Goal: Task Accomplishment & Management: Manage account settings

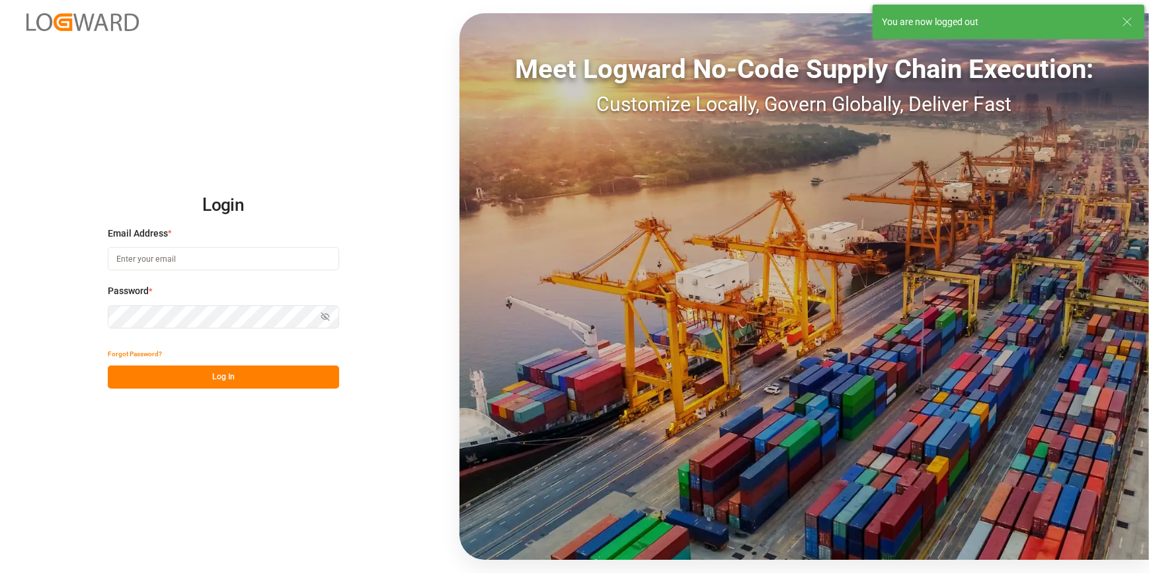
type input "[PERSON_NAME][EMAIL_ADDRESS][PERSON_NAME][DOMAIN_NAME]"
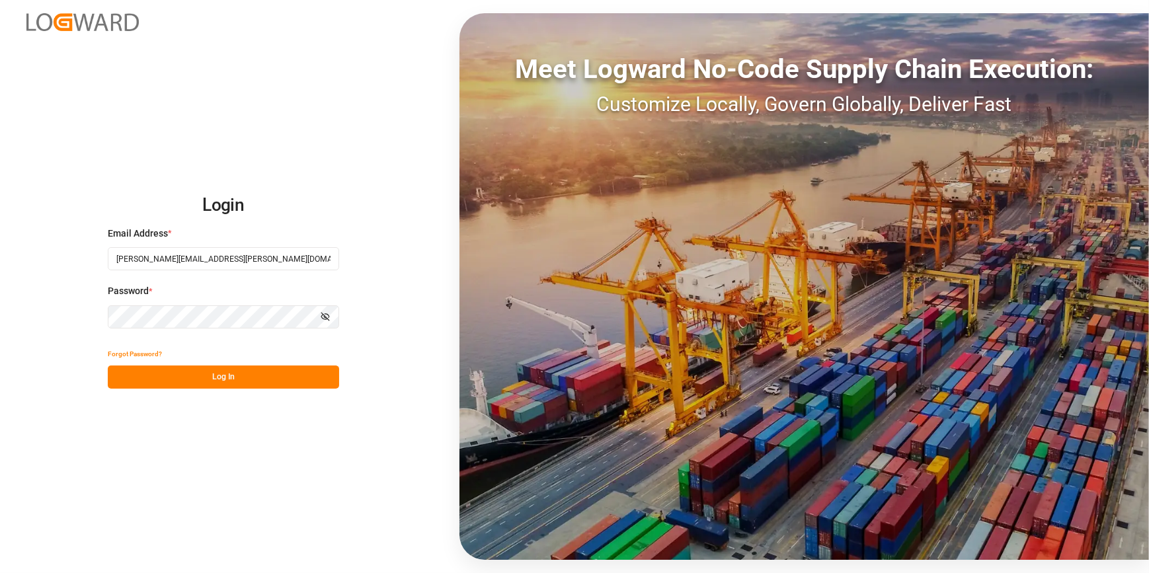
click at [236, 375] on button "Log In" at bounding box center [223, 377] width 231 height 23
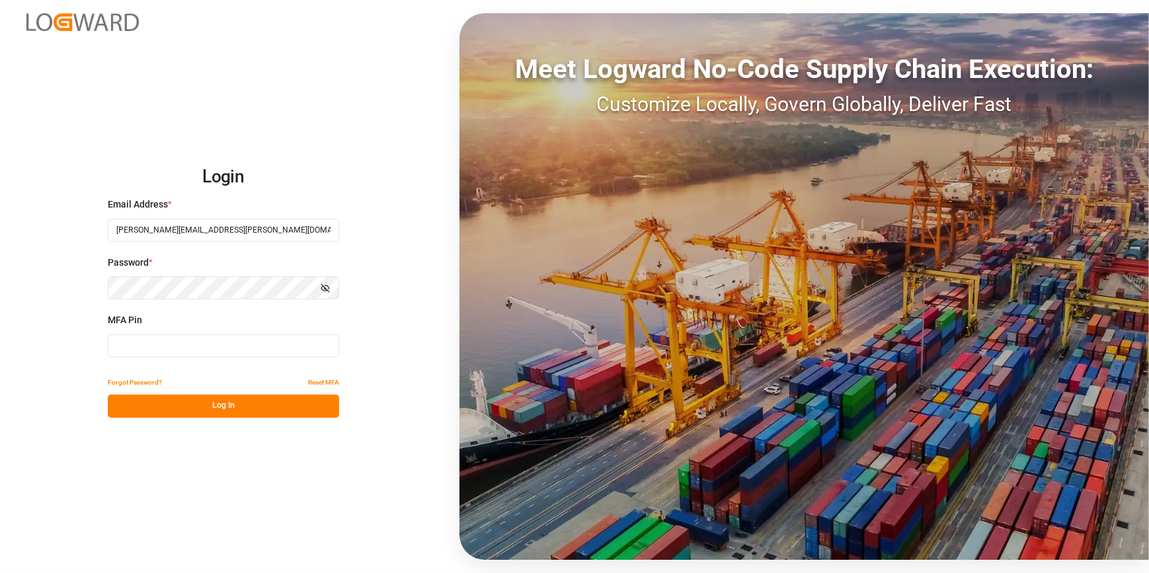
click at [225, 338] on input at bounding box center [223, 346] width 231 height 23
type input "434266"
click at [198, 416] on button "Log In" at bounding box center [223, 406] width 231 height 23
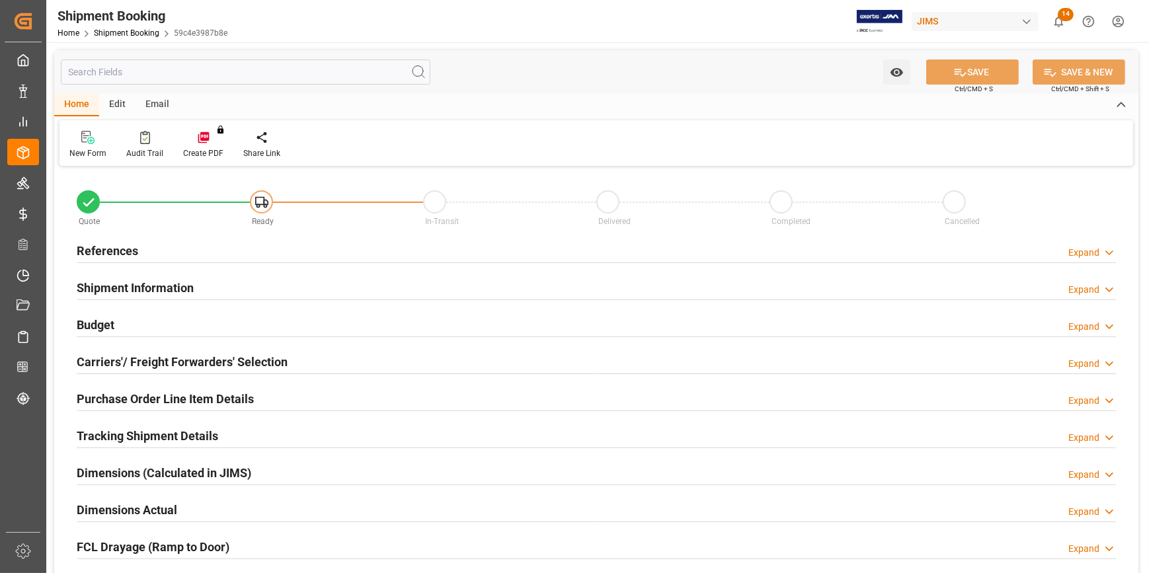
type input "0"
type input "[DATE]"
click at [159, 256] on div "References Expand" at bounding box center [596, 249] width 1039 height 25
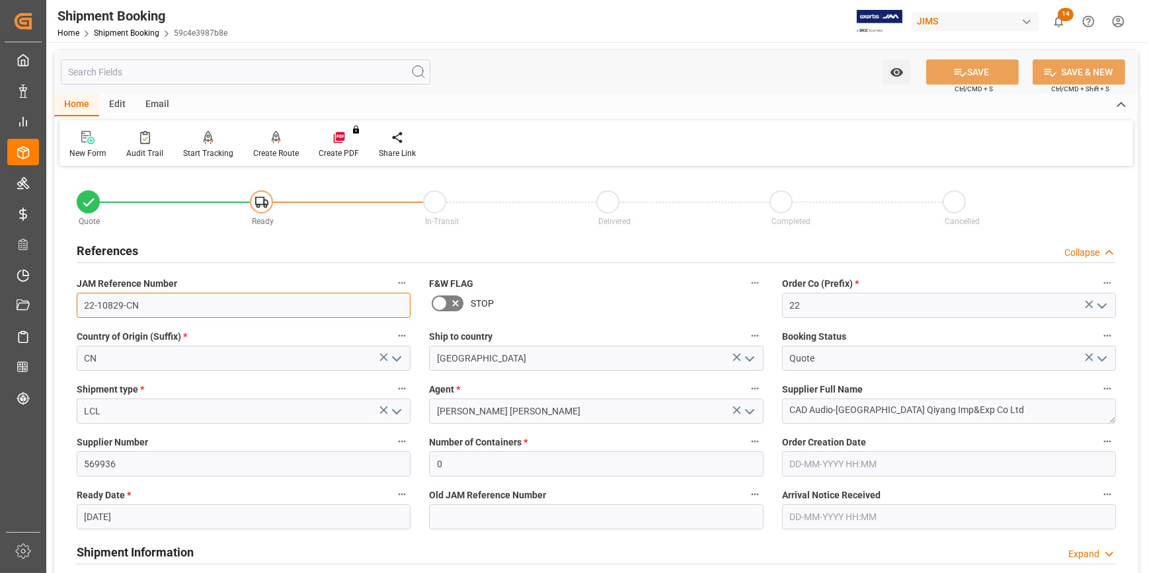
drag, startPoint x: 143, startPoint y: 299, endPoint x: 66, endPoint y: 303, distance: 77.4
click at [67, 303] on div "JAM Reference Number 22-10829-CN" at bounding box center [243, 296] width 352 height 53
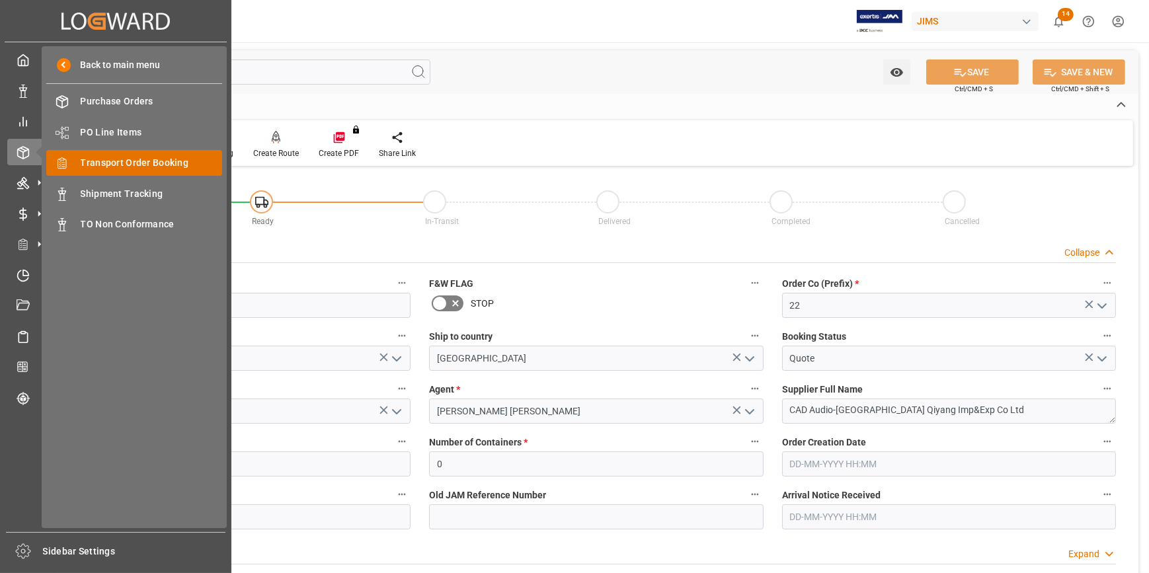
click at [103, 159] on span "Transport Order Booking" at bounding box center [152, 163] width 142 height 14
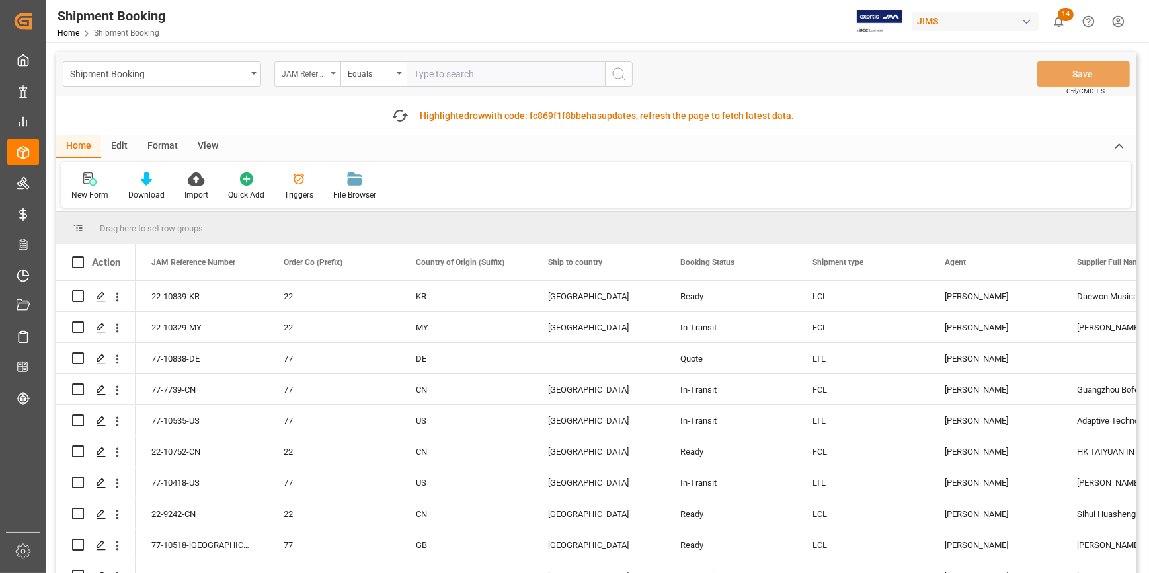
click at [305, 65] on div "JAM Reference Number" at bounding box center [304, 72] width 45 height 15
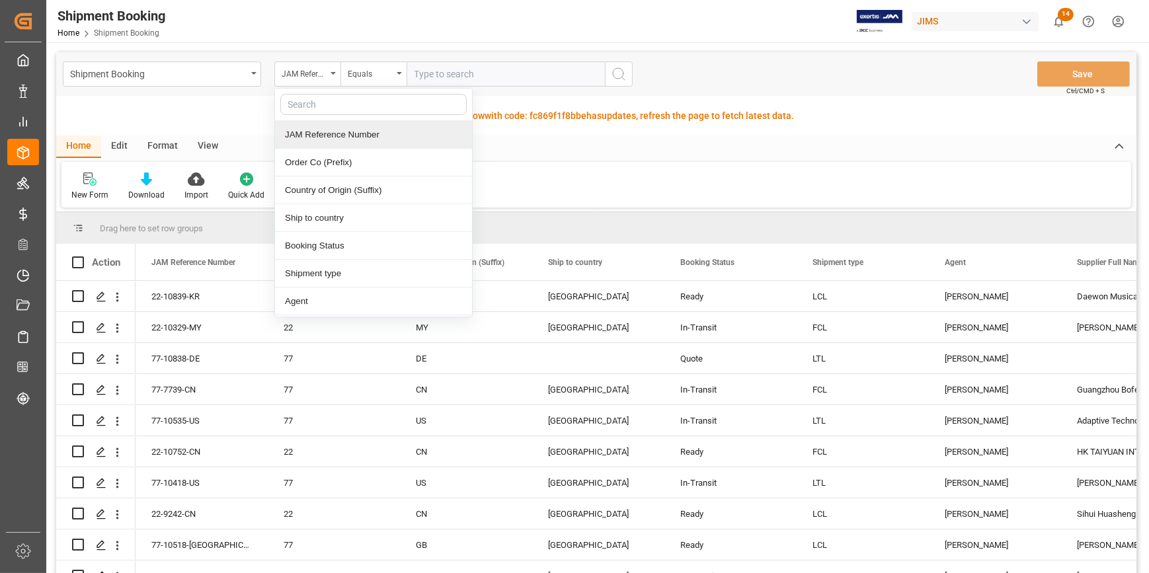
click at [360, 128] on div "JAM Reference Number" at bounding box center [373, 135] width 197 height 28
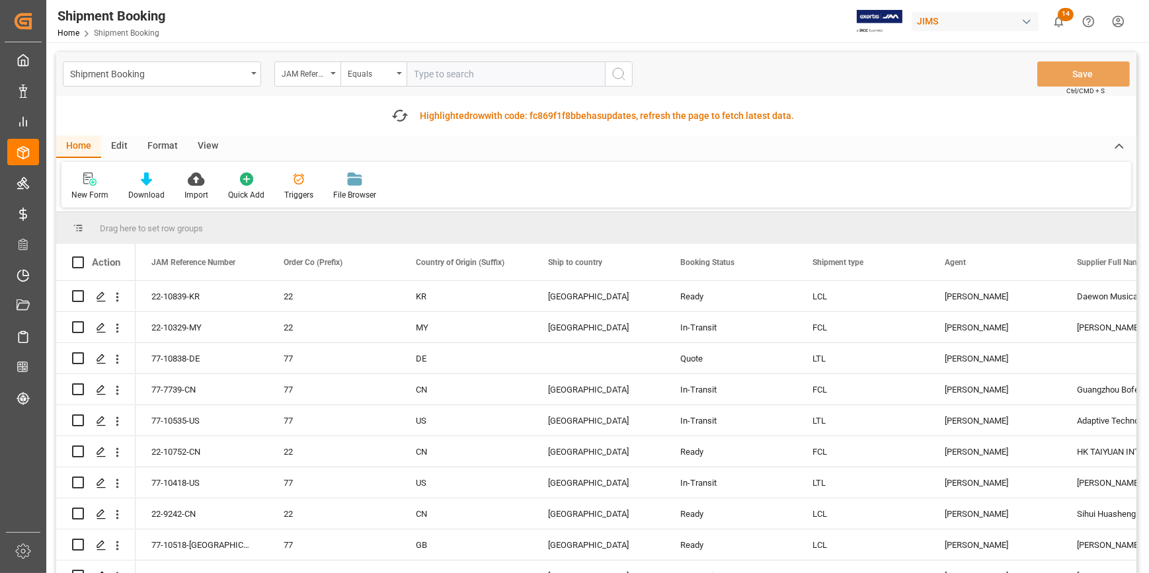
click at [440, 78] on input "text" at bounding box center [506, 73] width 198 height 25
paste input "22-10325-CN"
type input "22-10325-CN"
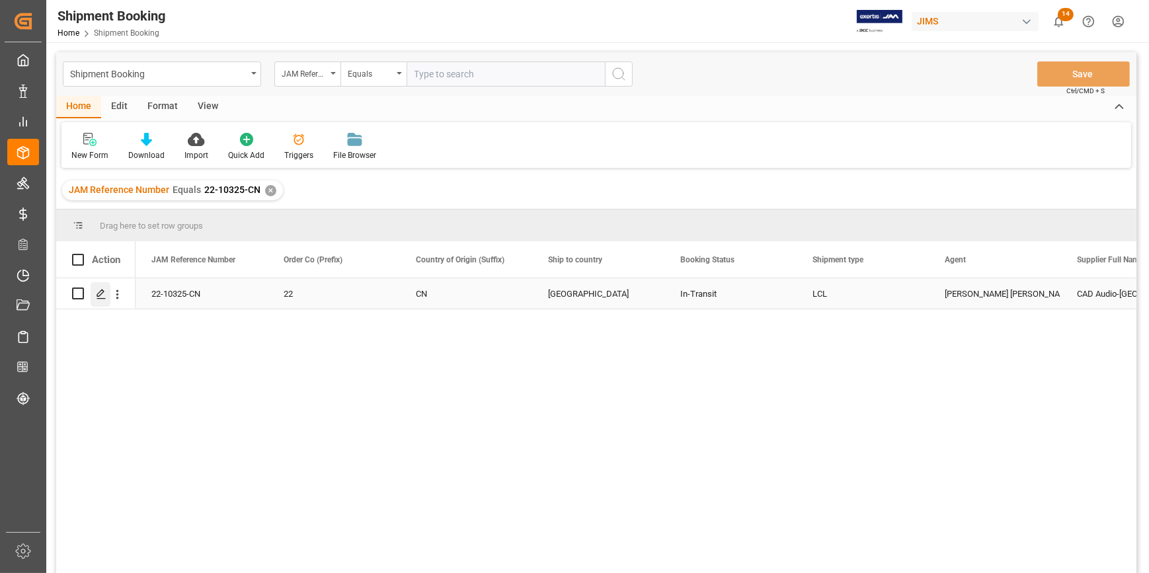
click at [97, 296] on polygon "Press SPACE to select this row." at bounding box center [100, 293] width 7 height 7
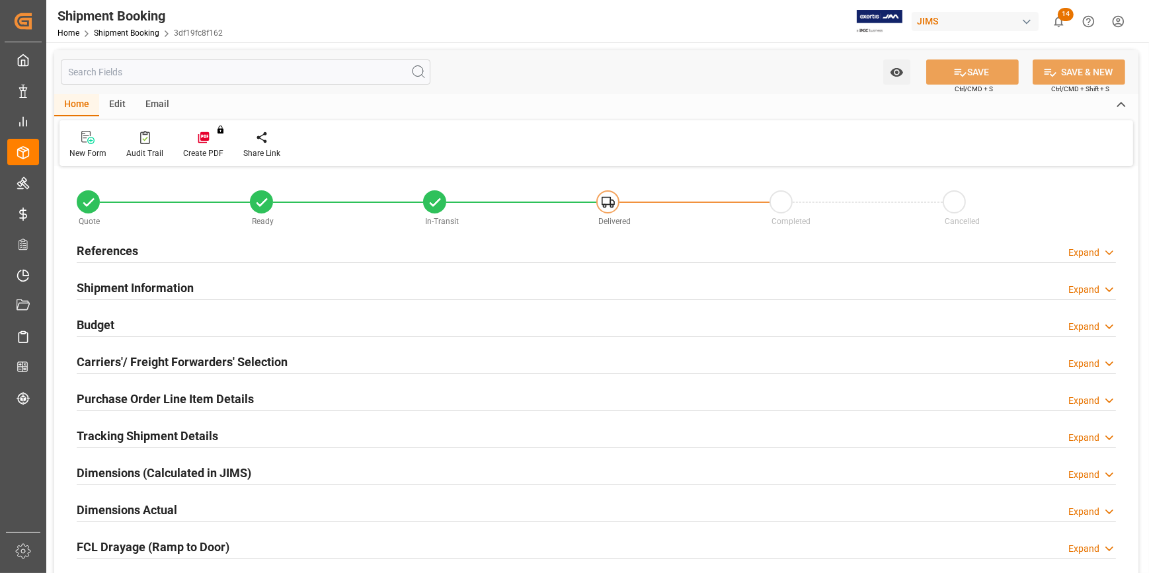
type input "0"
type input "05-08-2025"
click at [246, 251] on div "References Expand" at bounding box center [596, 249] width 1039 height 25
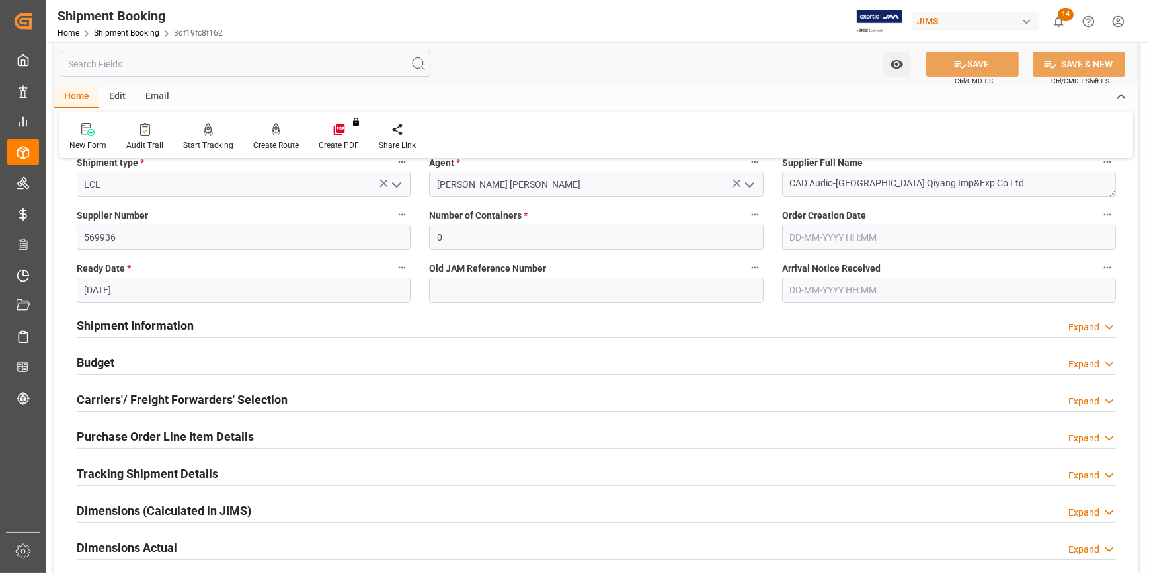
scroll to position [240, 0]
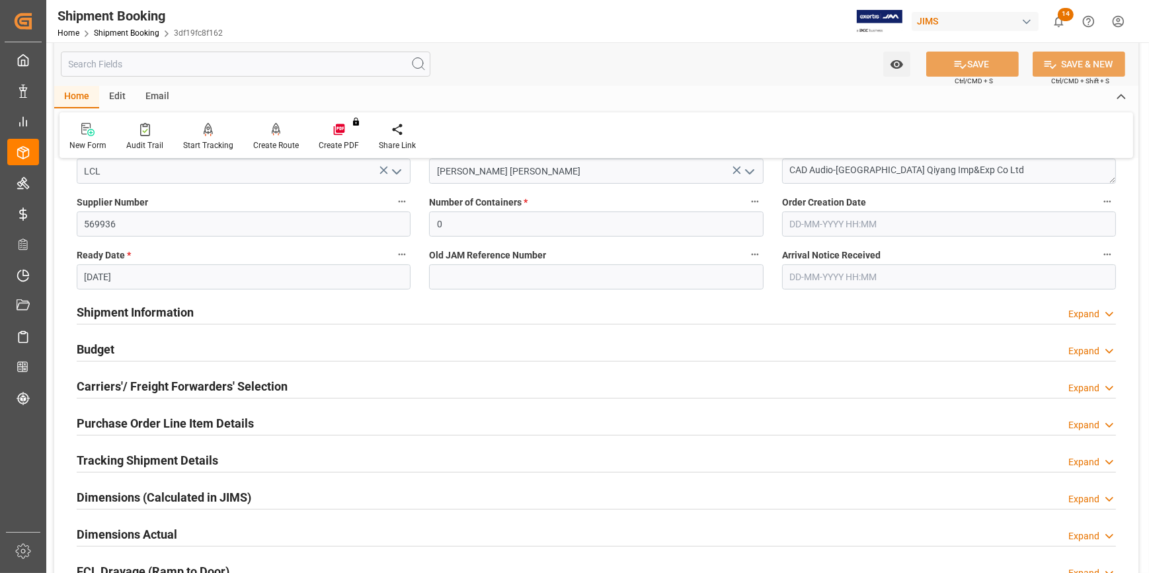
click at [313, 317] on div "Shipment Information Expand" at bounding box center [596, 311] width 1039 height 25
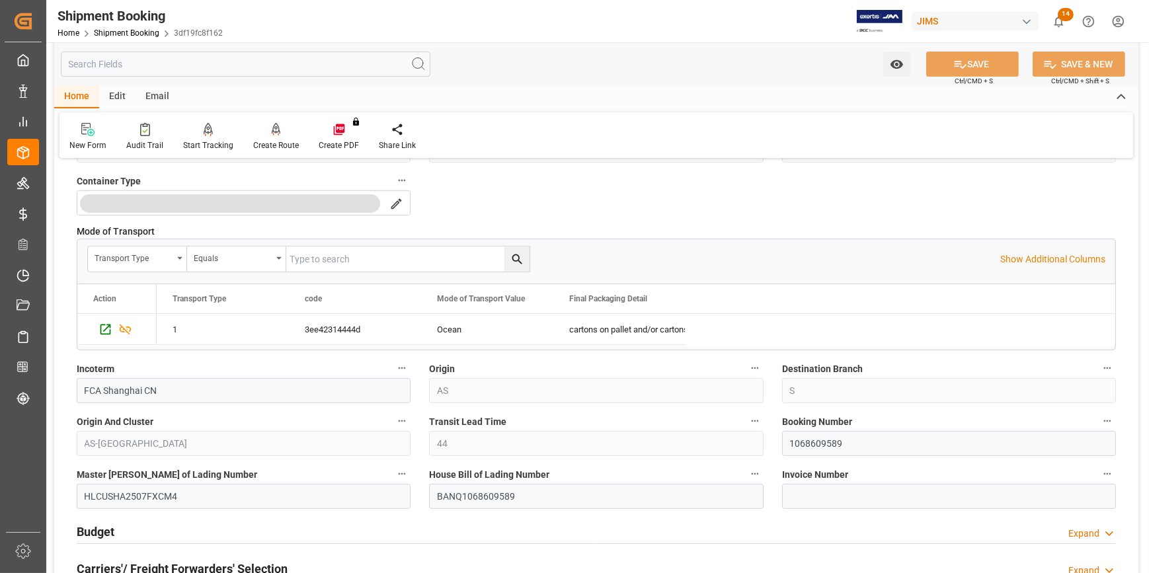
scroll to position [721, 0]
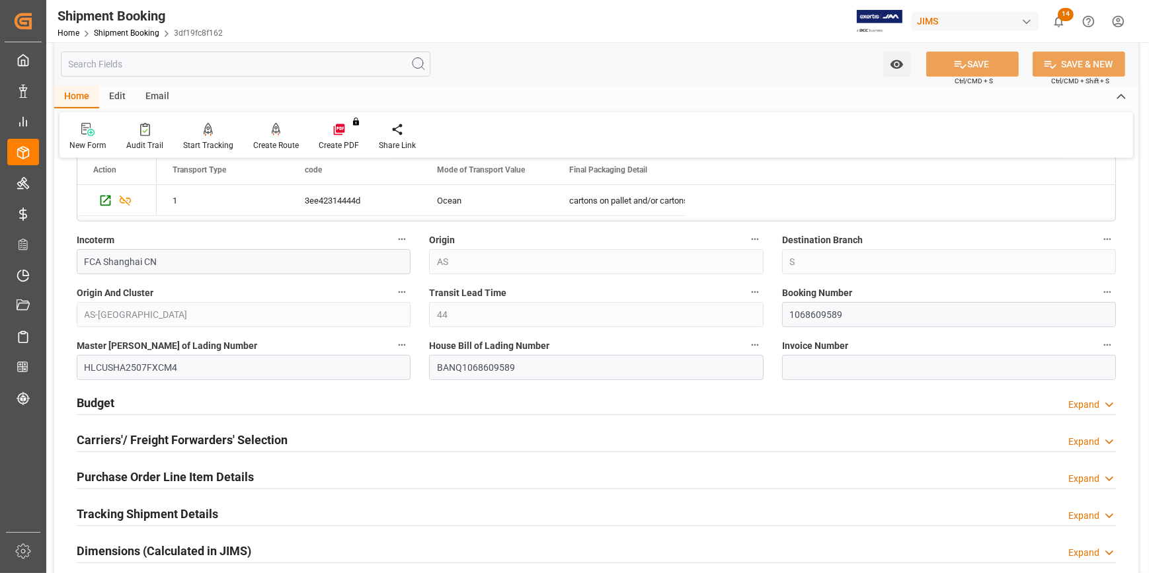
click at [273, 403] on div "Budget Expand" at bounding box center [596, 401] width 1039 height 25
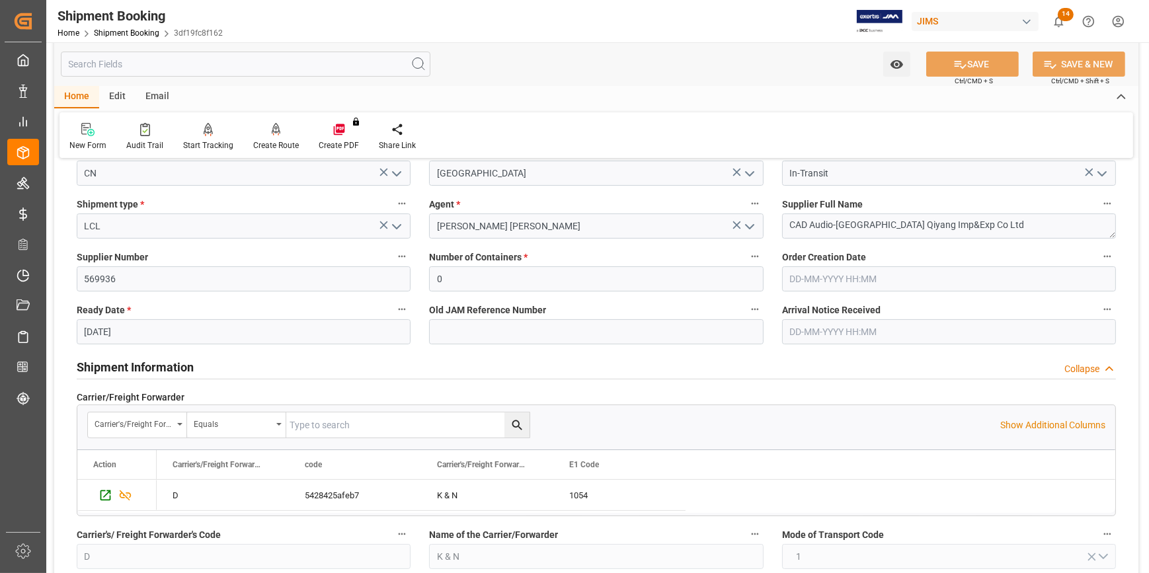
scroll to position [180, 0]
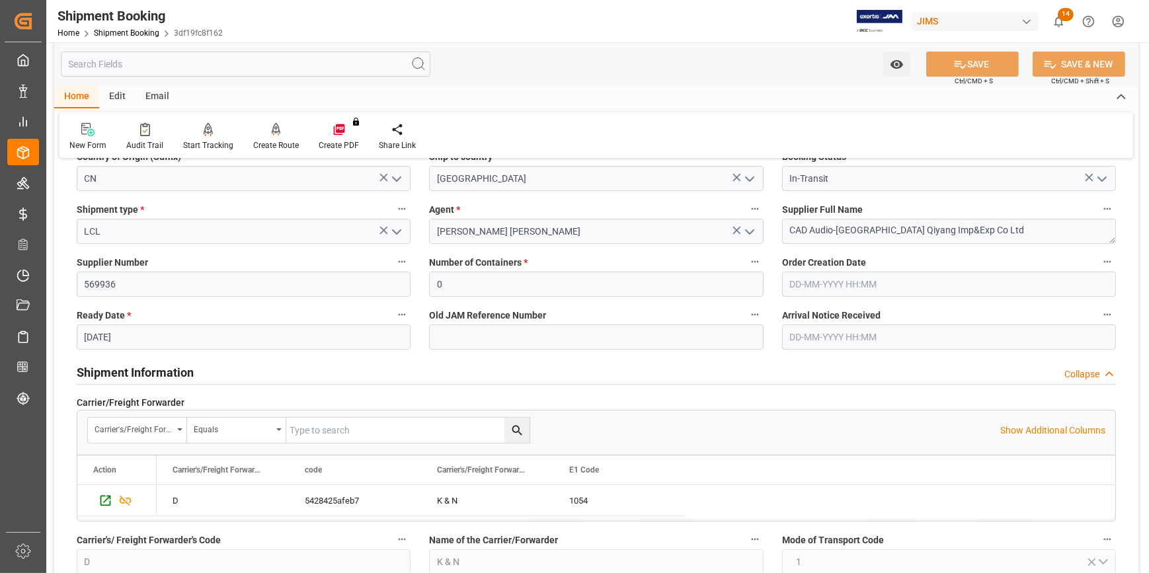
click at [820, 336] on input "text" at bounding box center [949, 337] width 334 height 25
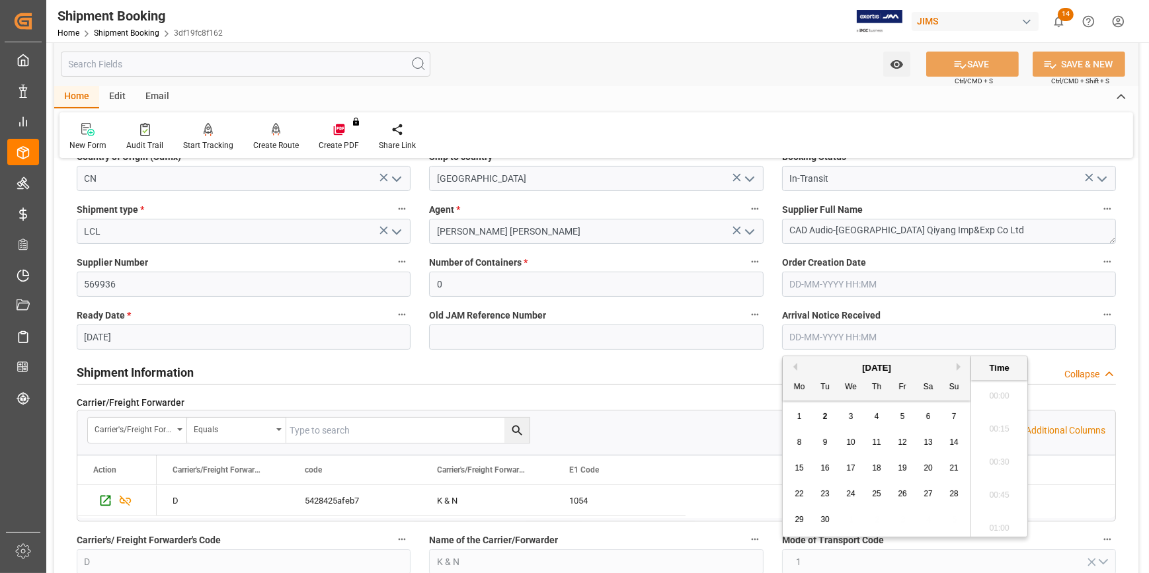
scroll to position [1789, 0]
click at [824, 413] on span "2" at bounding box center [825, 416] width 5 height 9
type input "02-09-2025 00:00"
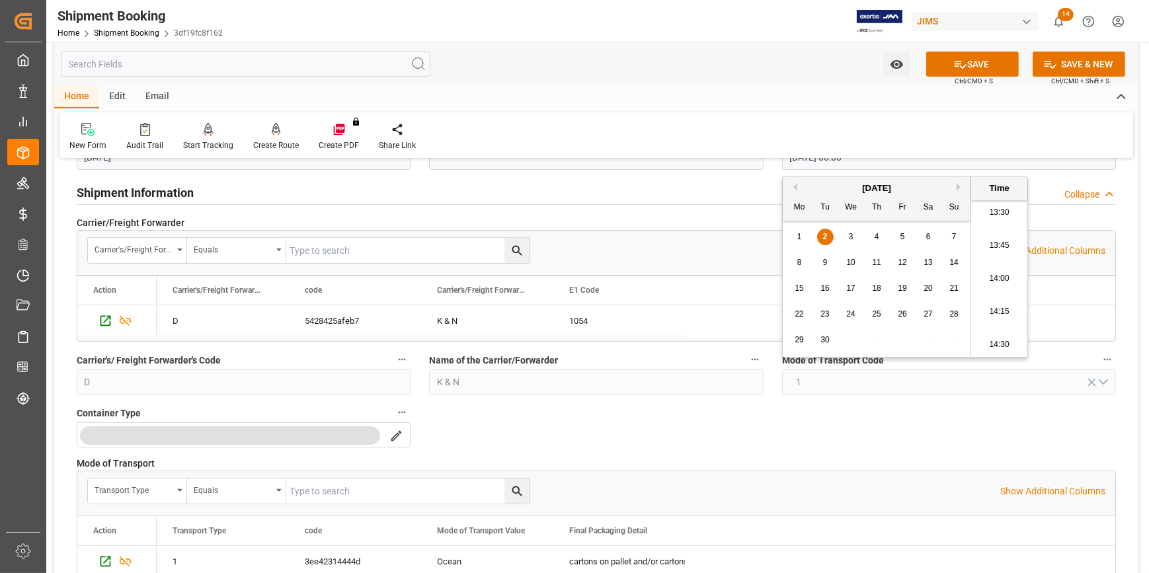
scroll to position [360, 0]
click at [961, 68] on icon at bounding box center [960, 65] width 14 height 14
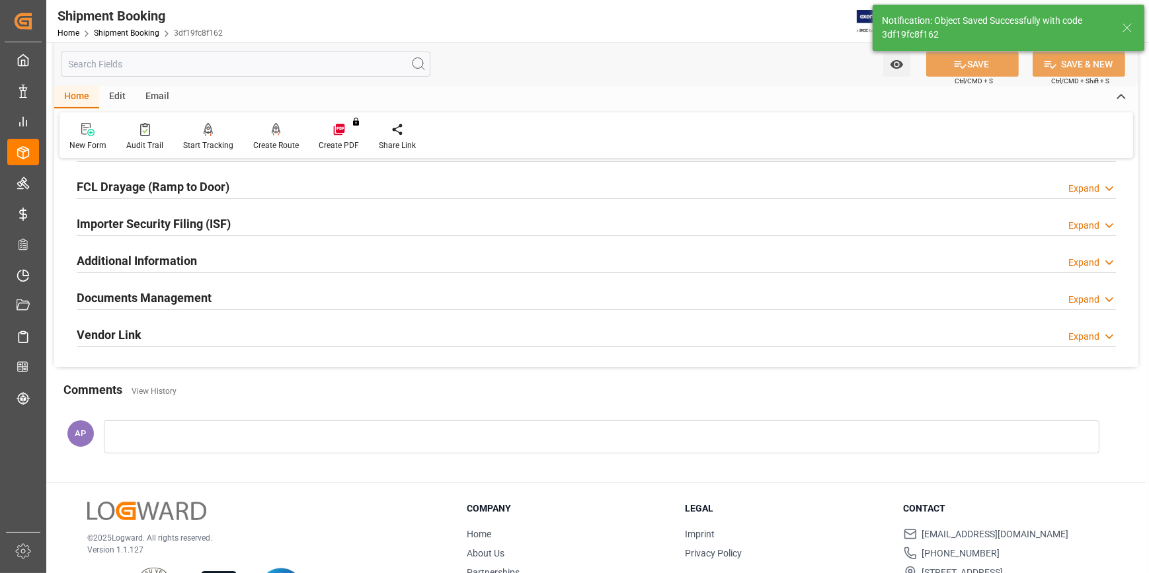
scroll to position [96, 0]
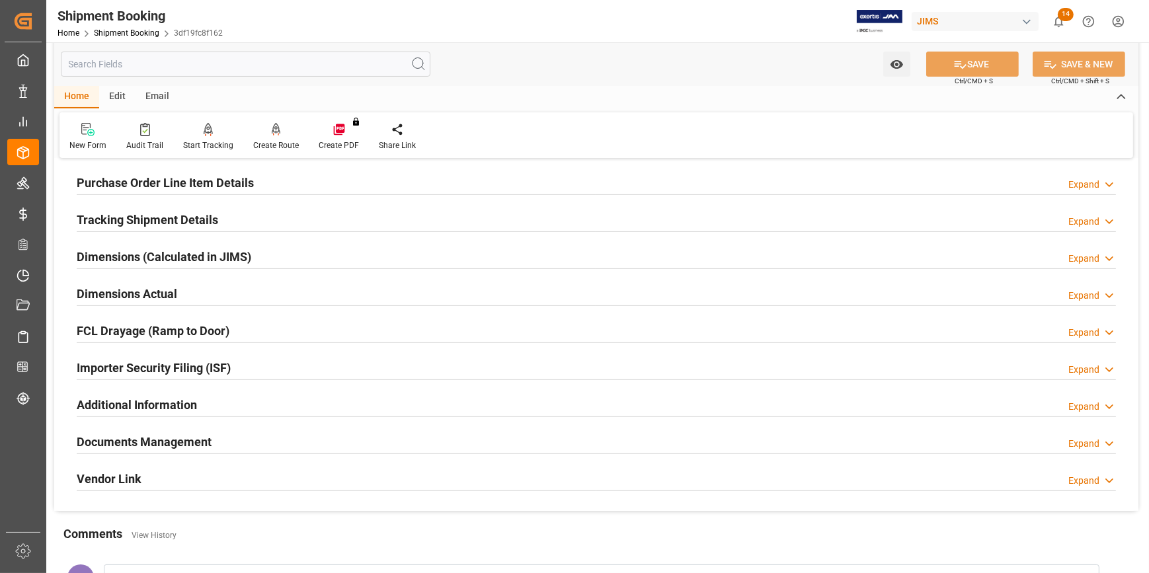
click at [263, 442] on div "Documents Management Expand" at bounding box center [596, 440] width 1039 height 25
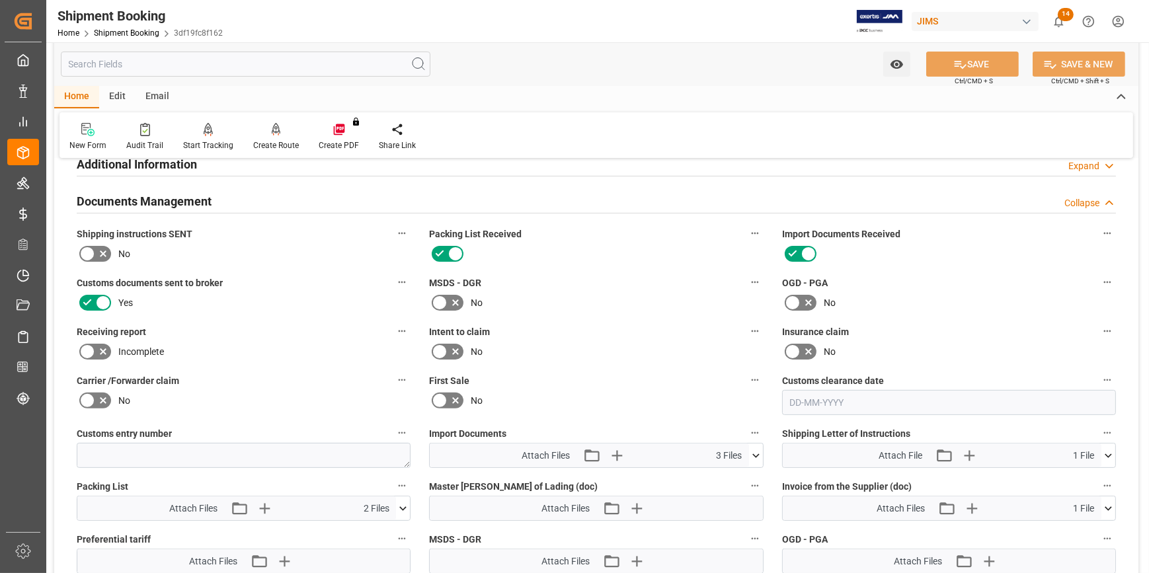
scroll to position [577, 0]
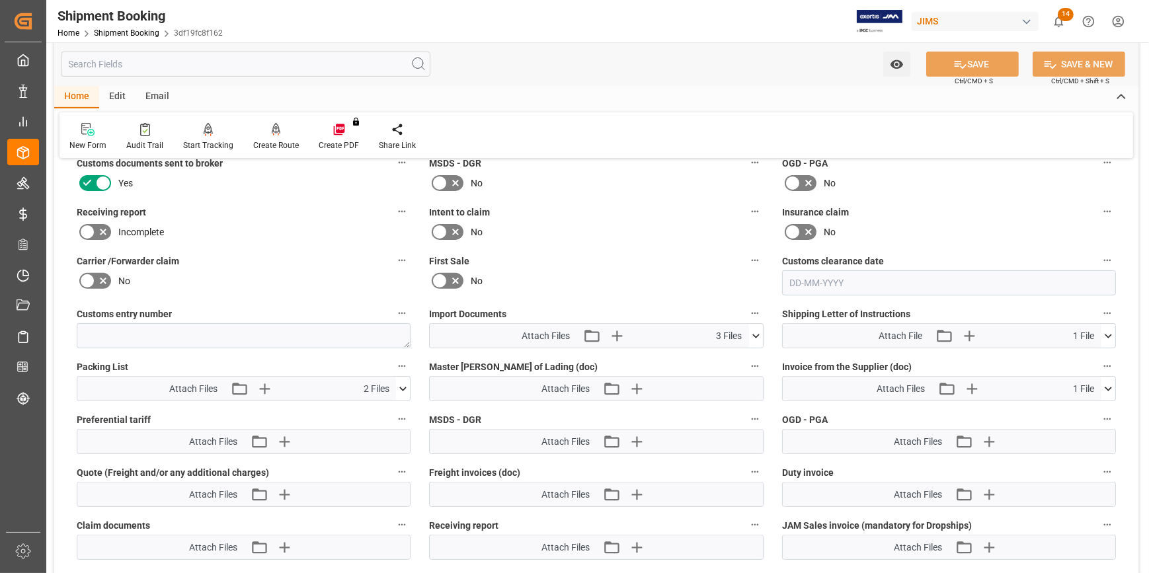
click at [760, 333] on icon at bounding box center [756, 336] width 14 height 14
click at [621, 333] on icon "button" at bounding box center [616, 336] width 13 height 13
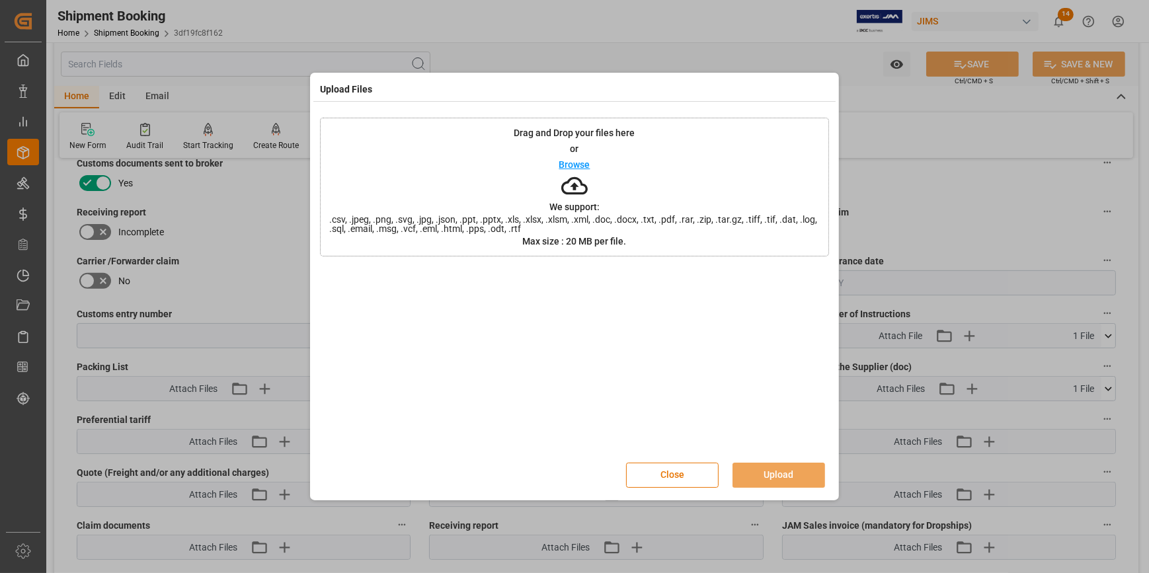
click at [580, 165] on p "Browse" at bounding box center [574, 164] width 31 height 9
click at [780, 477] on button "Upload" at bounding box center [779, 475] width 93 height 25
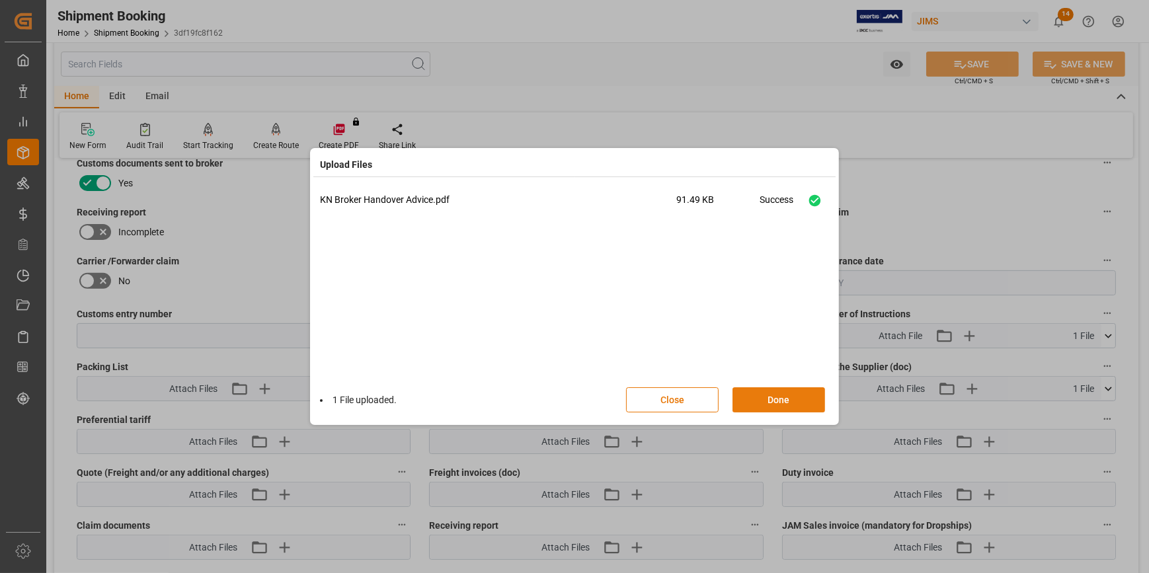
click at [774, 398] on button "Done" at bounding box center [779, 399] width 93 height 25
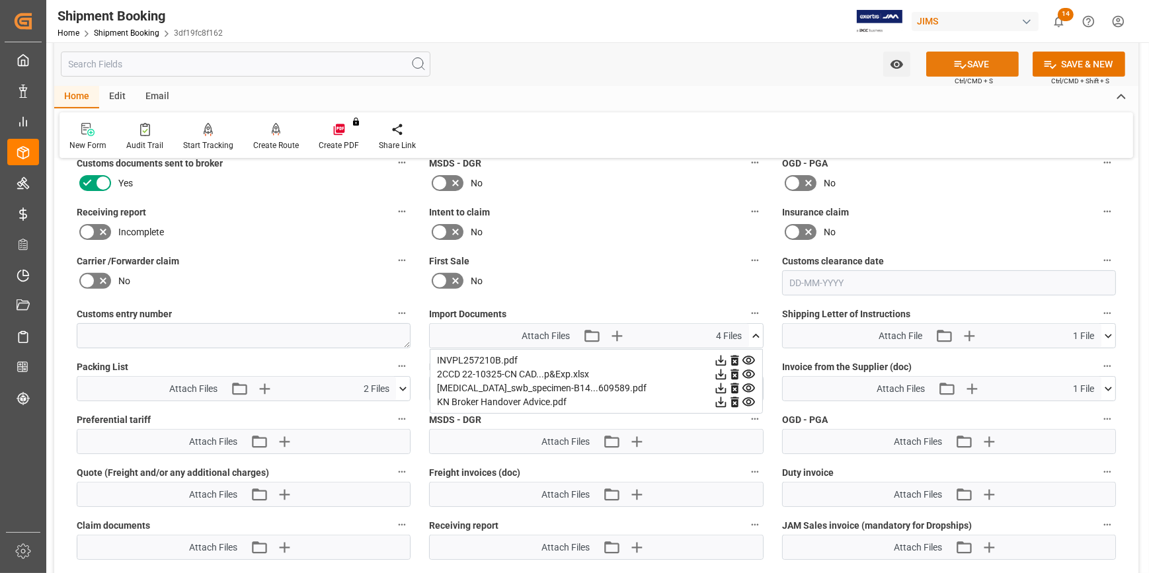
click at [970, 69] on button "SAVE" at bounding box center [972, 64] width 93 height 25
click at [756, 336] on icon at bounding box center [756, 336] width 14 height 14
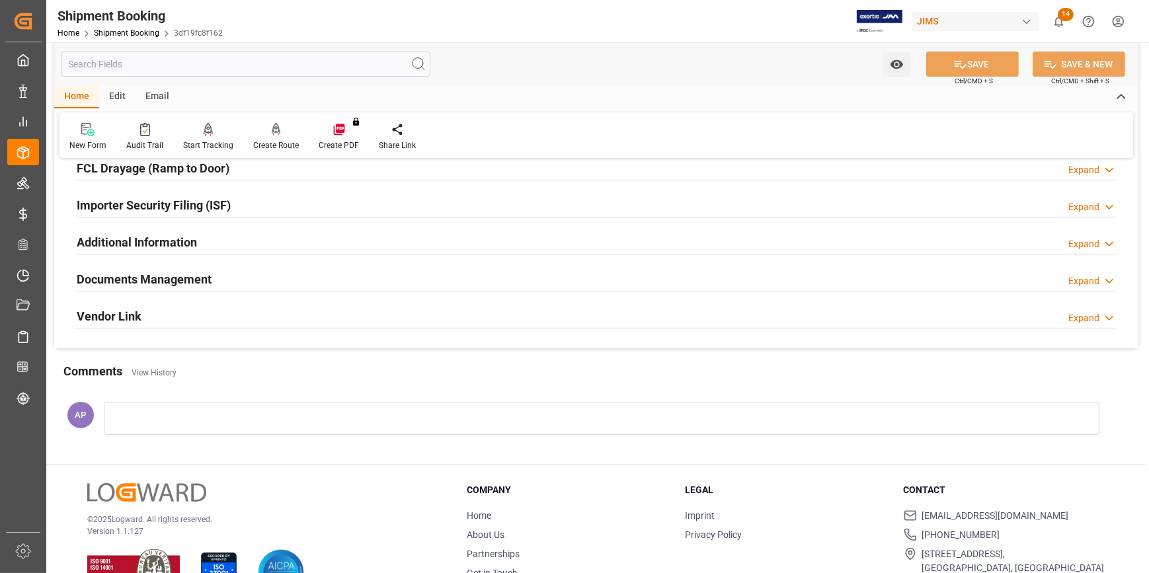
scroll to position [358, 0]
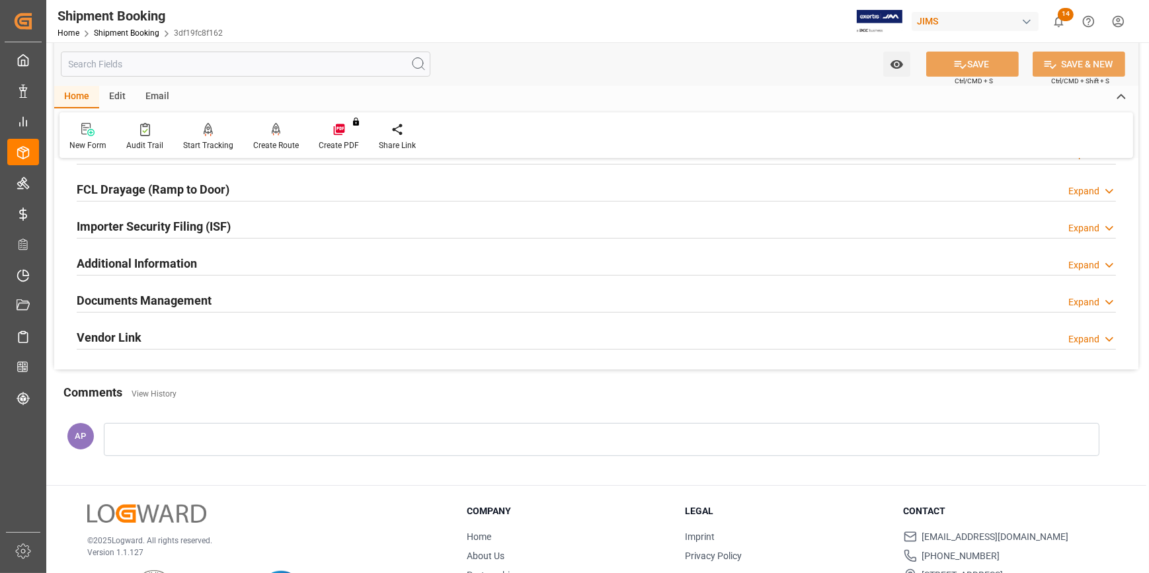
click at [272, 298] on div "Documents Management Expand" at bounding box center [596, 299] width 1039 height 25
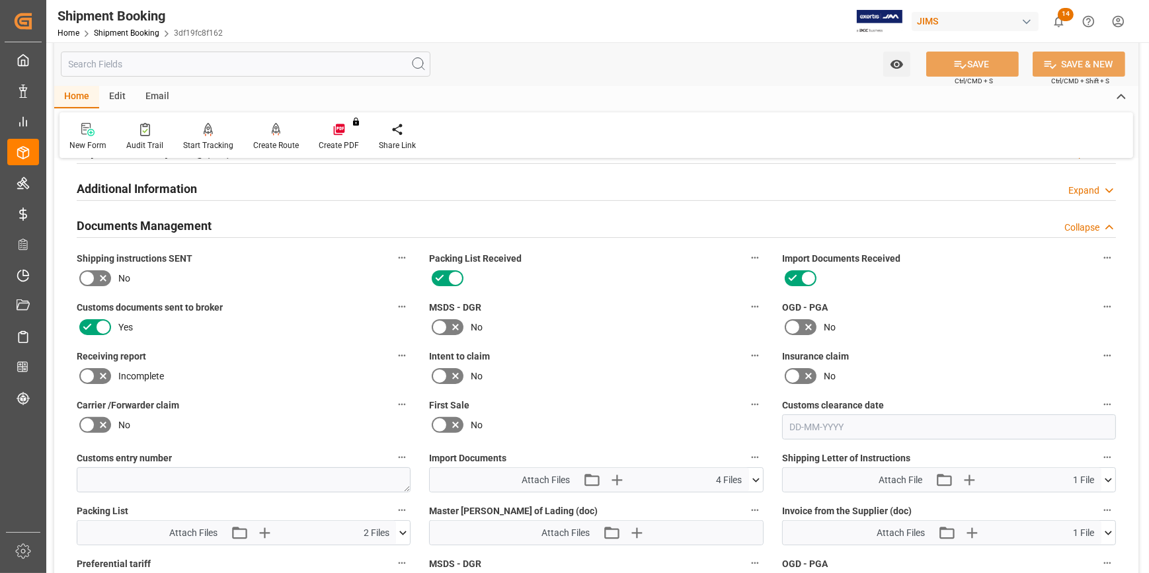
scroll to position [418, 0]
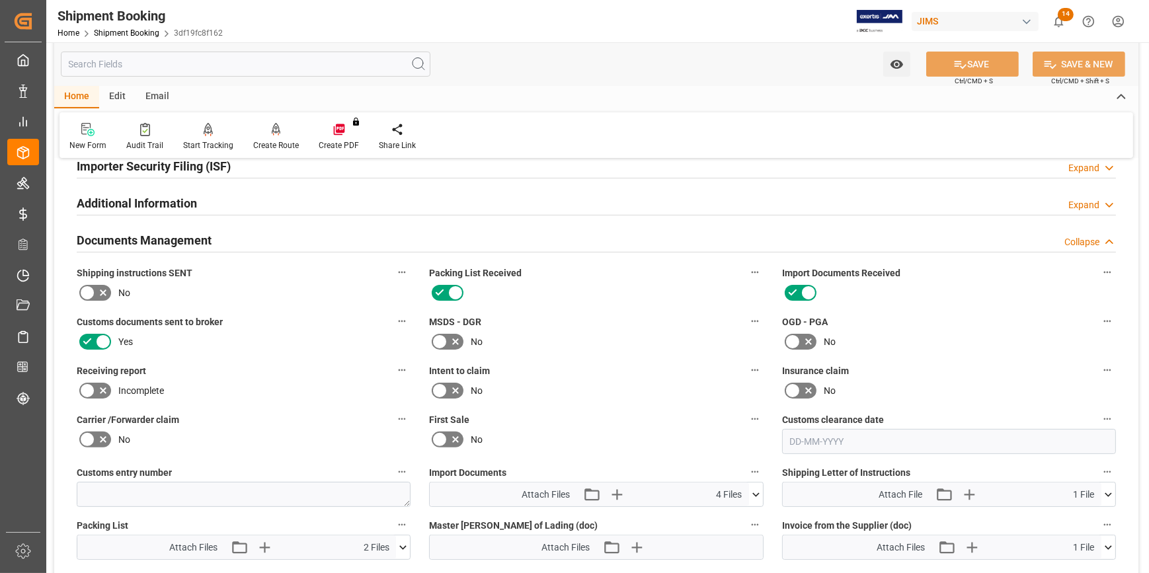
click at [257, 239] on div "Documents Management Collapse" at bounding box center [596, 239] width 1039 height 25
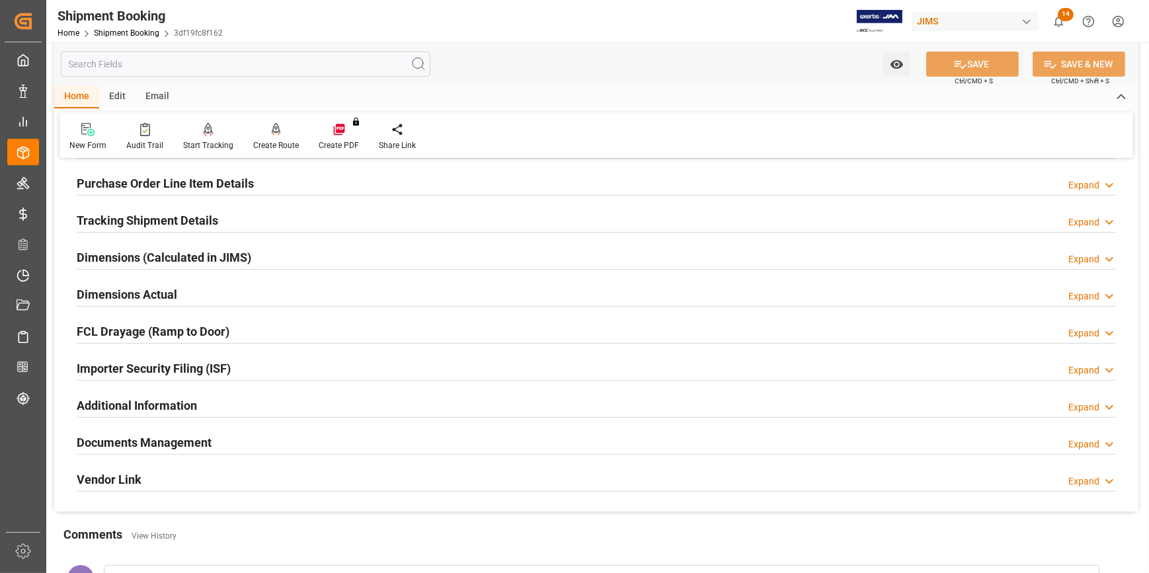
scroll to position [178, 0]
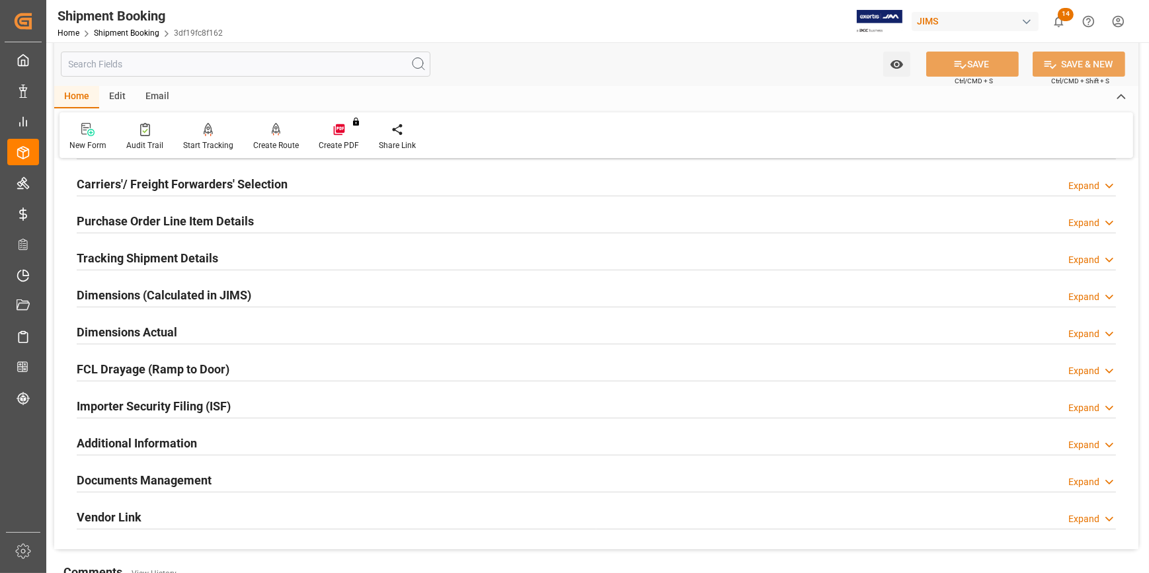
click at [238, 258] on div "Tracking Shipment Details Expand" at bounding box center [596, 257] width 1039 height 25
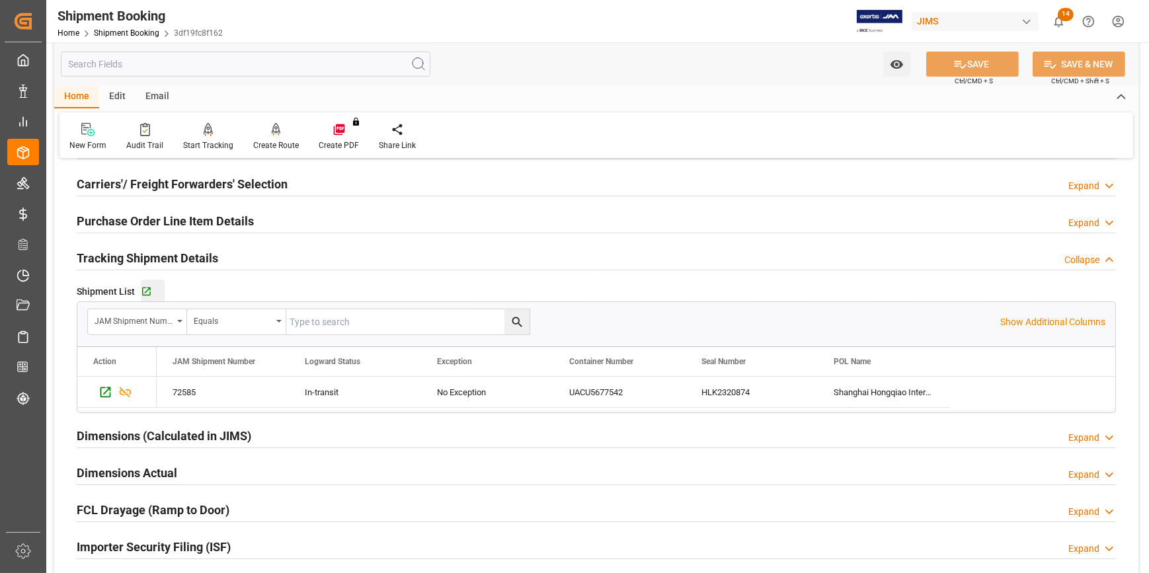
click at [147, 284] on button "Go to Shipment Tracking Grid" at bounding box center [153, 292] width 24 height 24
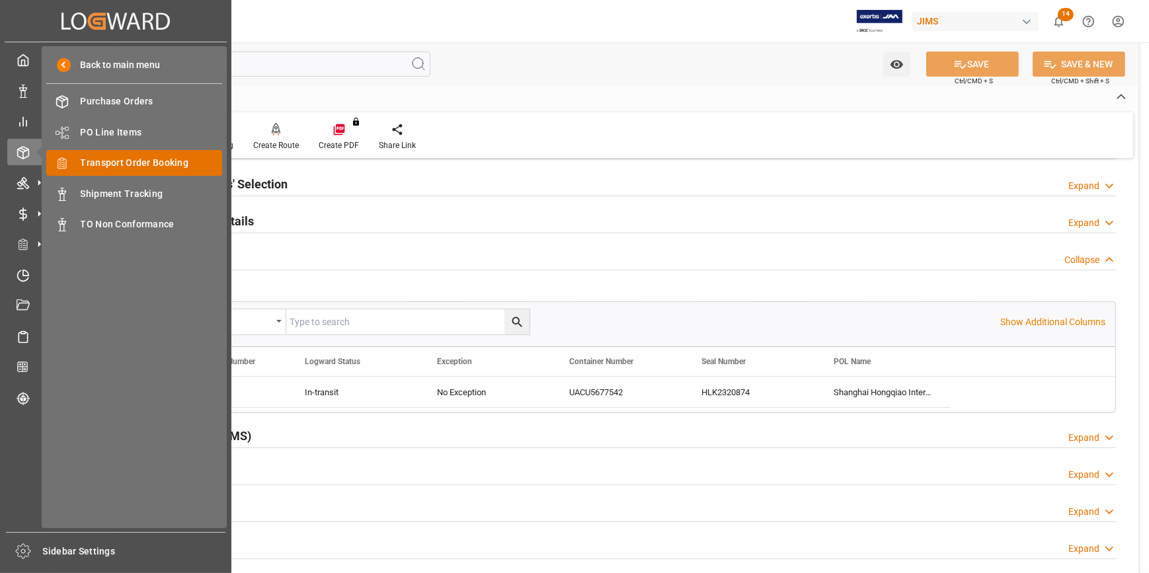
click at [116, 161] on span "Transport Order Booking" at bounding box center [152, 163] width 142 height 14
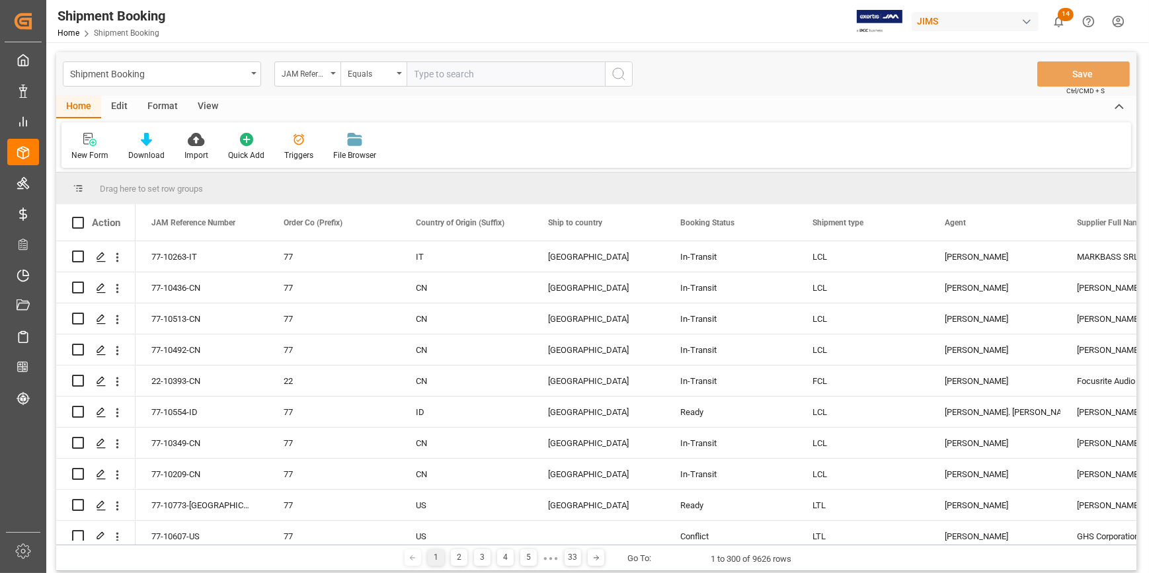
click at [442, 72] on input "text" at bounding box center [506, 73] width 198 height 25
type input "22-10358-MY"
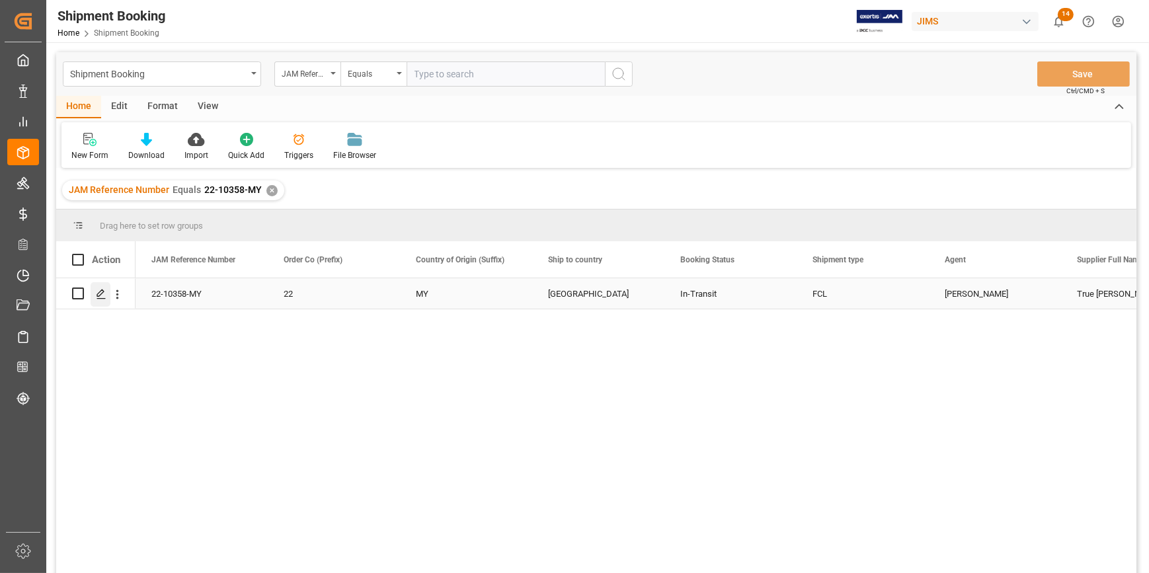
click at [98, 292] on icon "Press SPACE to select this row." at bounding box center [101, 294] width 11 height 11
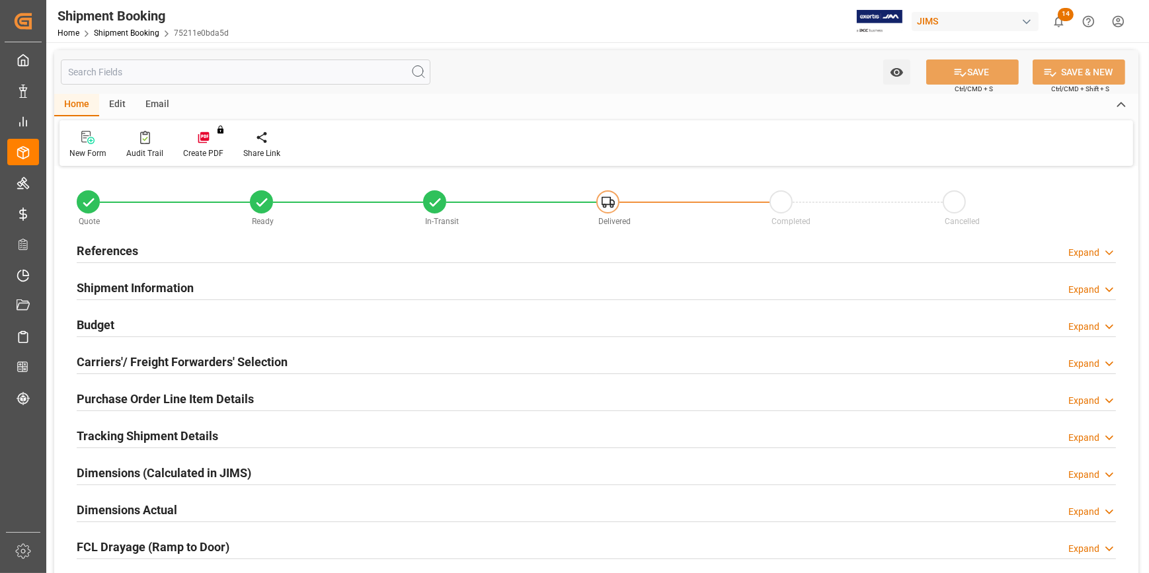
type input "1"
type input "36"
type input "25-08-2025"
click at [189, 247] on div "References Expand" at bounding box center [596, 249] width 1039 height 25
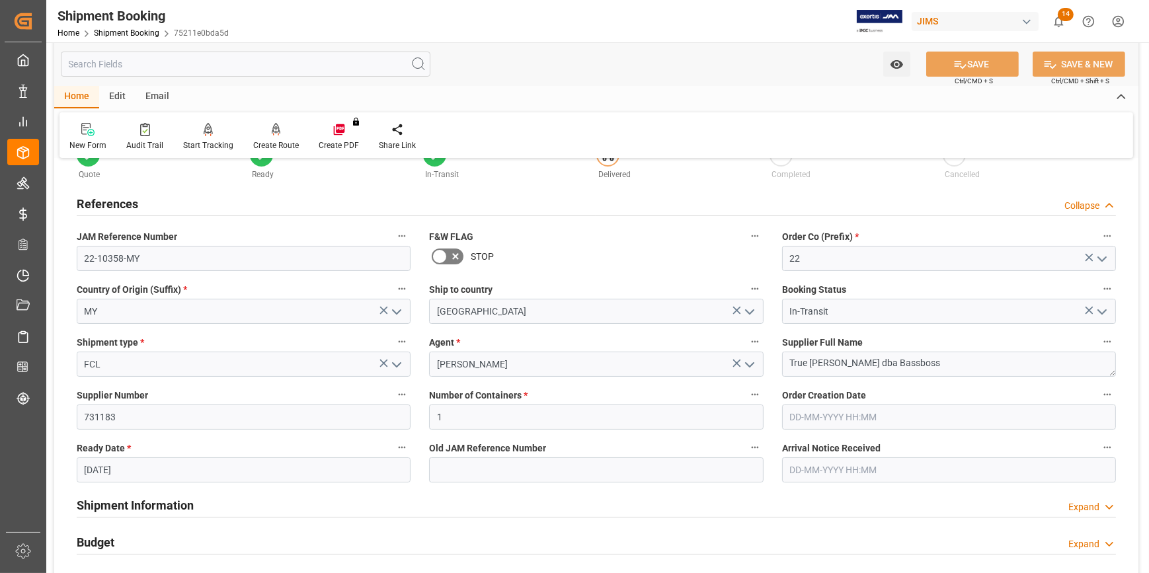
scroll to position [120, 0]
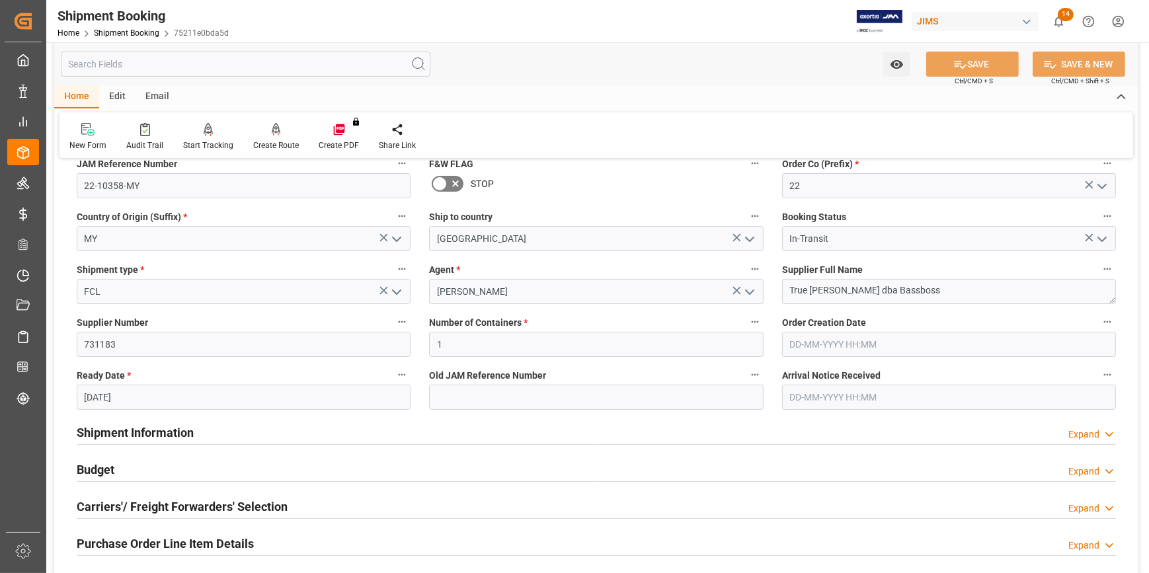
click at [271, 431] on div "Shipment Information Expand" at bounding box center [596, 431] width 1039 height 25
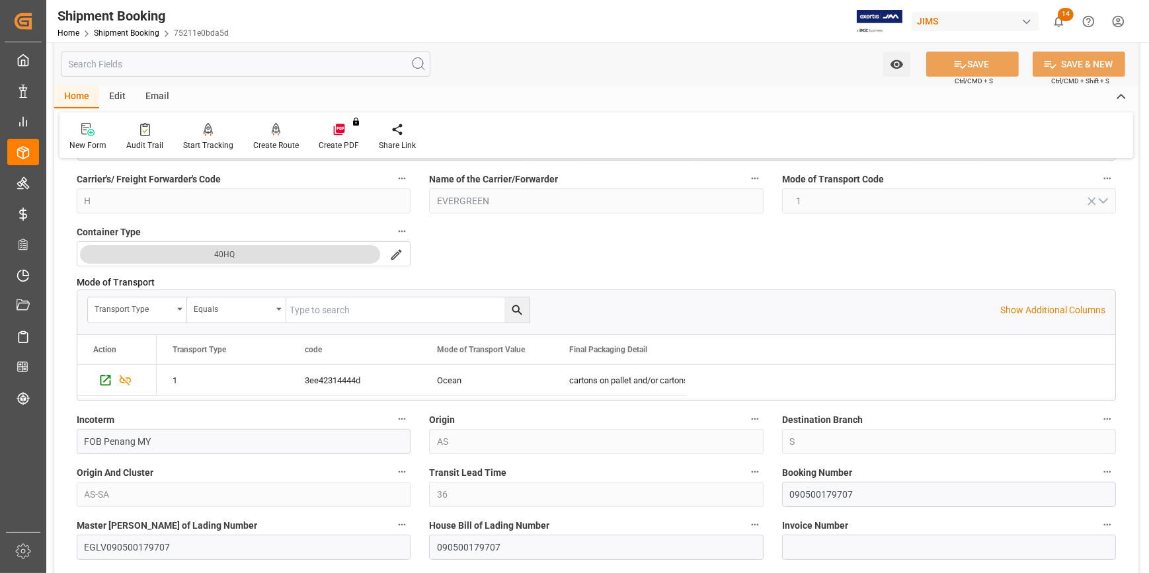
scroll to position [601, 0]
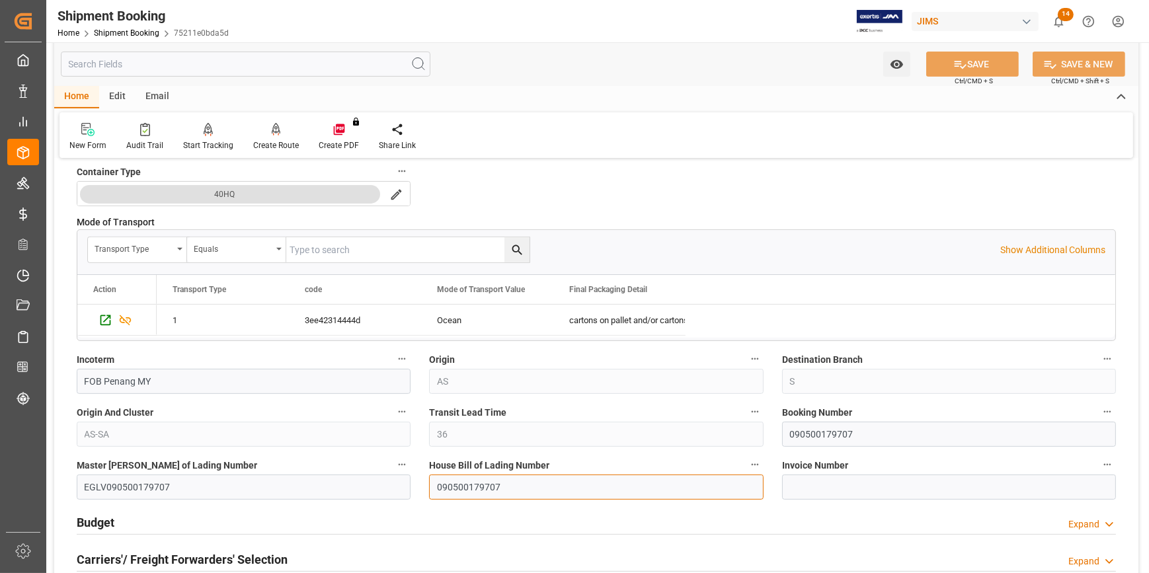
drag, startPoint x: 509, startPoint y: 491, endPoint x: 421, endPoint y: 486, distance: 88.1
click at [421, 486] on div "House Bill of Lading Number 090500179707" at bounding box center [596, 478] width 352 height 53
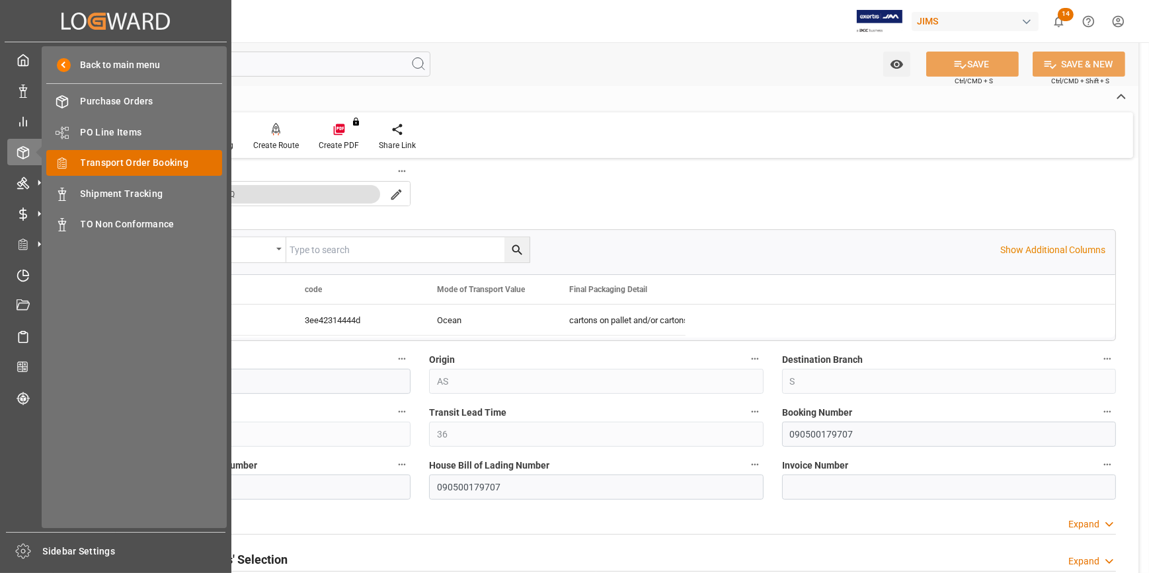
click at [132, 161] on span "Transport Order Booking" at bounding box center [152, 163] width 142 height 14
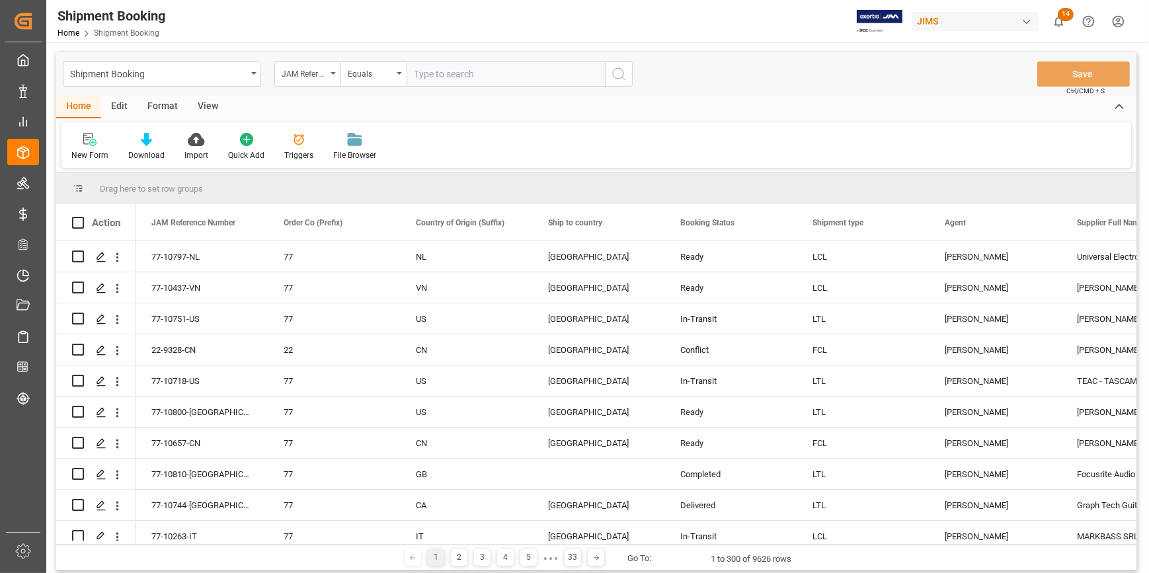
click at [447, 80] on input "text" at bounding box center [506, 73] width 198 height 25
type input "22-10578-[GEOGRAPHIC_DATA]"
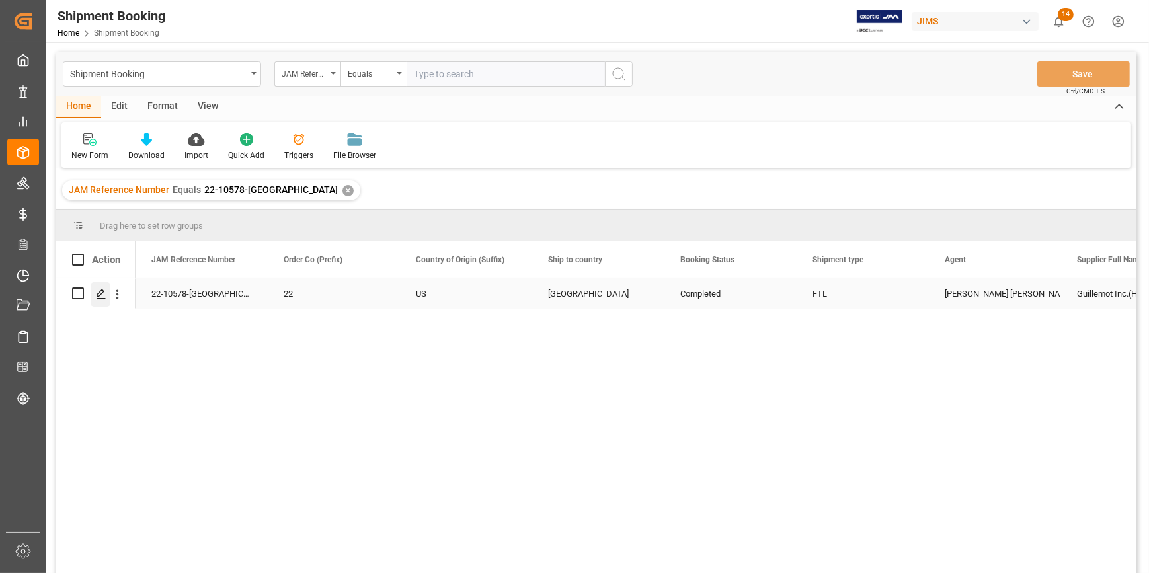
click at [97, 292] on icon "Press SPACE to select this row." at bounding box center [101, 294] width 11 height 11
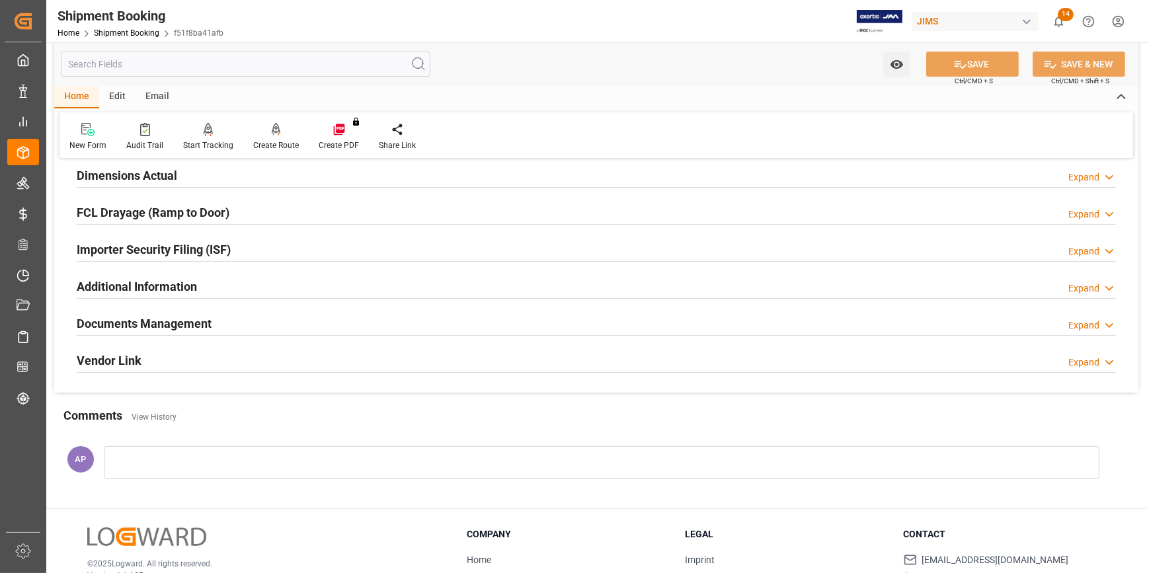
scroll to position [360, 0]
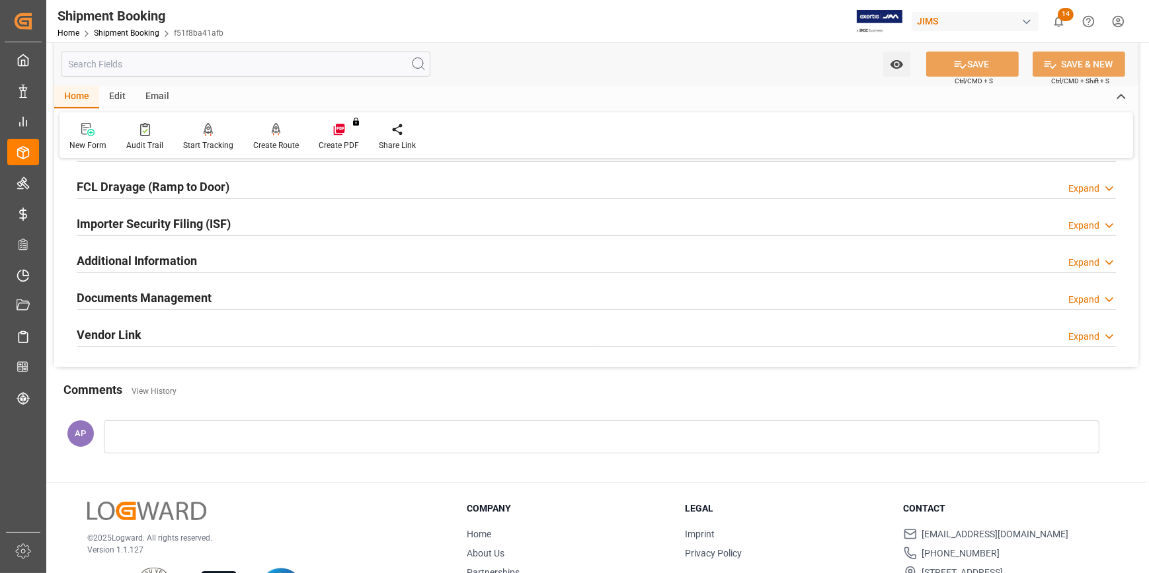
click at [297, 298] on div "Documents Management Expand" at bounding box center [596, 296] width 1039 height 25
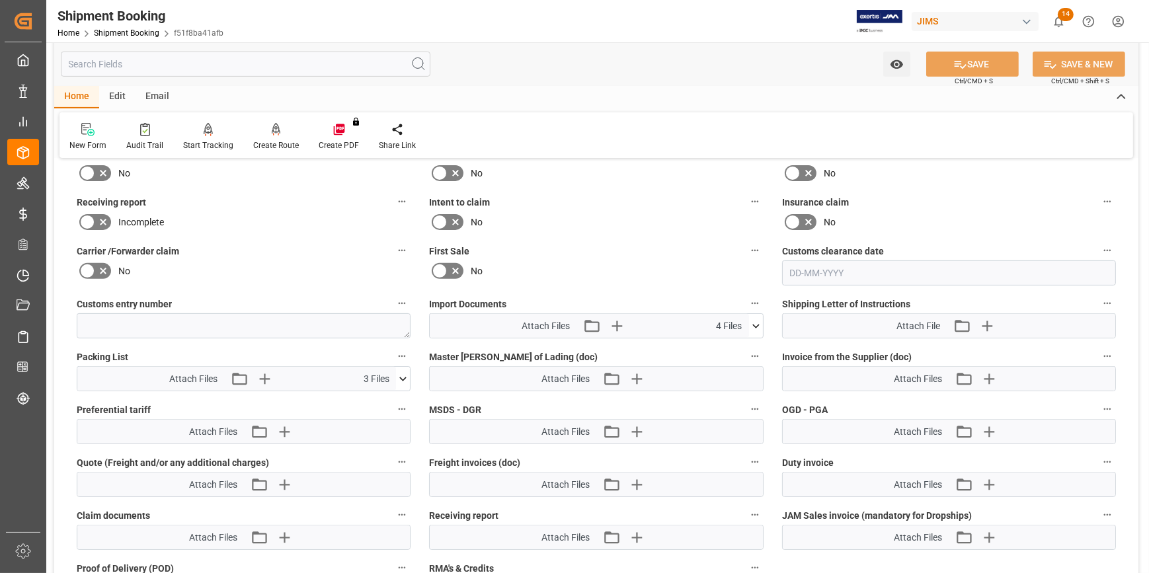
scroll to position [661, 0]
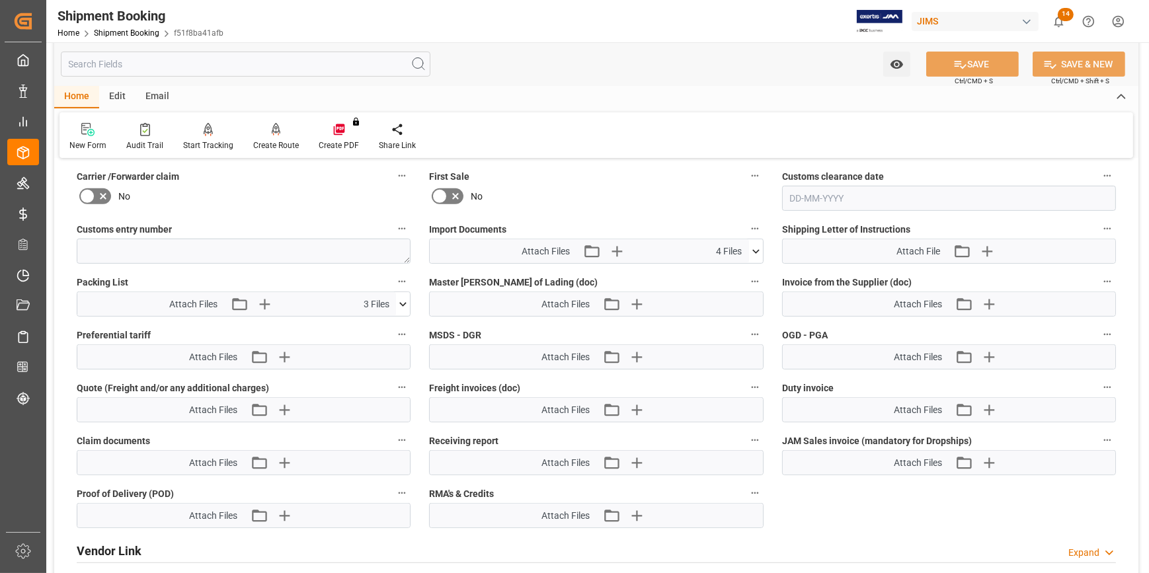
click at [760, 255] on icon at bounding box center [756, 252] width 14 height 14
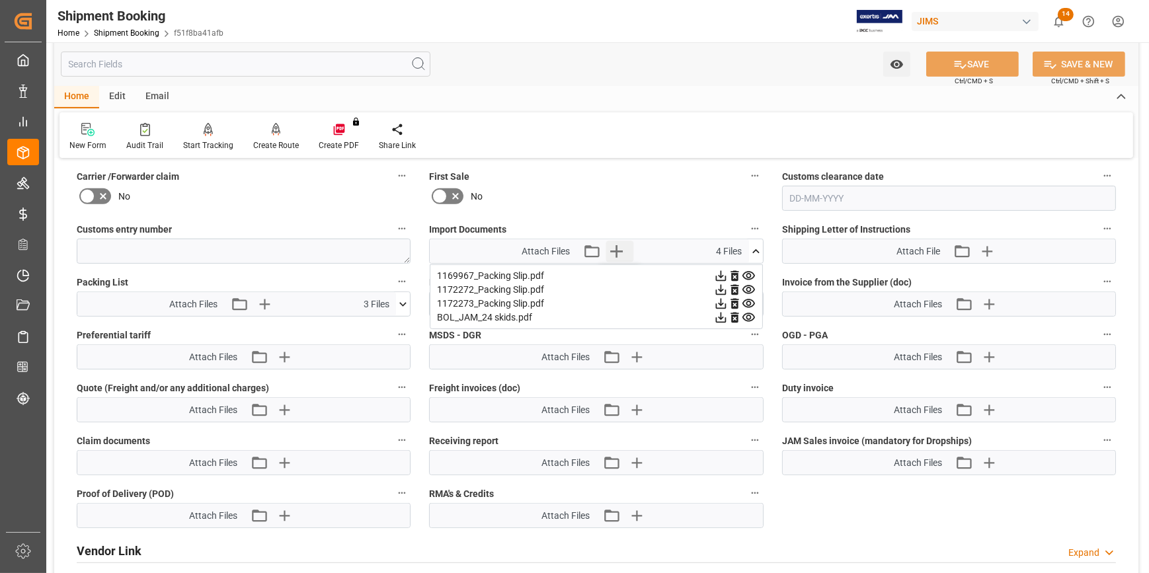
click at [617, 245] on icon "button" at bounding box center [616, 251] width 13 height 13
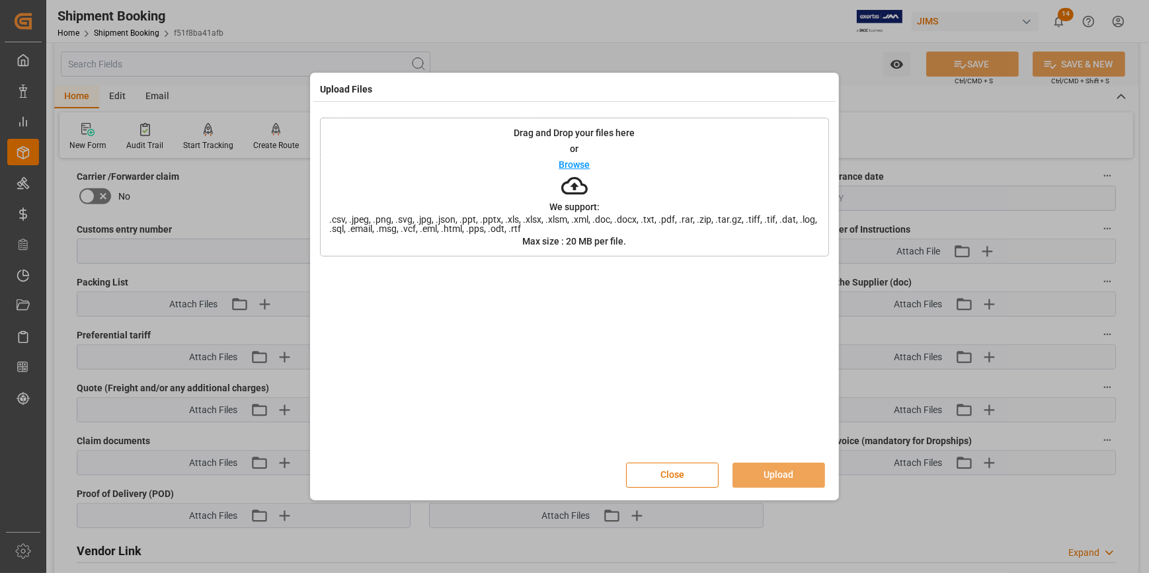
click at [580, 166] on p "Browse" at bounding box center [574, 164] width 31 height 9
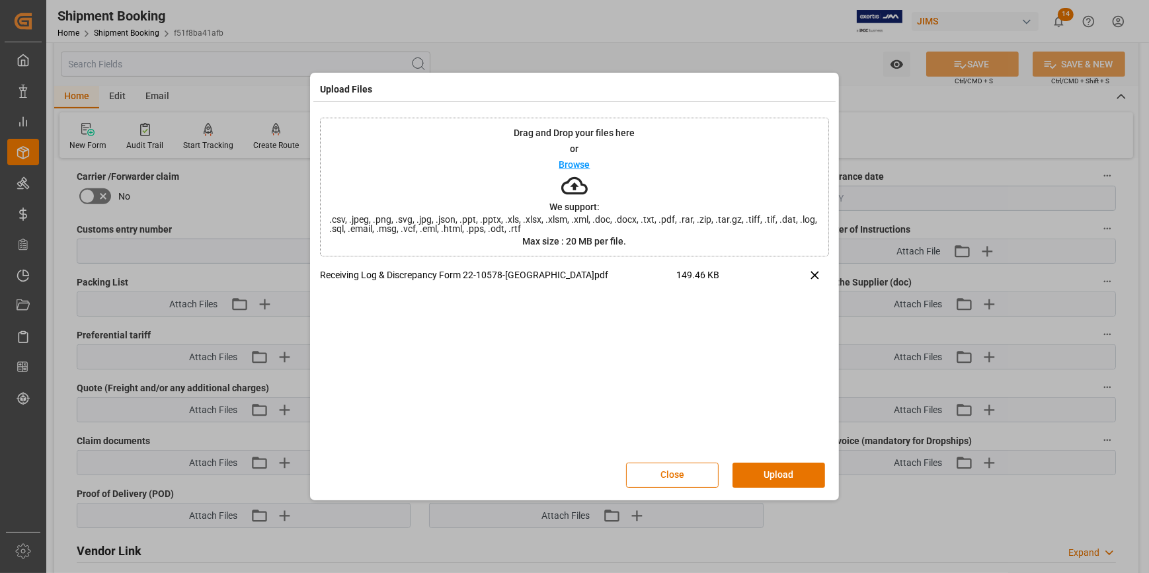
click at [791, 475] on button "Upload" at bounding box center [779, 475] width 93 height 25
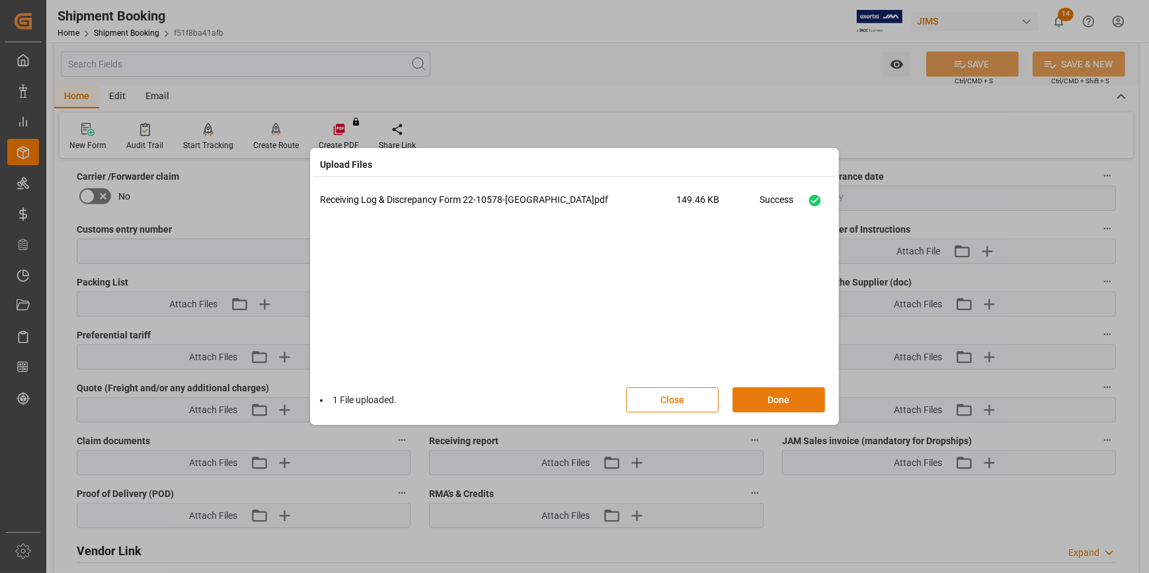
click at [789, 405] on button "Done" at bounding box center [779, 399] width 93 height 25
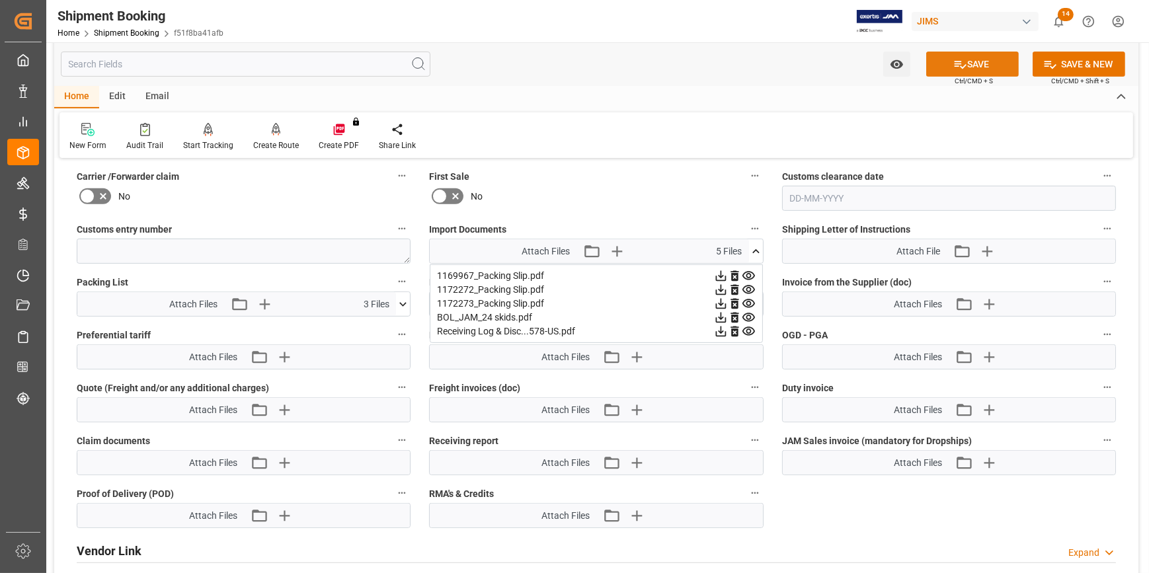
click at [974, 63] on button "SAVE" at bounding box center [972, 64] width 93 height 25
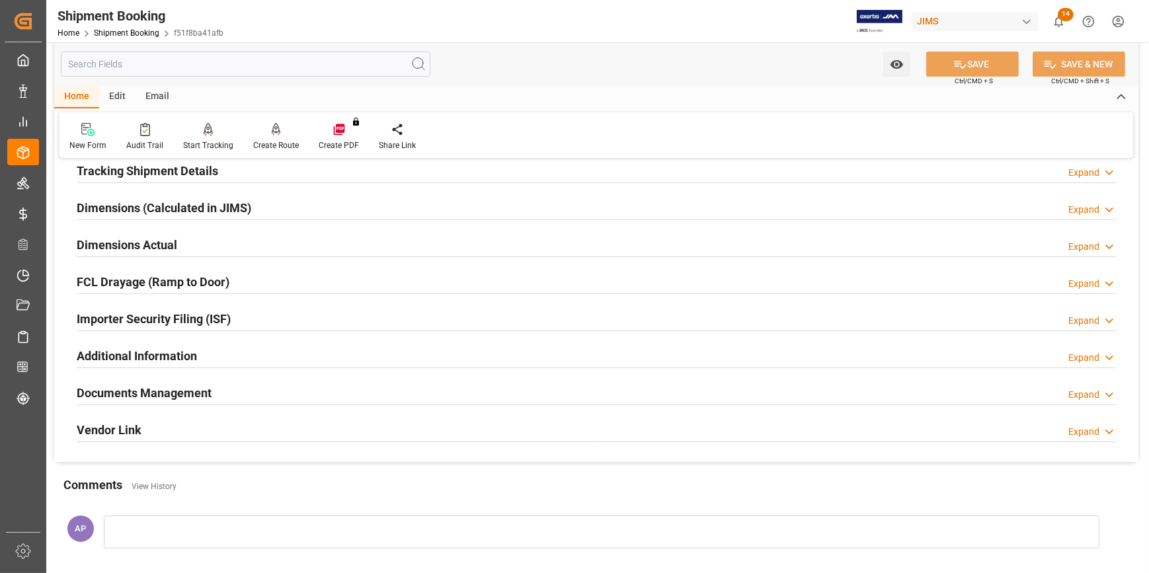
scroll to position [266, 0]
click at [314, 397] on div "Documents Management Expand" at bounding box center [596, 391] width 1039 height 25
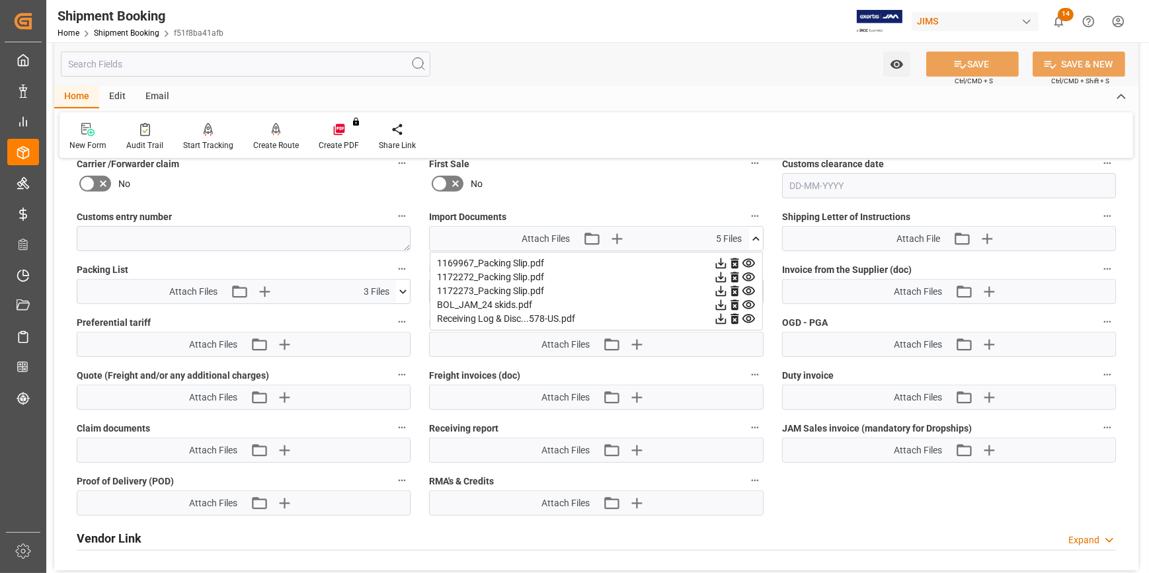
scroll to position [687, 0]
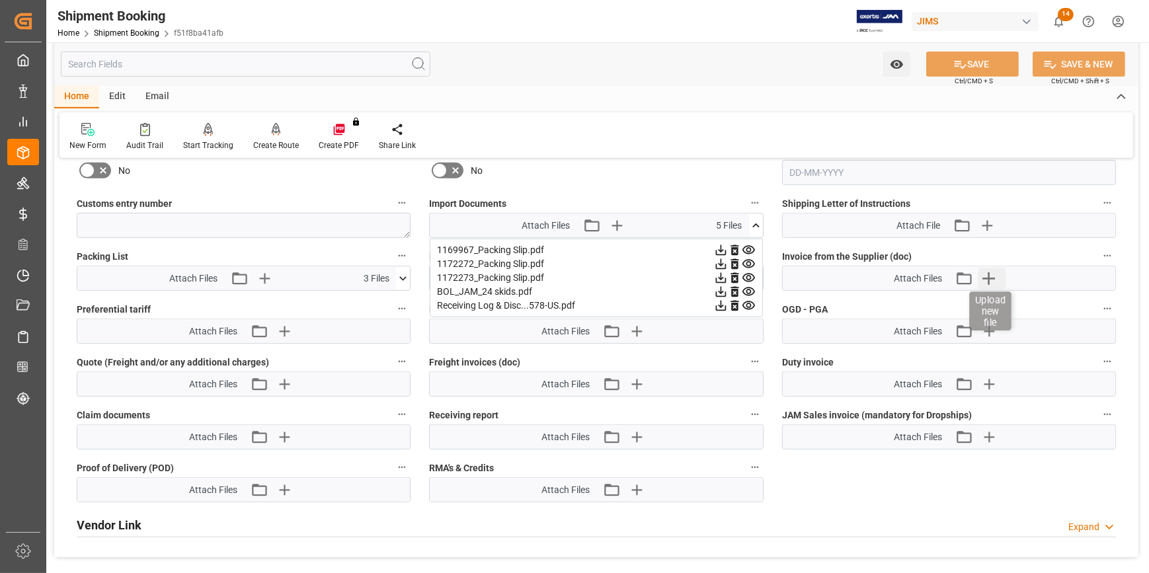
click at [988, 270] on icon "button" at bounding box center [988, 278] width 21 height 21
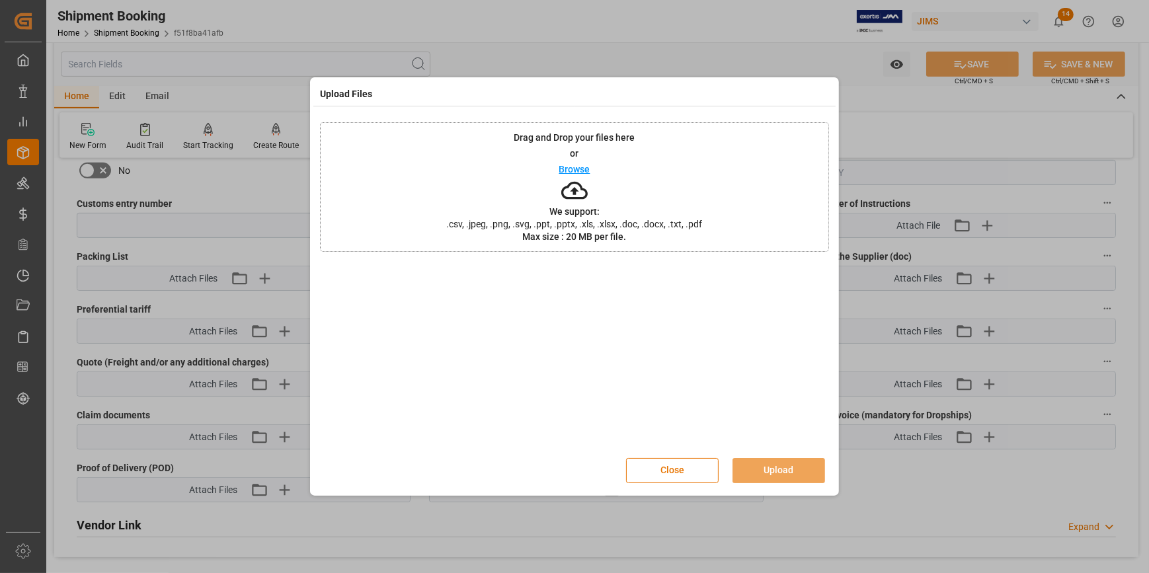
click at [584, 172] on p "Browse" at bounding box center [574, 169] width 31 height 9
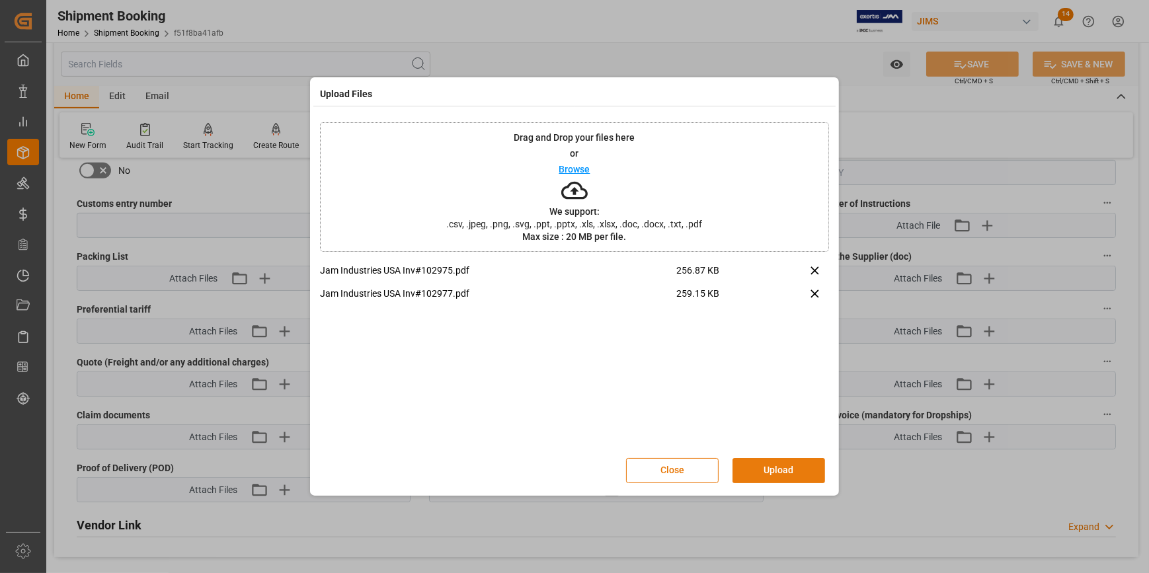
click at [796, 473] on button "Upload" at bounding box center [779, 470] width 93 height 25
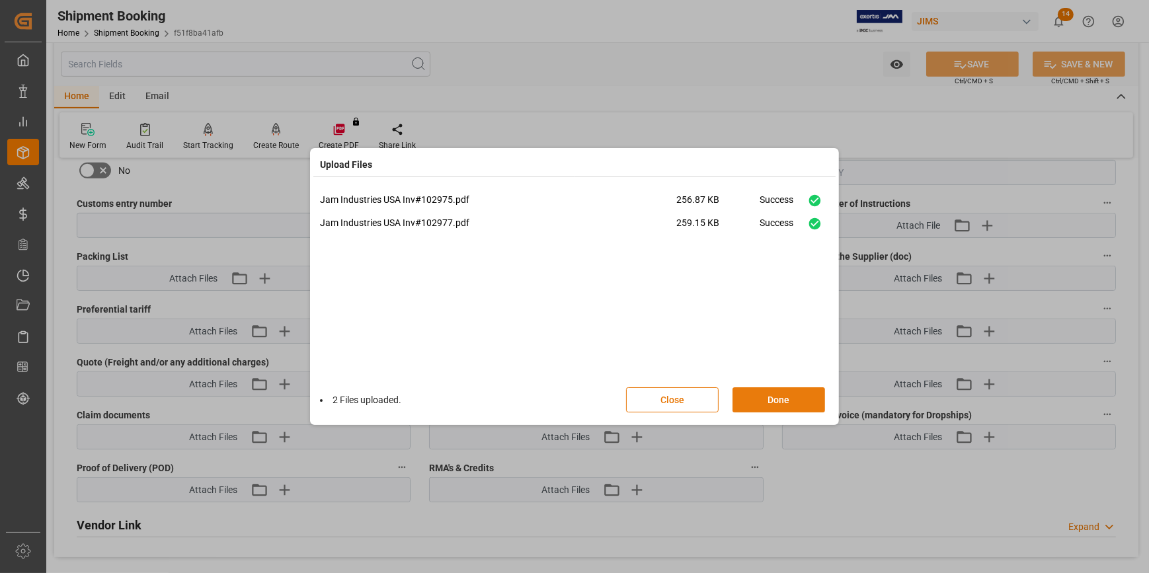
click at [780, 403] on button "Done" at bounding box center [779, 399] width 93 height 25
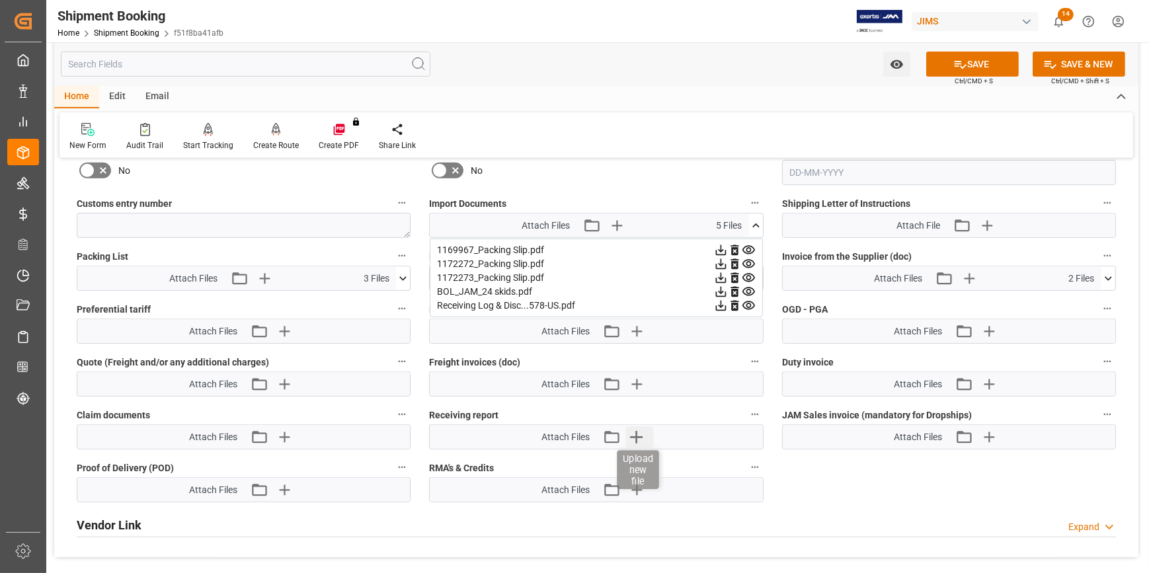
click at [641, 436] on icon "button" at bounding box center [635, 436] width 21 height 21
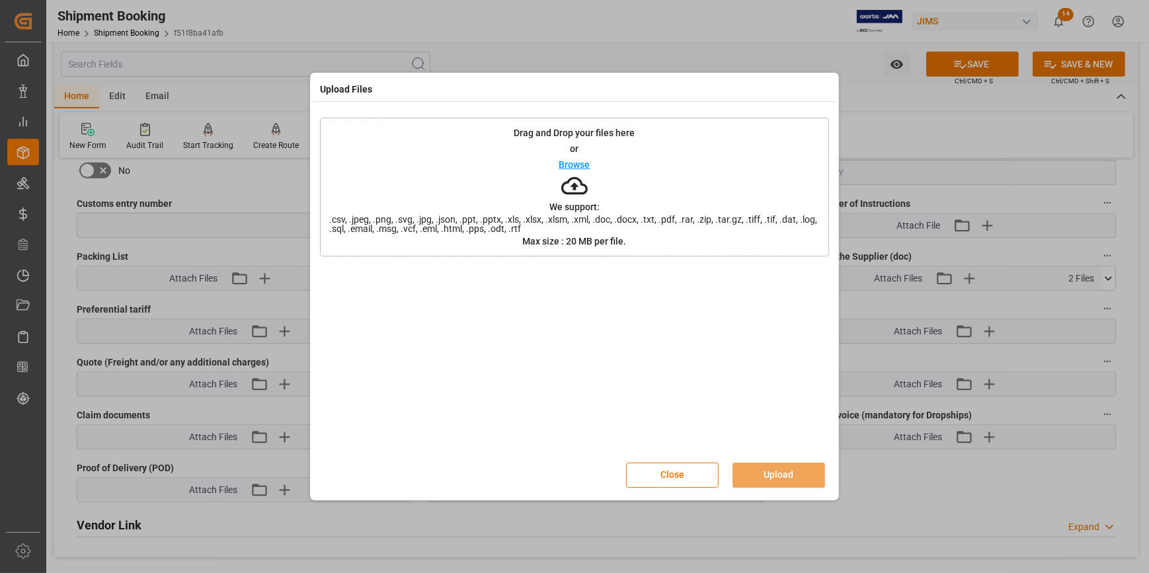
click at [578, 160] on p "Browse" at bounding box center [574, 164] width 31 height 9
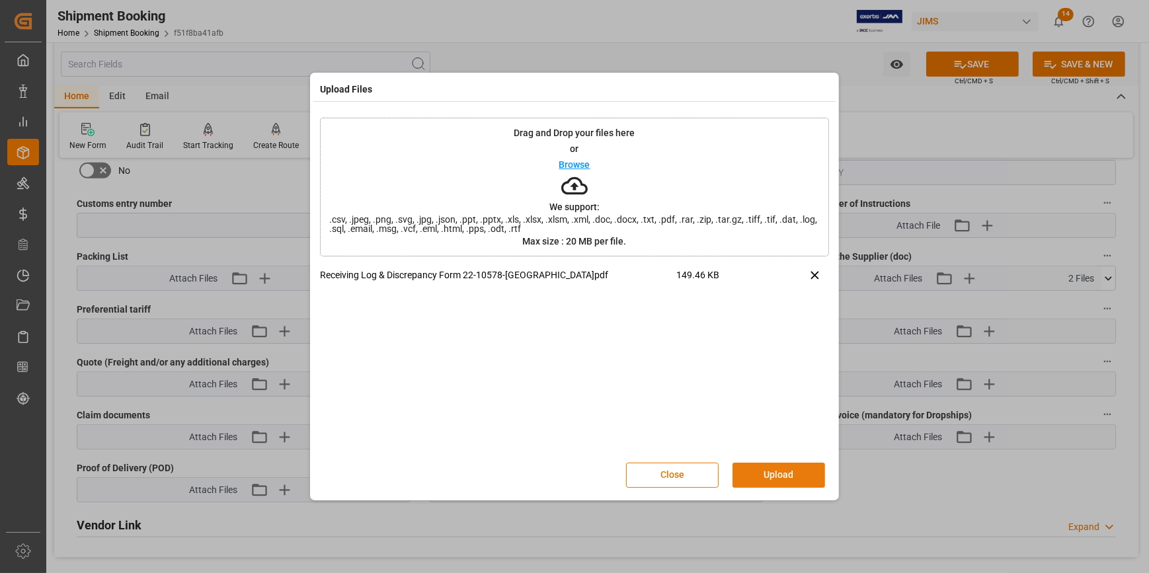
click at [790, 476] on button "Upload" at bounding box center [779, 475] width 93 height 25
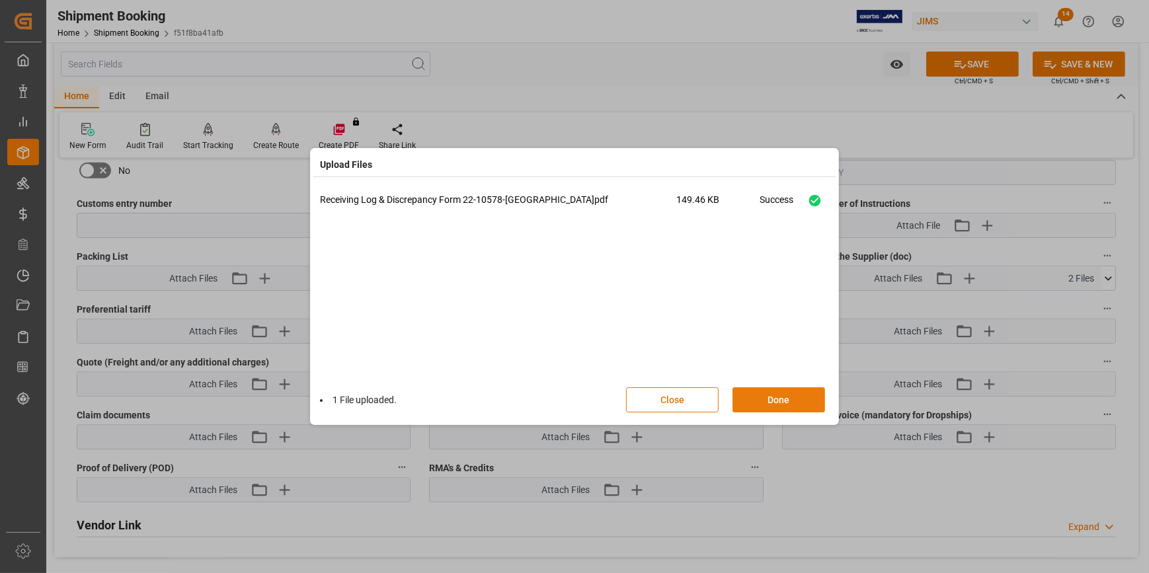
click at [781, 397] on button "Done" at bounding box center [779, 399] width 93 height 25
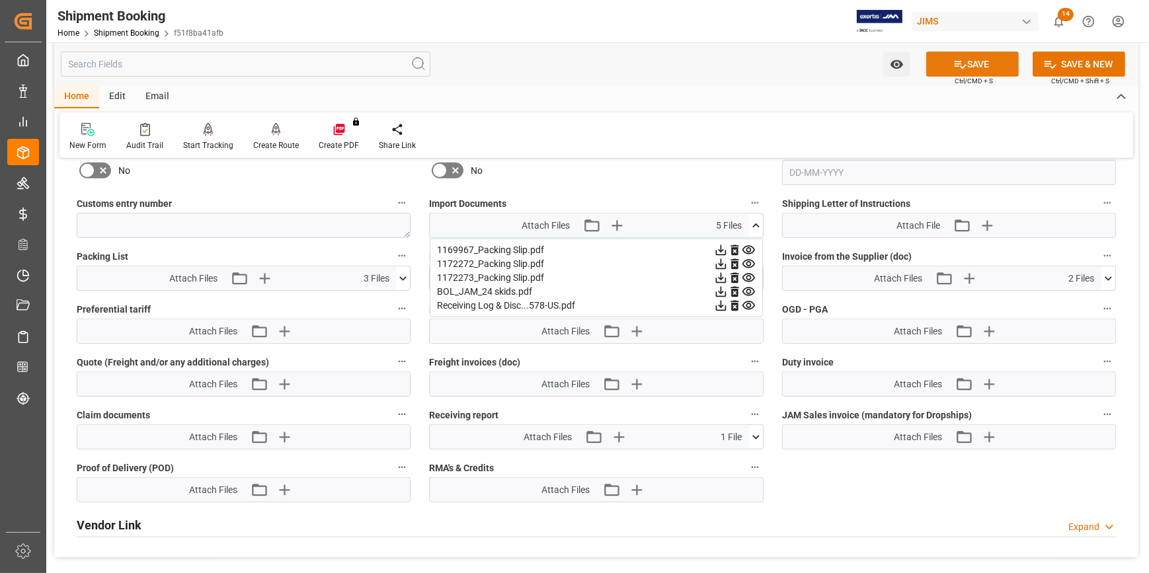
click at [974, 58] on button "SAVE" at bounding box center [972, 64] width 93 height 25
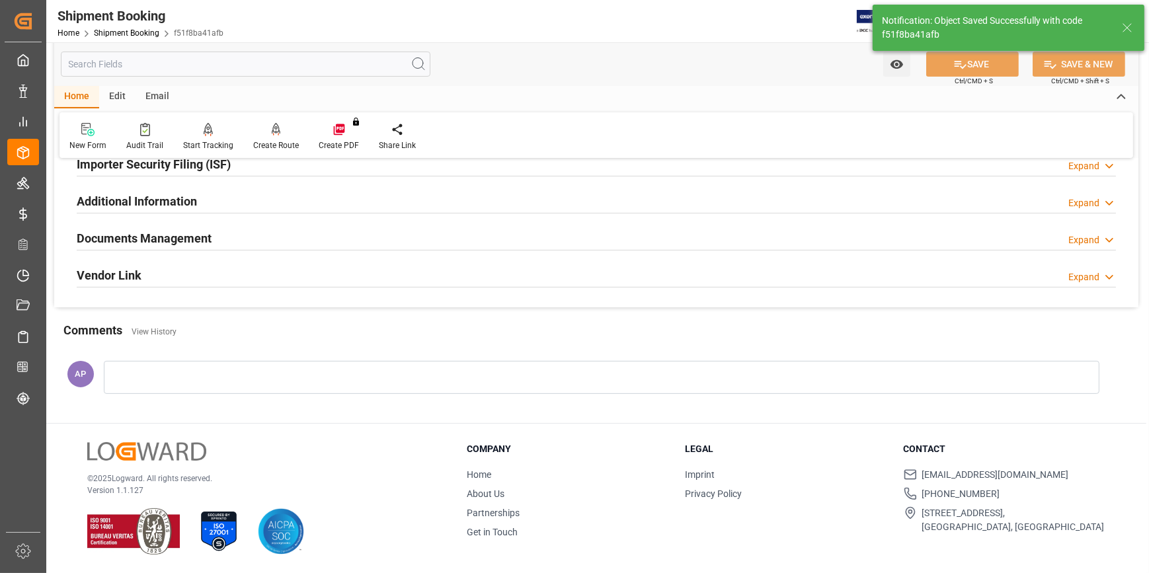
scroll to position [172, 0]
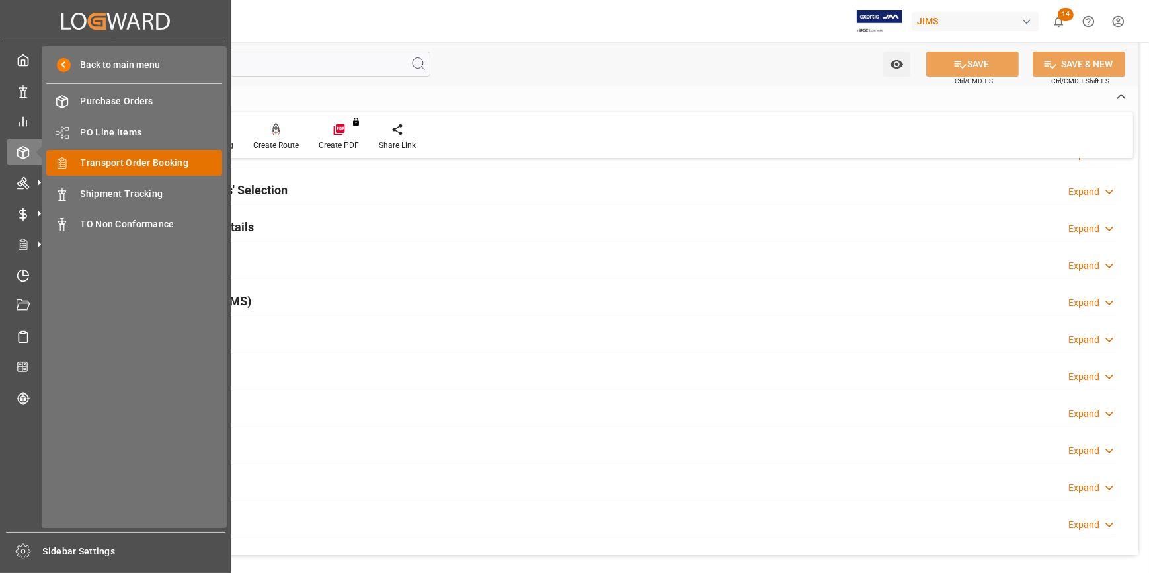
click at [119, 165] on span "Transport Order Booking" at bounding box center [152, 163] width 142 height 14
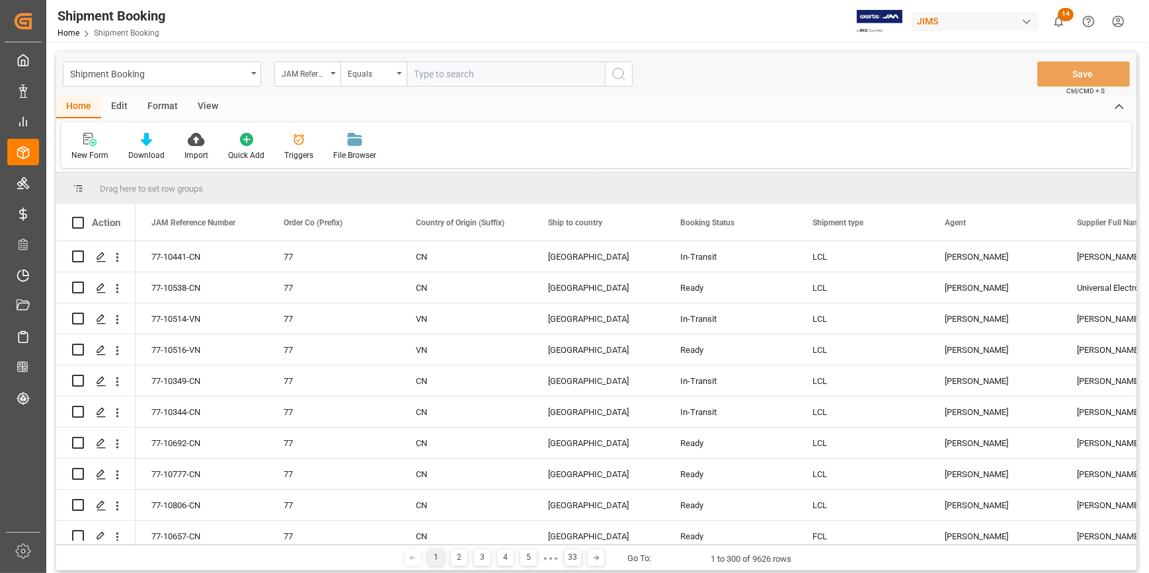
click at [445, 79] on input "text" at bounding box center [506, 73] width 198 height 25
paste input "22-9855-TH"
type input "22-9855-TH"
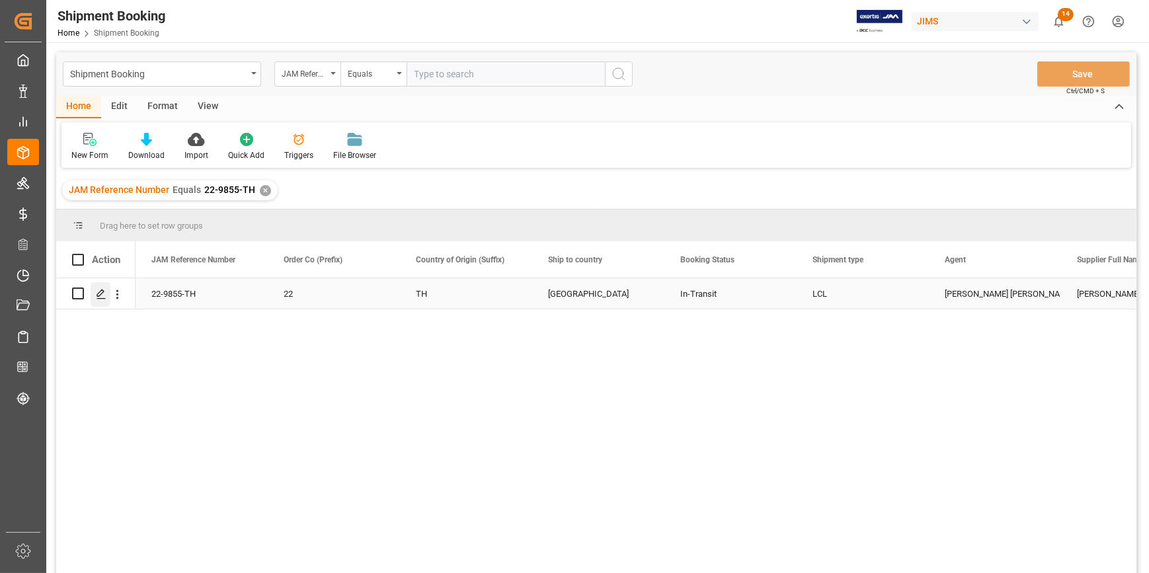
click at [99, 293] on icon "Press SPACE to select this row." at bounding box center [101, 294] width 11 height 11
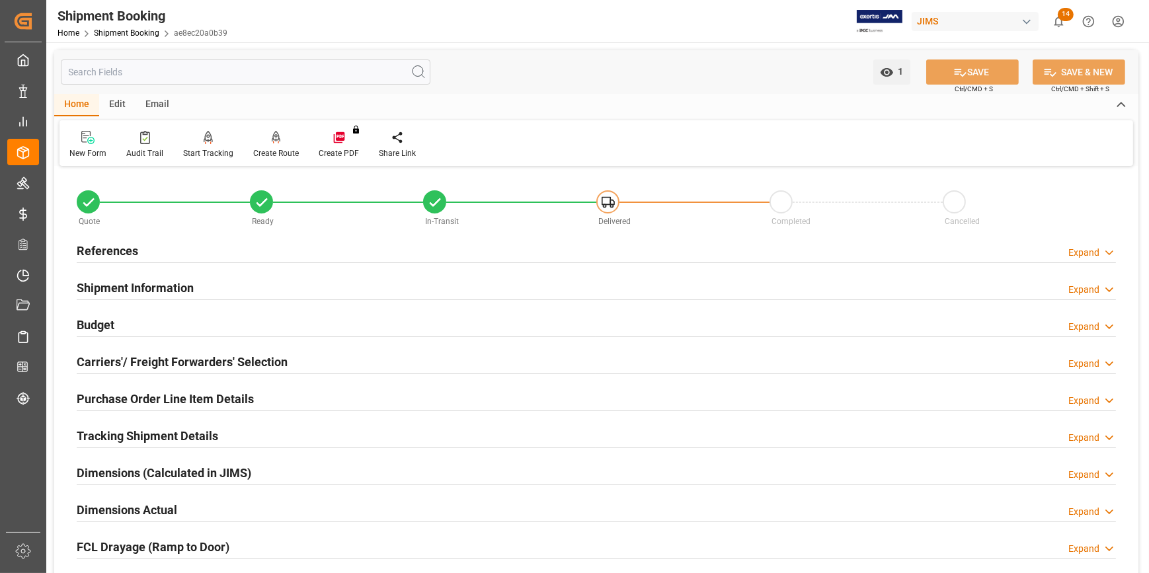
click at [268, 252] on div "References Expand" at bounding box center [596, 249] width 1039 height 25
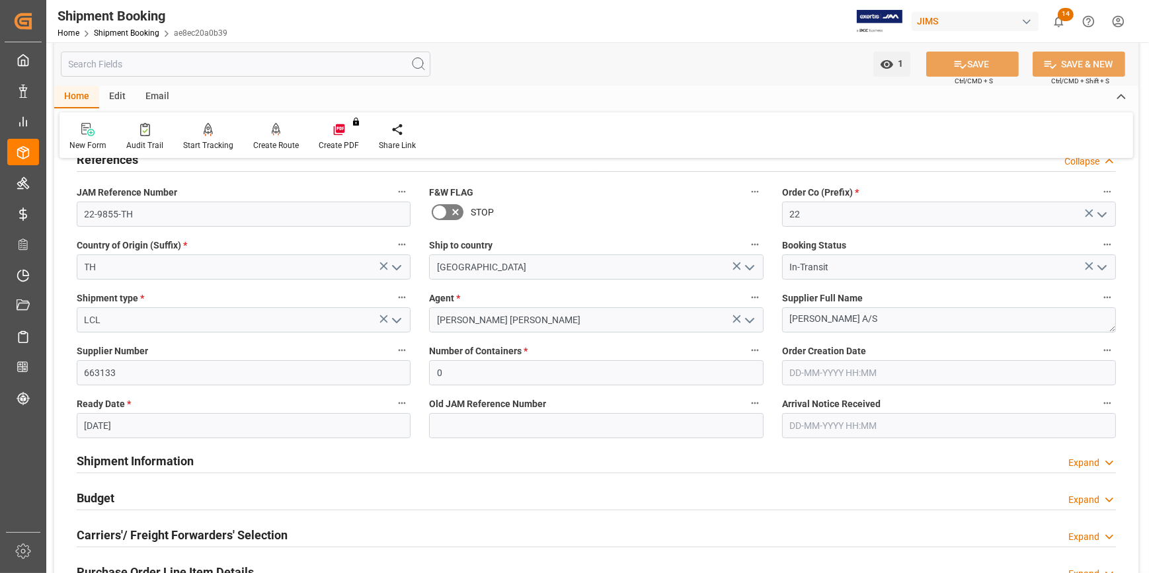
scroll to position [180, 0]
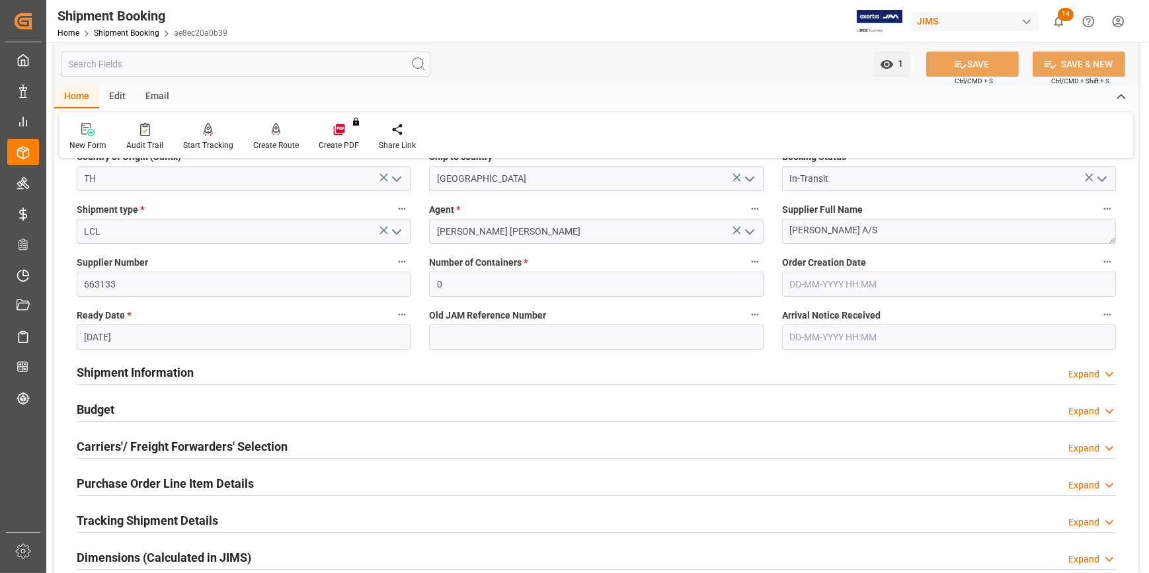
click at [813, 329] on input "text" at bounding box center [949, 337] width 334 height 25
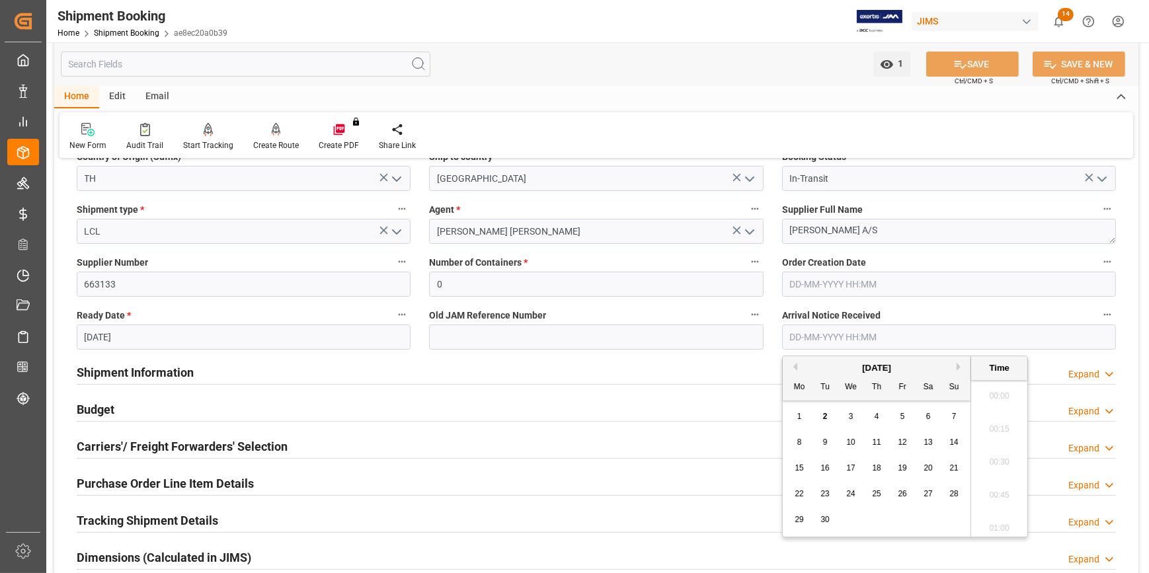
scroll to position [1888, 0]
click at [826, 418] on span "2" at bounding box center [825, 416] width 5 height 9
type input "02-09-2025 00:00"
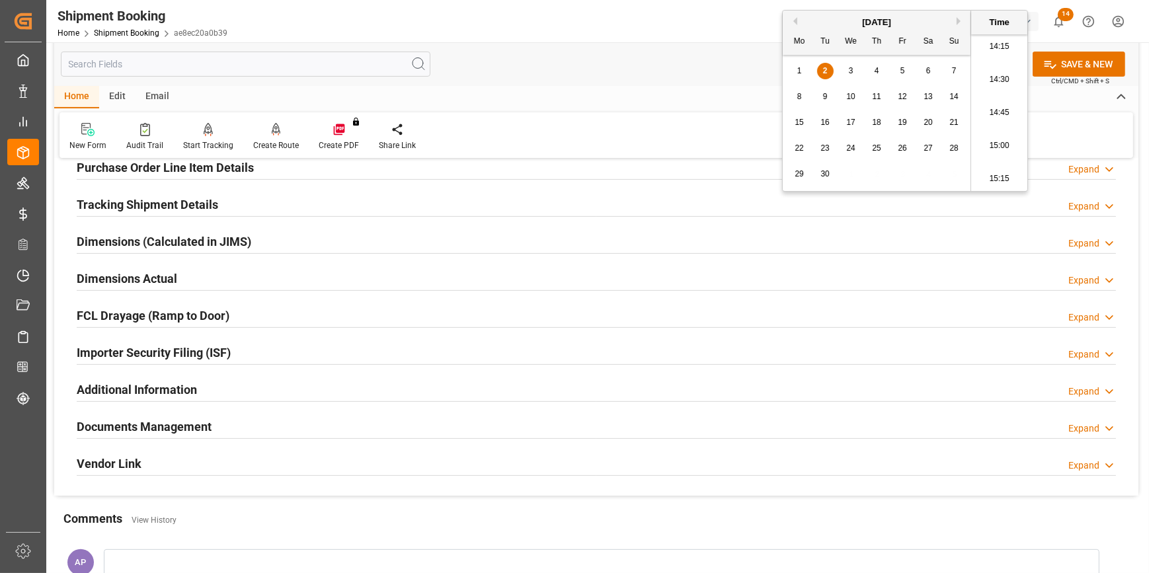
scroll to position [601, 0]
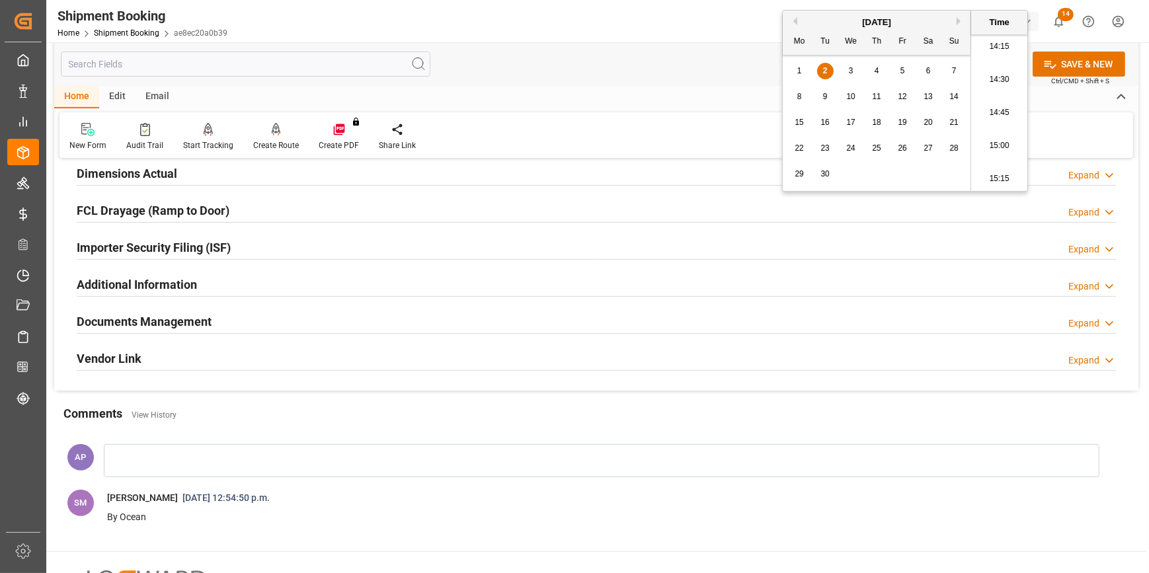
click at [408, 317] on div "Documents Management Expand" at bounding box center [596, 320] width 1039 height 25
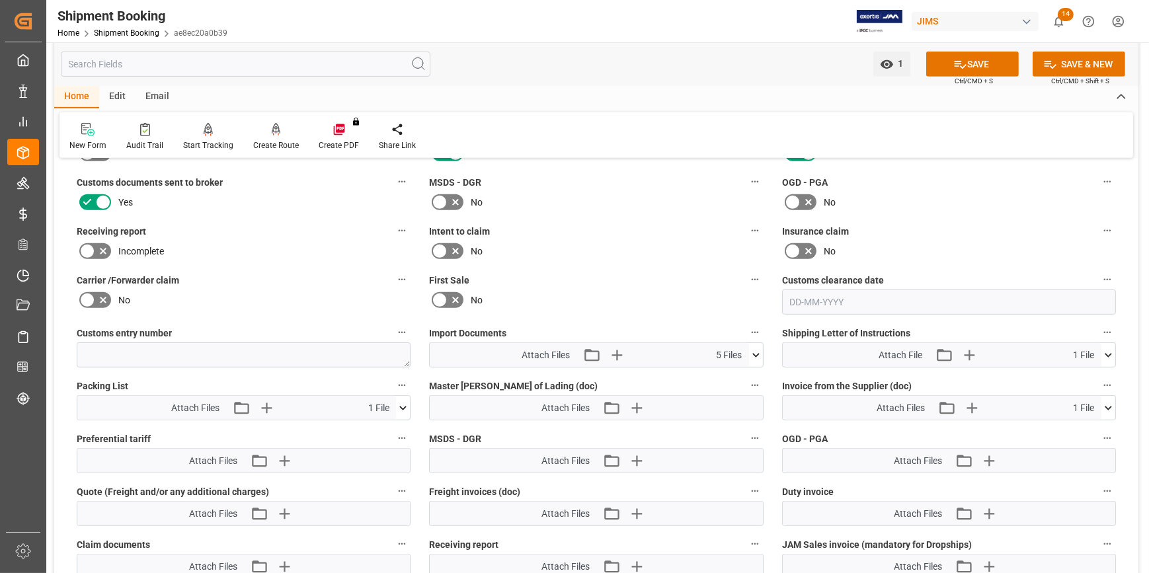
scroll to position [841, 0]
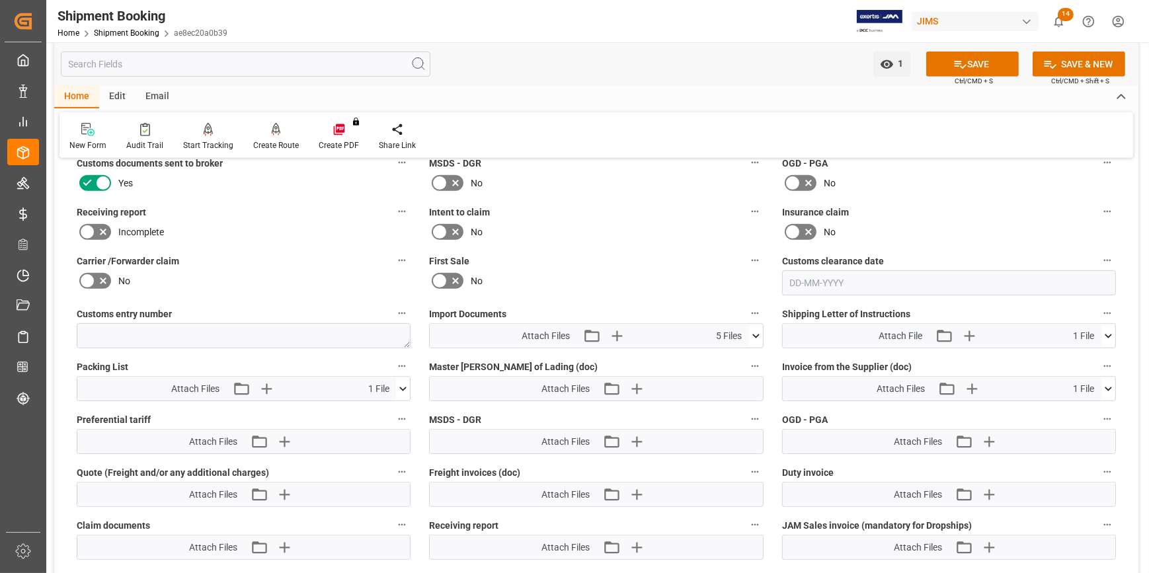
click at [753, 335] on icon at bounding box center [756, 336] width 14 height 14
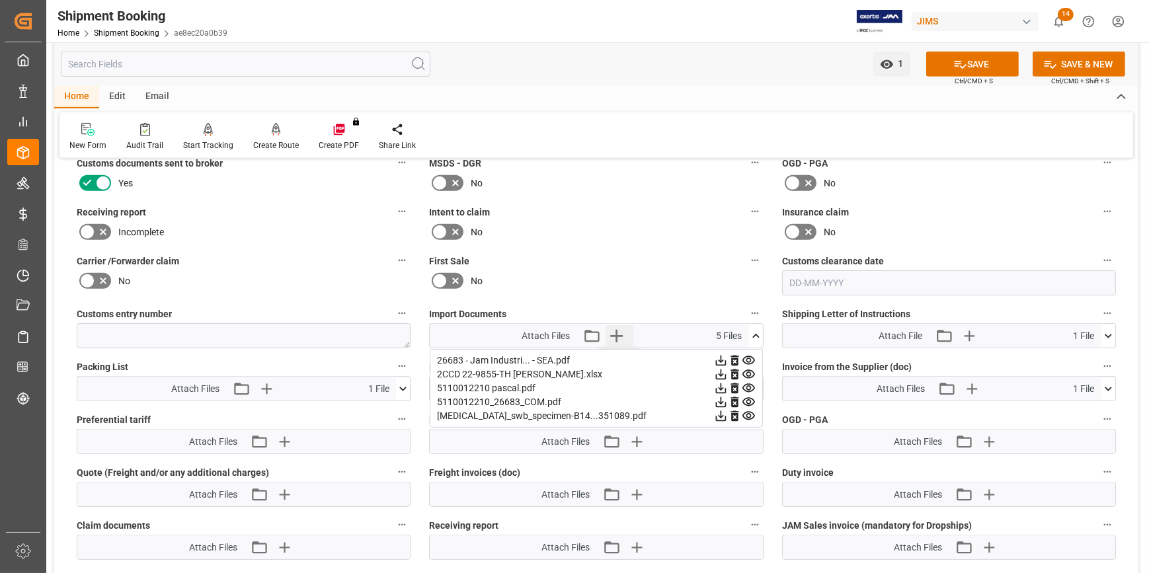
click at [614, 335] on icon "button" at bounding box center [616, 335] width 21 height 21
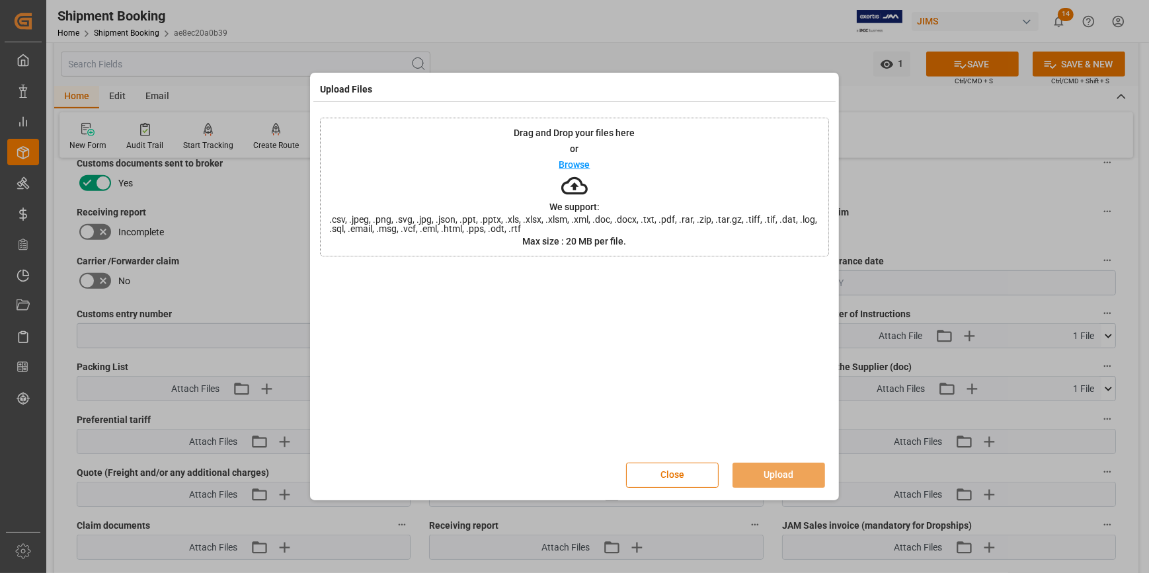
click at [577, 161] on p "Browse" at bounding box center [574, 164] width 31 height 9
click at [788, 473] on button "Upload" at bounding box center [779, 475] width 93 height 25
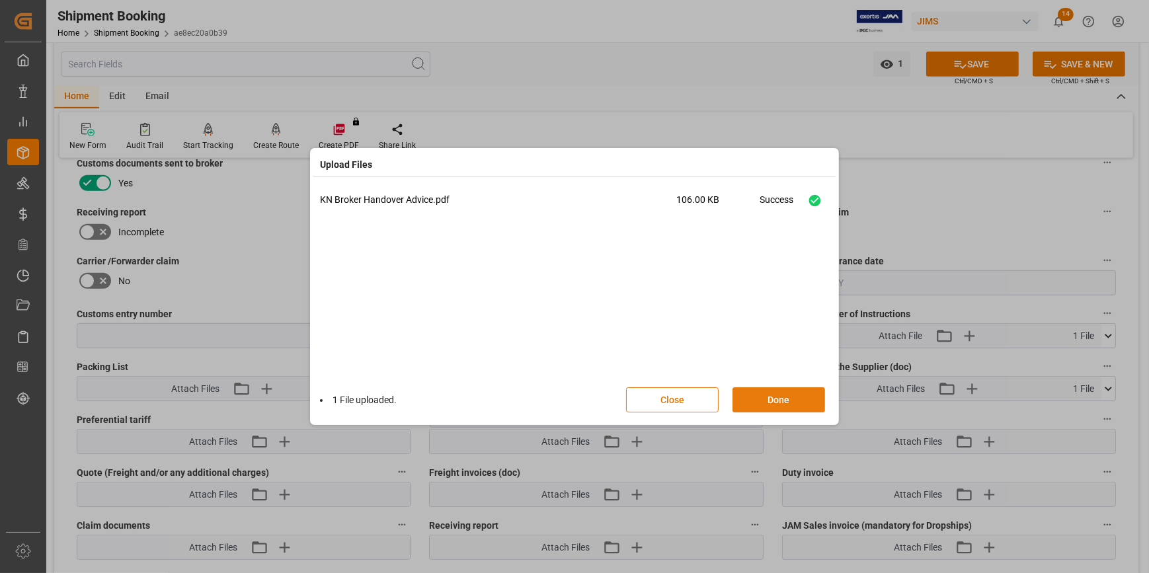
click at [787, 393] on button "Done" at bounding box center [779, 399] width 93 height 25
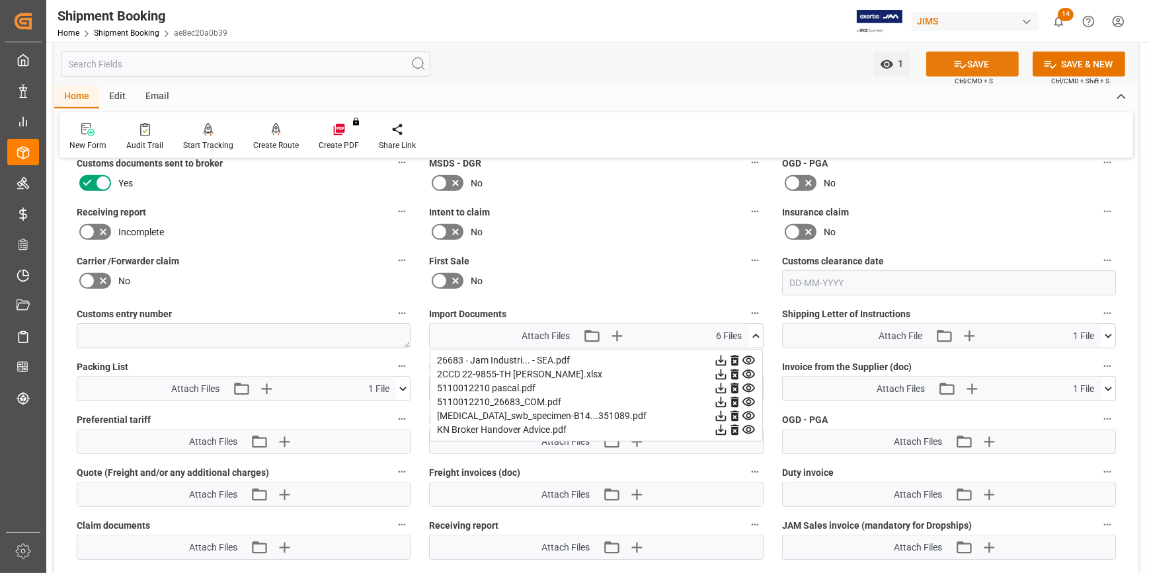
click at [972, 61] on button "SAVE" at bounding box center [972, 64] width 93 height 25
click at [754, 334] on icon at bounding box center [755, 336] width 7 height 4
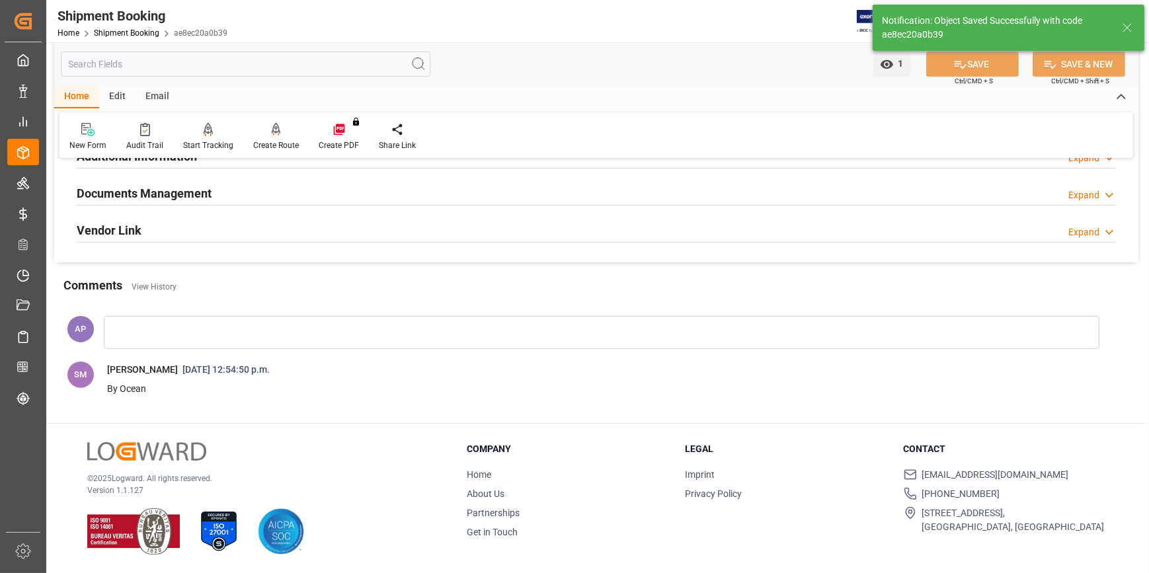
scroll to position [463, 0]
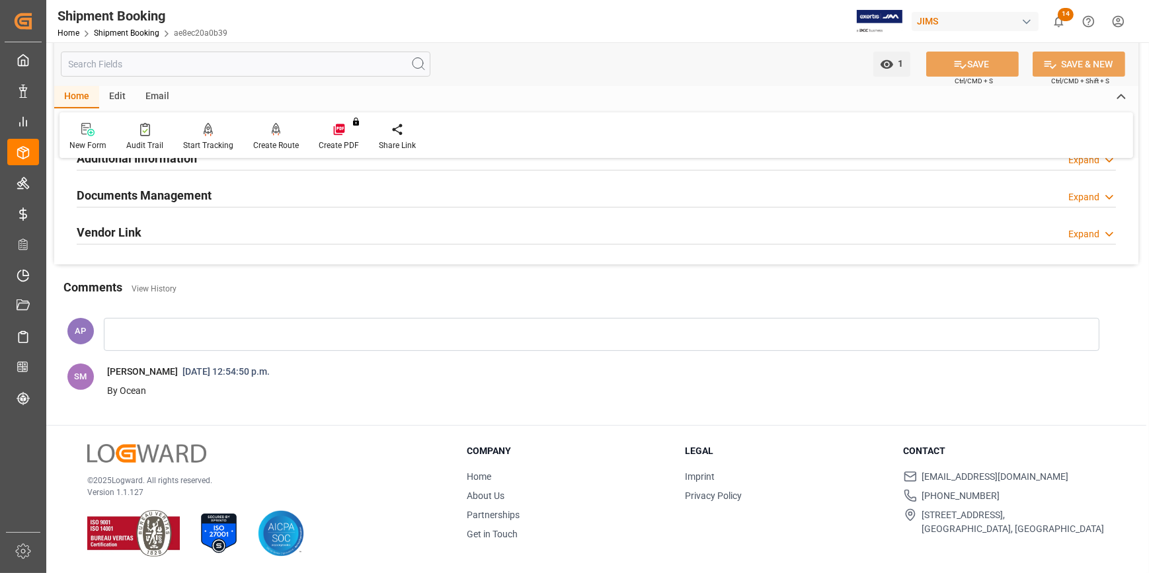
click at [241, 192] on div "Documents Management Expand" at bounding box center [596, 194] width 1039 height 25
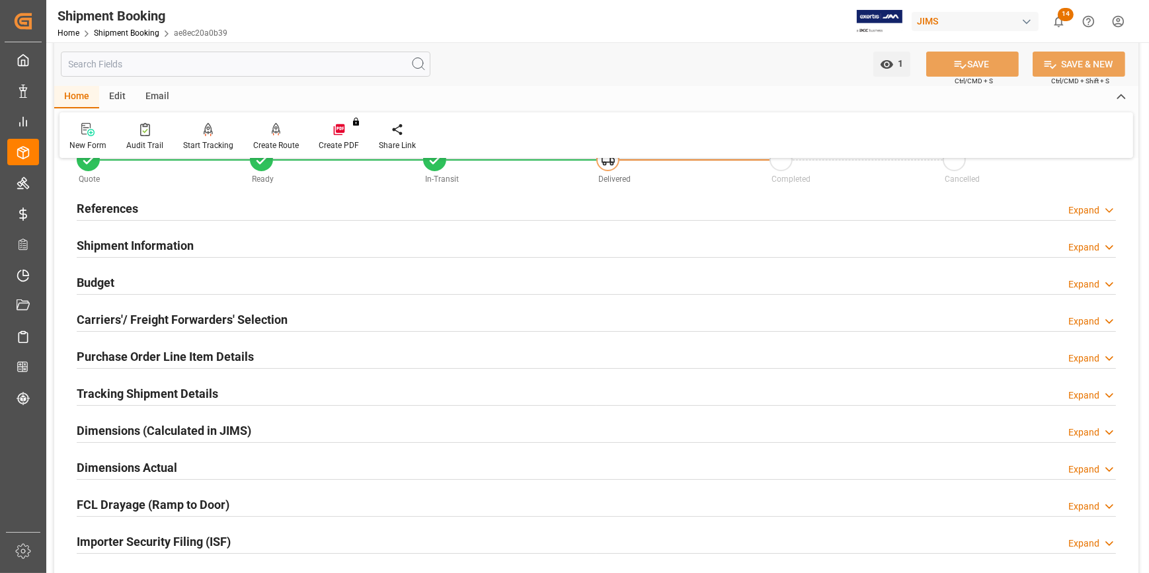
scroll to position [0, 0]
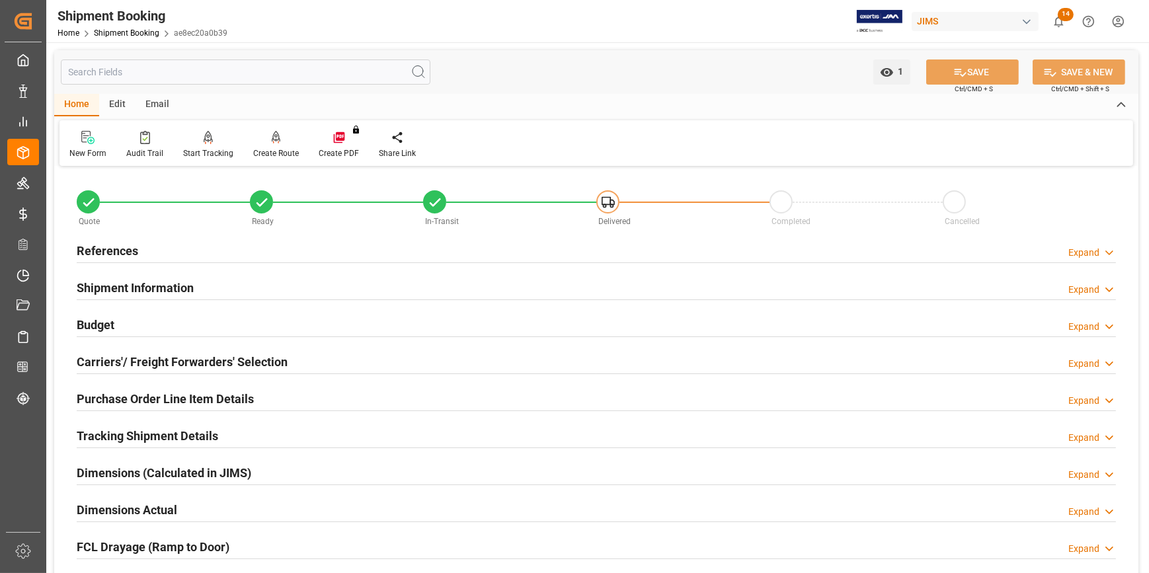
click at [198, 252] on div "References Expand" at bounding box center [596, 249] width 1039 height 25
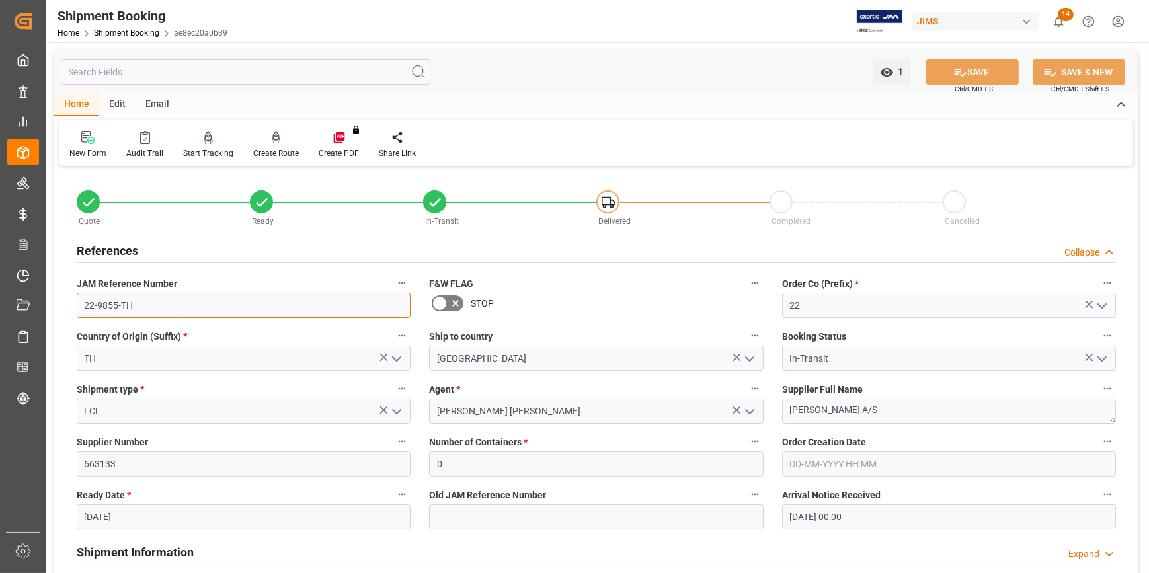
drag, startPoint x: 139, startPoint y: 307, endPoint x: 54, endPoint y: 309, distance: 84.6
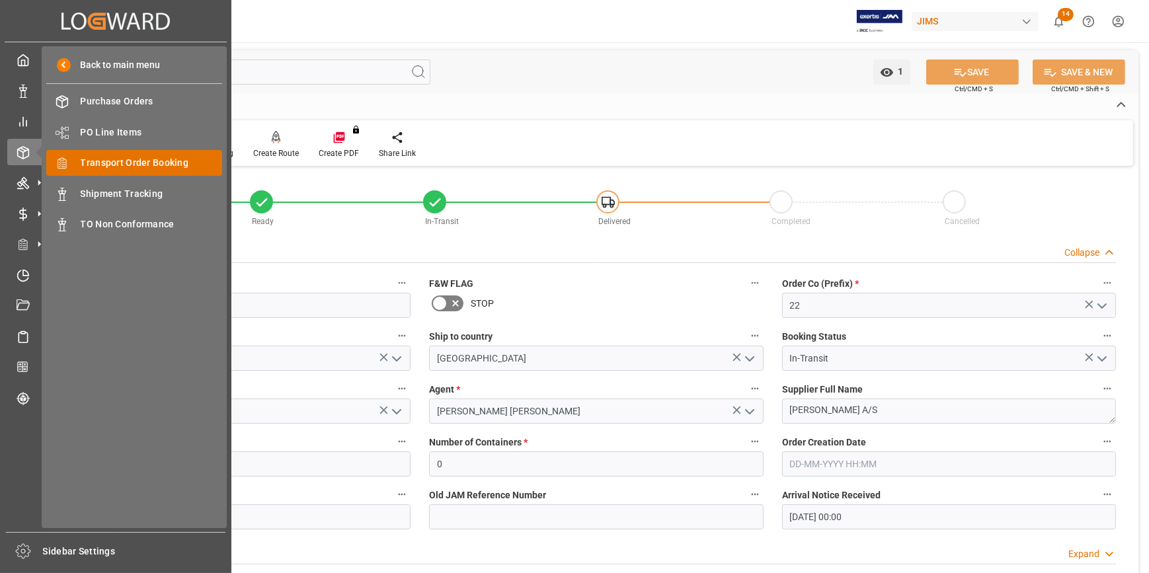
click at [150, 168] on span "Transport Order Booking" at bounding box center [152, 163] width 142 height 14
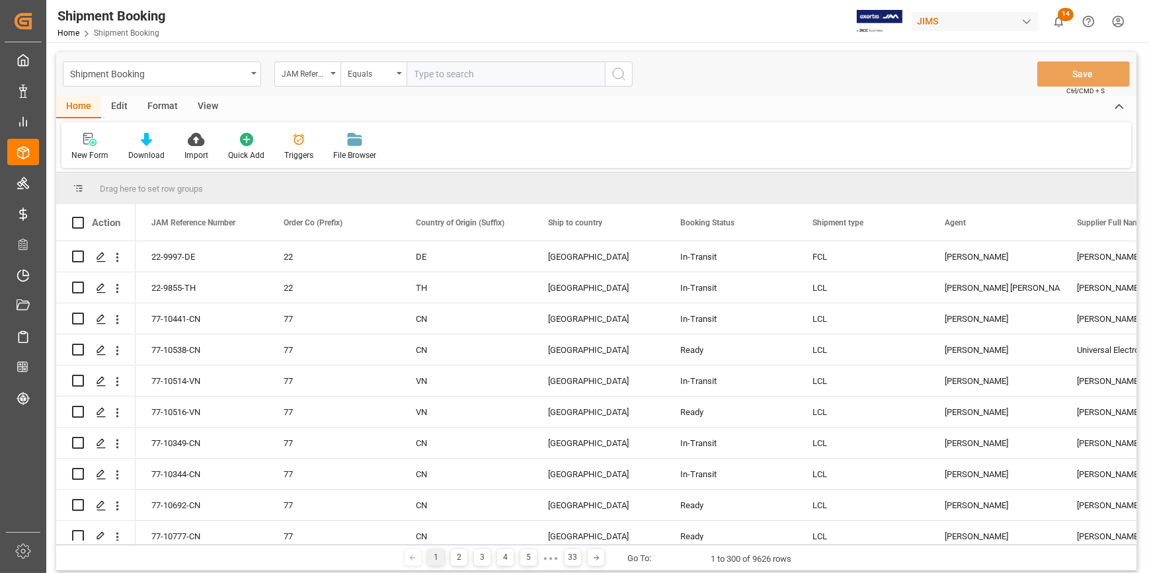
click at [444, 75] on input "text" at bounding box center [506, 73] width 198 height 25
type input "22-10066-DE"
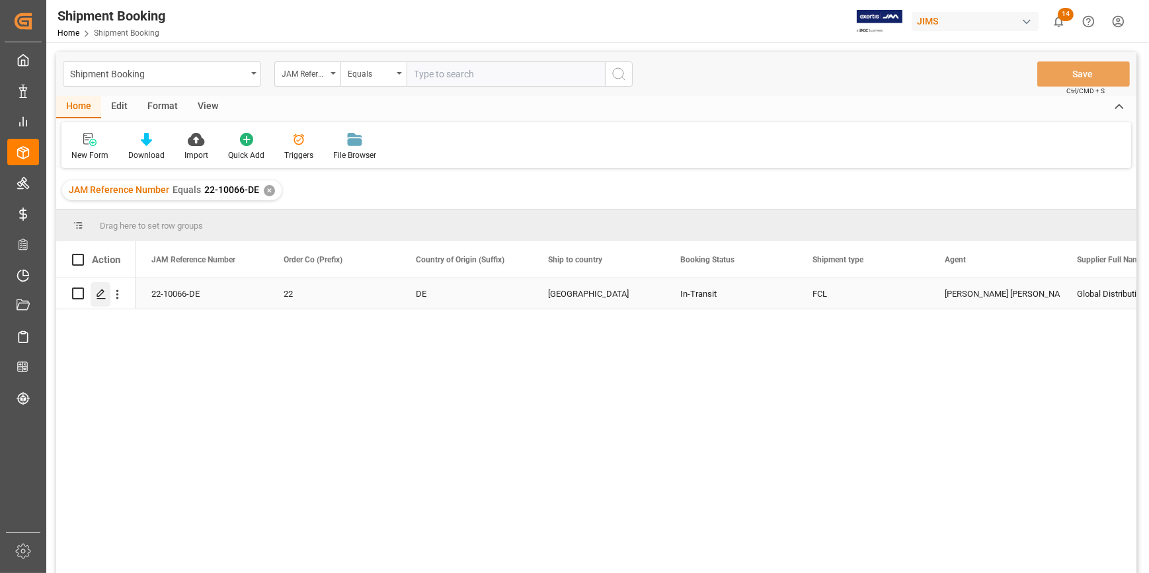
click at [99, 297] on icon "Press SPACE to select this row." at bounding box center [101, 294] width 11 height 11
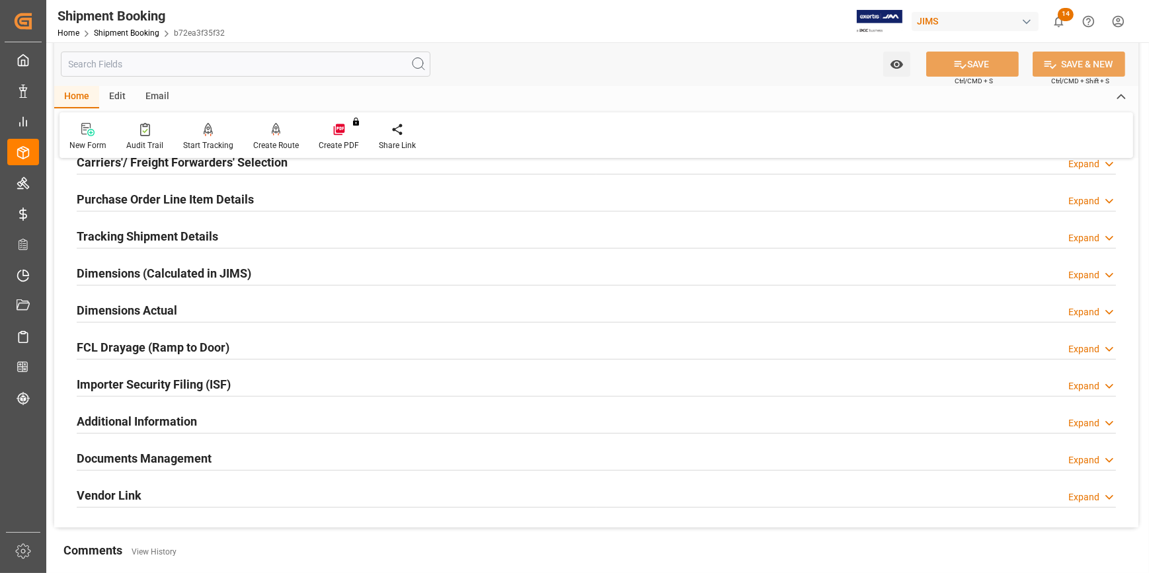
scroll to position [240, 0]
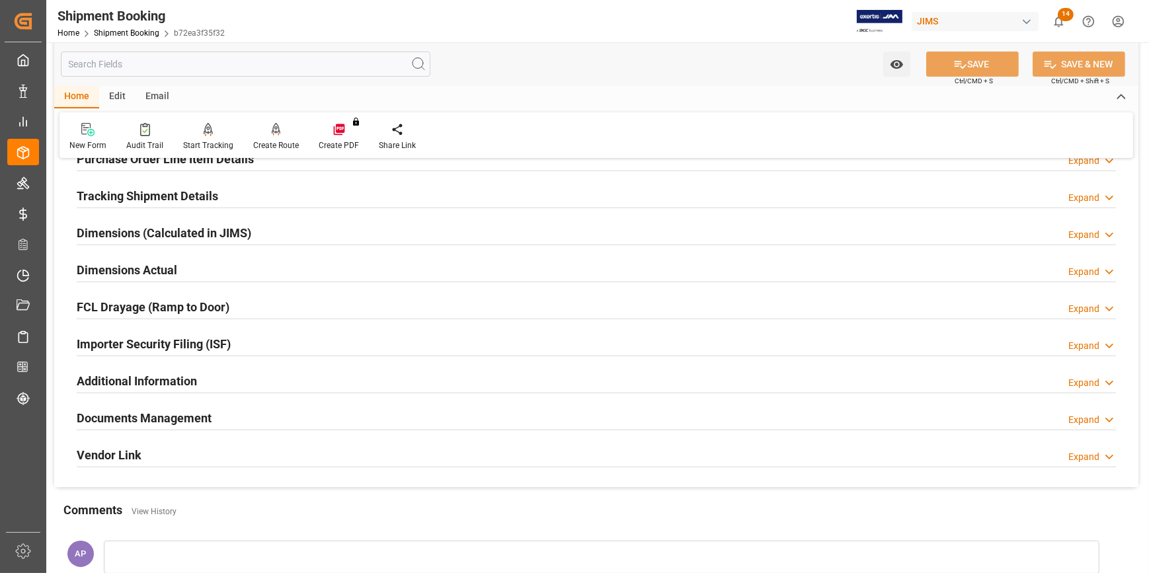
click at [310, 419] on div "Documents Management Expand" at bounding box center [596, 417] width 1039 height 25
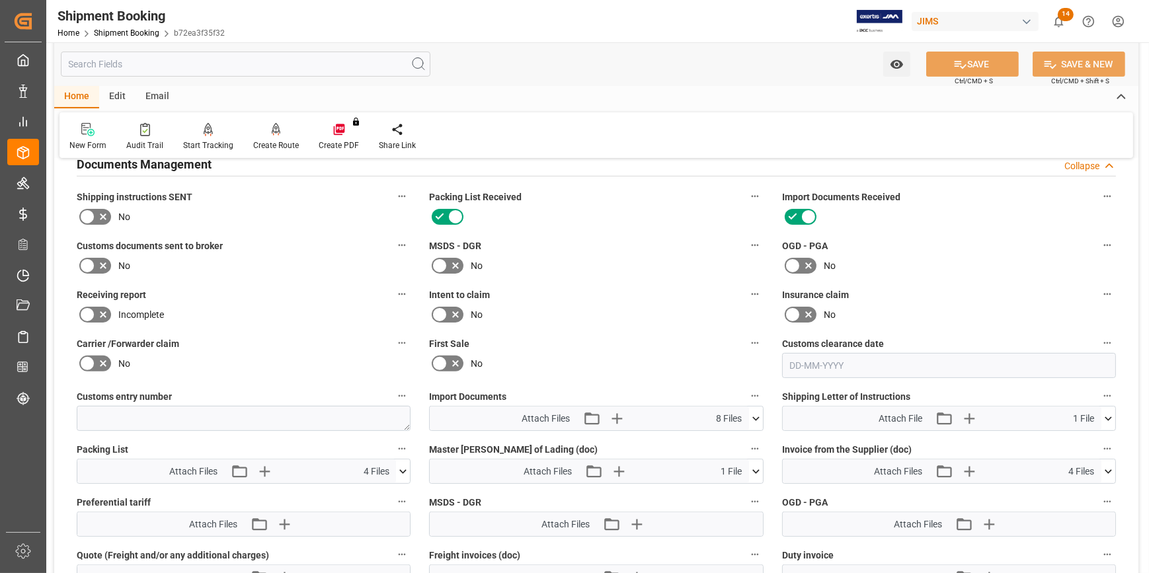
scroll to position [601, 0]
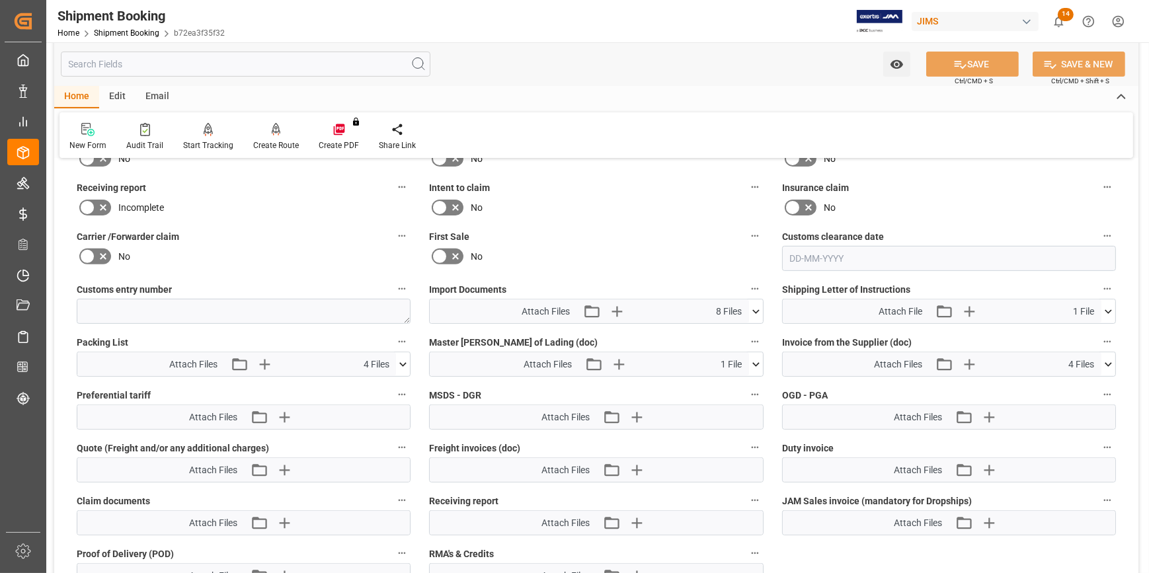
click at [754, 305] on icon at bounding box center [756, 312] width 14 height 14
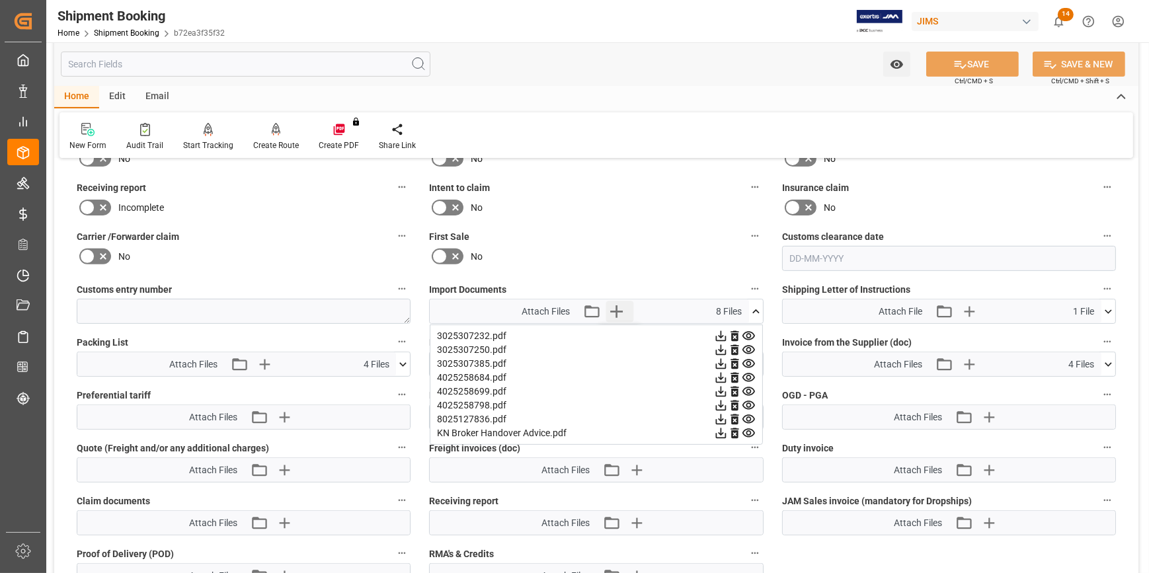
click at [616, 307] on icon "button" at bounding box center [616, 311] width 13 height 13
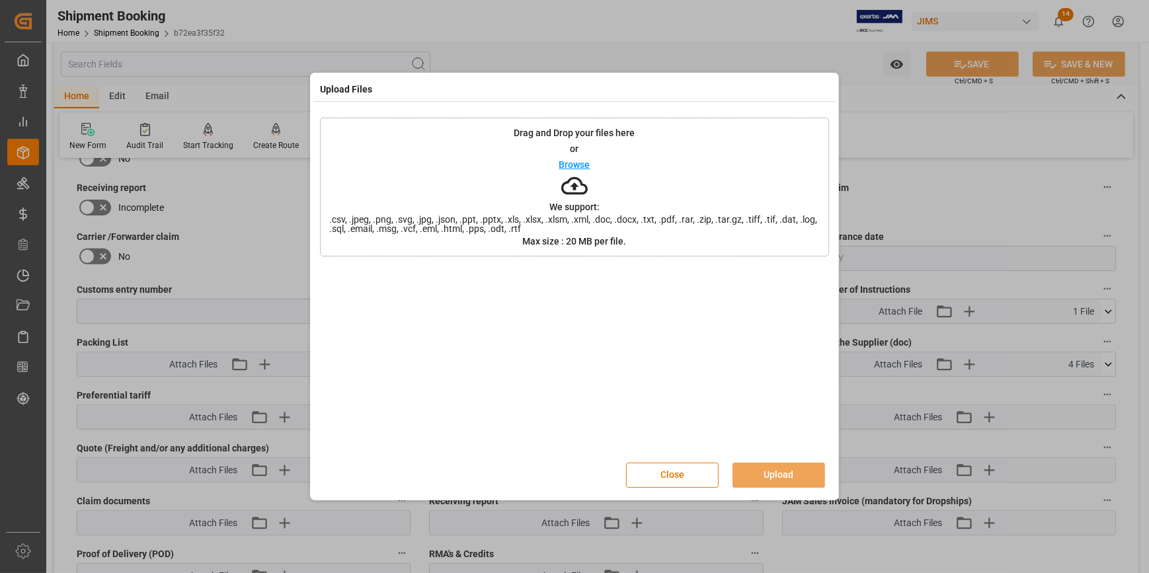
click at [574, 161] on p "Browse" at bounding box center [574, 164] width 31 height 9
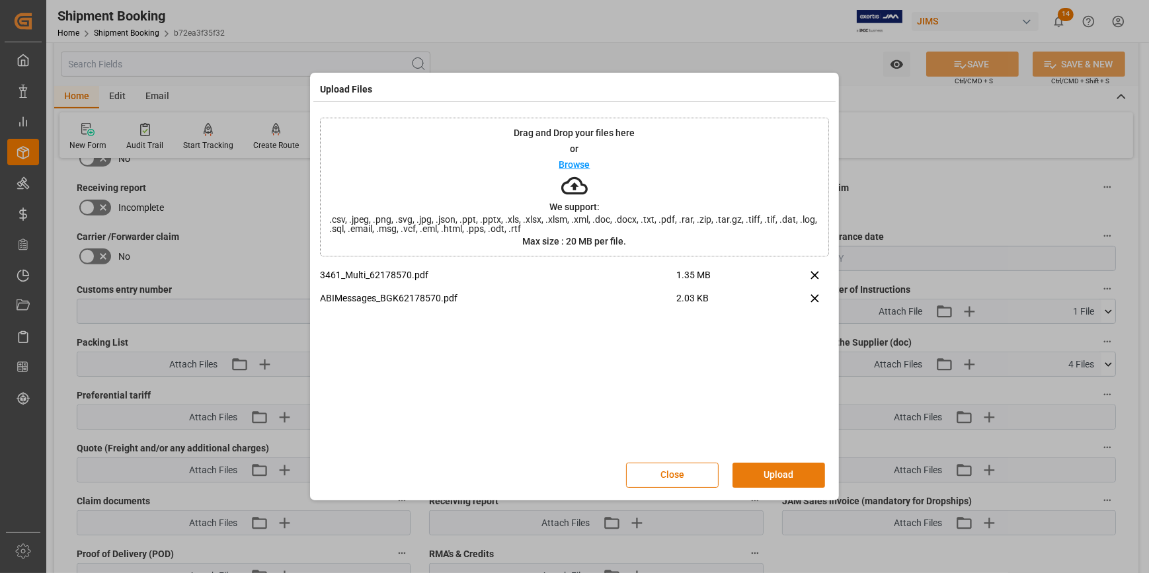
click at [783, 471] on button "Upload" at bounding box center [779, 475] width 93 height 25
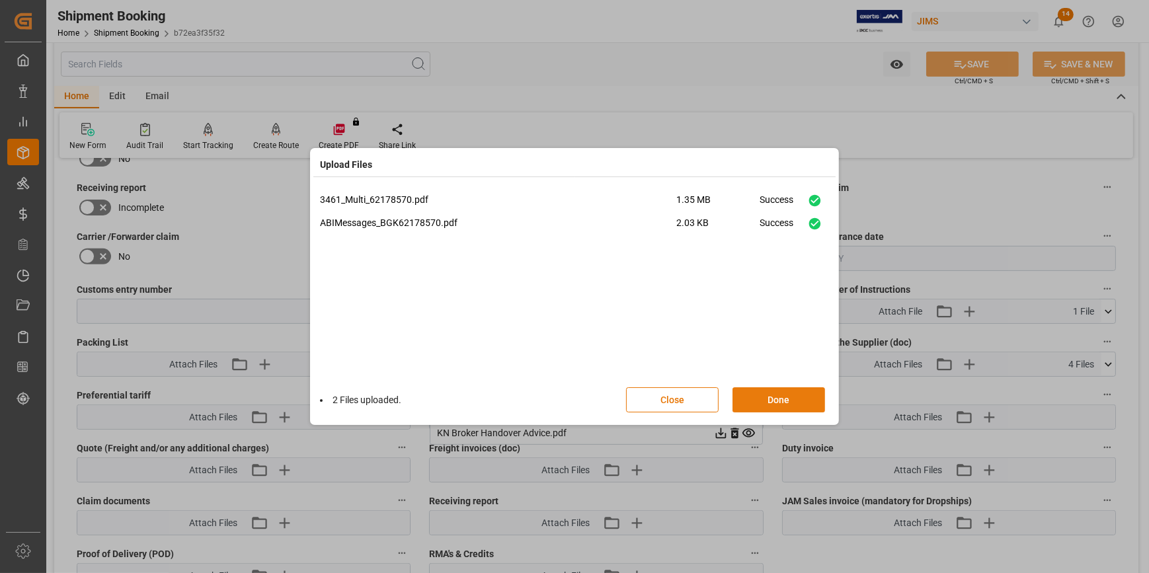
click at [782, 399] on button "Done" at bounding box center [779, 399] width 93 height 25
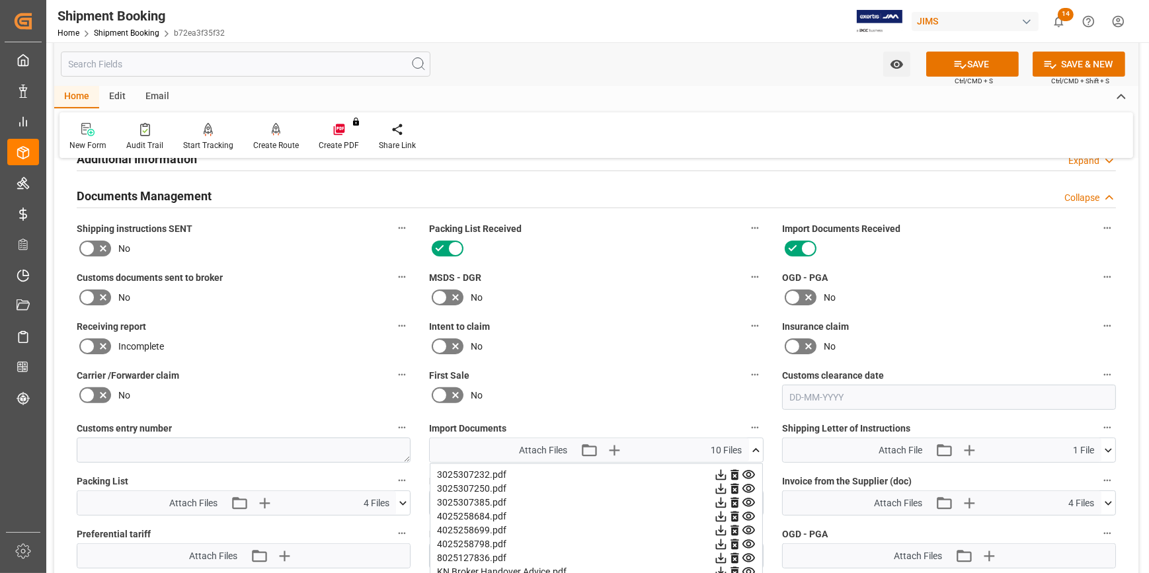
scroll to position [661, 0]
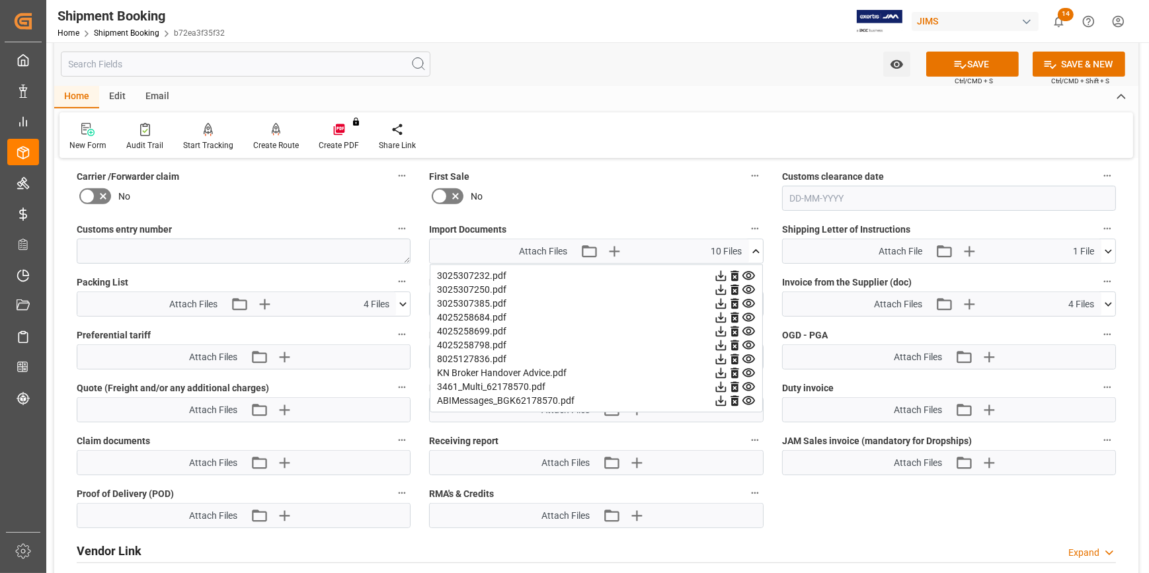
click at [756, 250] on icon at bounding box center [756, 252] width 14 height 14
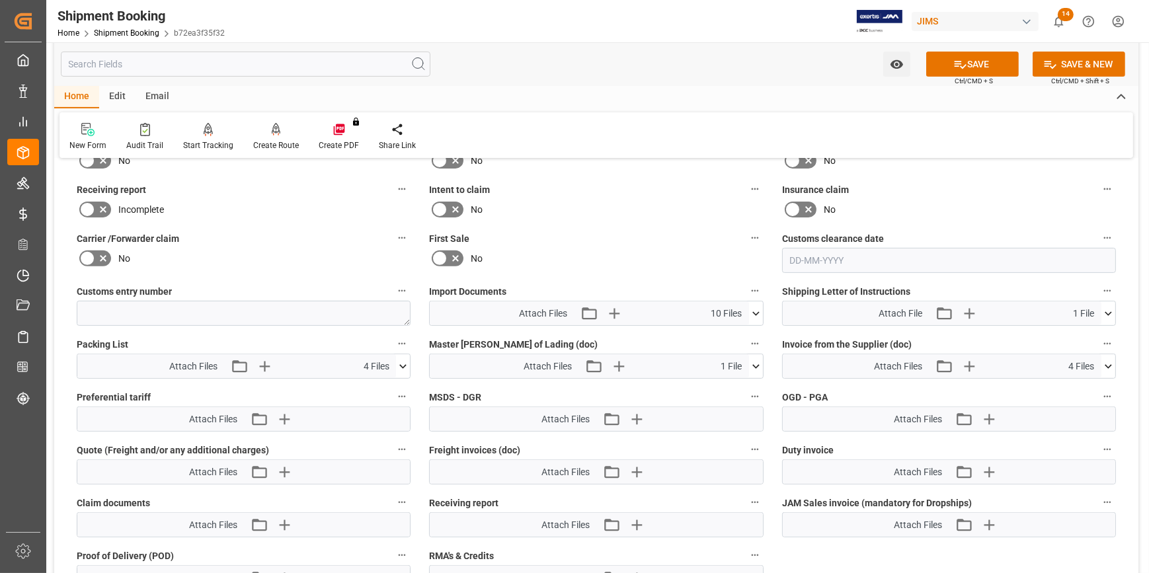
scroll to position [601, 0]
click at [754, 311] on icon at bounding box center [756, 312] width 14 height 14
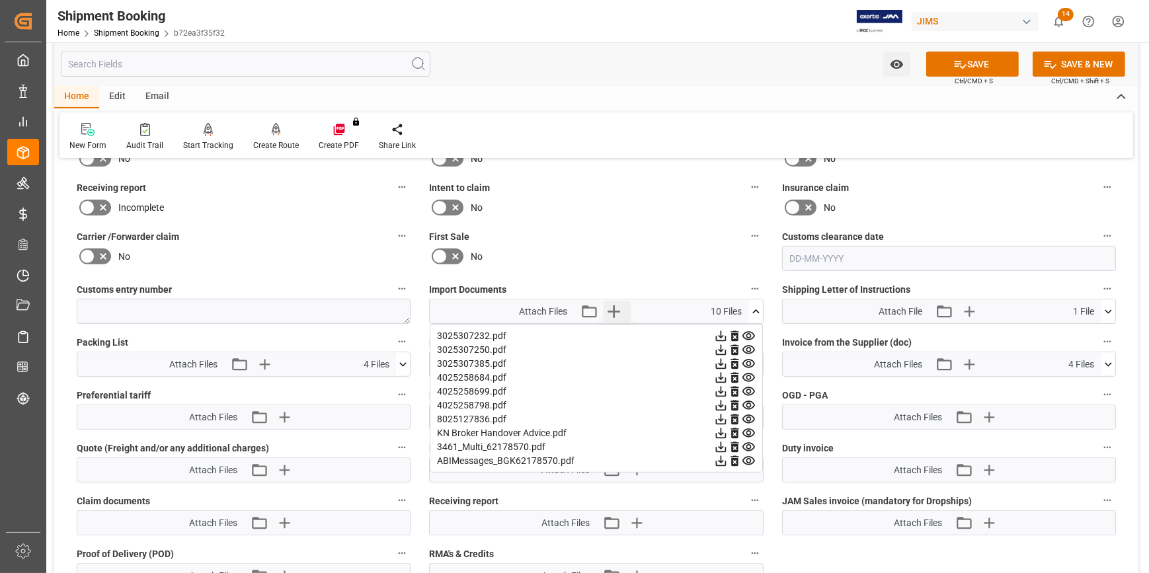
click at [614, 308] on icon "button" at bounding box center [614, 311] width 13 height 13
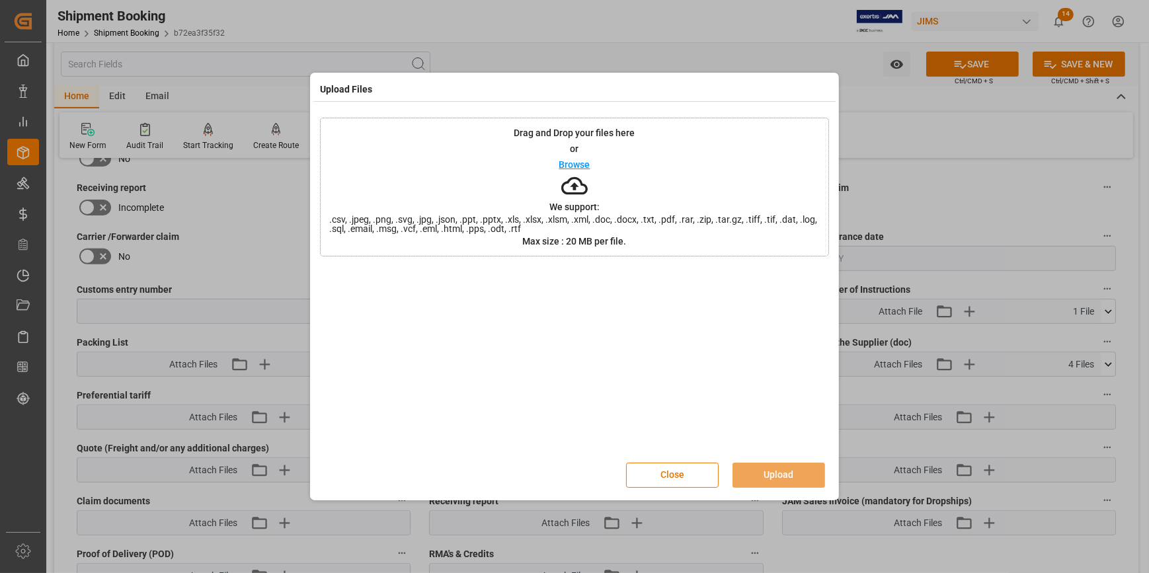
click at [580, 165] on p "Browse" at bounding box center [574, 164] width 31 height 9
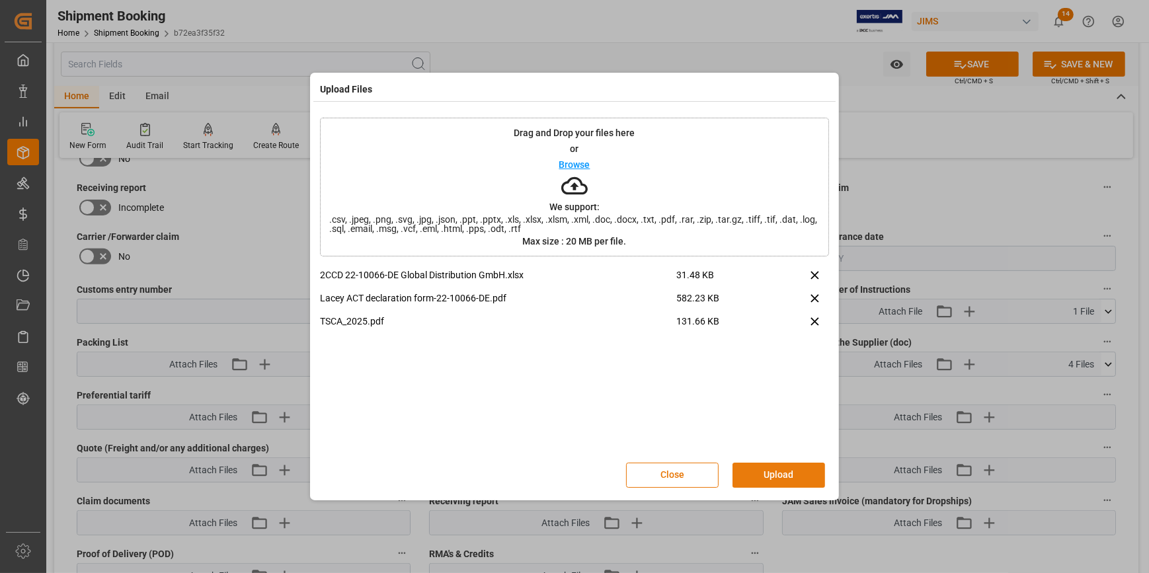
click at [799, 474] on button "Upload" at bounding box center [779, 475] width 93 height 25
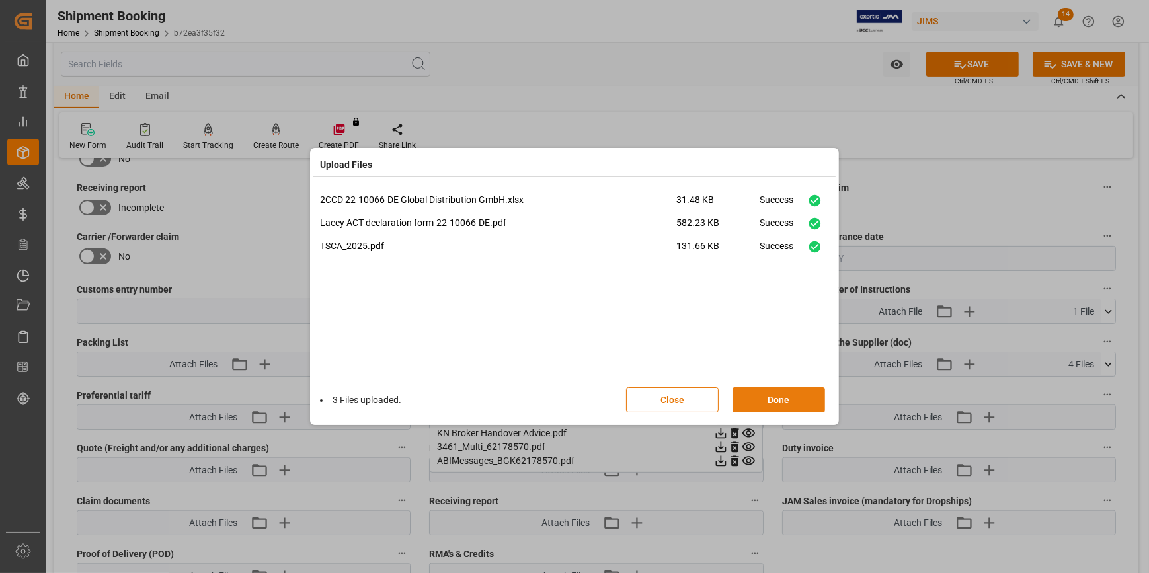
click at [787, 403] on button "Done" at bounding box center [779, 399] width 93 height 25
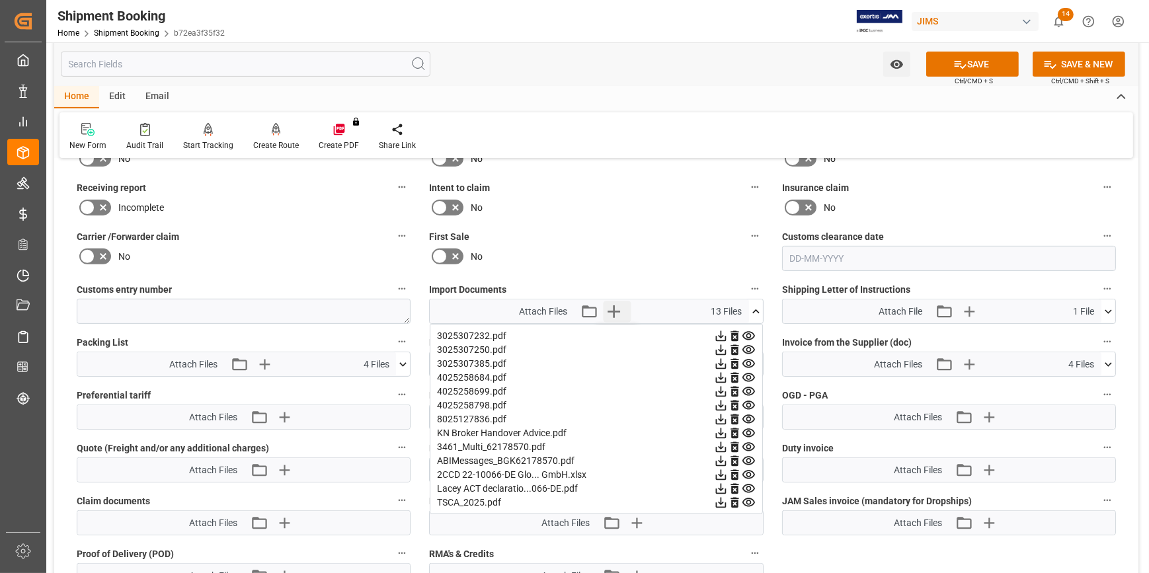
click at [611, 306] on icon "button" at bounding box center [613, 311] width 21 height 21
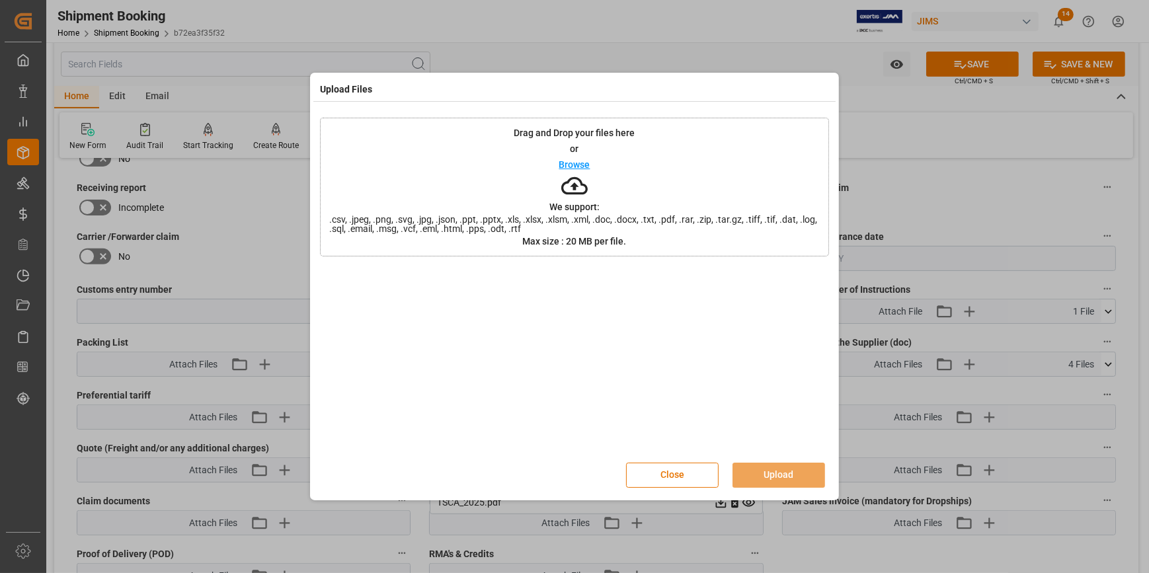
click at [580, 165] on p "Browse" at bounding box center [574, 164] width 31 height 9
click at [783, 467] on button "Upload" at bounding box center [779, 475] width 93 height 25
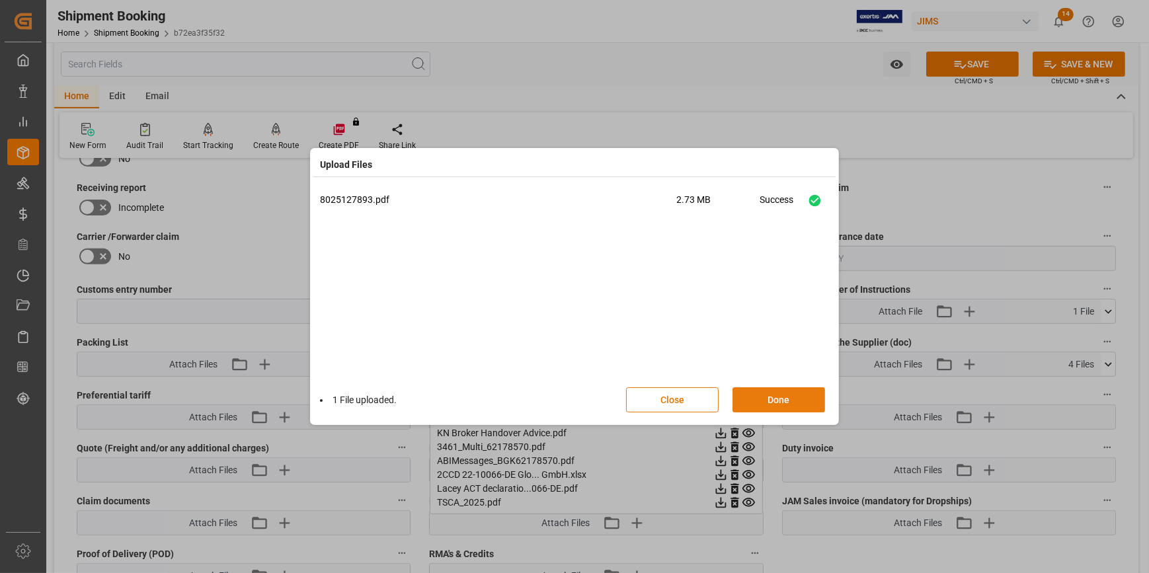
click at [781, 399] on button "Done" at bounding box center [779, 399] width 93 height 25
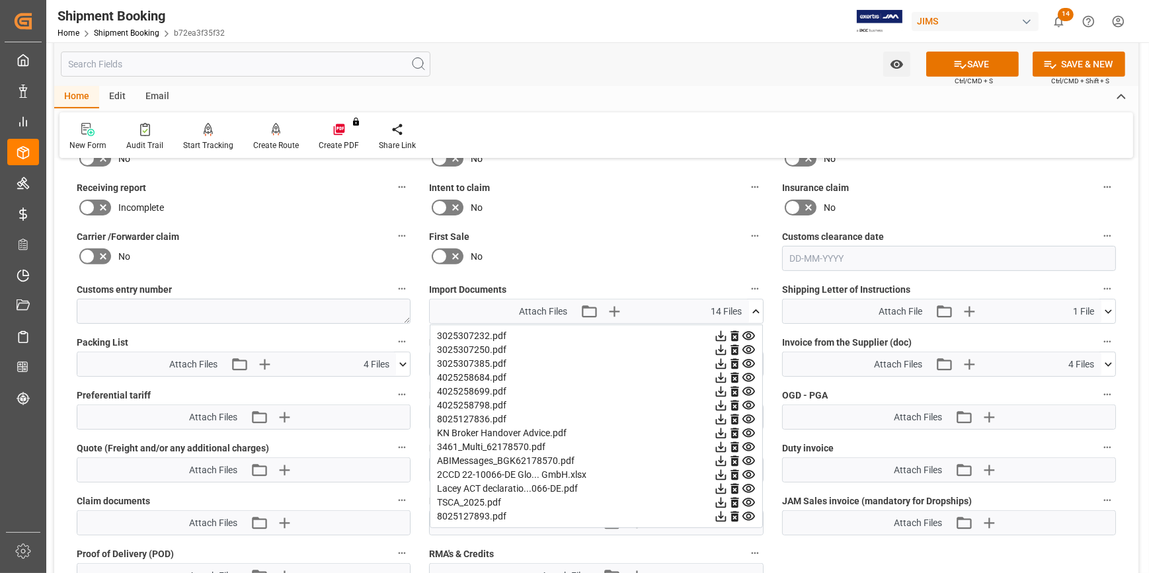
scroll to position [661, 0]
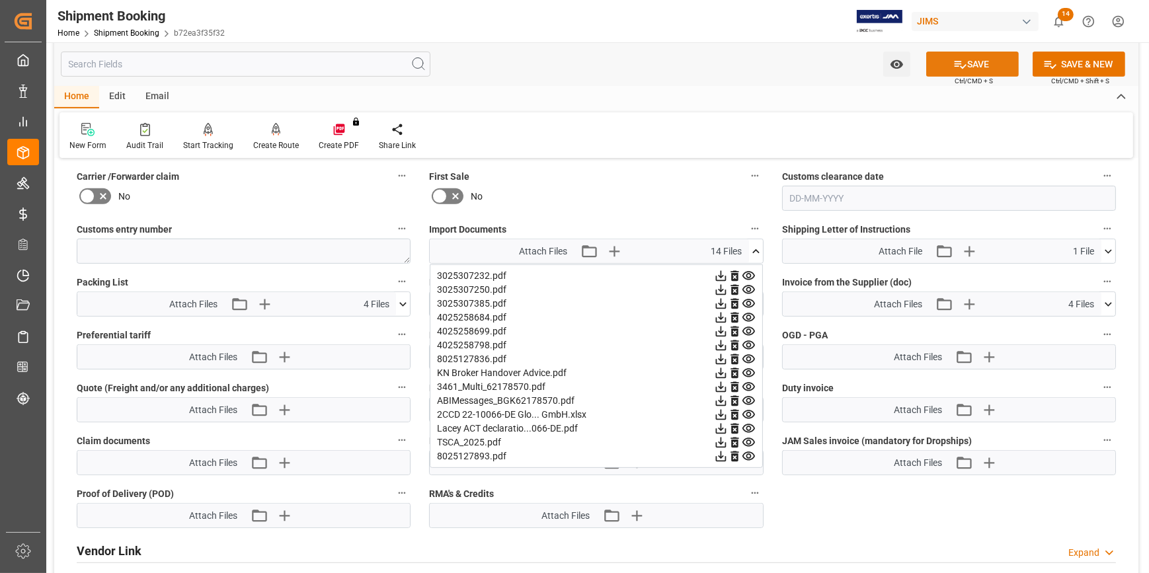
click at [982, 65] on button "SAVE" at bounding box center [972, 64] width 93 height 25
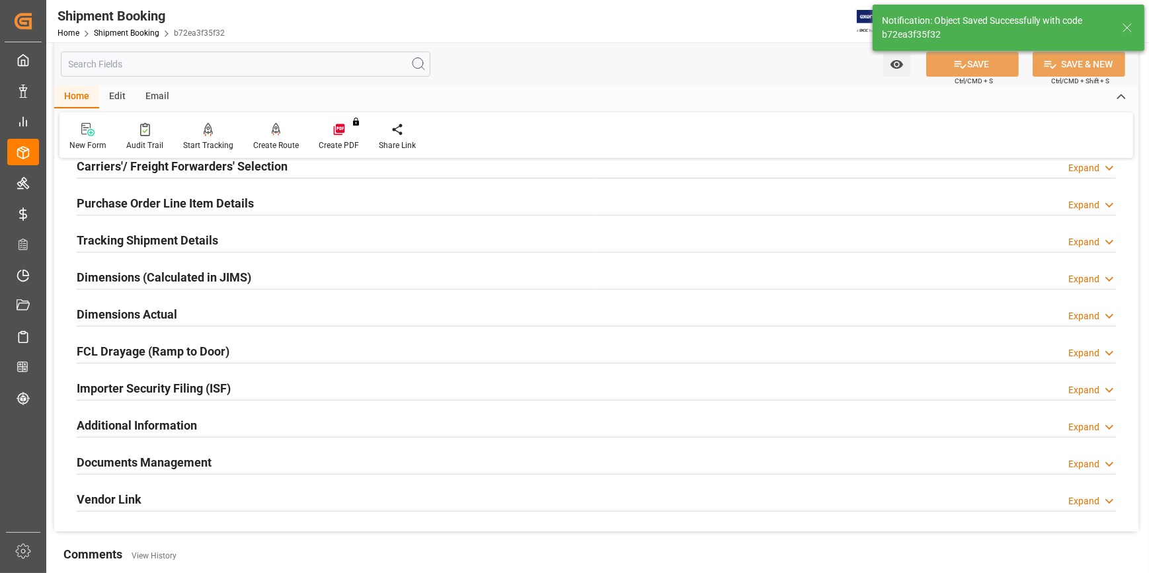
scroll to position [266, 0]
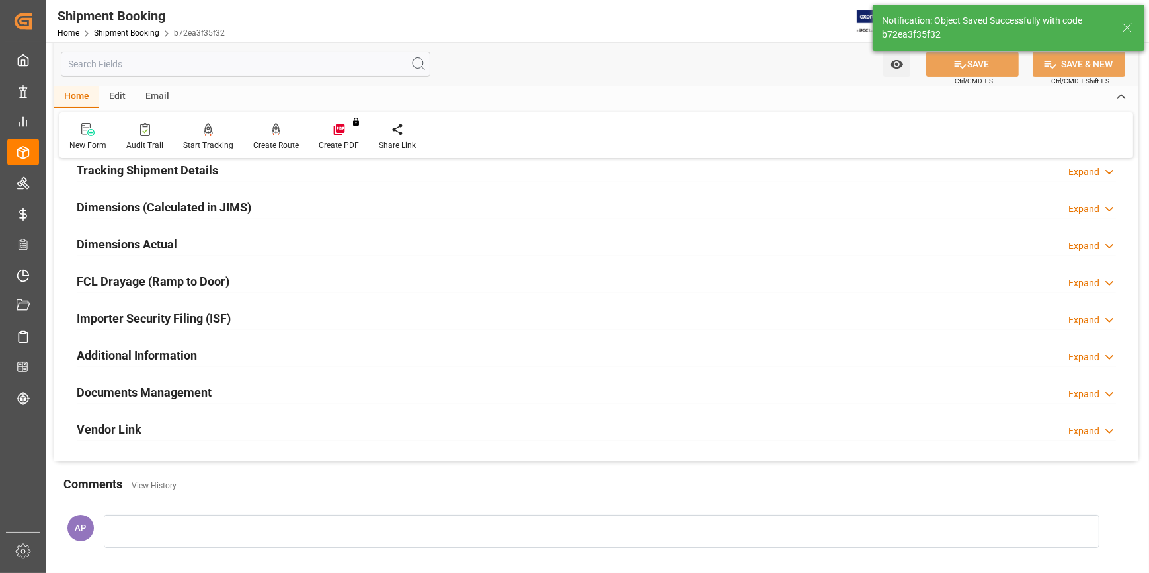
click at [258, 400] on div "Documents Management Expand" at bounding box center [596, 391] width 1039 height 25
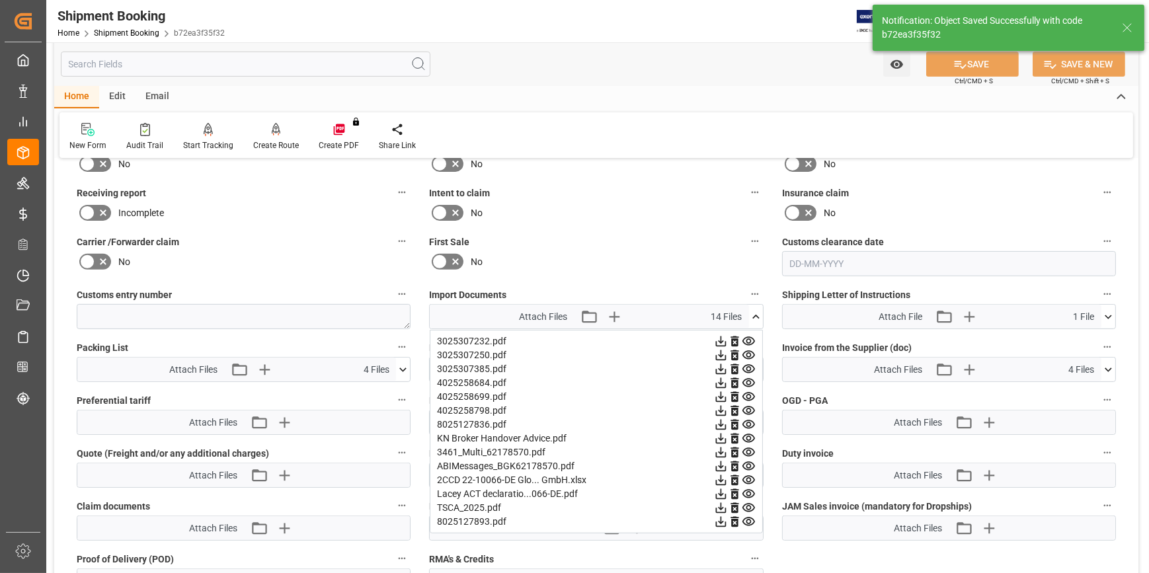
scroll to position [687, 0]
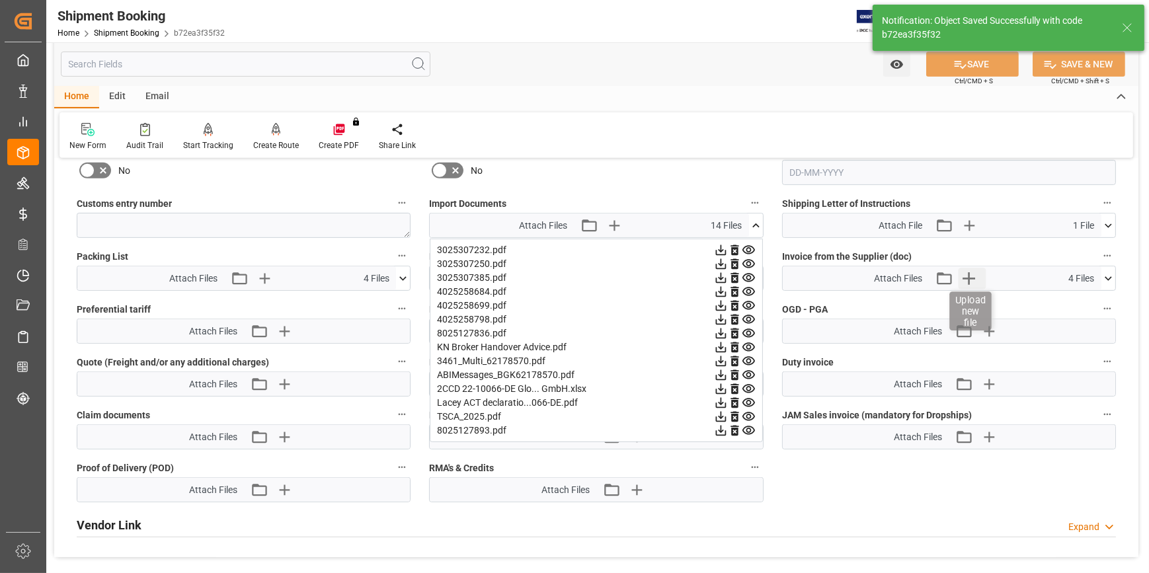
click at [969, 275] on icon "button" at bounding box center [969, 278] width 13 height 13
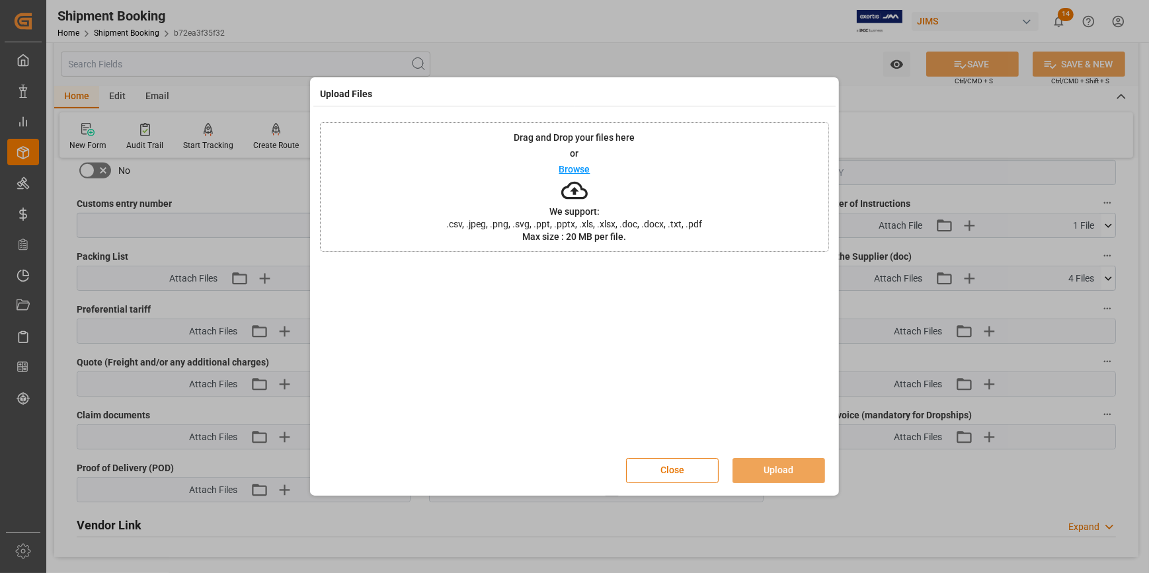
click at [569, 165] on p "Browse" at bounding box center [574, 169] width 31 height 9
click at [777, 463] on button "Upload" at bounding box center [779, 470] width 93 height 25
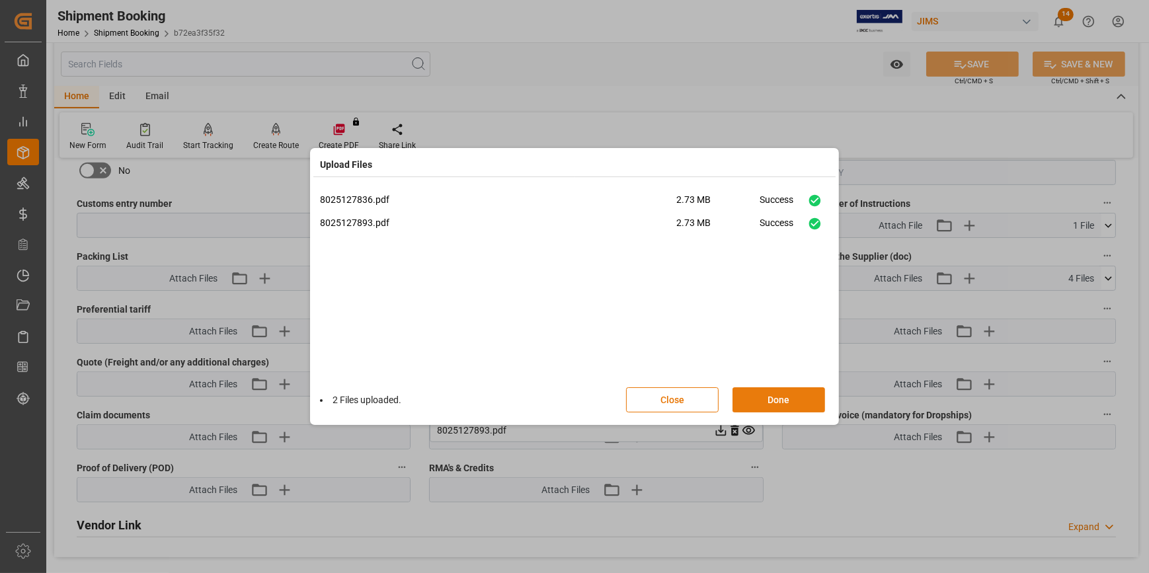
click at [779, 391] on button "Done" at bounding box center [779, 399] width 93 height 25
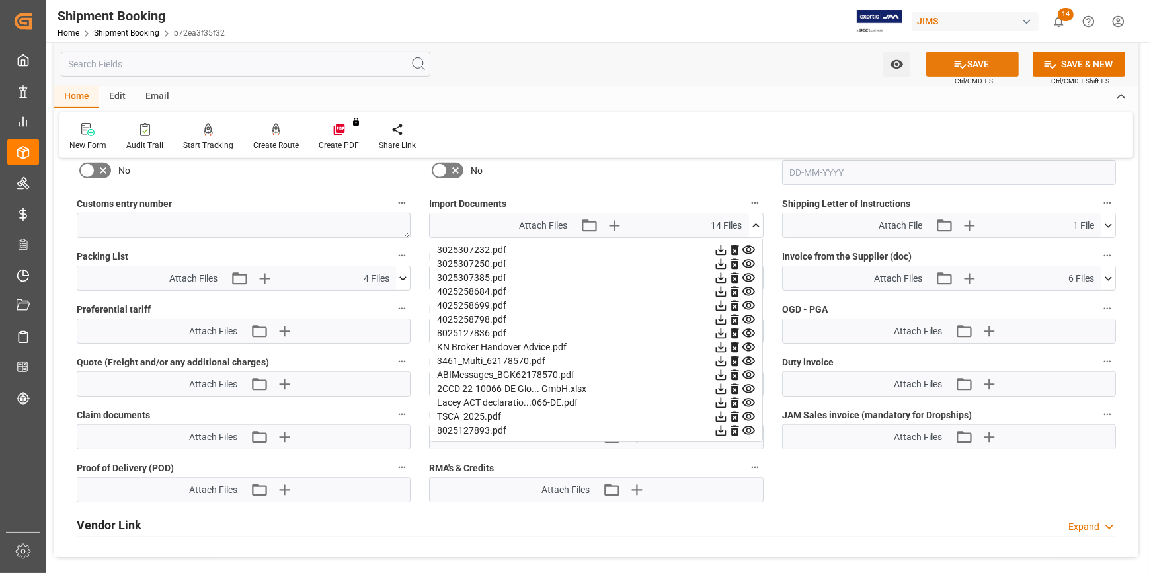
click at [973, 56] on button "SAVE" at bounding box center [972, 64] width 93 height 25
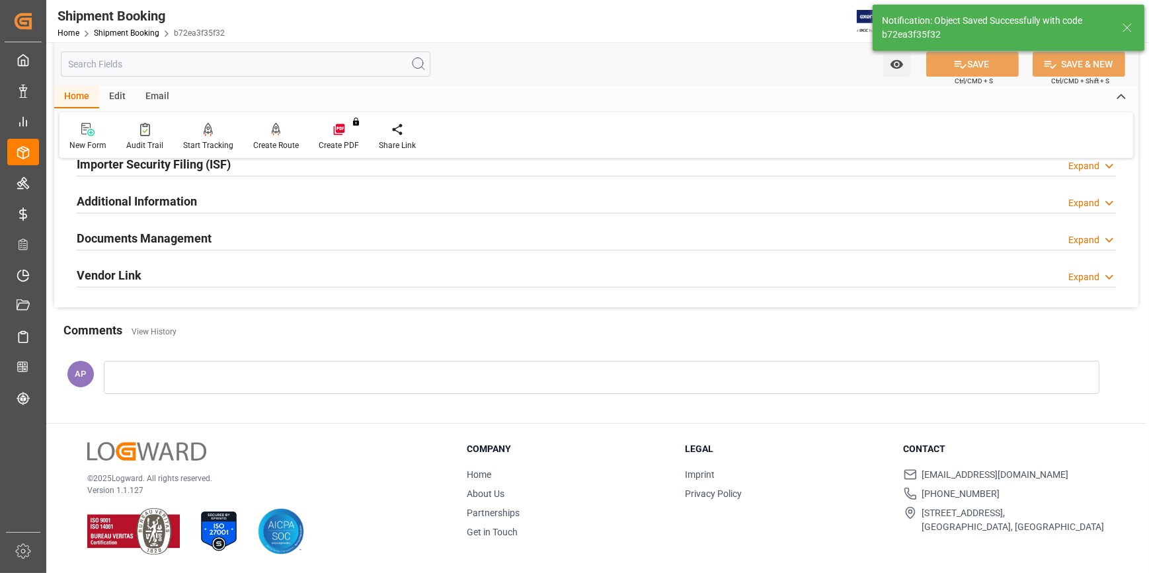
scroll to position [172, 0]
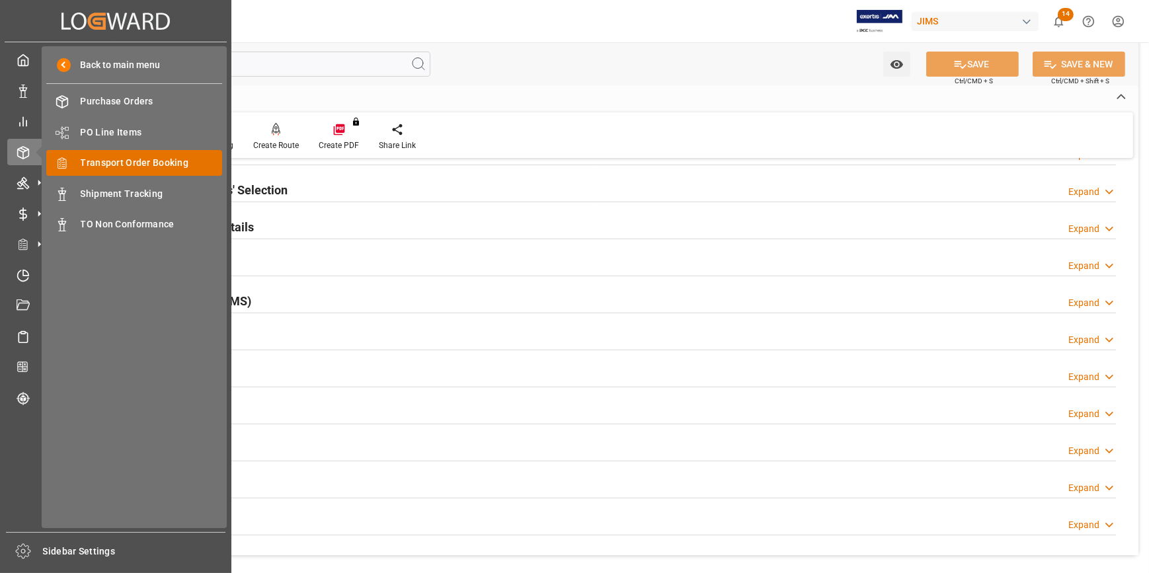
click at [125, 168] on span "Transport Order Booking" at bounding box center [152, 163] width 142 height 14
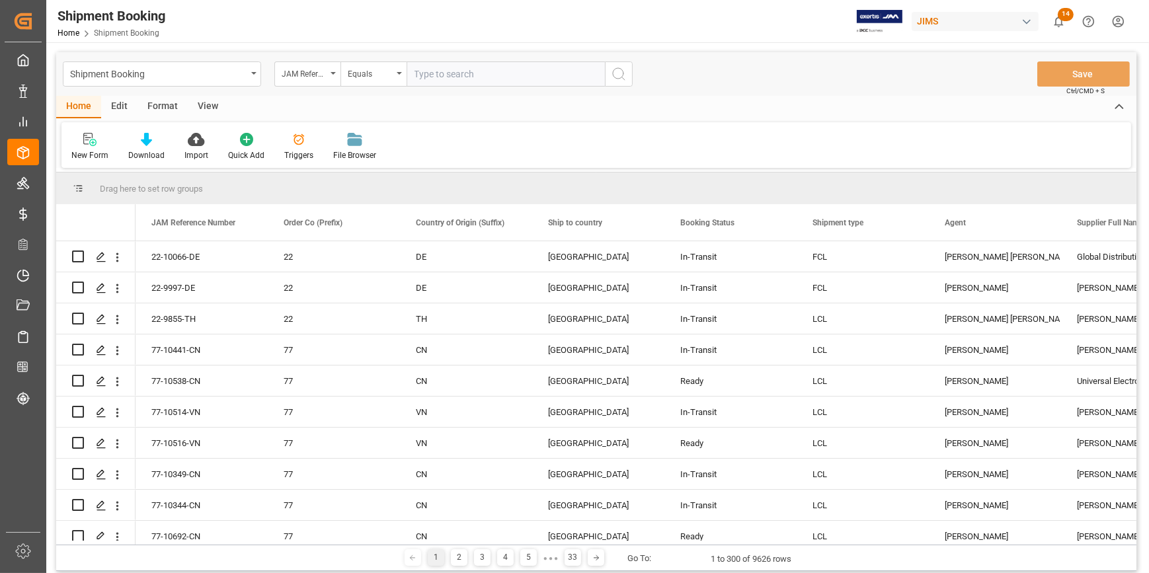
click at [436, 77] on input "text" at bounding box center [506, 73] width 198 height 25
type input "22-10335-GB"
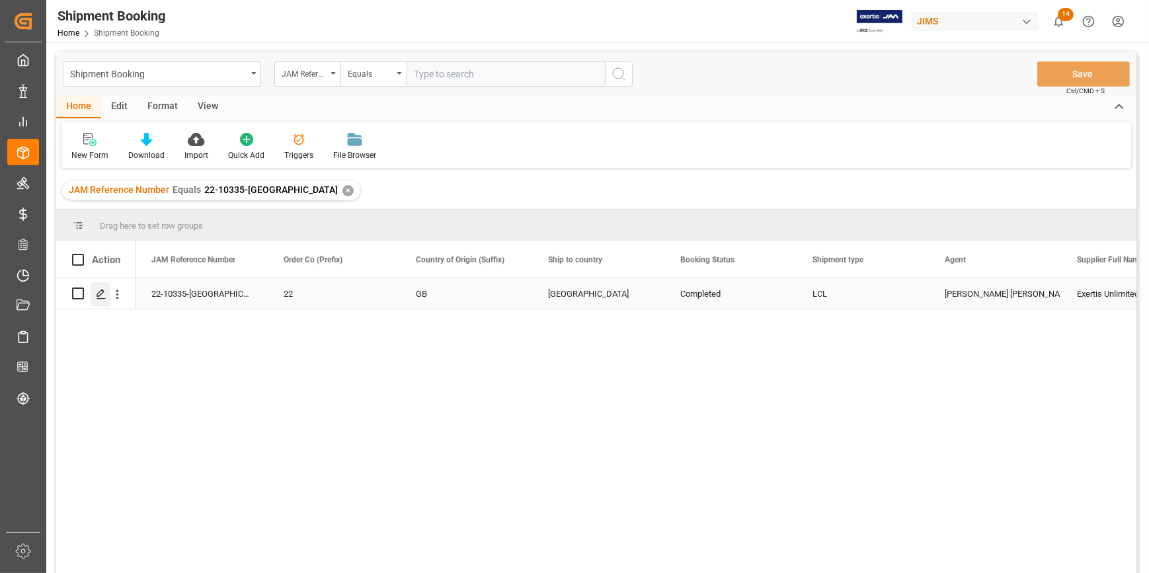
click at [99, 289] on icon "Press SPACE to select this row." at bounding box center [101, 294] width 11 height 11
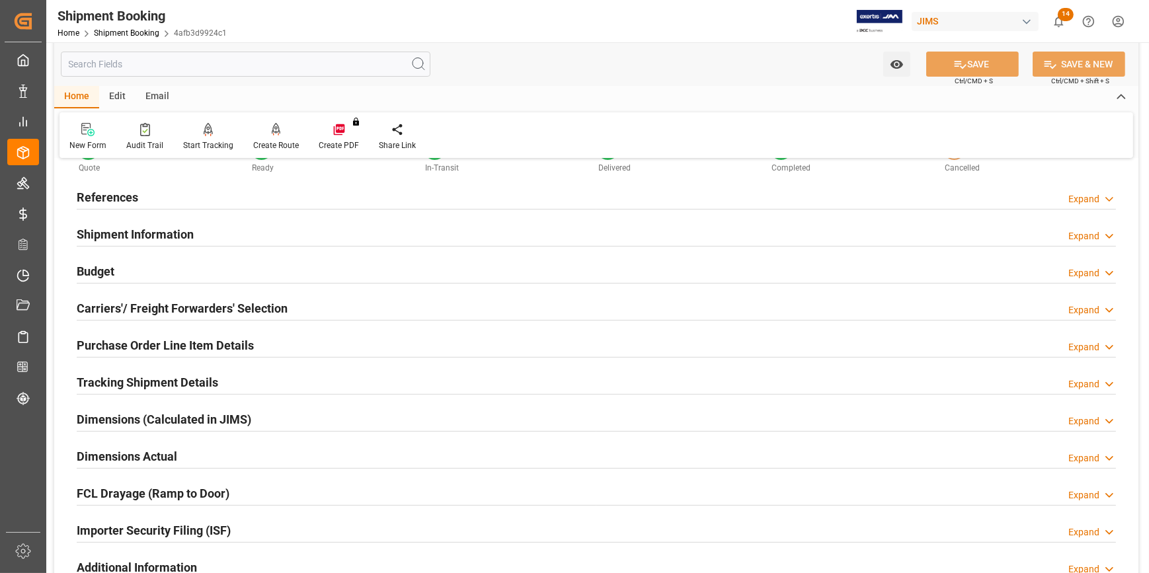
scroll to position [120, 0]
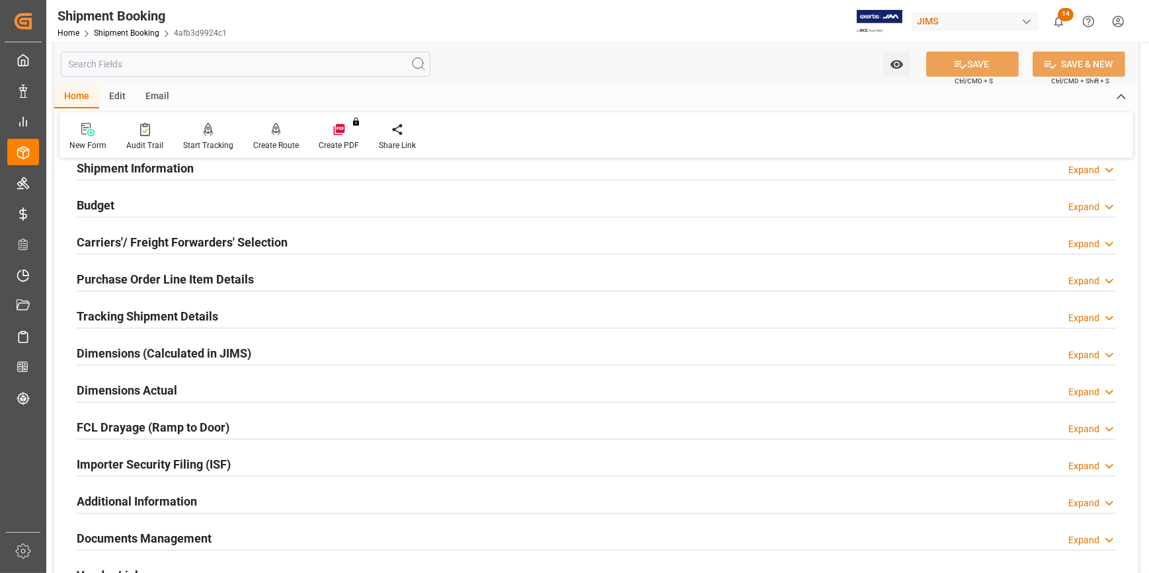
click at [247, 317] on div "Tracking Shipment Details Expand" at bounding box center [596, 315] width 1039 height 25
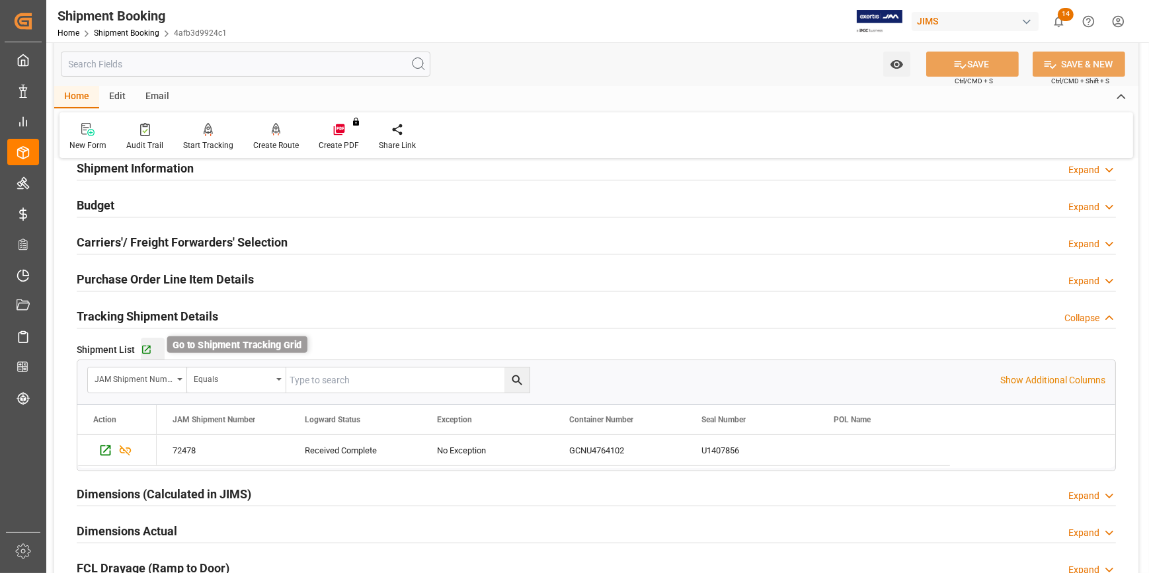
click at [147, 350] on icon "button" at bounding box center [146, 349] width 11 height 11
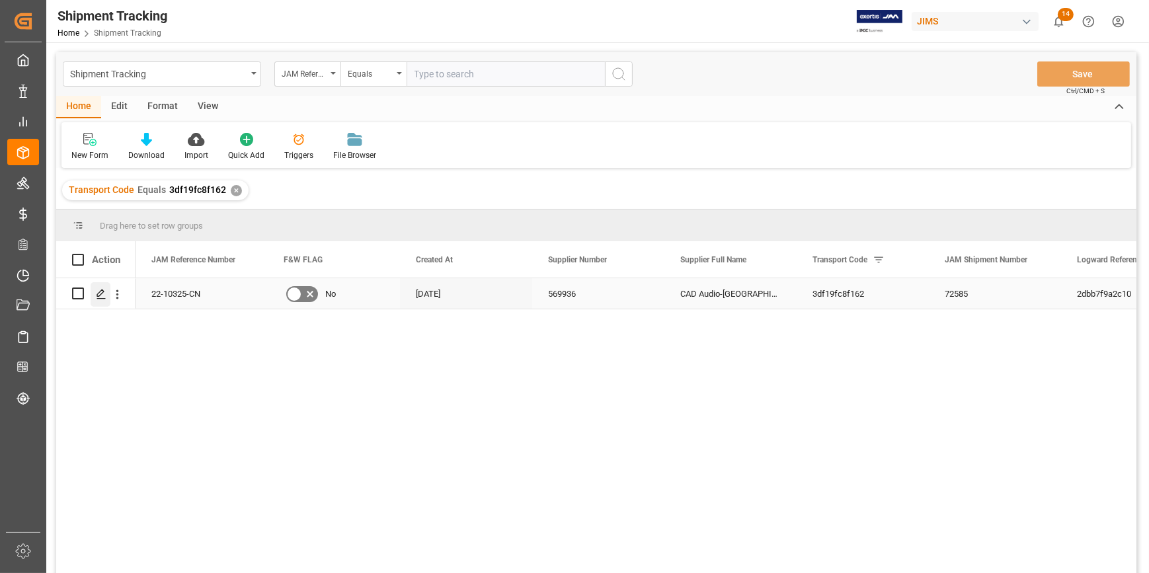
click at [104, 292] on icon "Press SPACE to select this row." at bounding box center [101, 294] width 11 height 11
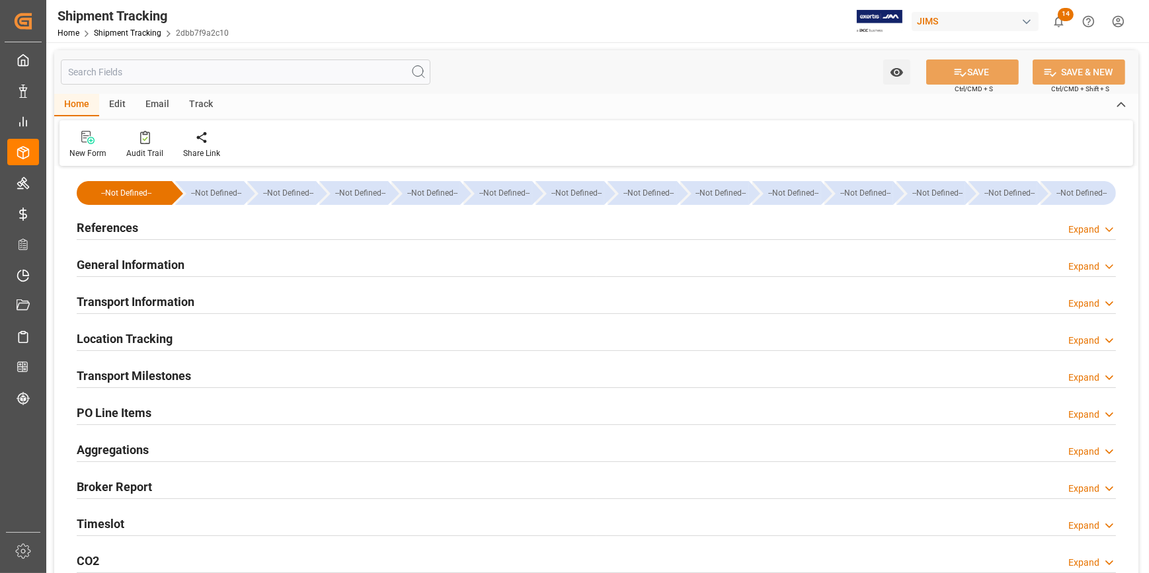
type input "Hapag Lloyd"
type input "Hapag Lloyd Aktiengesellschaft"
type input "OYGH2"
type input "32021.8"
type input "30-07-2025"
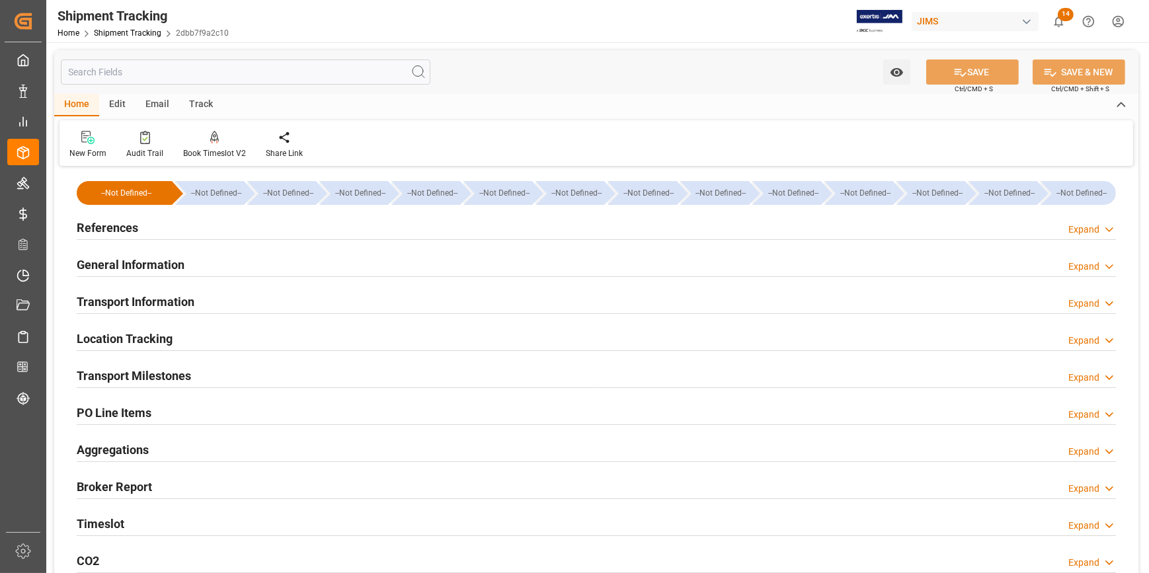
click at [251, 220] on div "References Expand" at bounding box center [596, 226] width 1039 height 25
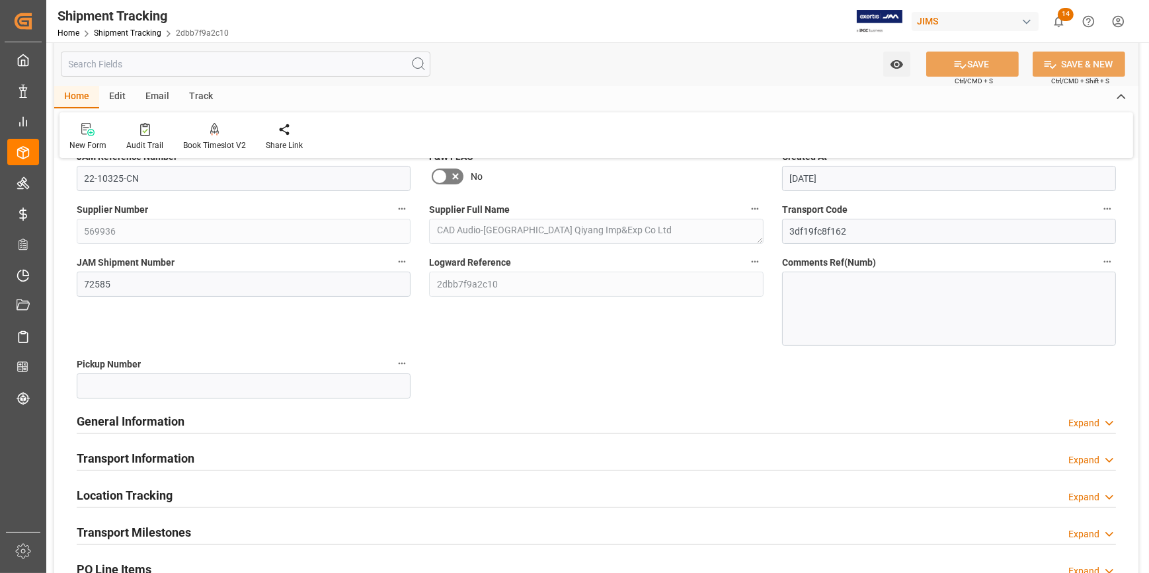
scroll to position [120, 0]
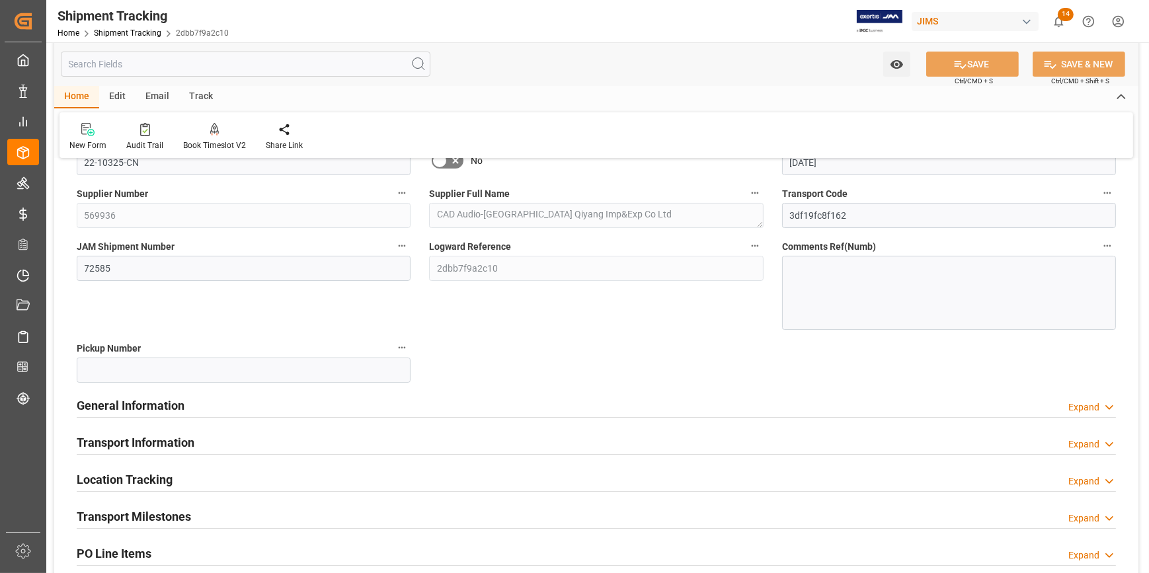
click at [250, 405] on div "General Information Expand" at bounding box center [596, 404] width 1039 height 25
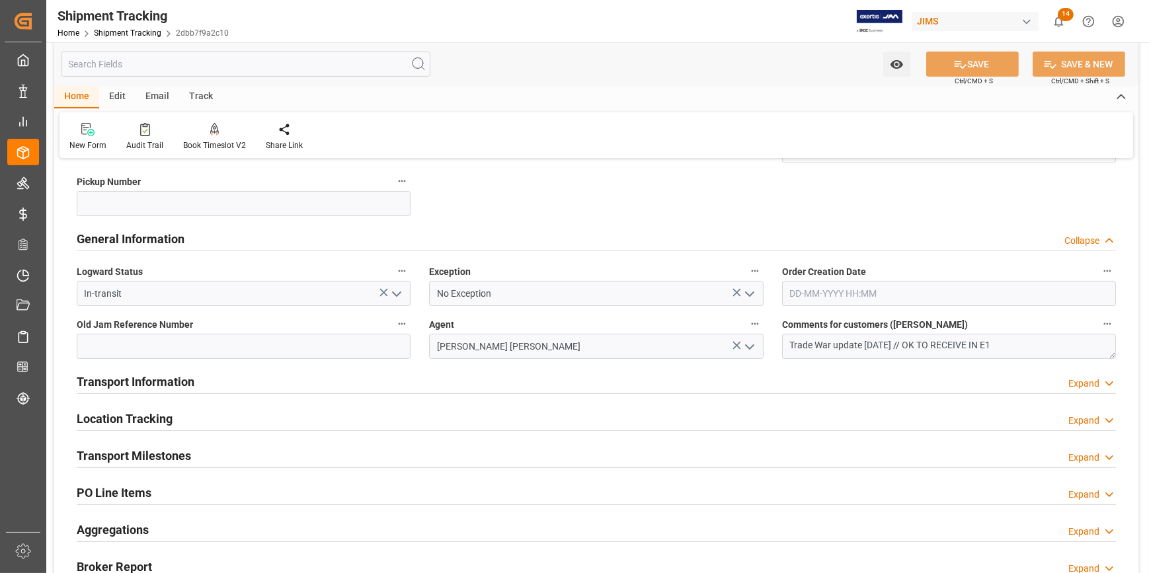
scroll to position [300, 0]
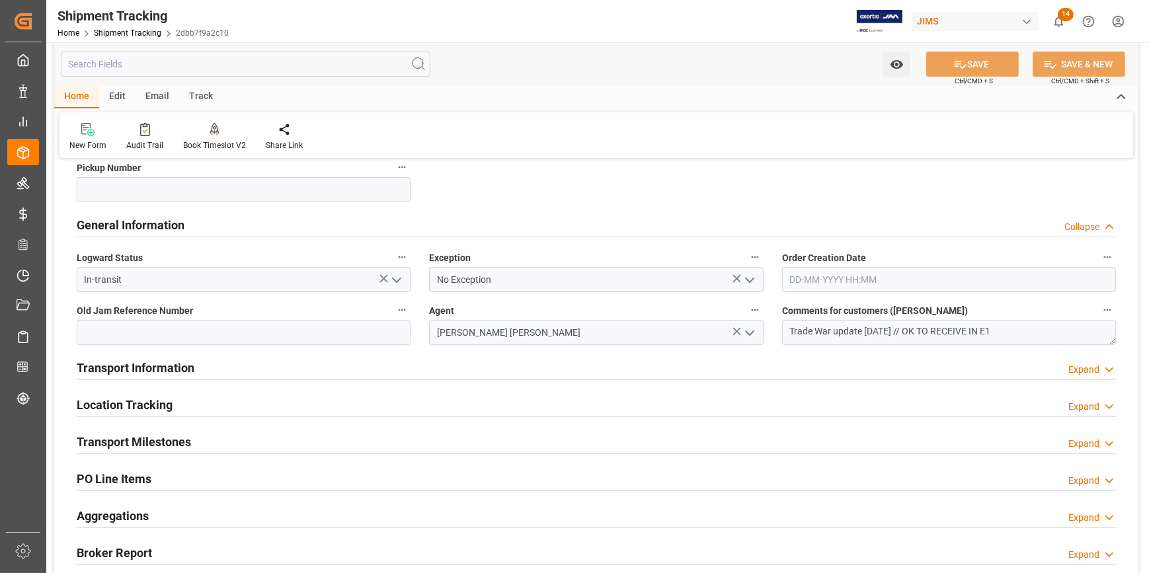
click at [266, 371] on div "Transport Information Expand" at bounding box center [596, 366] width 1039 height 25
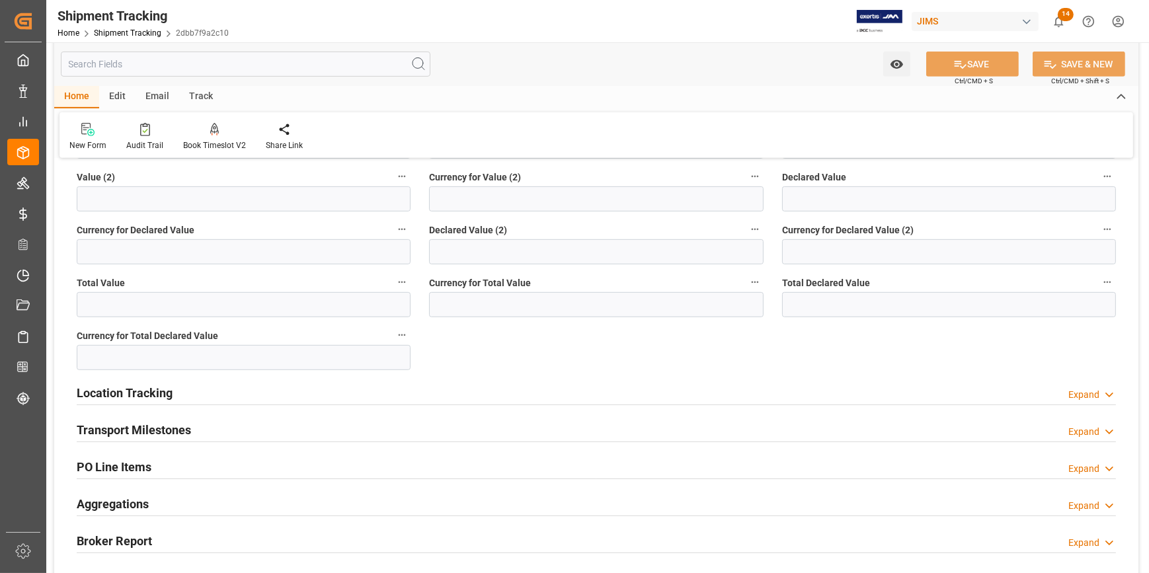
click at [308, 422] on div "Transport Milestones Expand" at bounding box center [596, 429] width 1039 height 25
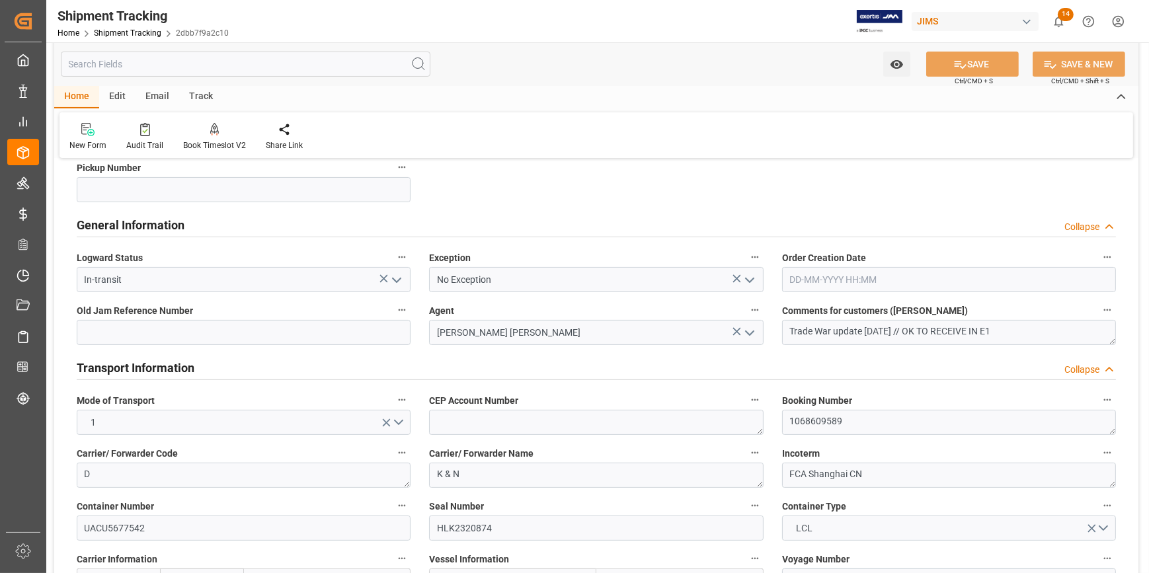
scroll to position [60, 0]
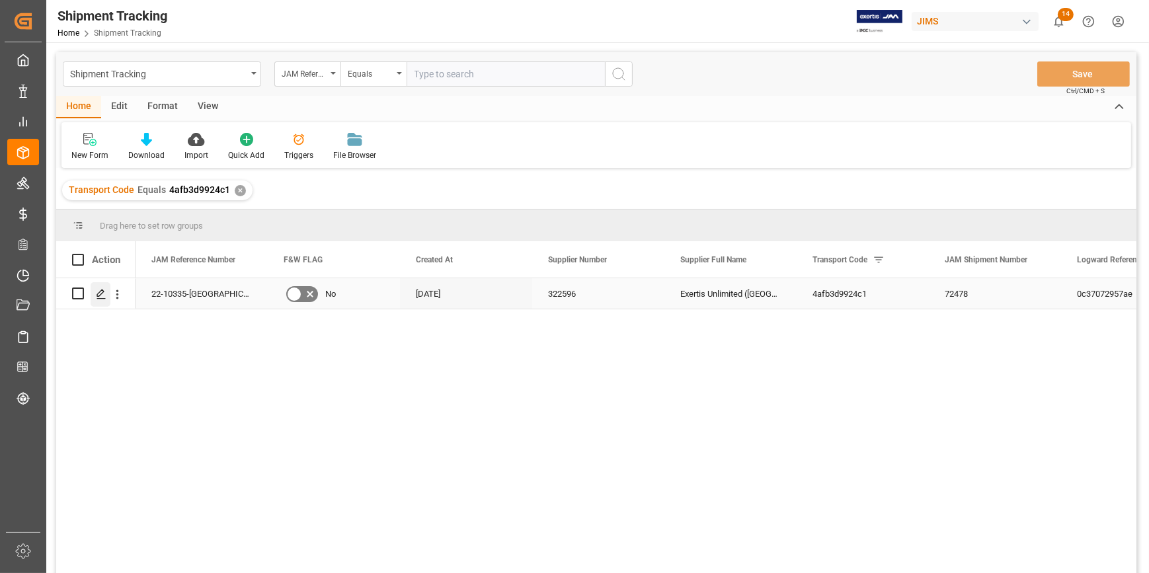
click at [99, 298] on icon "Press SPACE to select this row." at bounding box center [101, 294] width 11 height 11
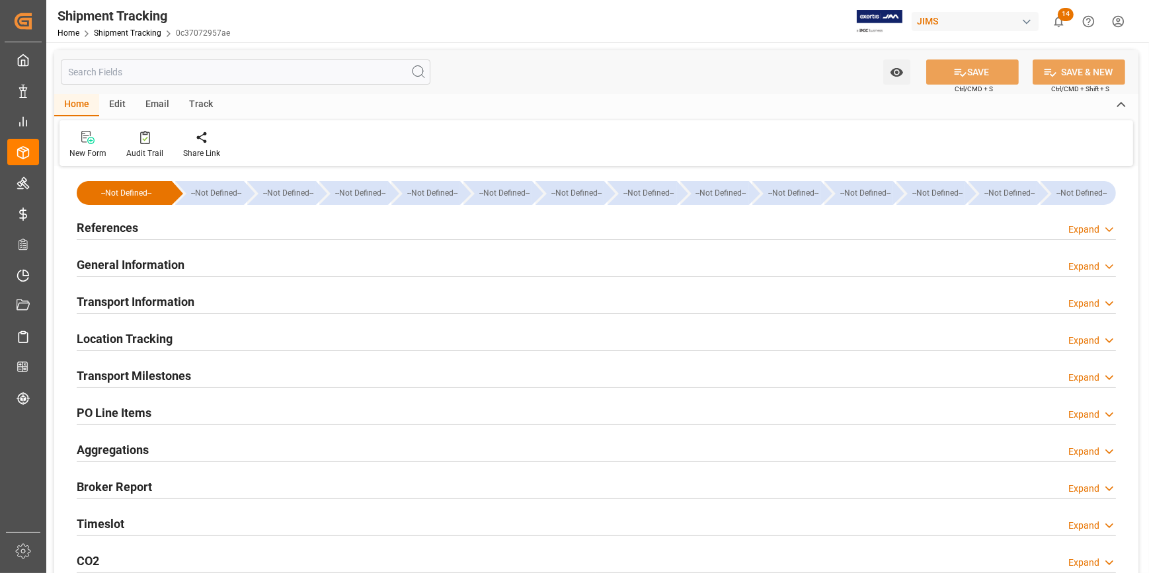
type input "24-07-2025 00:00"
type input "26-07-2025 00:00"
type input "28-07-2025 00:00"
type input "03-08-2025 00:00"
type input "08-08-2025 00:00"
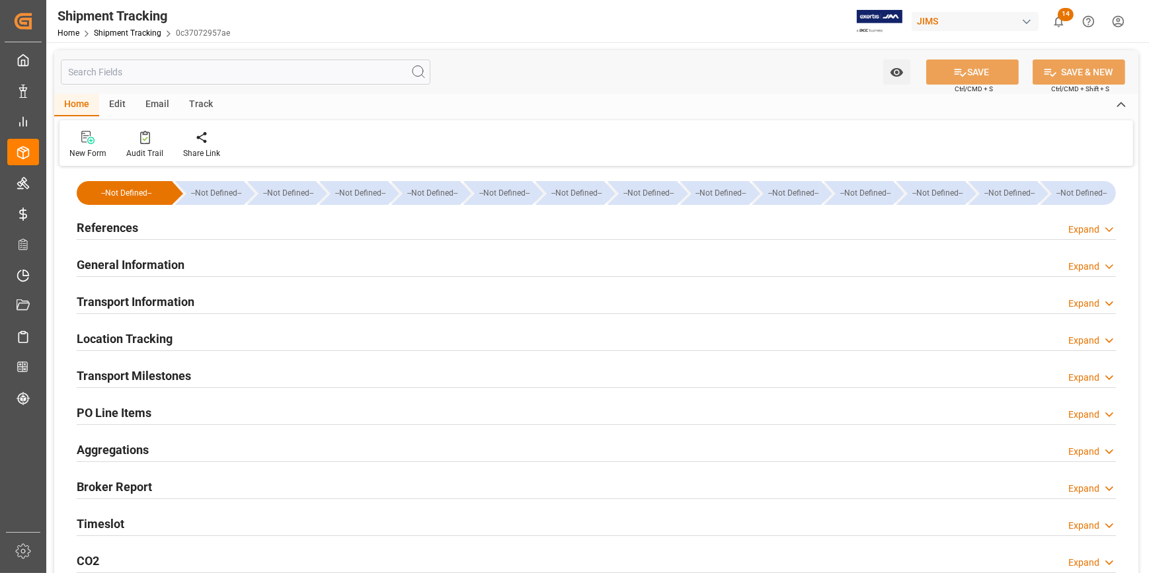
type input "17-08-2025"
type input "17-08-2025 00:00"
type input "[DATE] 00:00"
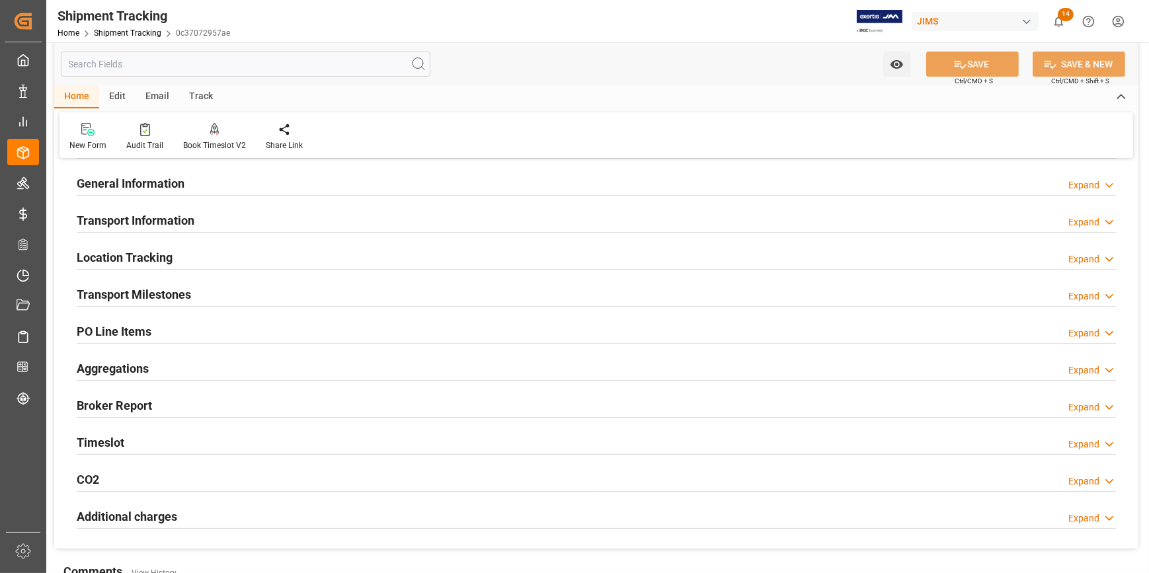
scroll to position [120, 0]
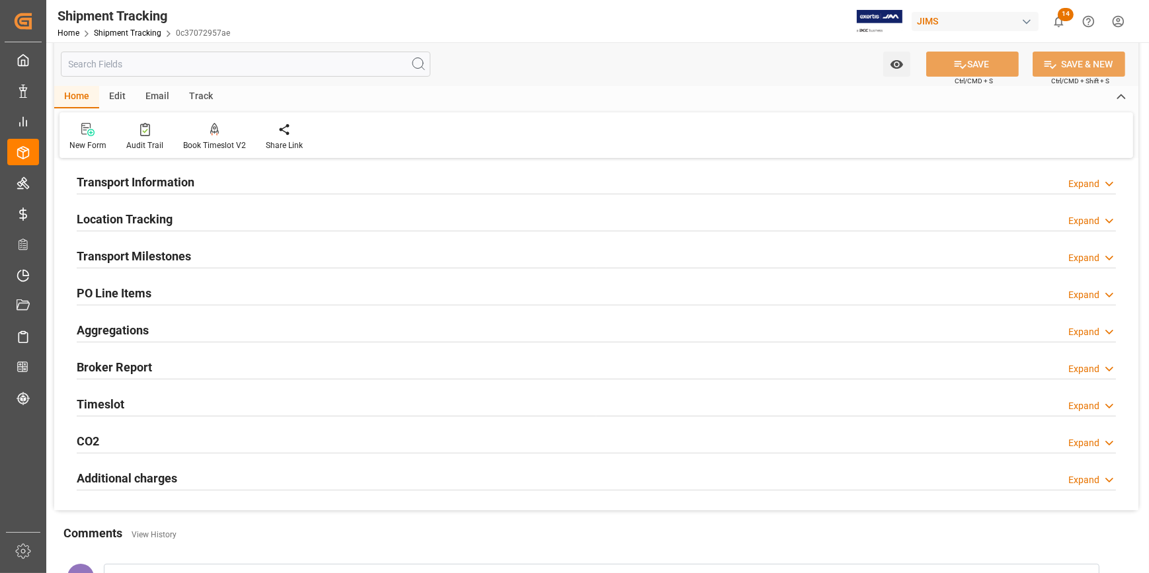
click at [251, 262] on div "Transport Milestones Expand" at bounding box center [596, 255] width 1039 height 25
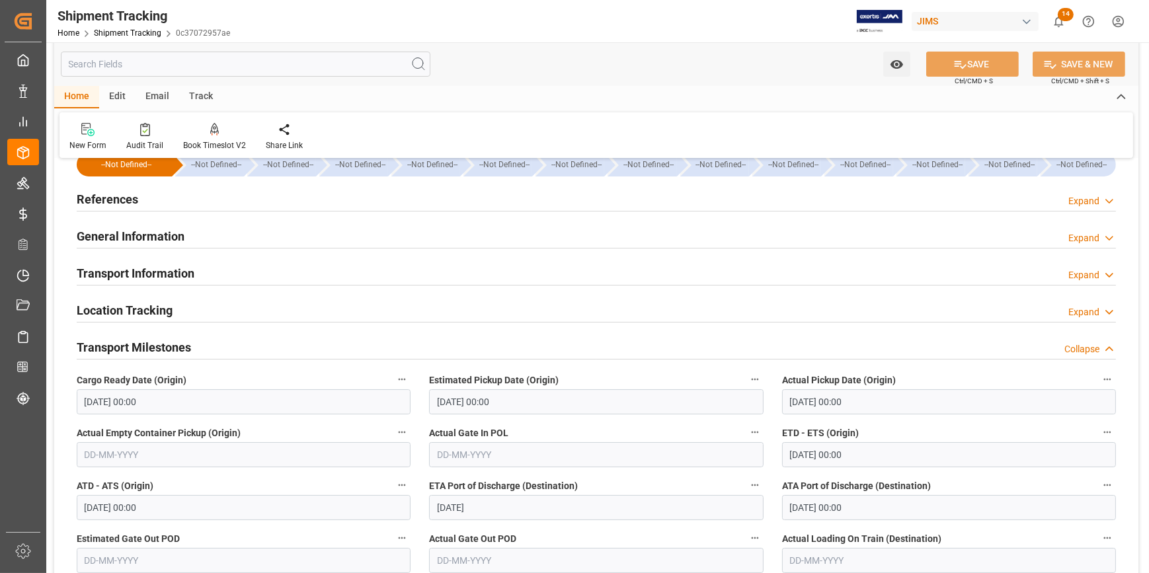
scroll to position [0, 0]
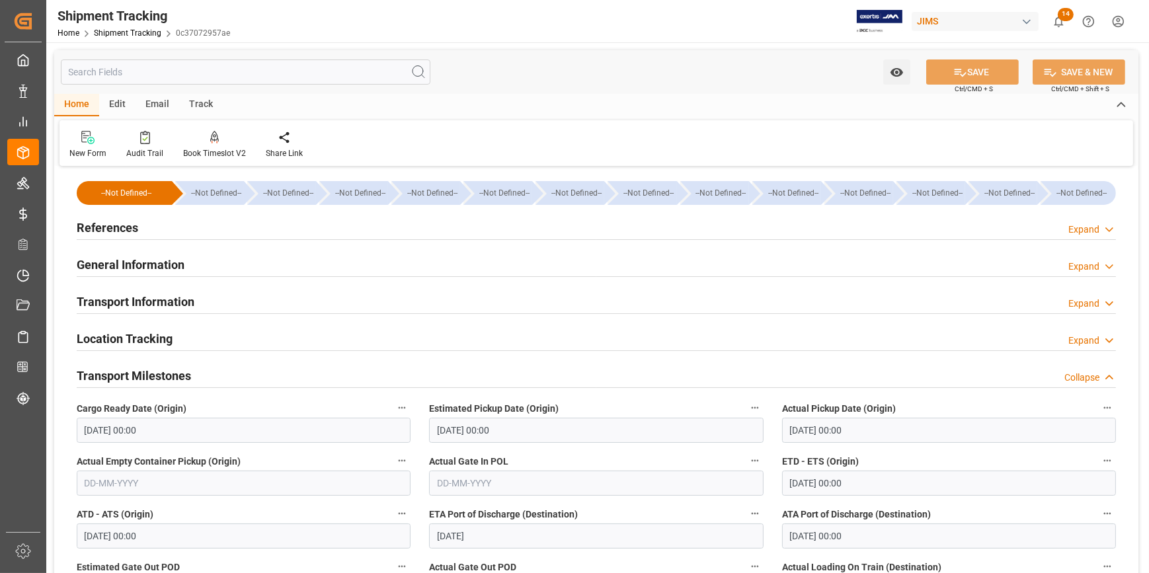
click at [157, 221] on div "References Expand" at bounding box center [596, 226] width 1039 height 25
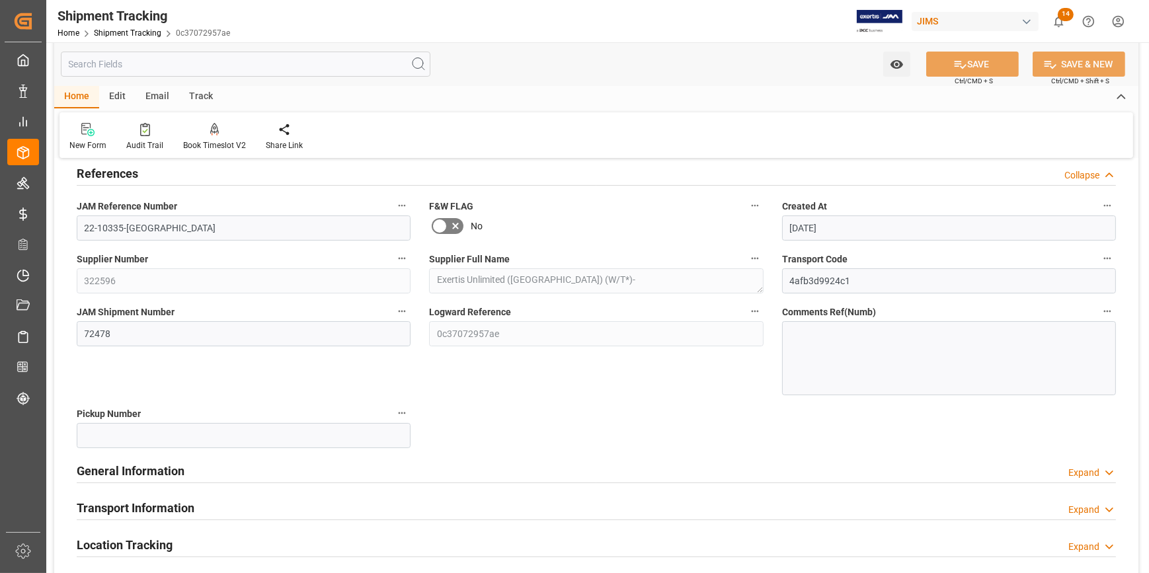
scroll to position [120, 0]
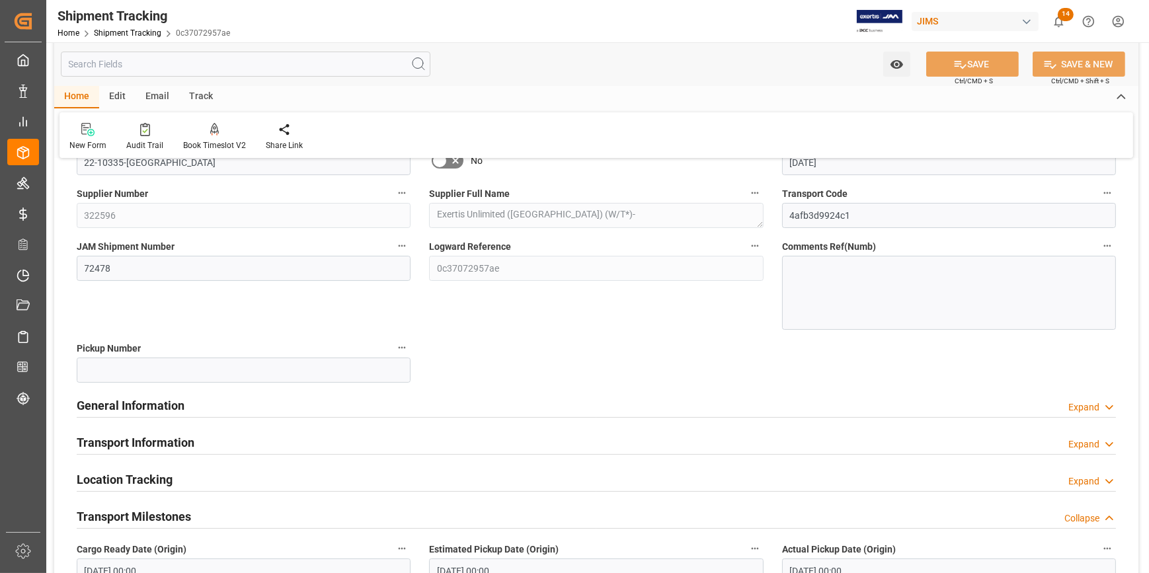
click at [225, 412] on div "General Information Expand" at bounding box center [596, 404] width 1039 height 25
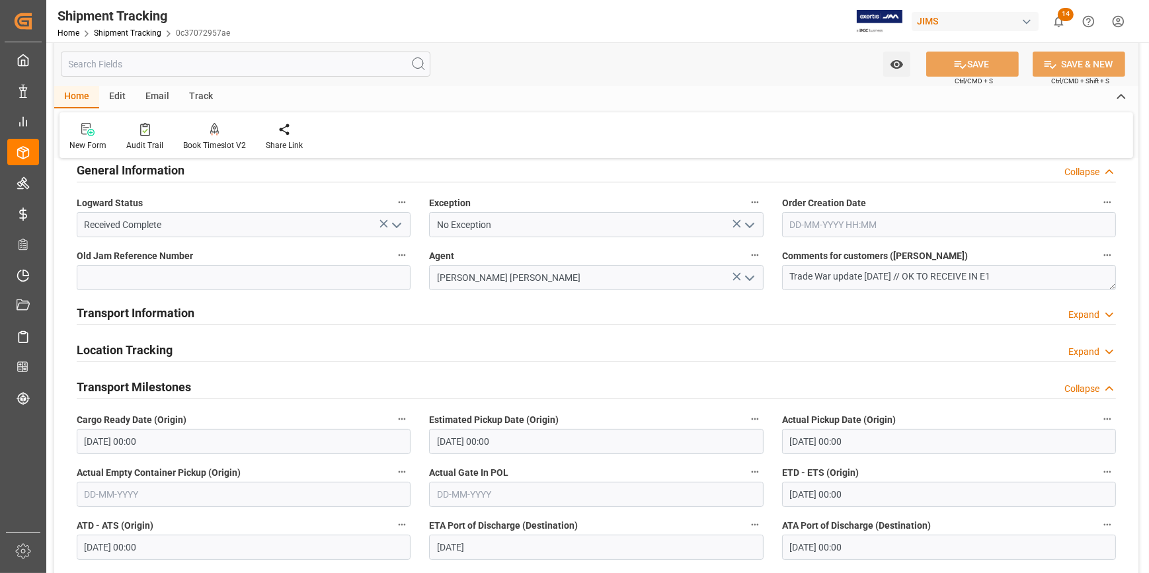
scroll to position [240, 0]
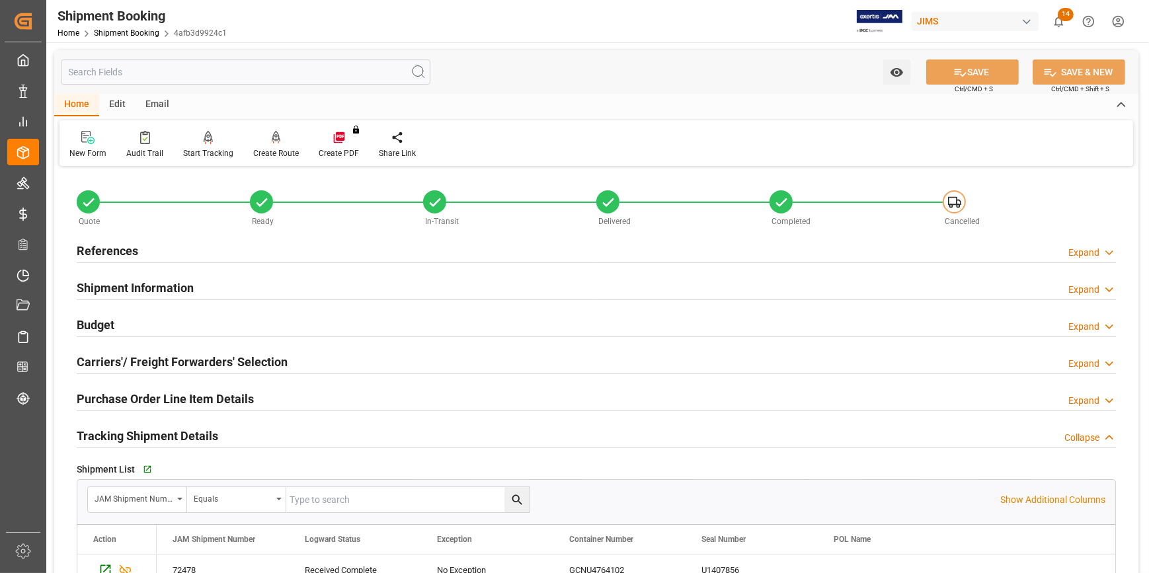
scroll to position [120, 0]
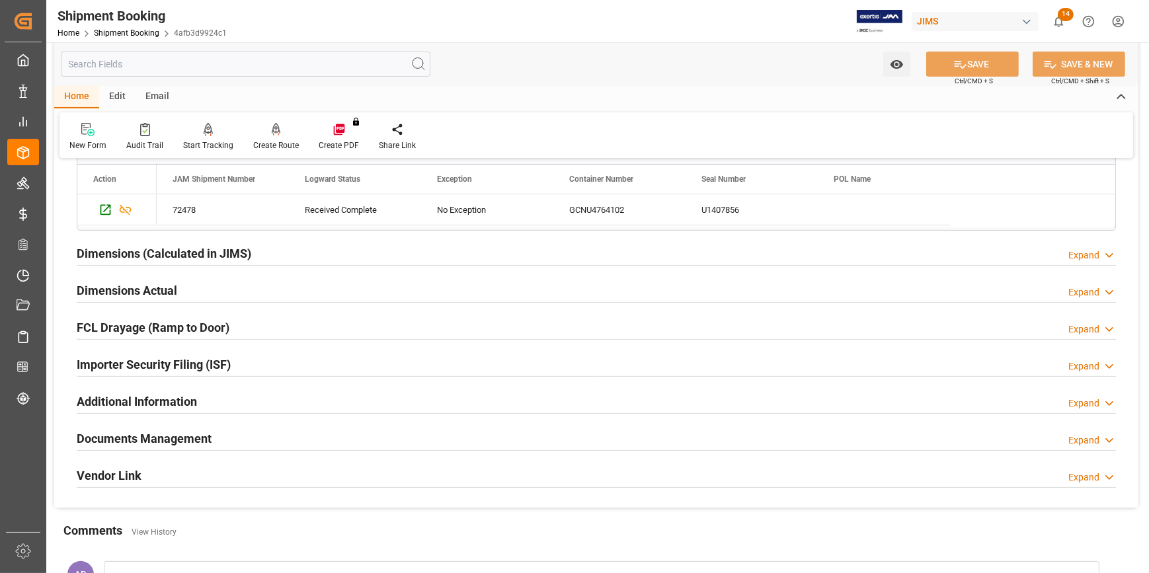
drag, startPoint x: 276, startPoint y: 434, endPoint x: 287, endPoint y: 435, distance: 11.3
click at [275, 434] on div "Documents Management Expand" at bounding box center [596, 437] width 1039 height 25
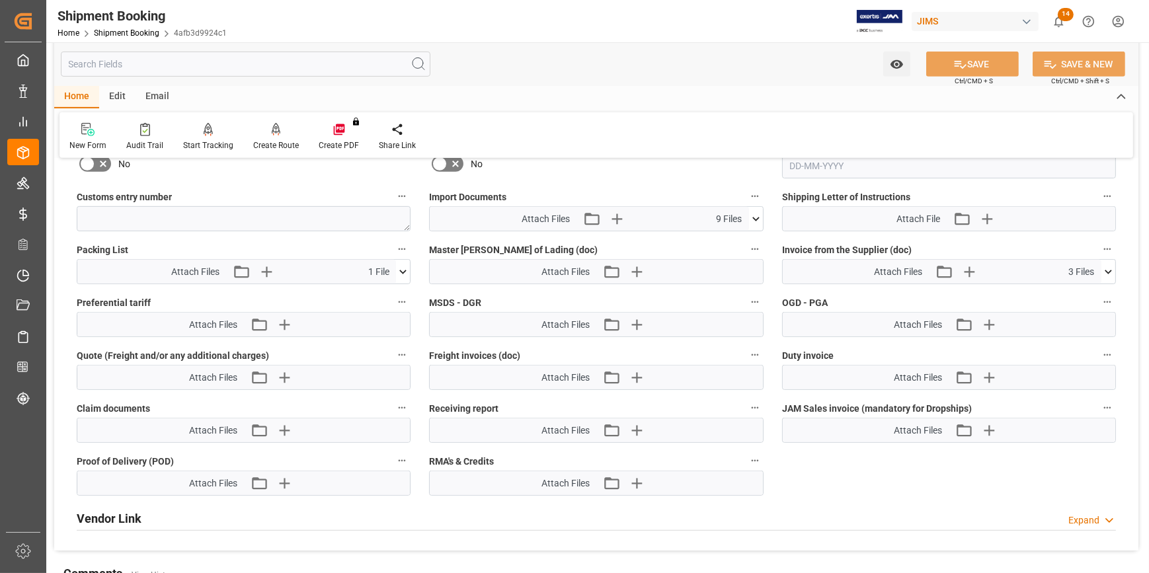
scroll to position [841, 0]
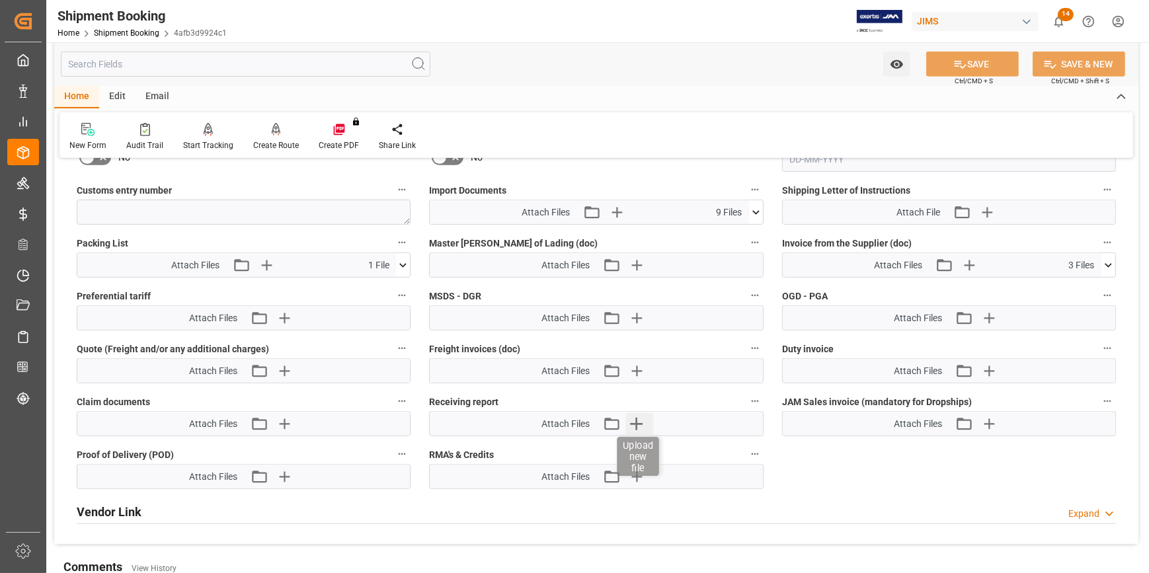
click at [638, 417] on icon "button" at bounding box center [635, 423] width 21 height 21
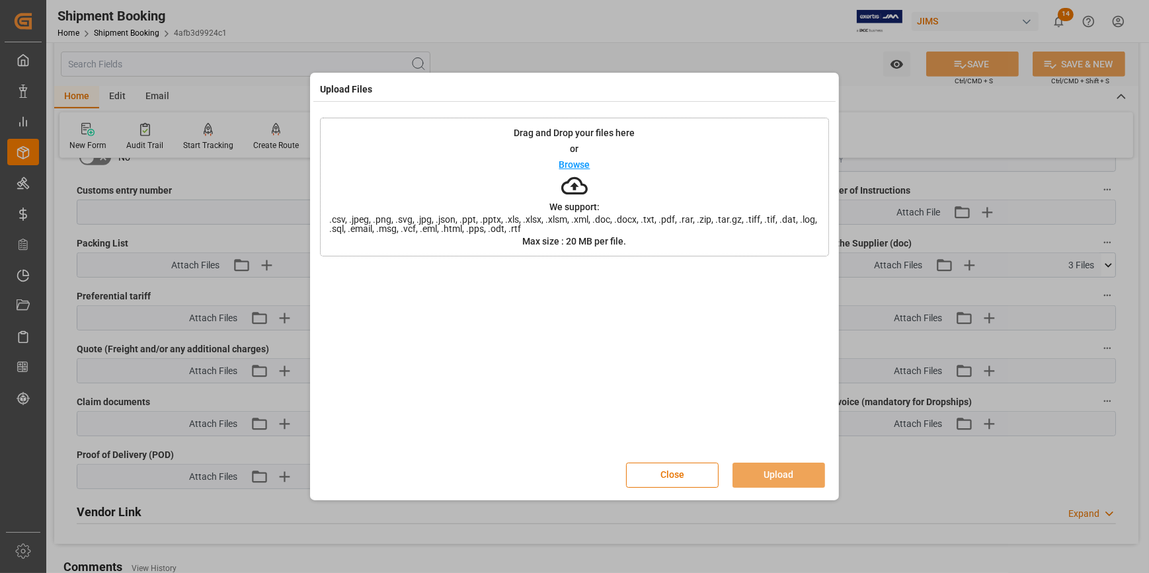
click at [581, 166] on p "Browse" at bounding box center [574, 164] width 31 height 9
click at [783, 471] on button "Upload" at bounding box center [779, 475] width 93 height 25
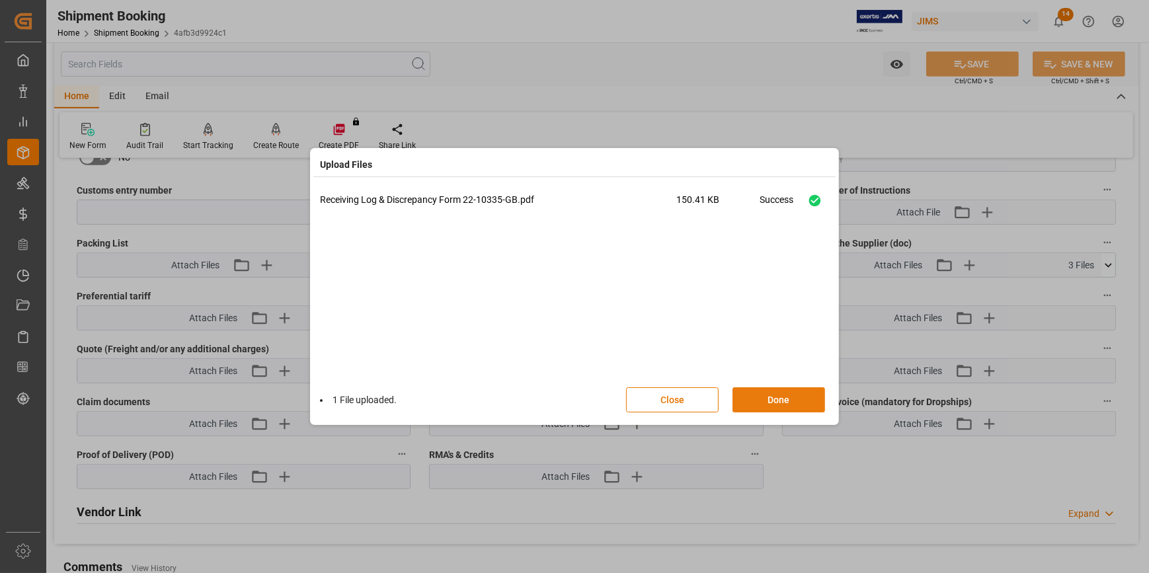
click at [779, 398] on button "Done" at bounding box center [779, 399] width 93 height 25
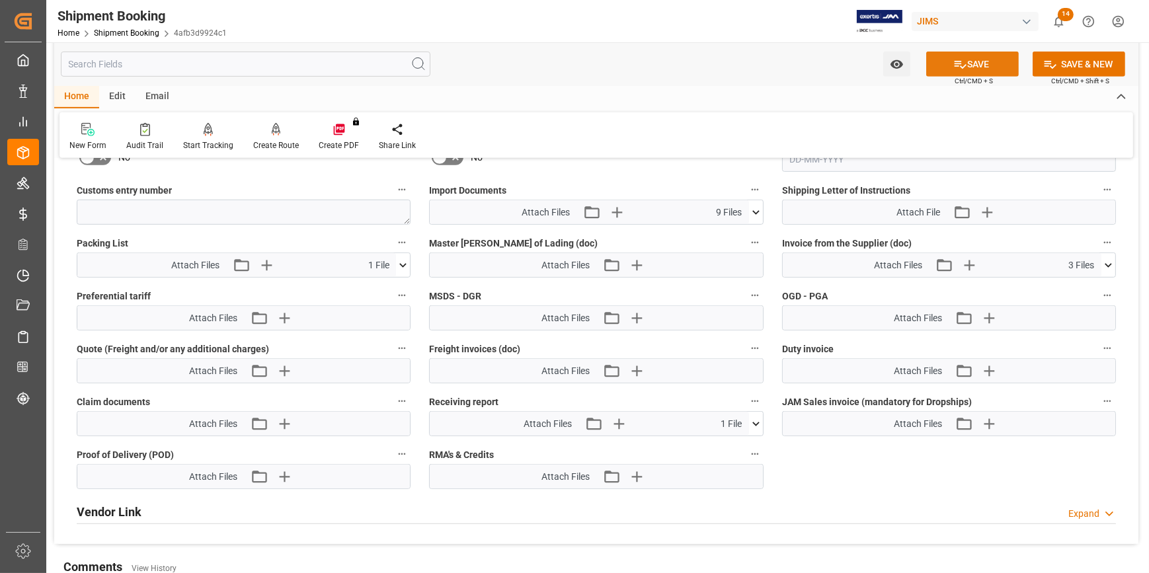
click at [975, 66] on button "SAVE" at bounding box center [972, 64] width 93 height 25
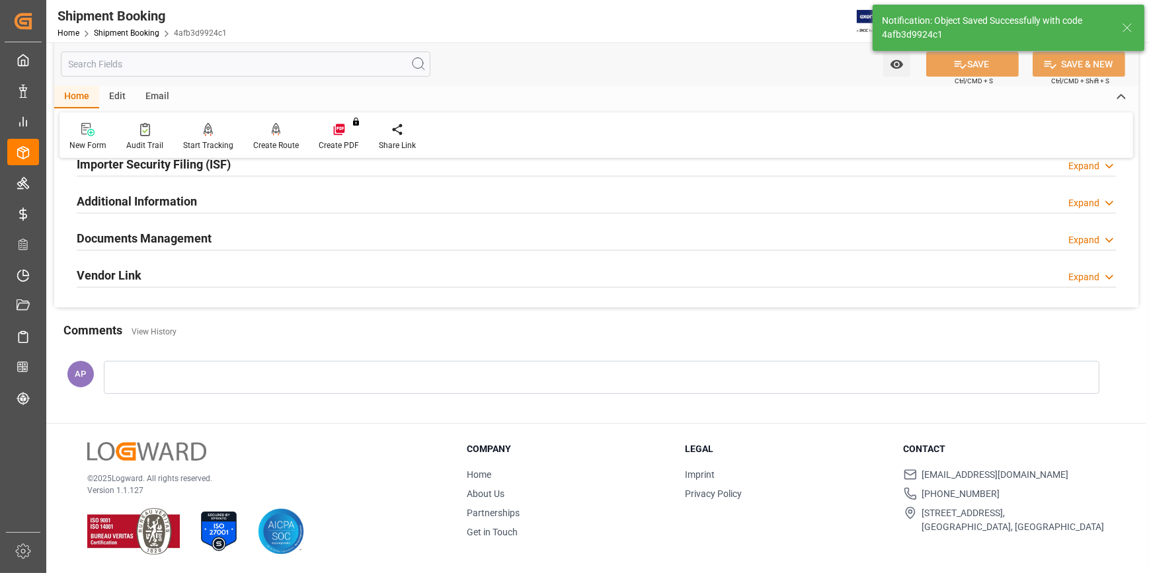
scroll to position [185, 0]
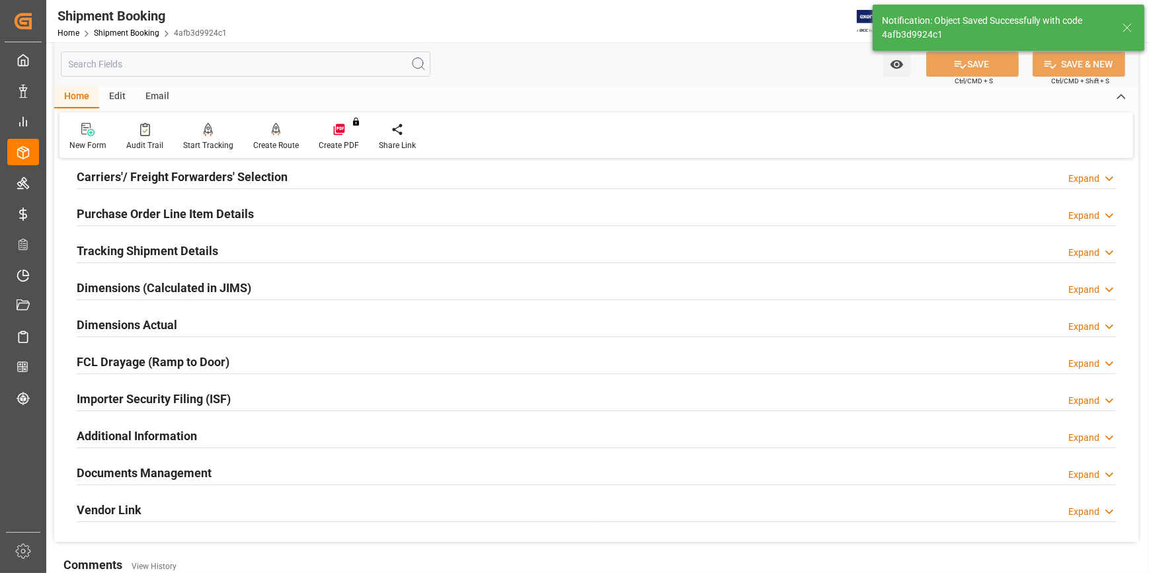
click at [241, 321] on div "Dimensions Actual Expand" at bounding box center [596, 323] width 1039 height 25
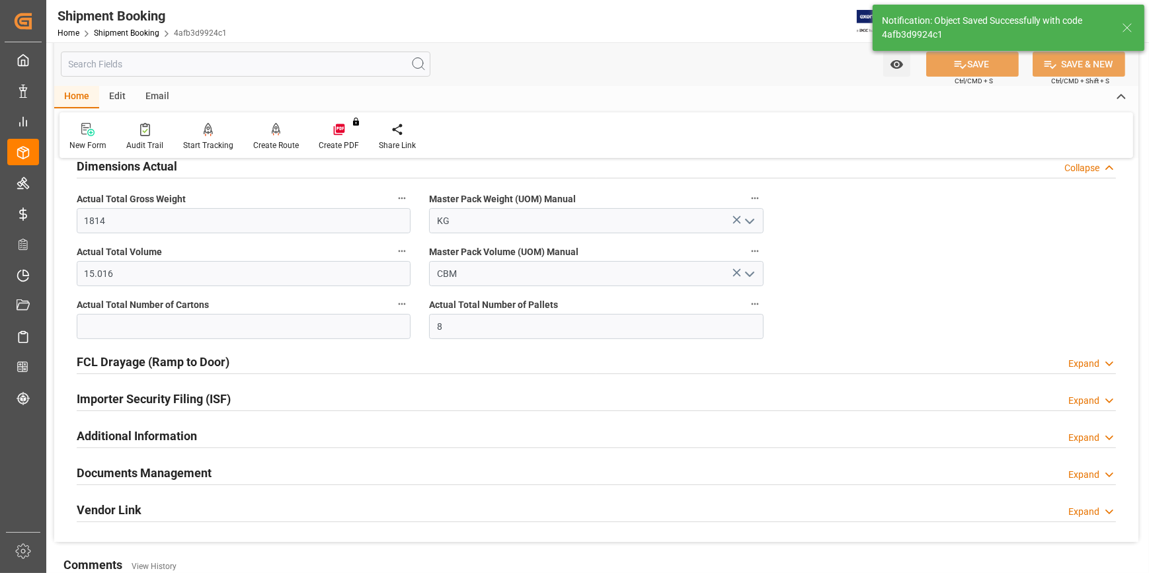
click at [247, 464] on div "Documents Management Expand" at bounding box center [596, 471] width 1039 height 25
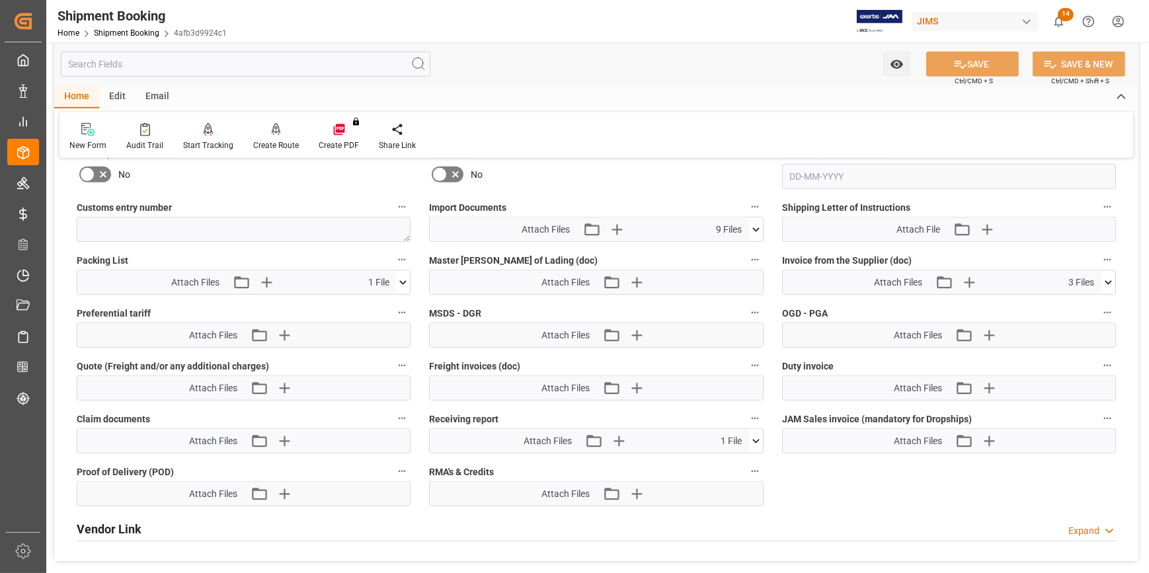
scroll to position [739, 0]
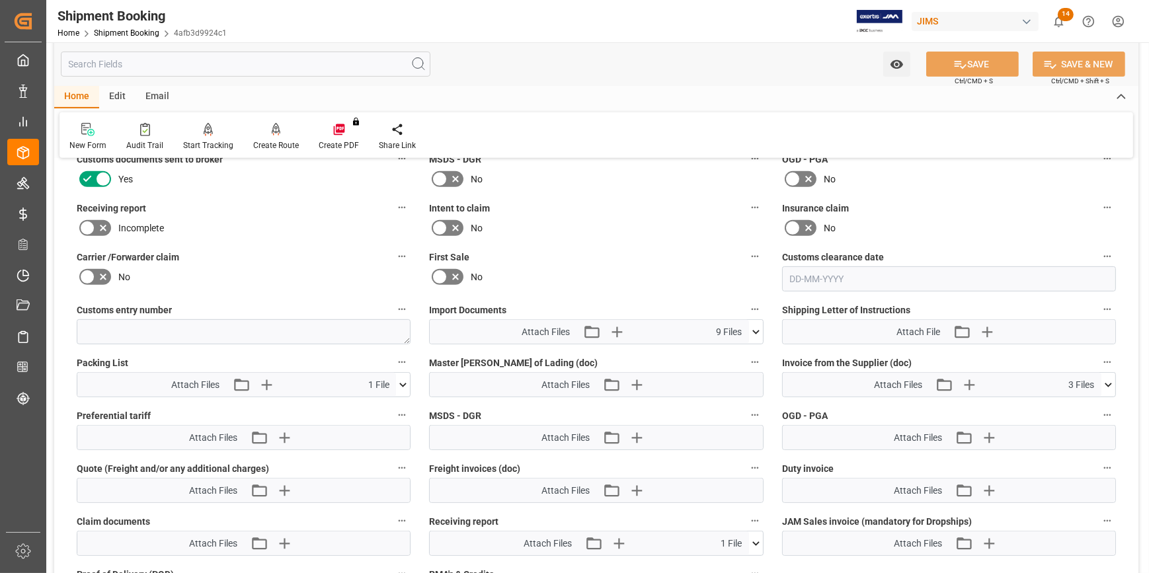
click at [102, 222] on icon at bounding box center [103, 228] width 16 height 16
click at [0, 0] on input "checkbox" at bounding box center [0, 0] width 0 height 0
click at [985, 63] on button "SAVE" at bounding box center [972, 64] width 93 height 25
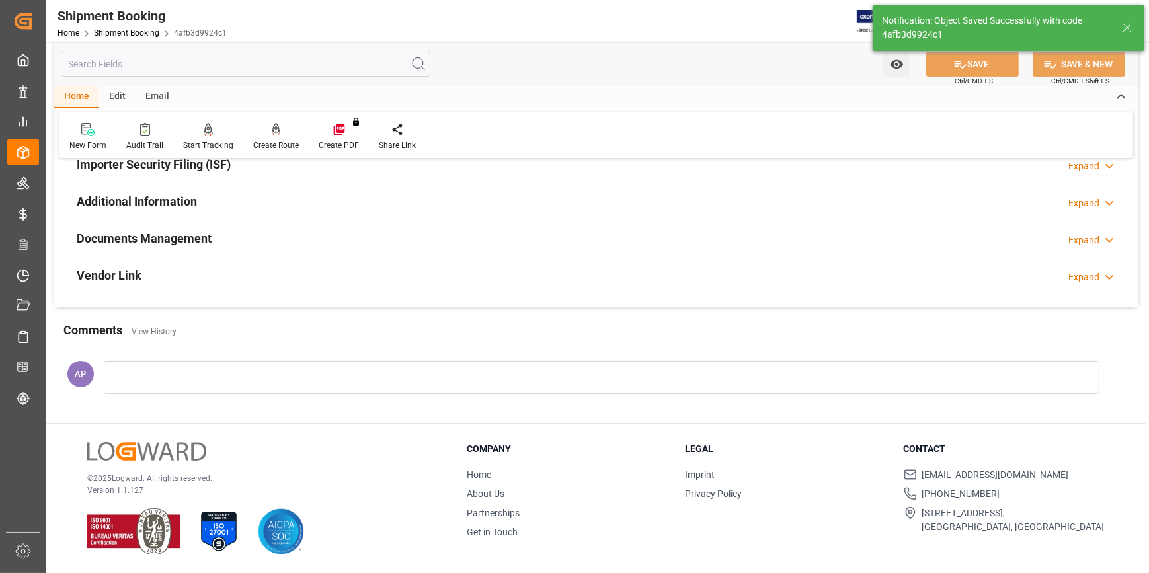
scroll to position [418, 0]
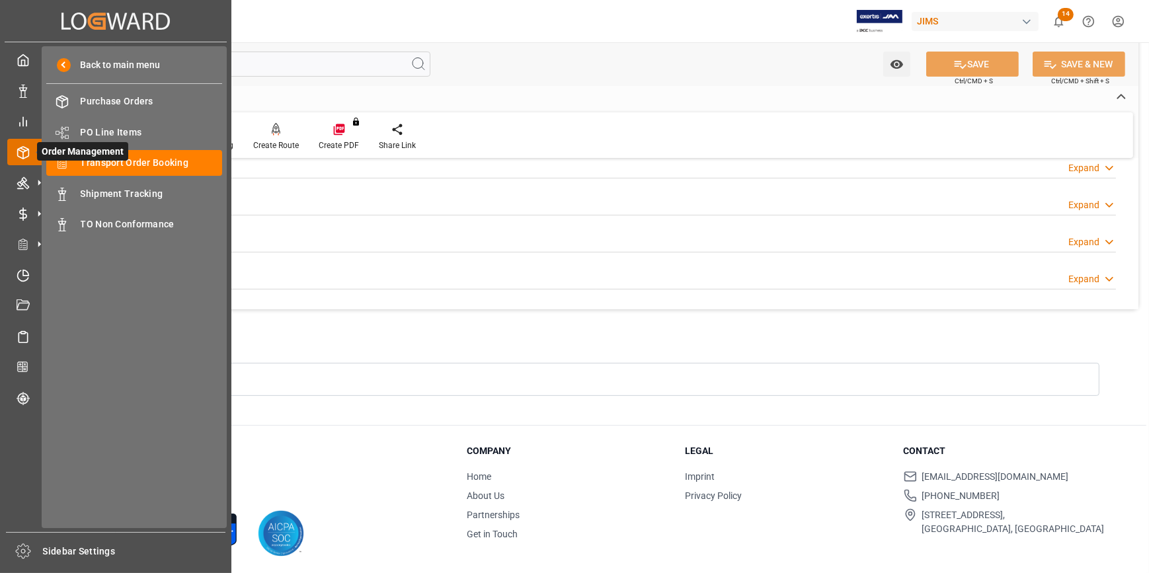
click at [108, 161] on span "Order Management" at bounding box center [82, 151] width 91 height 19
click at [172, 160] on span "Transport Order Booking" at bounding box center [152, 163] width 142 height 14
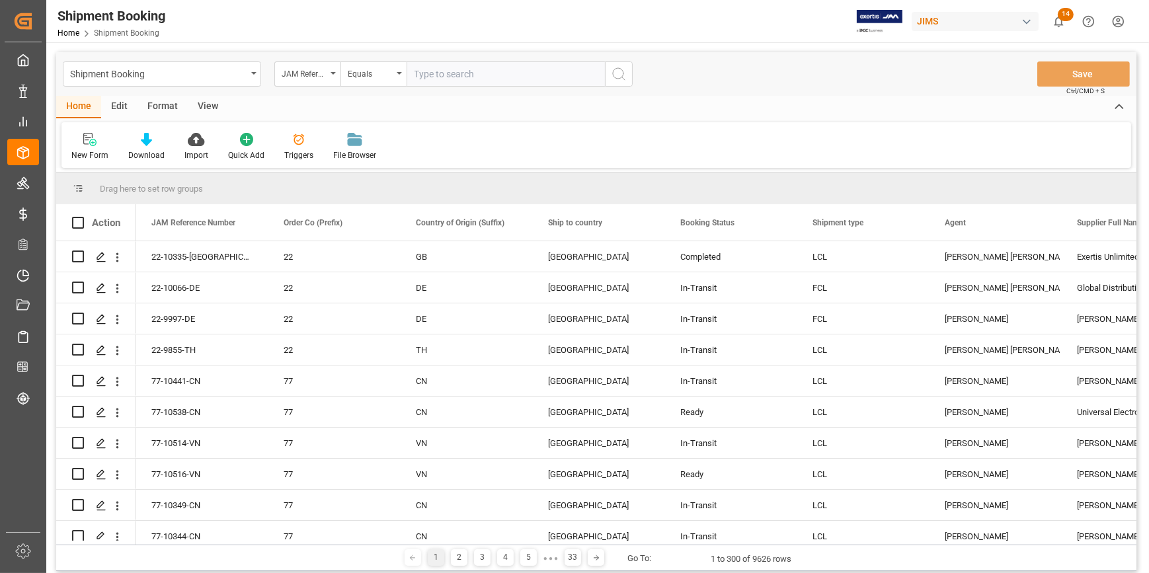
click at [448, 74] on input "text" at bounding box center [506, 73] width 198 height 25
type input "22-10323-GB"
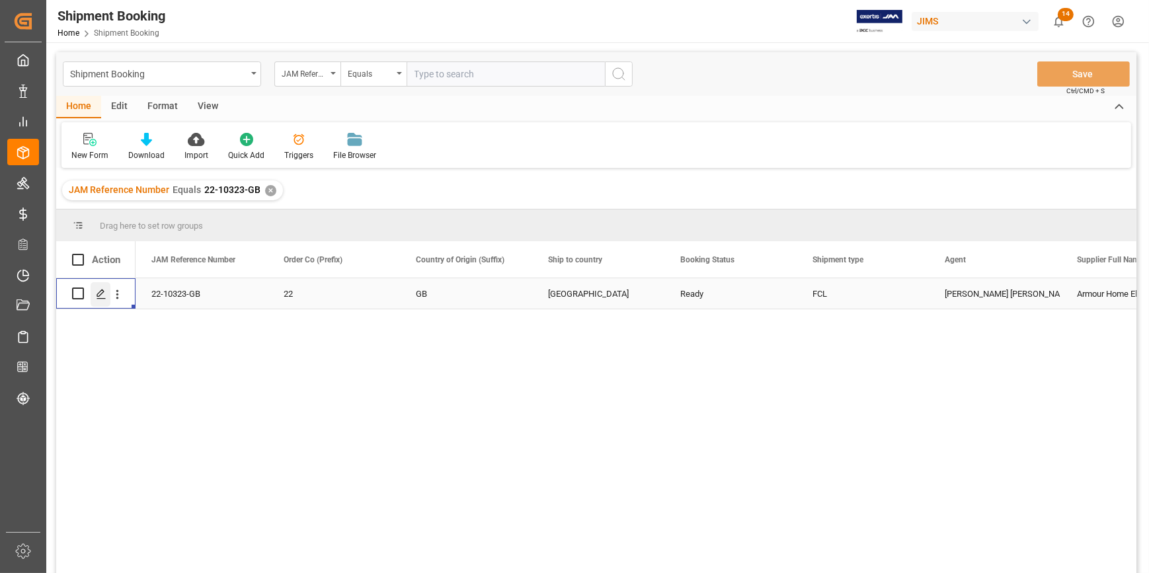
click at [101, 292] on icon "Press SPACE to select this row." at bounding box center [101, 294] width 11 height 11
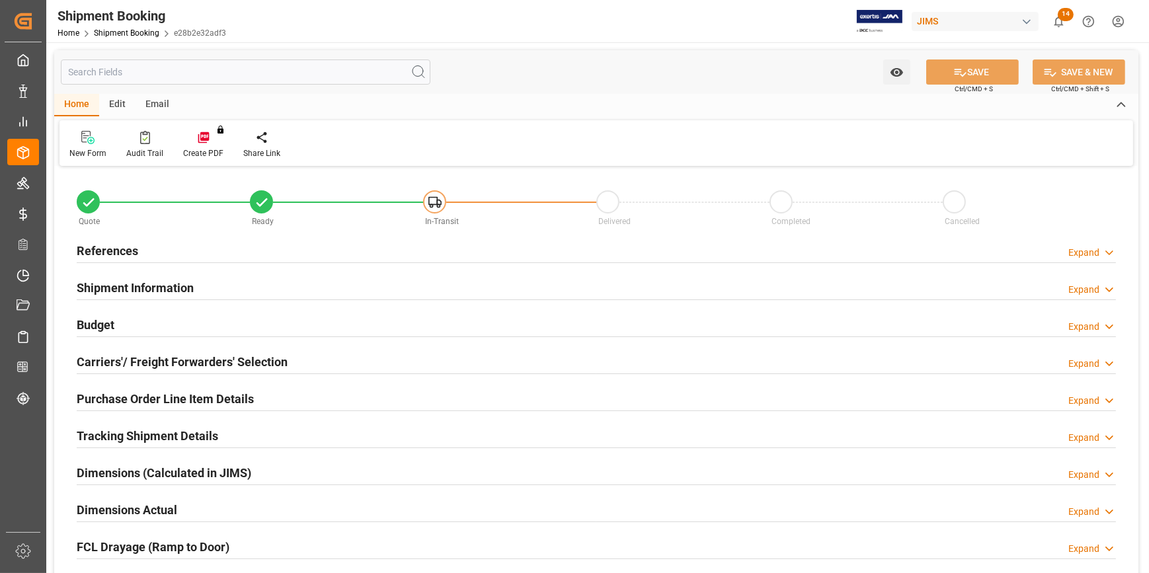
type input "1"
type input "86"
type input "34"
type input "30-07-2025"
click at [277, 251] on div "References Expand" at bounding box center [596, 249] width 1039 height 25
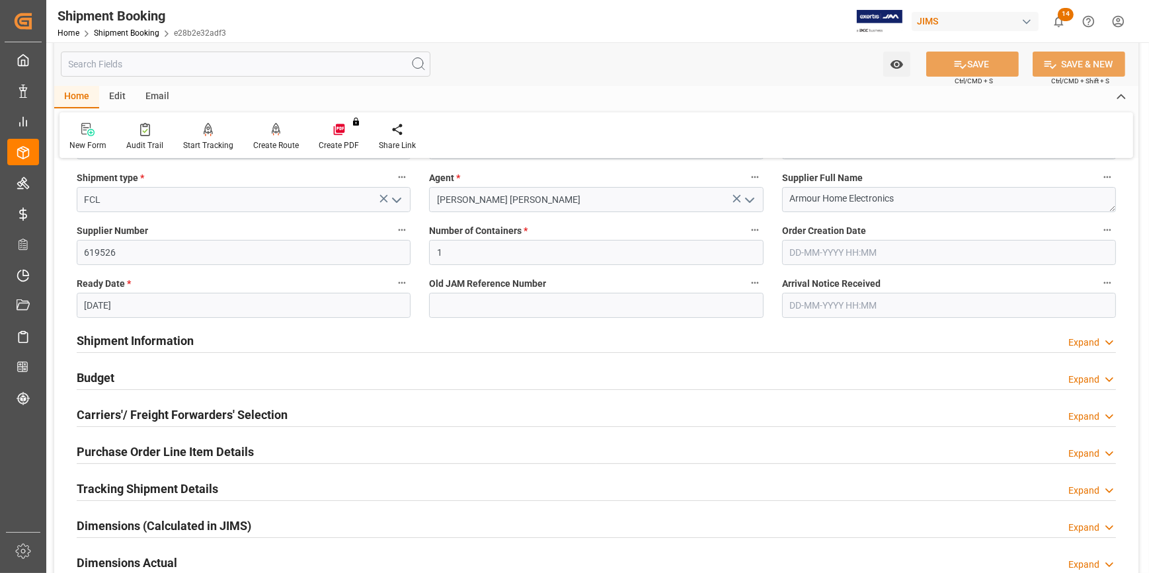
scroll to position [240, 0]
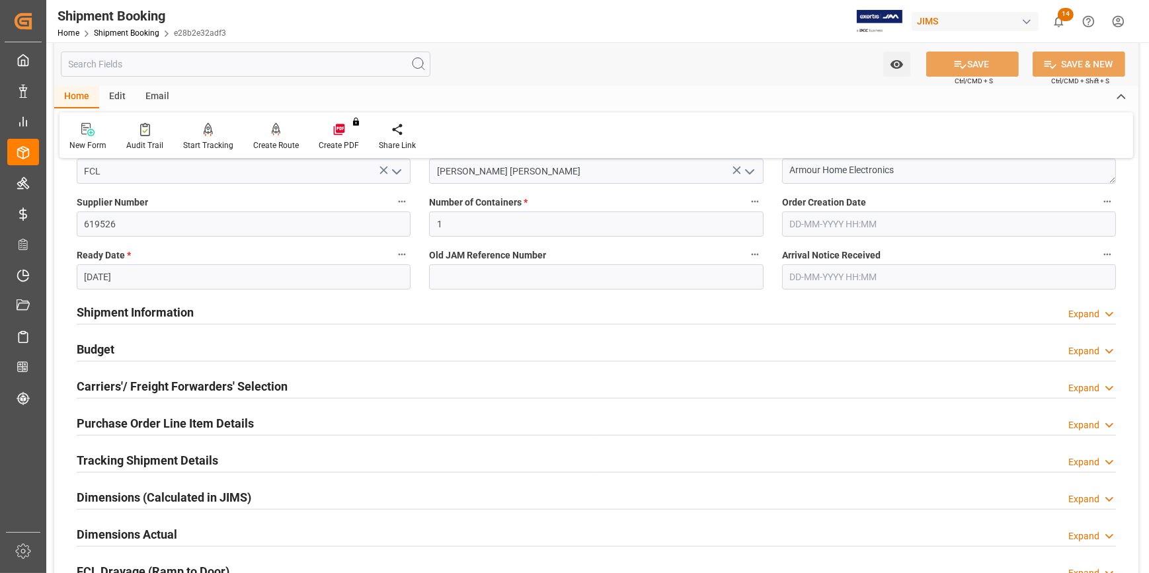
click at [251, 299] on div "Shipment Information Expand" at bounding box center [596, 311] width 1039 height 25
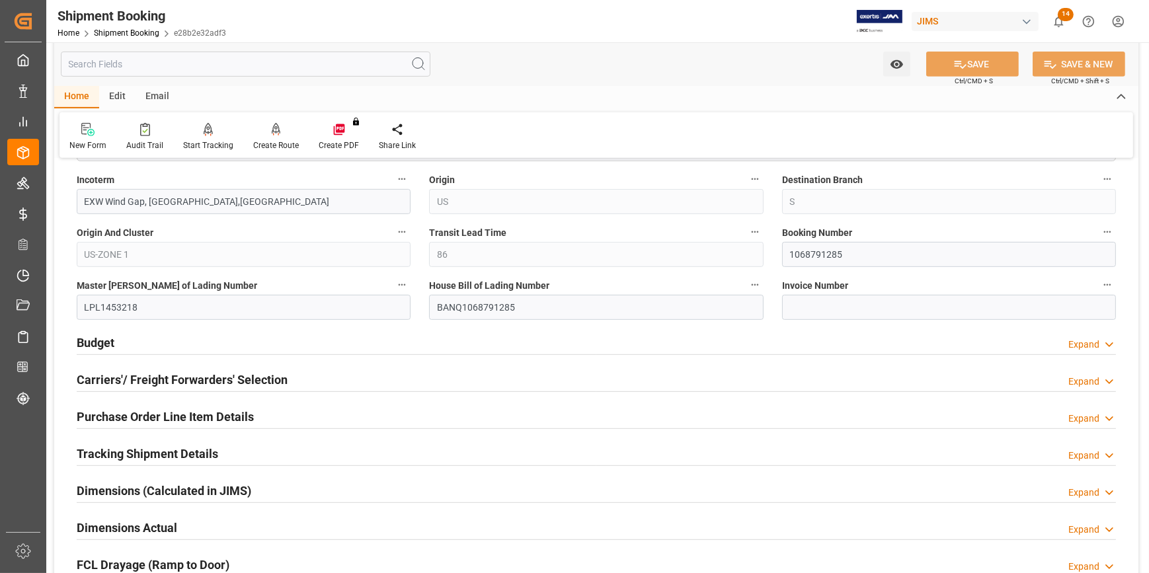
scroll to position [901, 0]
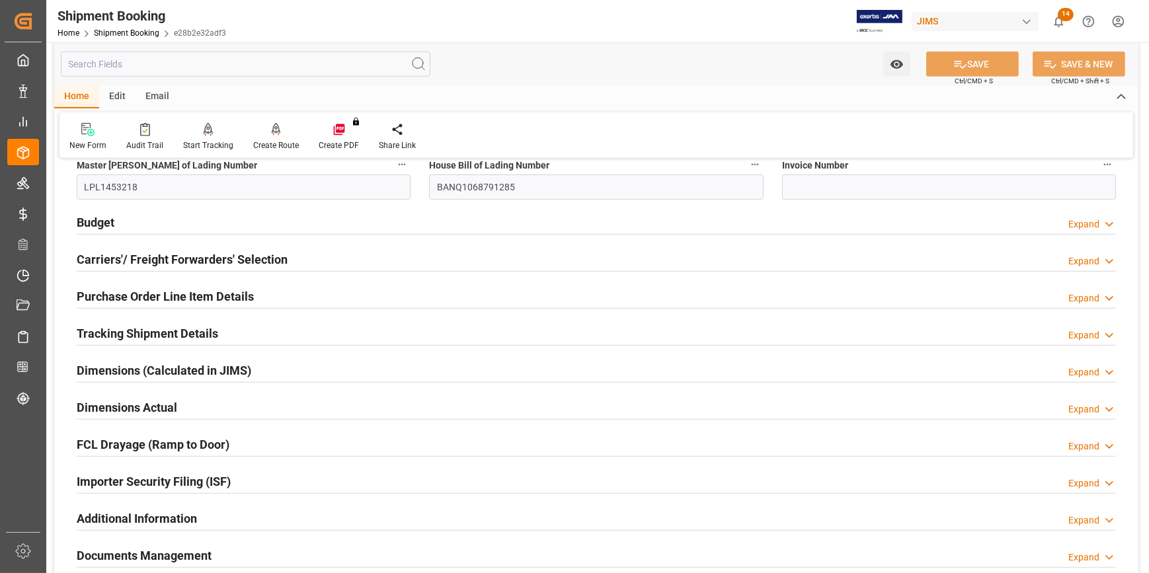
click at [241, 330] on div "Tracking Shipment Details Expand" at bounding box center [596, 332] width 1039 height 25
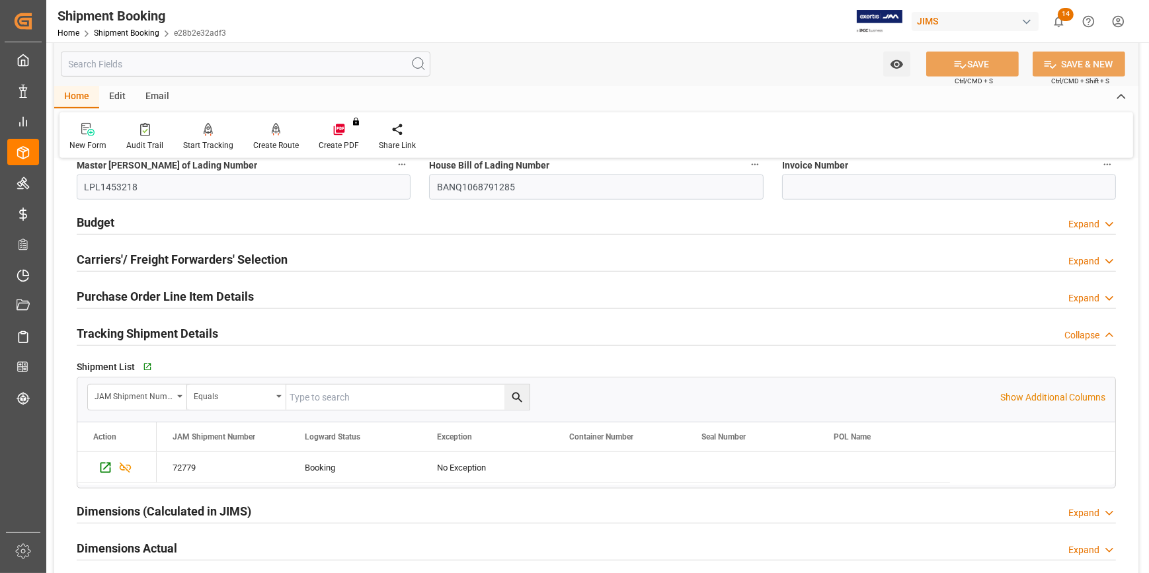
click at [284, 288] on div "Purchase Order Line Item Details Expand" at bounding box center [596, 295] width 1039 height 25
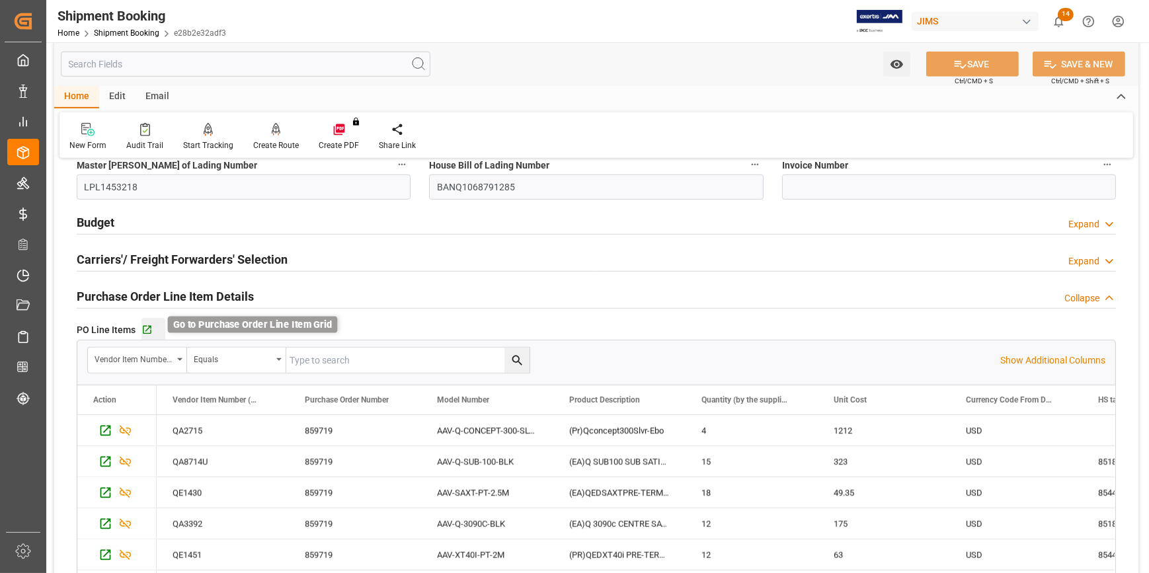
click at [150, 330] on icon "button" at bounding box center [146, 330] width 11 height 11
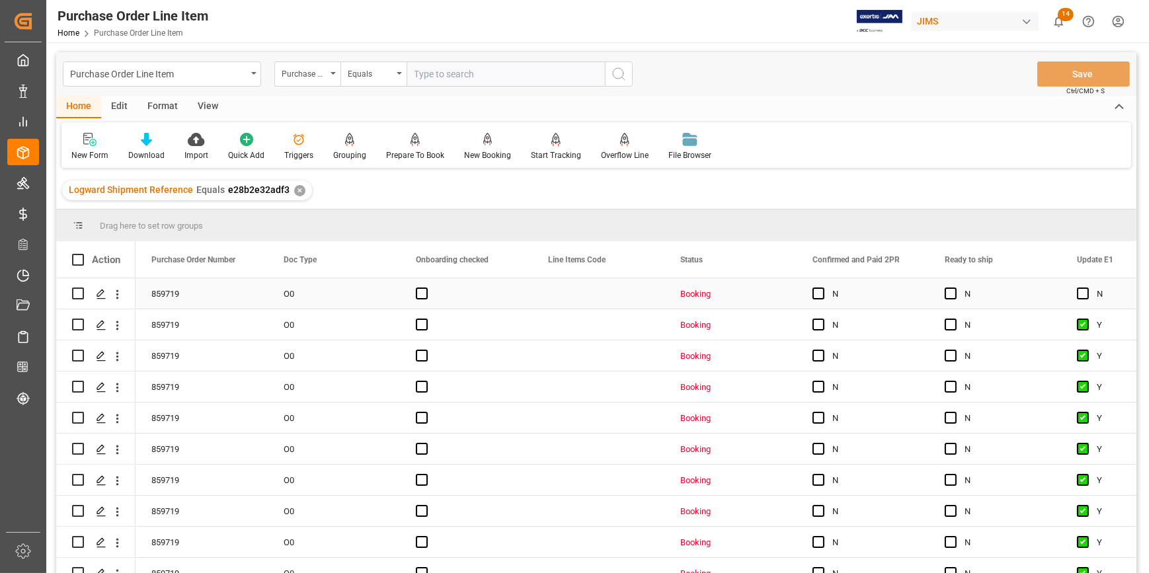
click at [562, 301] on div "Press SPACE to select this row." at bounding box center [598, 293] width 132 height 30
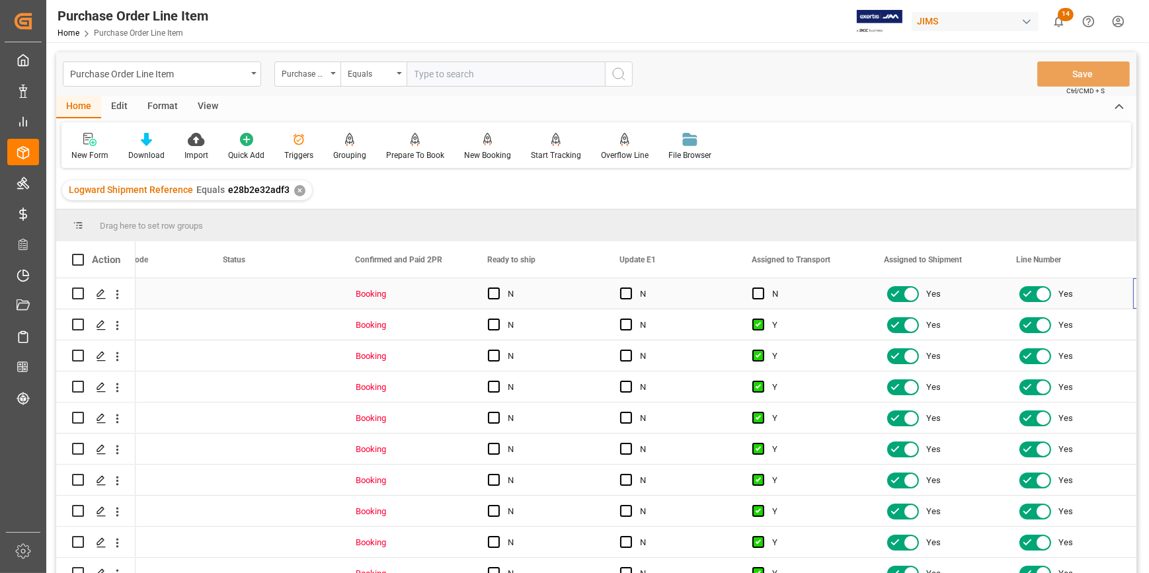
scroll to position [0, 457]
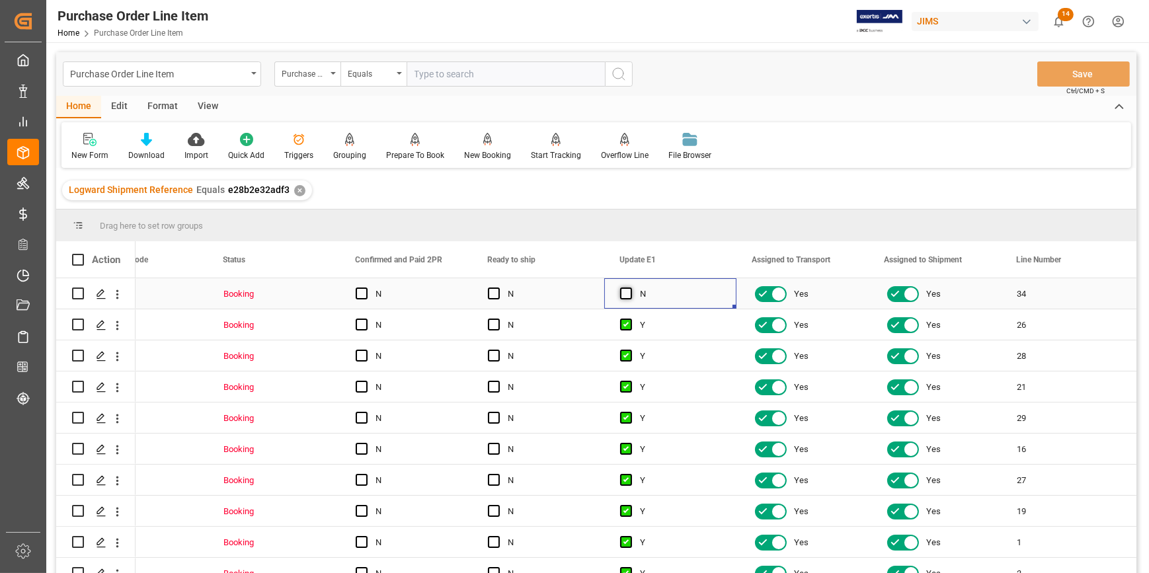
click at [623, 296] on span "Press SPACE to select this row." at bounding box center [626, 294] width 12 height 12
click at [630, 288] on input "Press SPACE to select this row." at bounding box center [630, 288] width 0 height 0
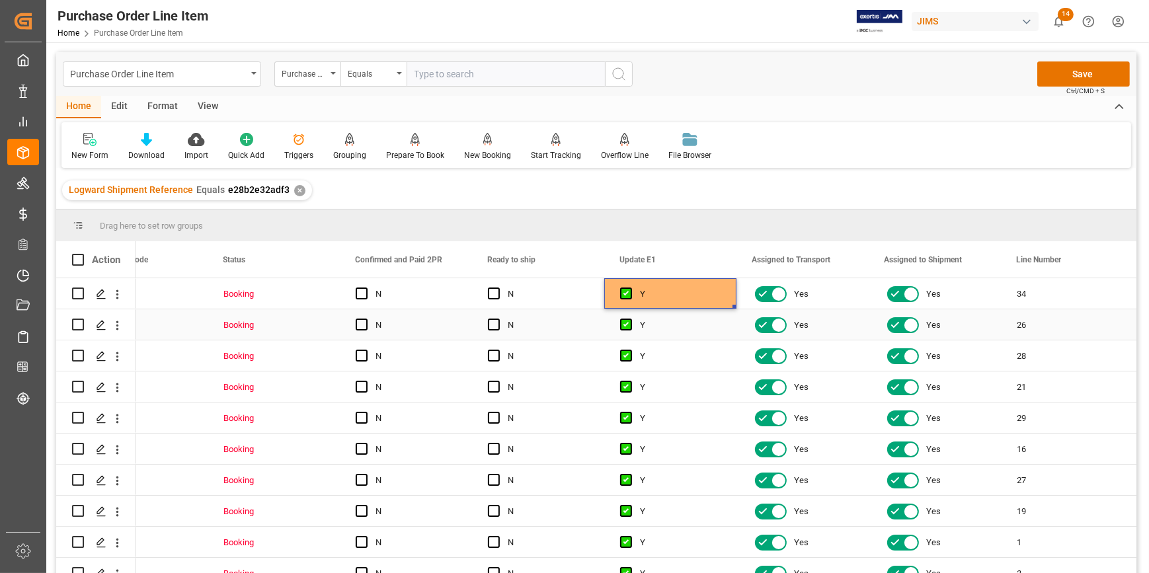
click at [678, 337] on div "Y" at bounding box center [680, 325] width 81 height 30
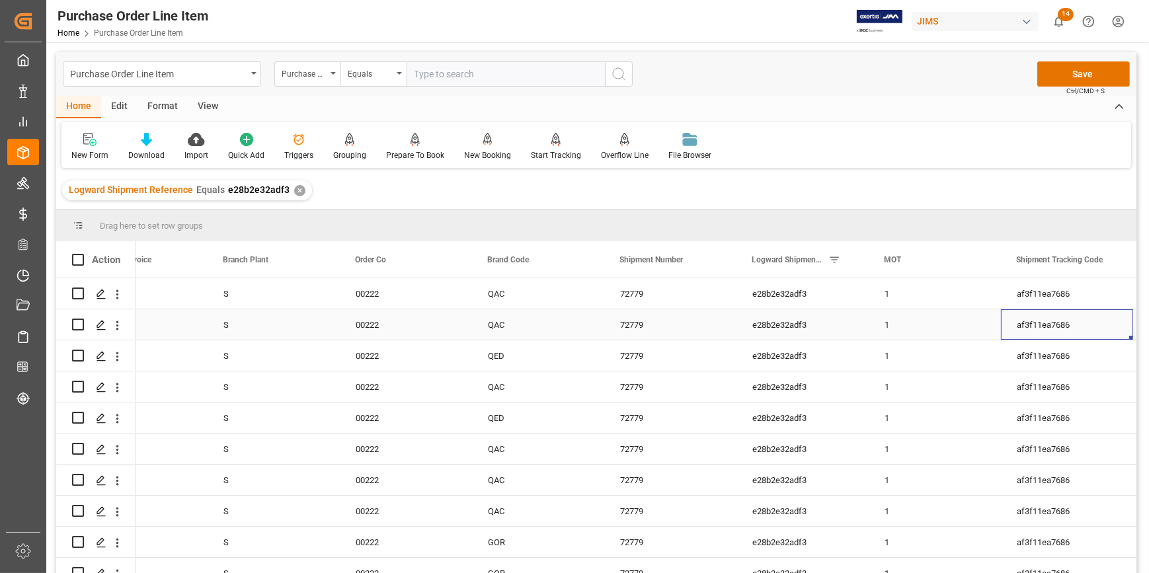
scroll to position [0, 1911]
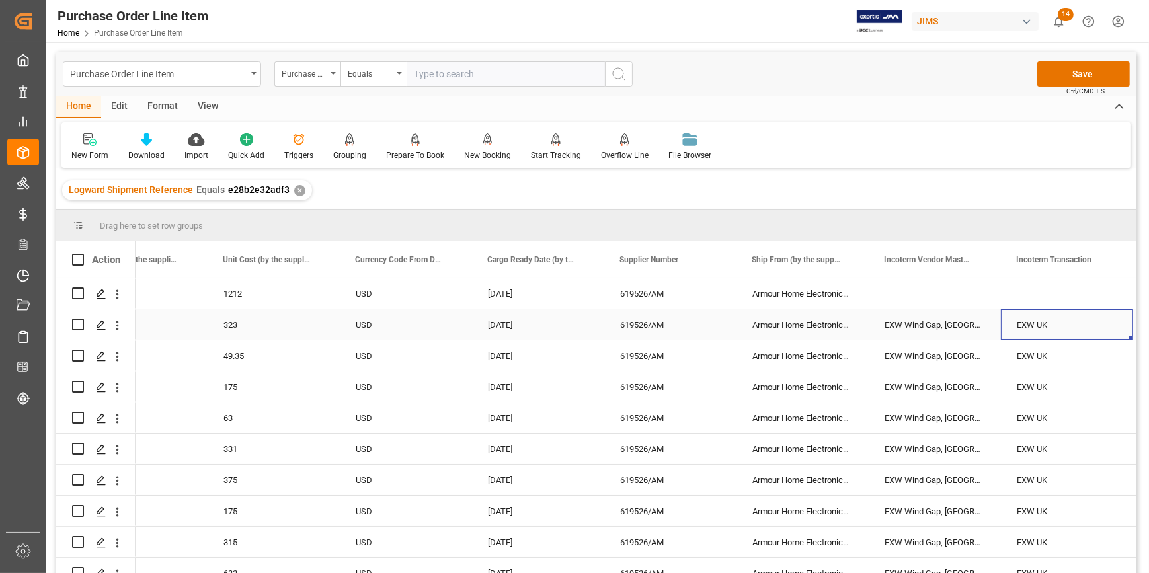
click at [1010, 317] on div "EXW UK" at bounding box center [1067, 324] width 132 height 30
click at [1073, 313] on div "EXW UK" at bounding box center [1067, 324] width 132 height 30
drag, startPoint x: 1071, startPoint y: 310, endPoint x: 1066, endPoint y: 297, distance: 14.0
click at [1029, 331] on div "EXW UK" at bounding box center [1067, 324] width 132 height 30
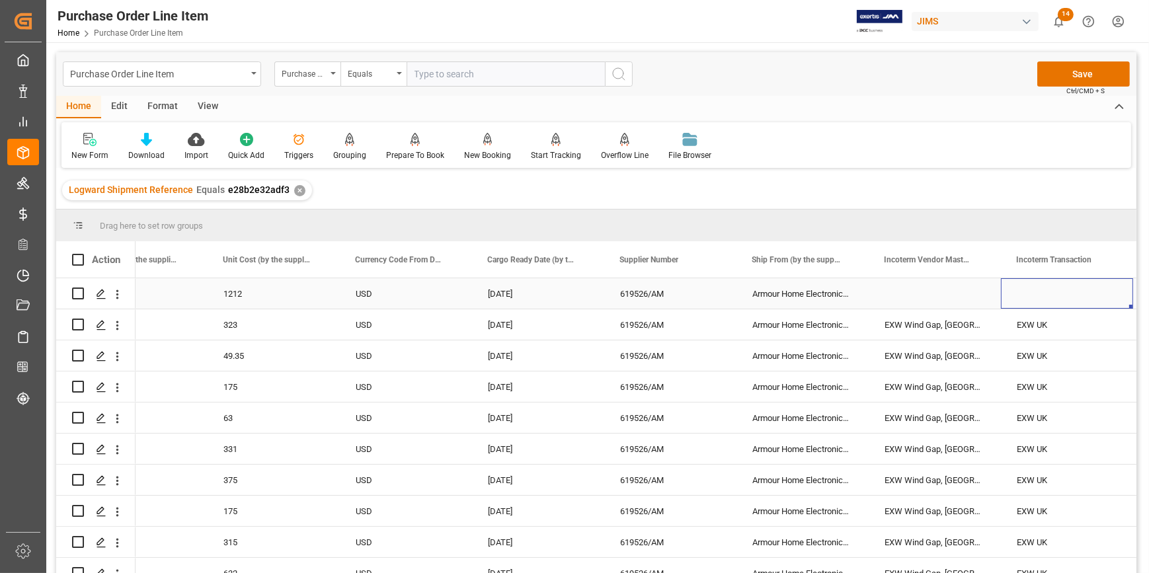
click at [1049, 290] on div "Press SPACE to select this row." at bounding box center [1067, 293] width 132 height 30
click at [1045, 325] on div "EXW UK" at bounding box center [1067, 324] width 132 height 30
drag, startPoint x: 1052, startPoint y: 331, endPoint x: 1005, endPoint y: 331, distance: 46.9
click at [1005, 331] on div "EXW UK" at bounding box center [1067, 332] width 132 height 46
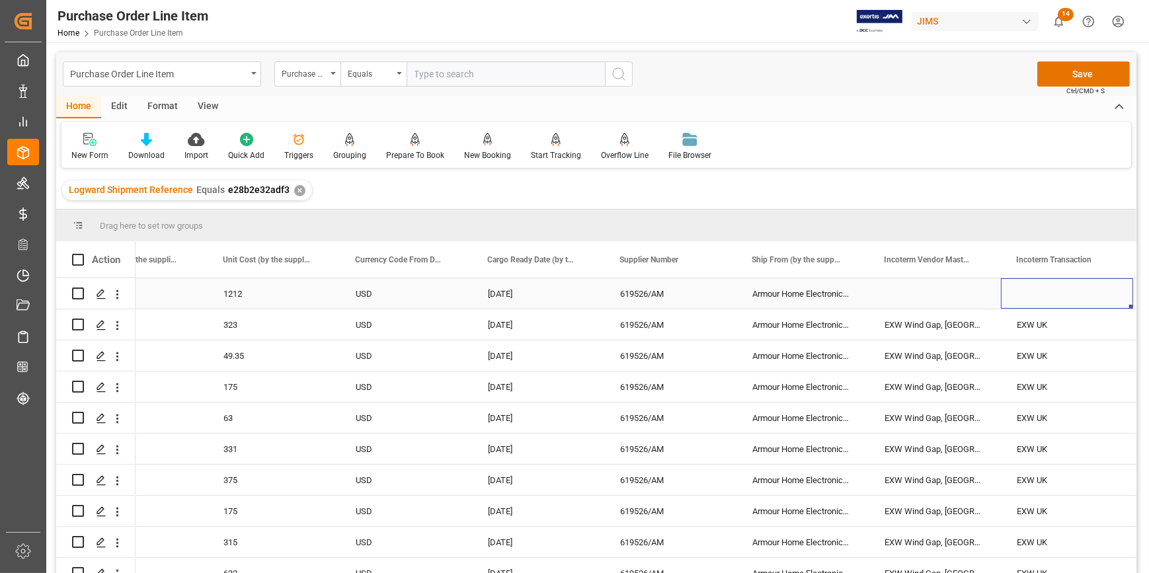
click at [1037, 294] on div "Press SPACE to select this row." at bounding box center [1067, 293] width 132 height 30
click at [1037, 295] on input "Press SPACE to select this row." at bounding box center [1067, 301] width 111 height 25
paste input "EXW UK"
type input "EXW UK"
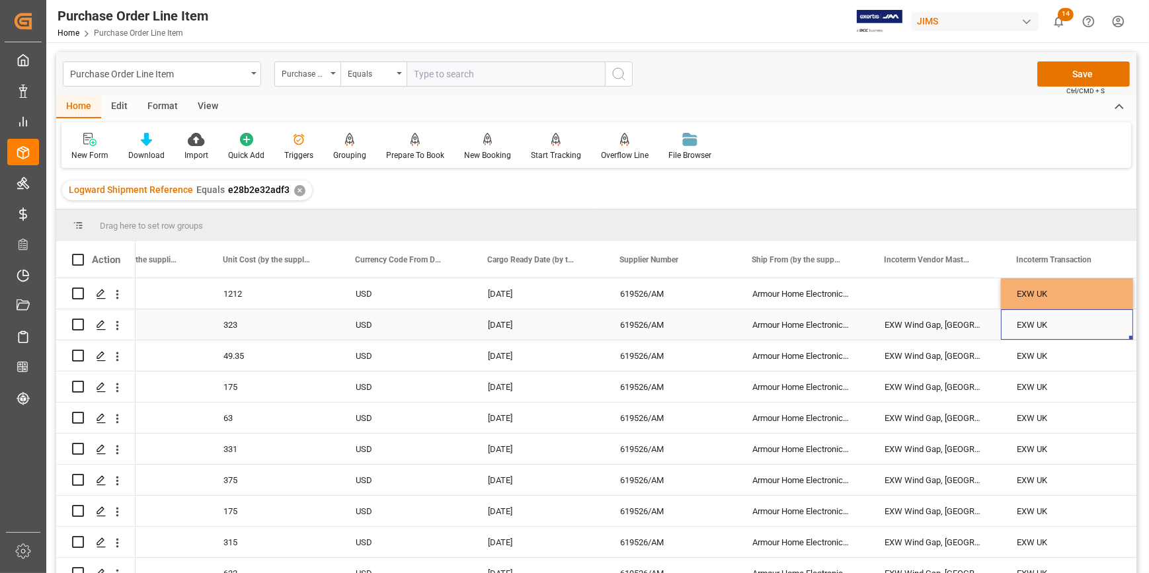
click at [1041, 338] on div "EXW UK" at bounding box center [1067, 324] width 132 height 30
click at [969, 304] on div "Press SPACE to select this row." at bounding box center [935, 293] width 132 height 30
click at [1070, 79] on button "Save" at bounding box center [1083, 73] width 93 height 25
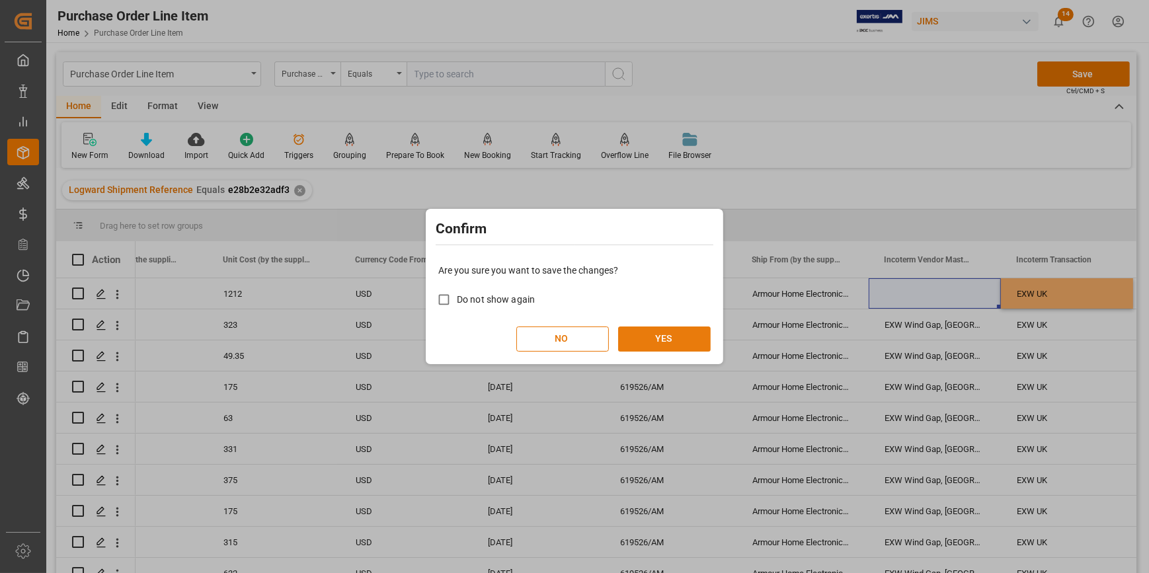
click at [689, 344] on button "YES" at bounding box center [664, 339] width 93 height 25
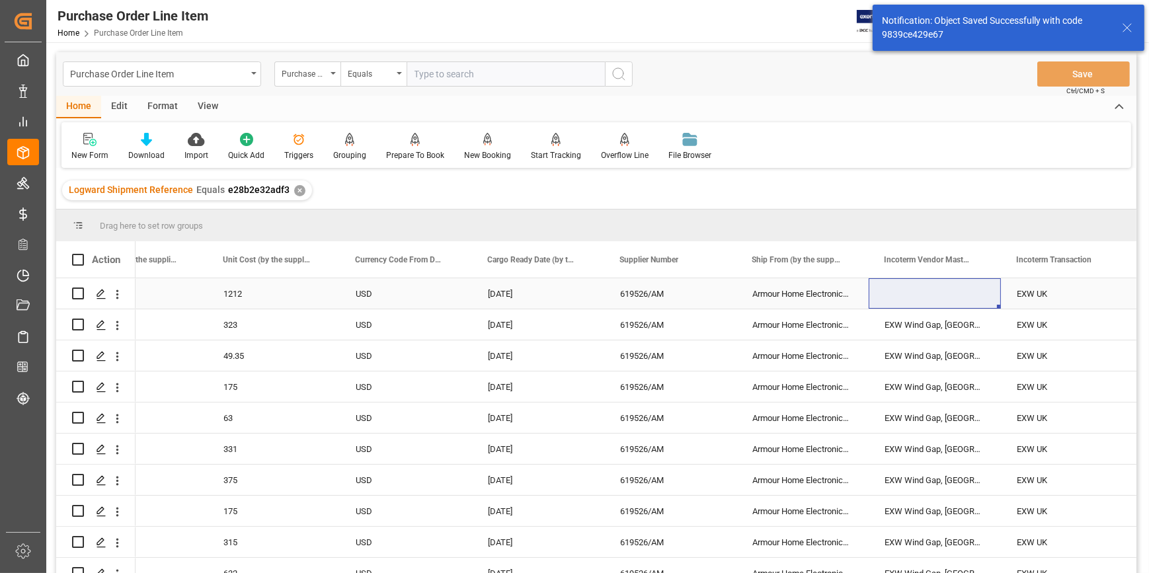
click at [813, 292] on div "Armour Home Electronics Limited" at bounding box center [802, 293] width 132 height 30
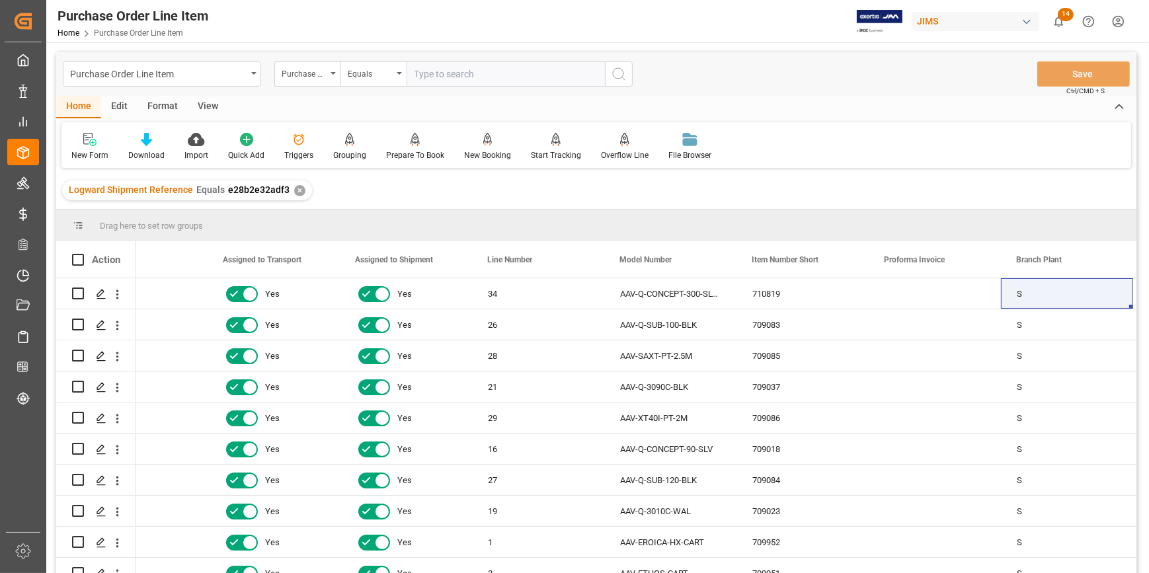
scroll to position [0, 986]
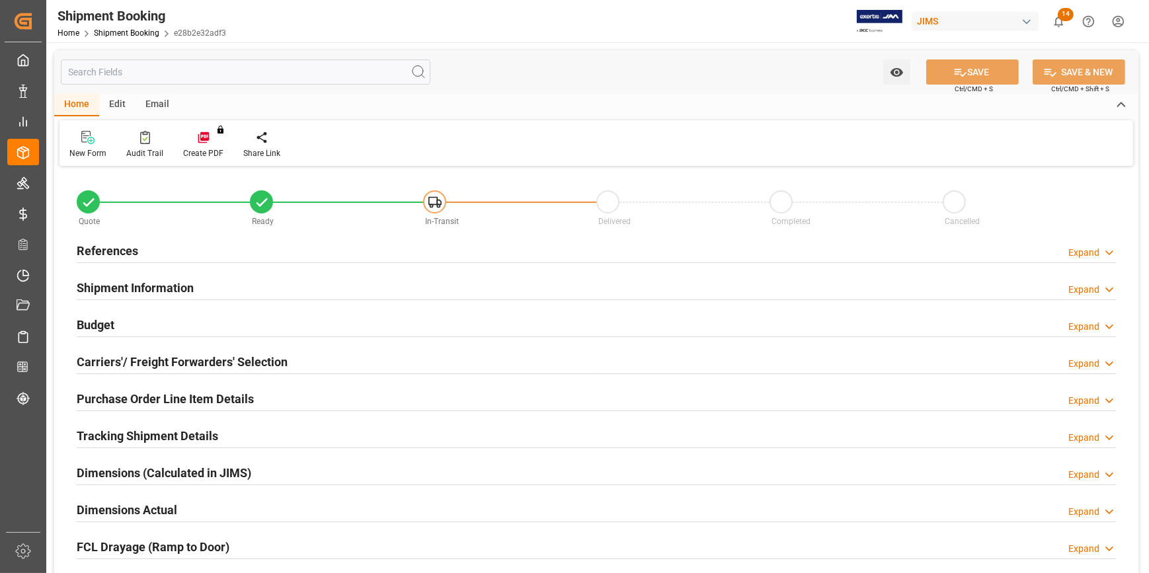
type input "1"
type input "86"
type input "30-07-2025"
drag, startPoint x: 183, startPoint y: 247, endPoint x: 193, endPoint y: 257, distance: 14.5
click at [183, 247] on div "References Expand" at bounding box center [596, 249] width 1039 height 25
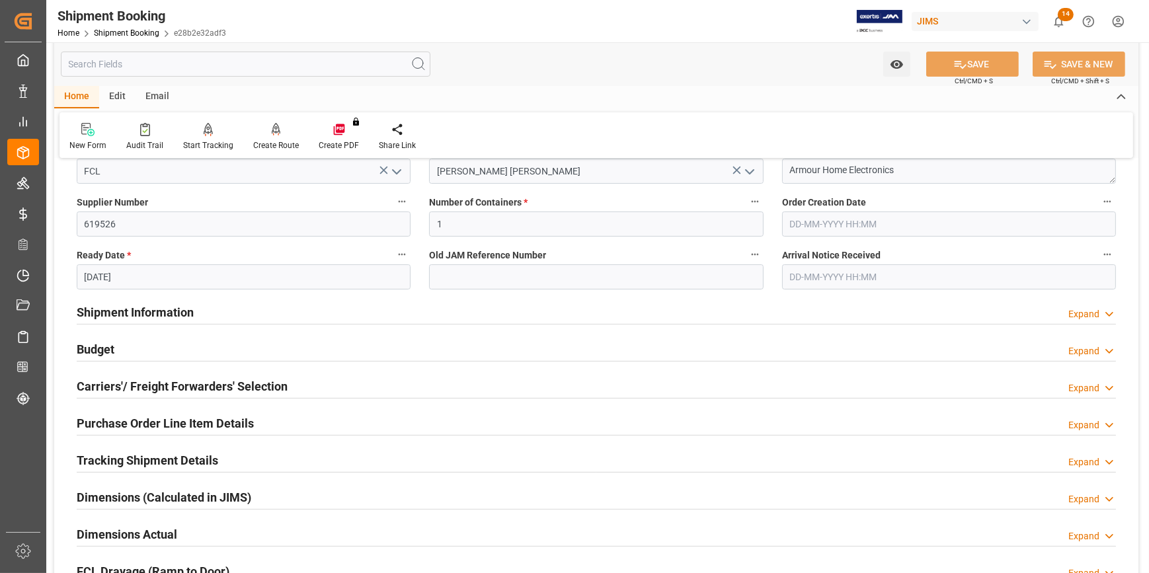
click at [212, 310] on div "Shipment Information Expand" at bounding box center [596, 311] width 1039 height 25
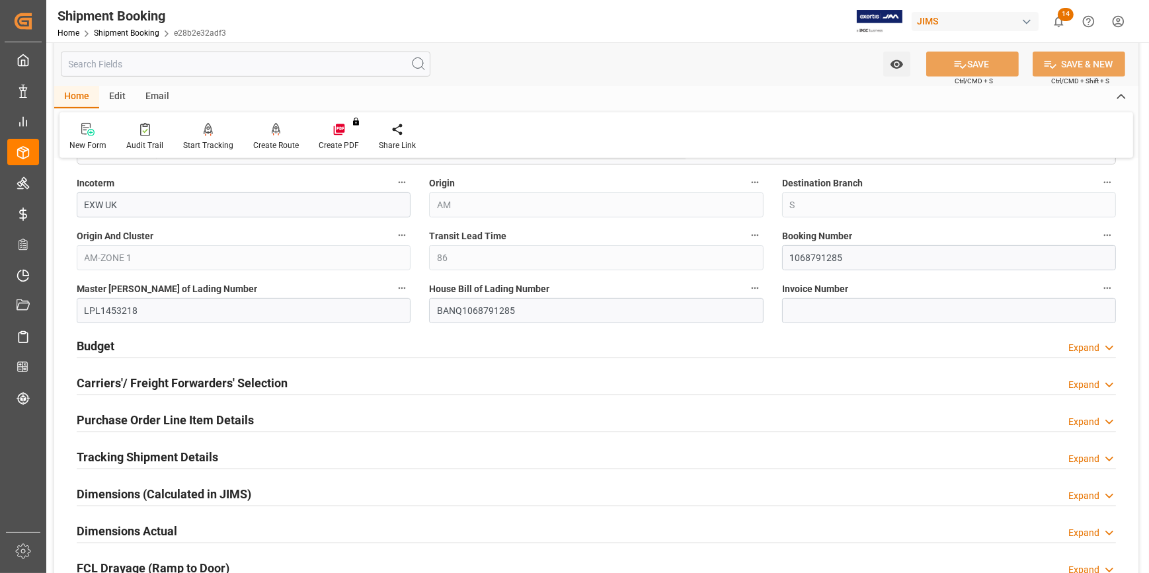
scroll to position [781, 0]
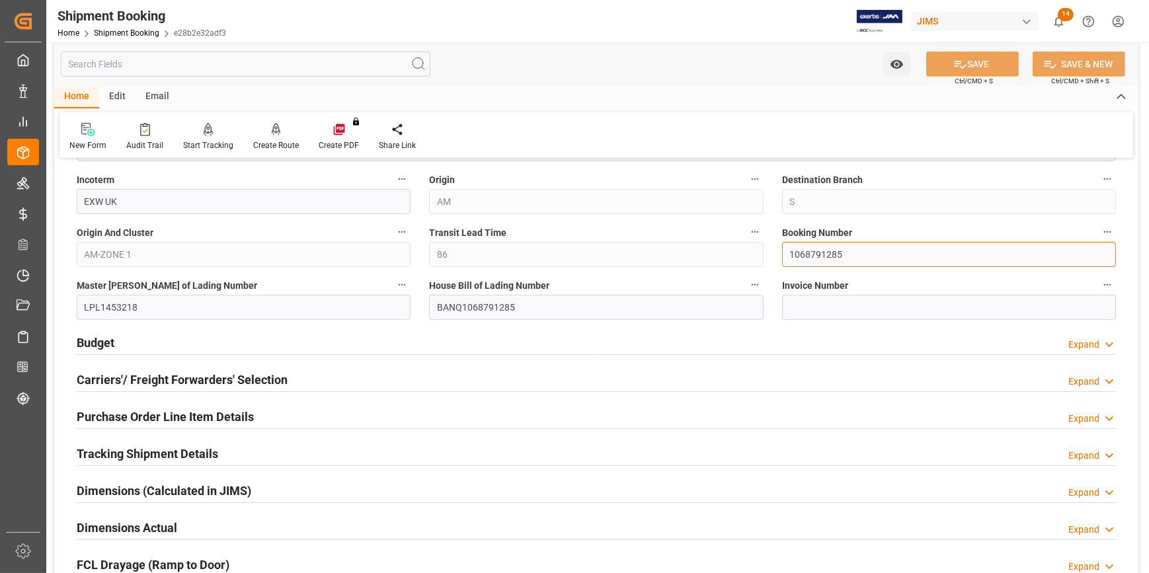
click at [809, 250] on input "1068791285" at bounding box center [949, 254] width 334 height 25
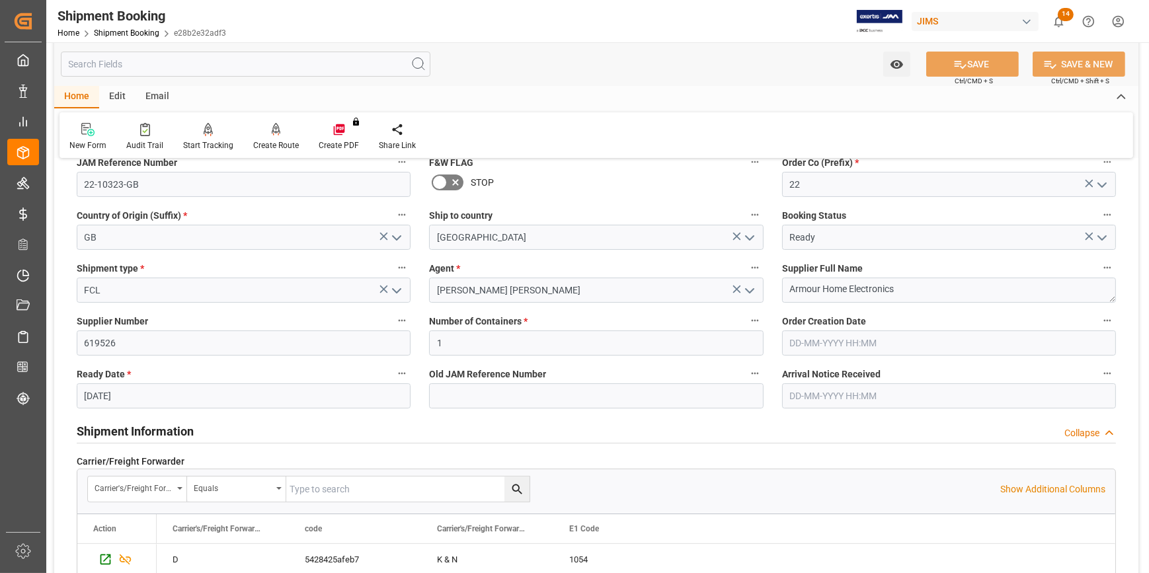
scroll to position [0, 0]
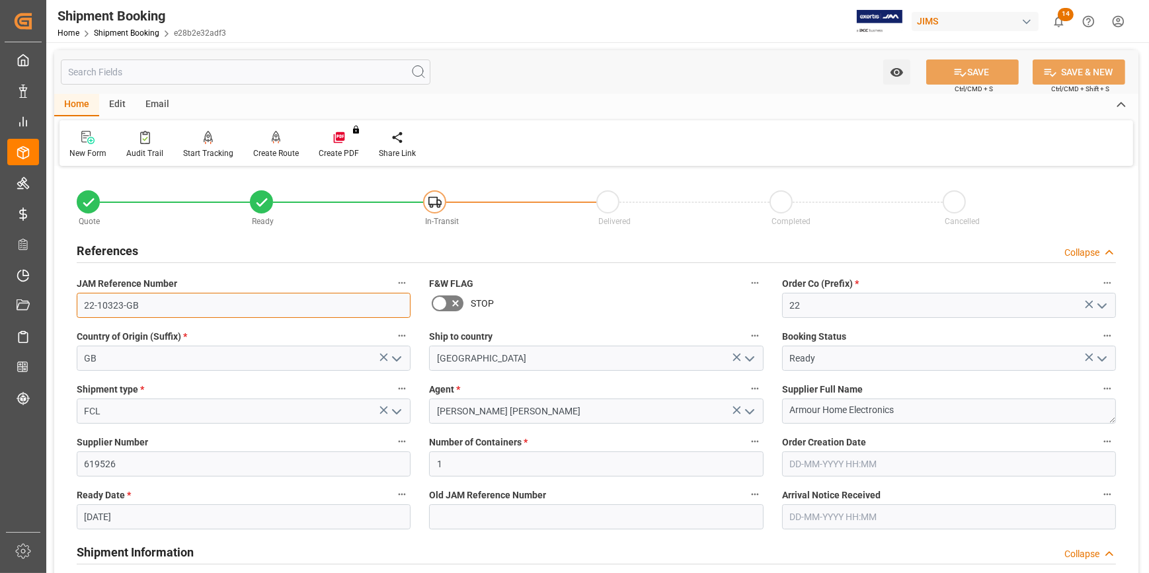
drag, startPoint x: 120, startPoint y: 299, endPoint x: 73, endPoint y: 307, distance: 47.6
click at [71, 299] on div "JAM Reference Number 22-10323-GB" at bounding box center [243, 296] width 352 height 53
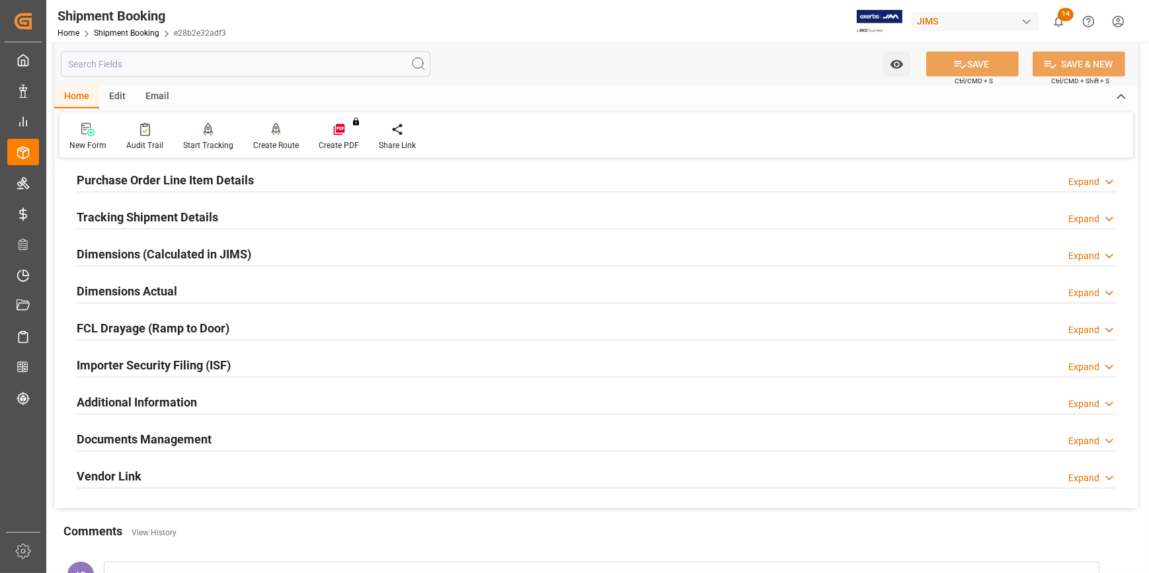
scroll to position [1021, 0]
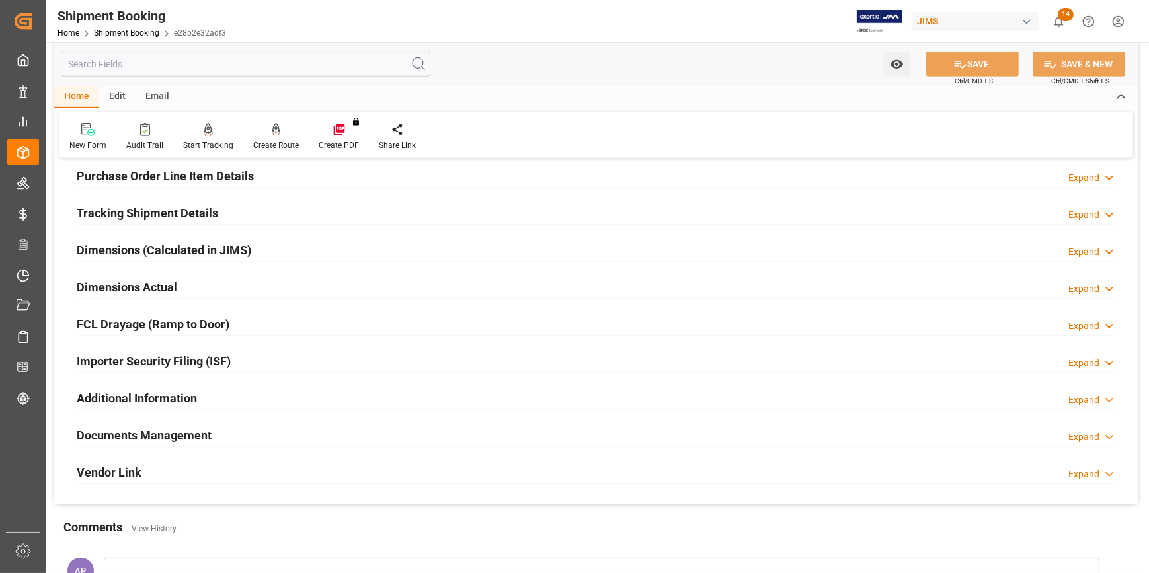
click at [237, 437] on div "Documents Management Expand" at bounding box center [596, 434] width 1039 height 25
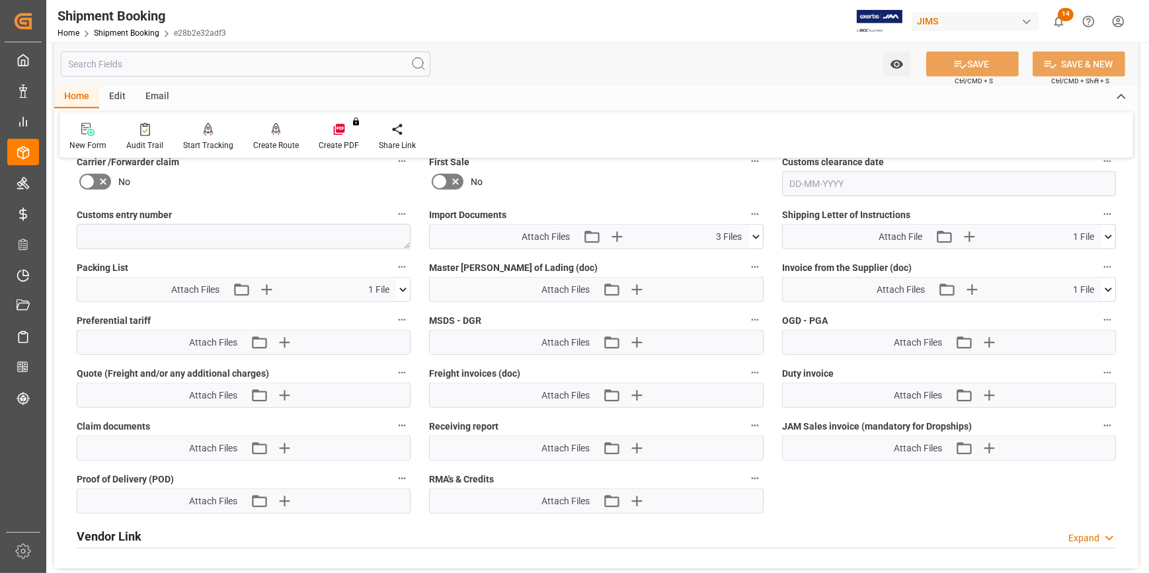
scroll to position [1562, 0]
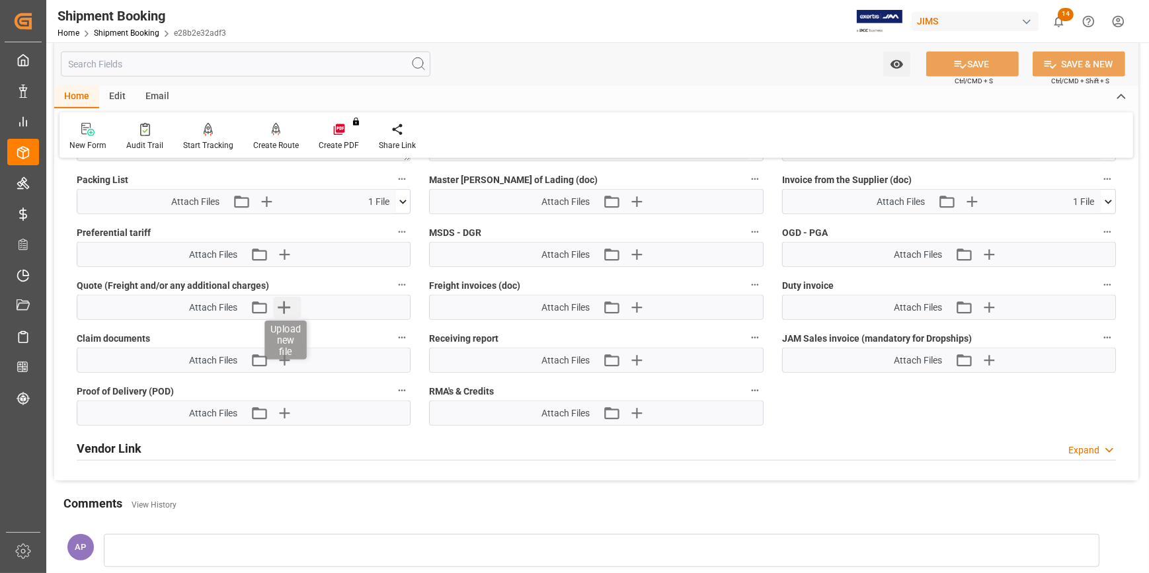
click at [278, 303] on icon "button" at bounding box center [283, 307] width 21 height 21
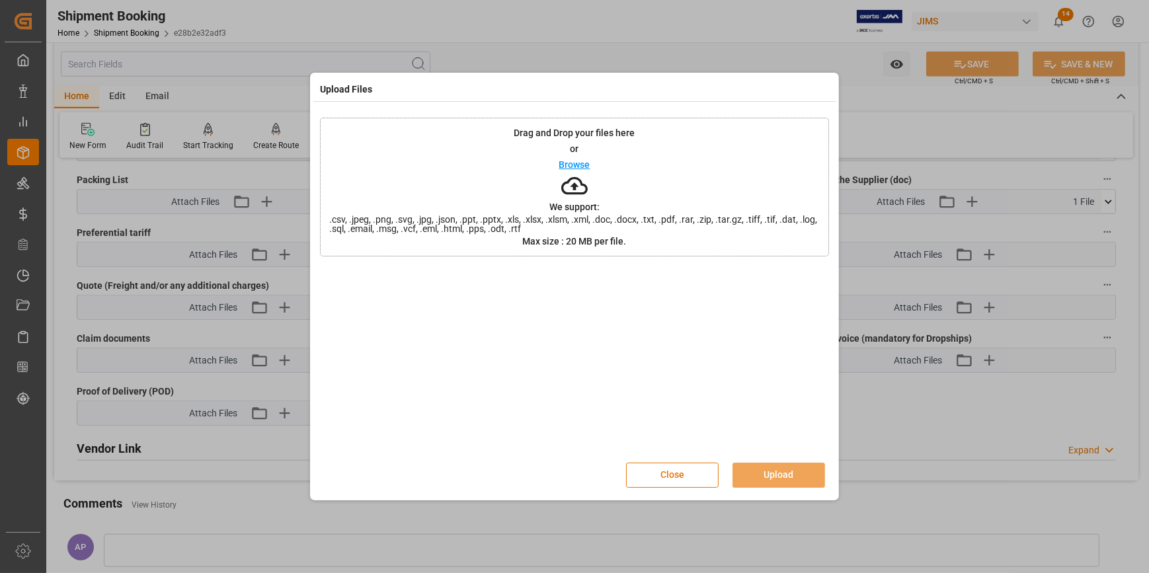
click at [573, 167] on p "Browse" at bounding box center [574, 164] width 31 height 9
click at [761, 468] on button "Upload" at bounding box center [779, 475] width 93 height 25
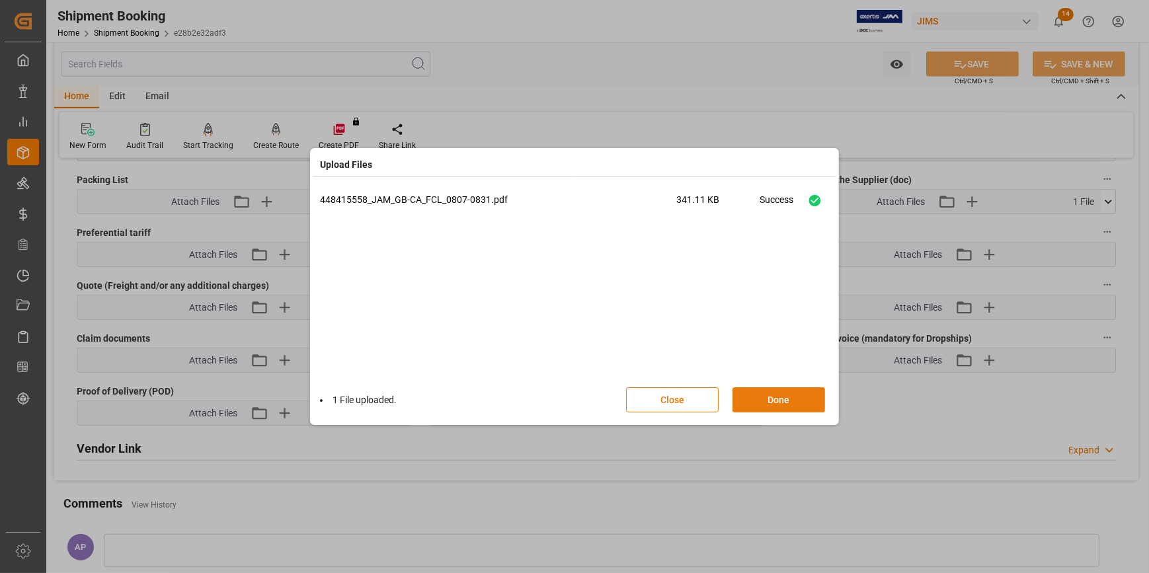
click at [789, 399] on button "Done" at bounding box center [779, 399] width 93 height 25
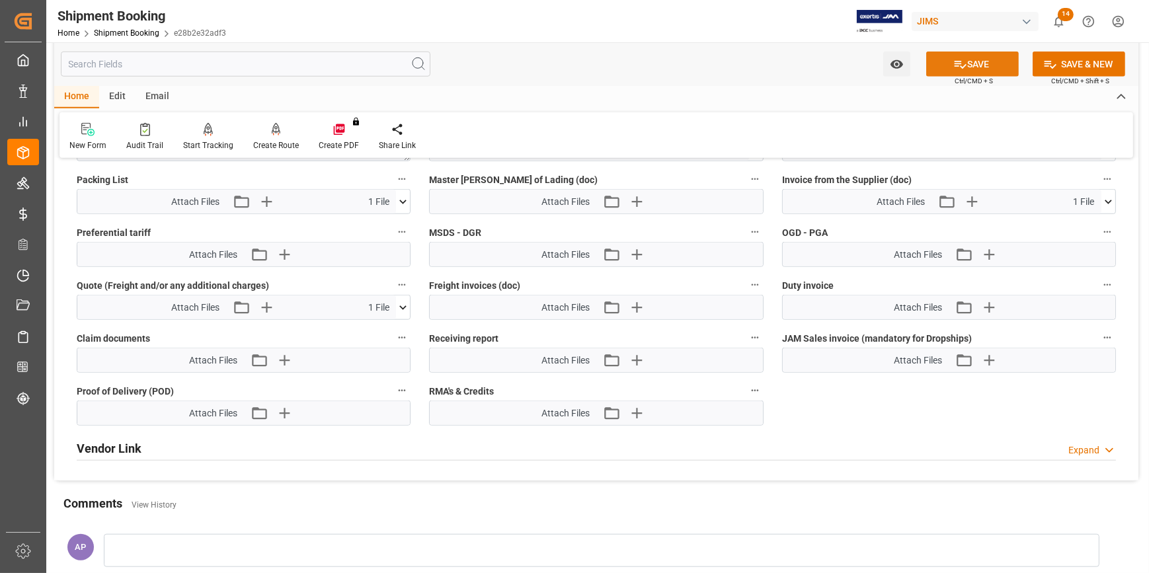
click at [971, 64] on button "SAVE" at bounding box center [972, 64] width 93 height 25
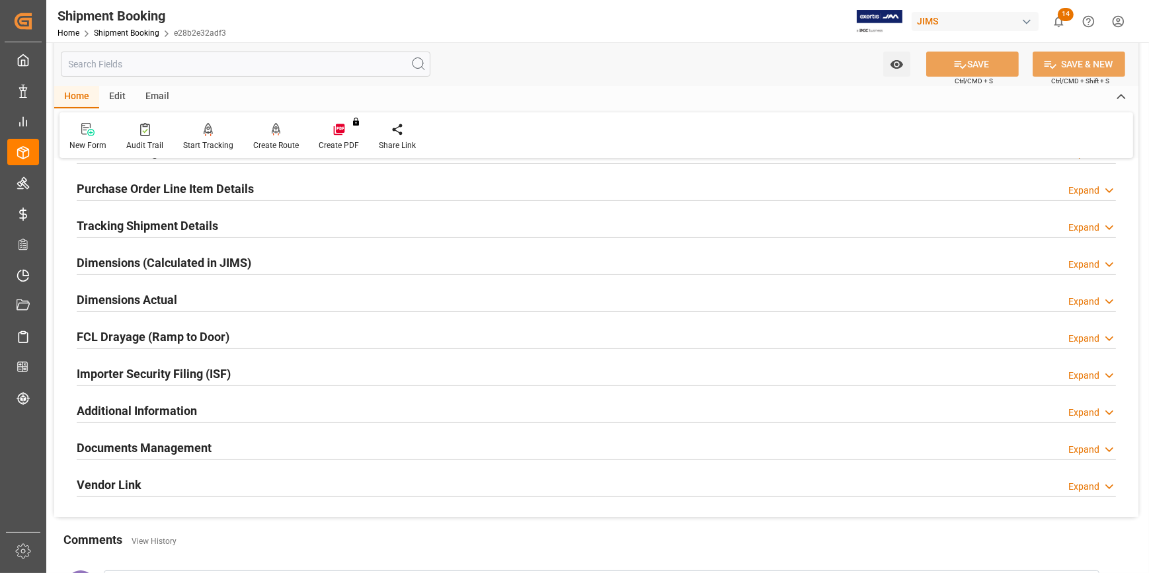
scroll to position [189, 0]
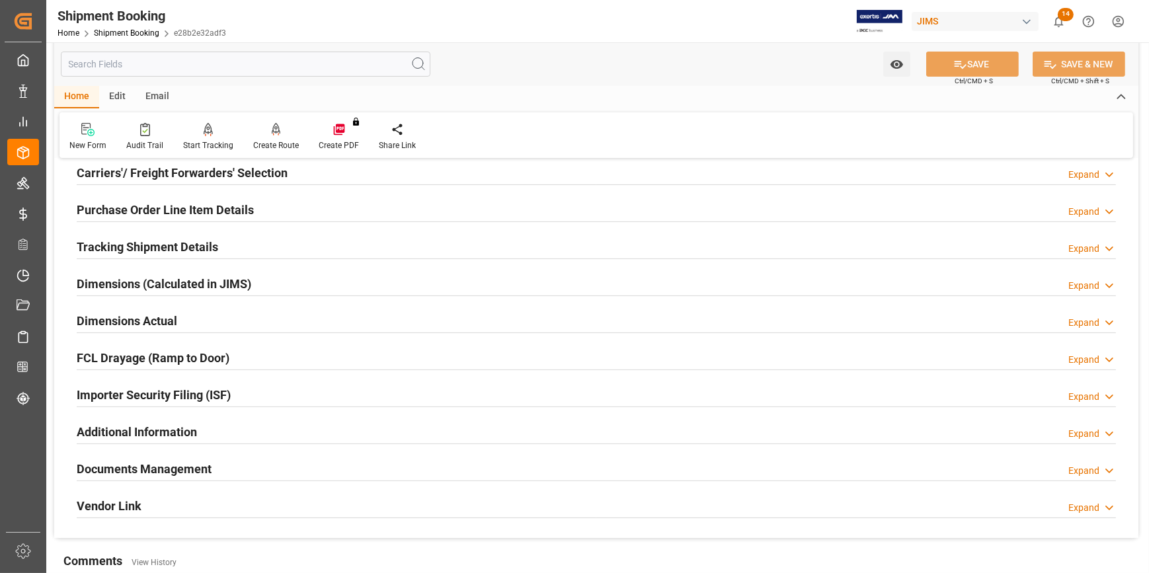
click at [233, 246] on div "Tracking Shipment Details Expand" at bounding box center [596, 245] width 1039 height 25
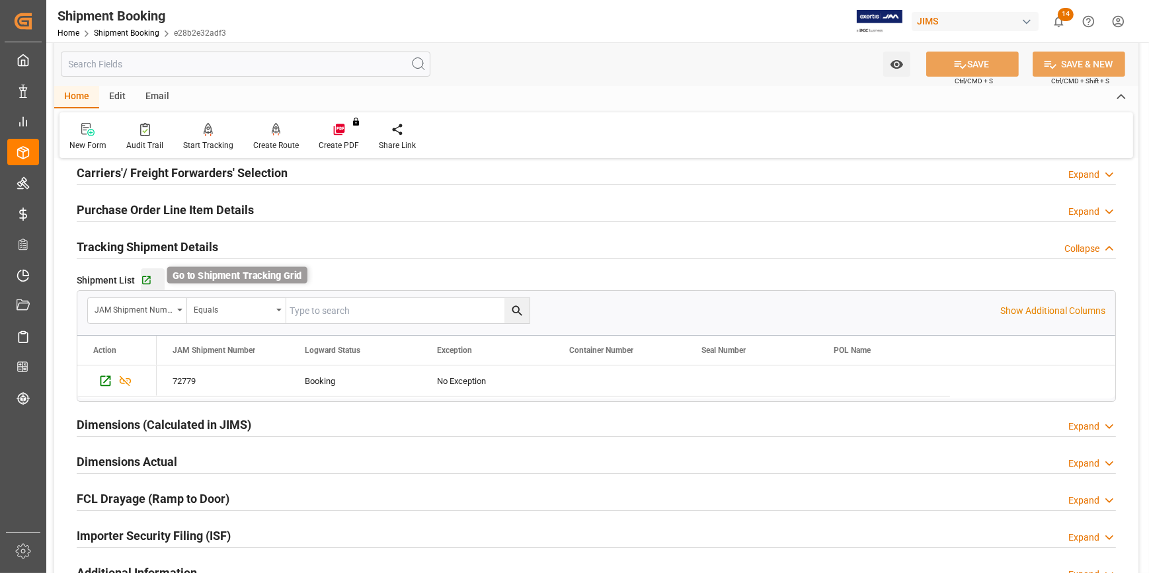
click at [147, 279] on icon "button" at bounding box center [146, 280] width 11 height 11
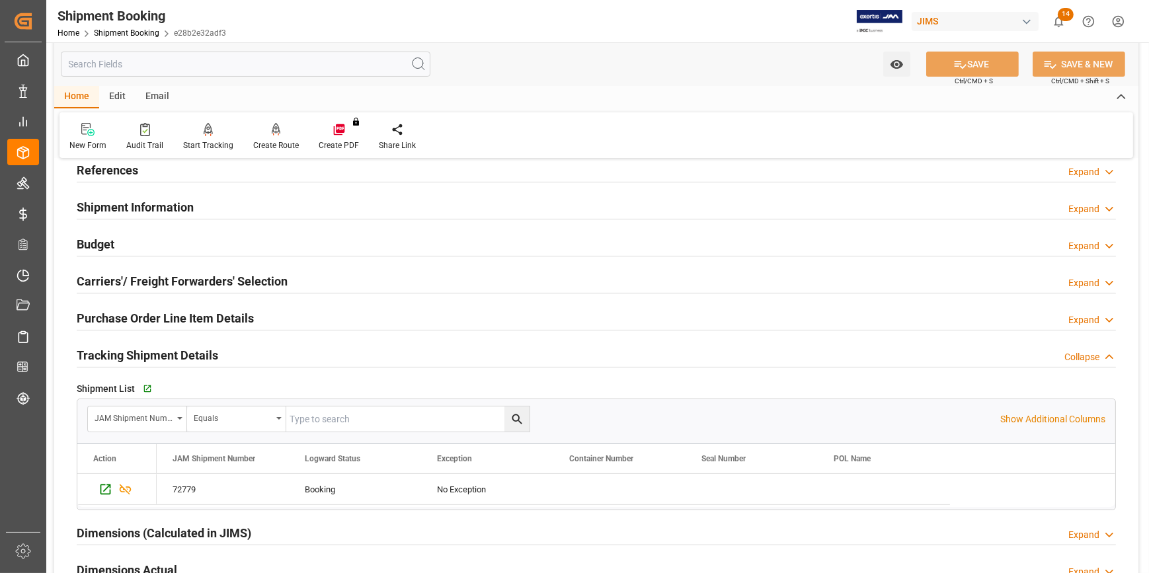
scroll to position [0, 0]
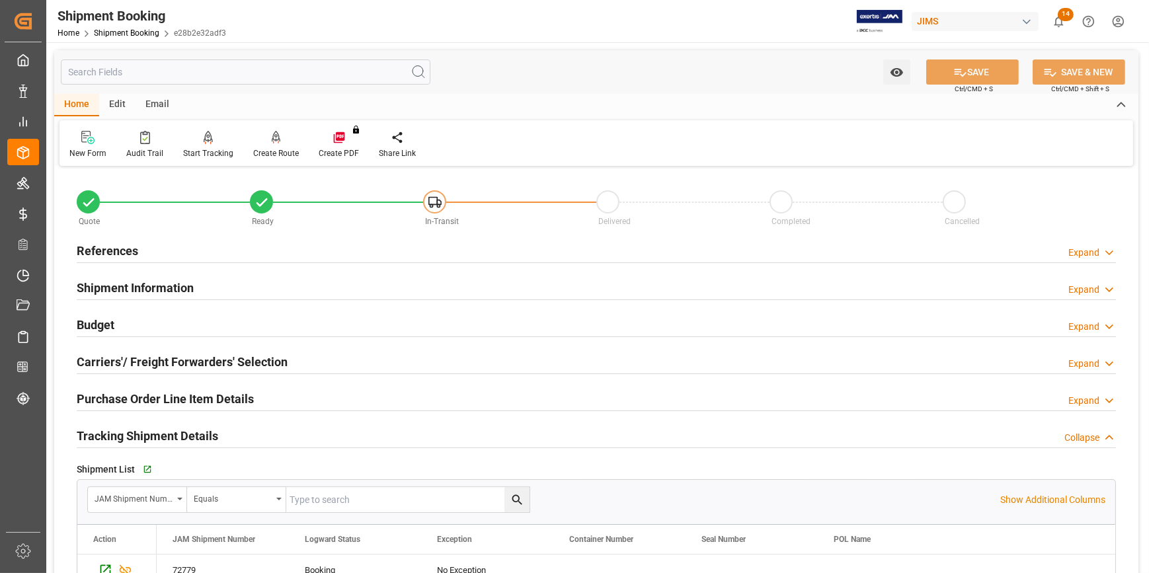
click at [238, 244] on div "References Expand" at bounding box center [596, 249] width 1039 height 25
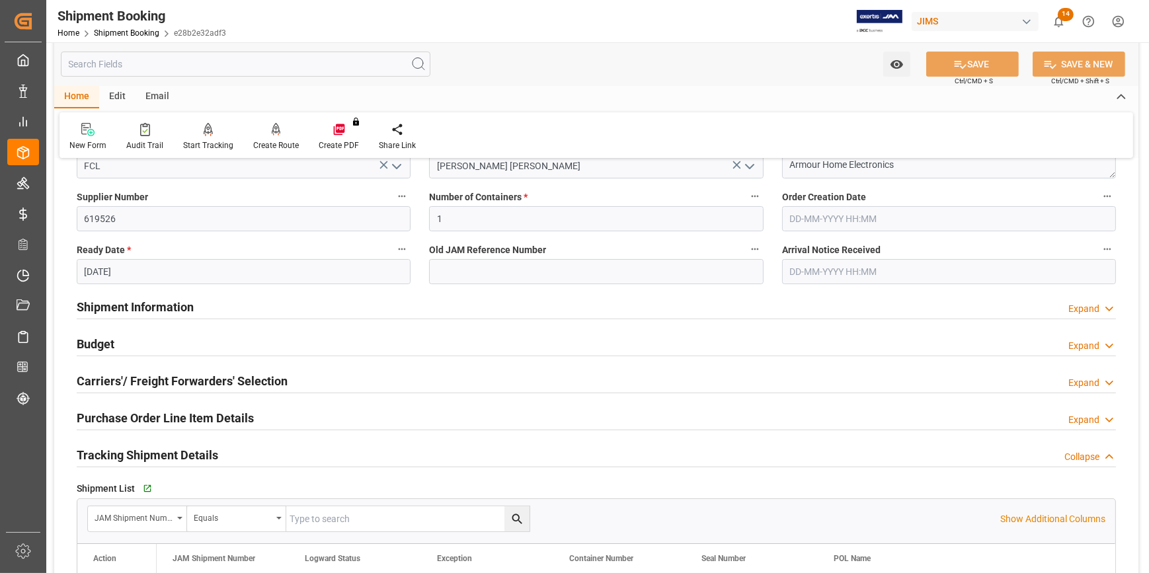
scroll to position [360, 0]
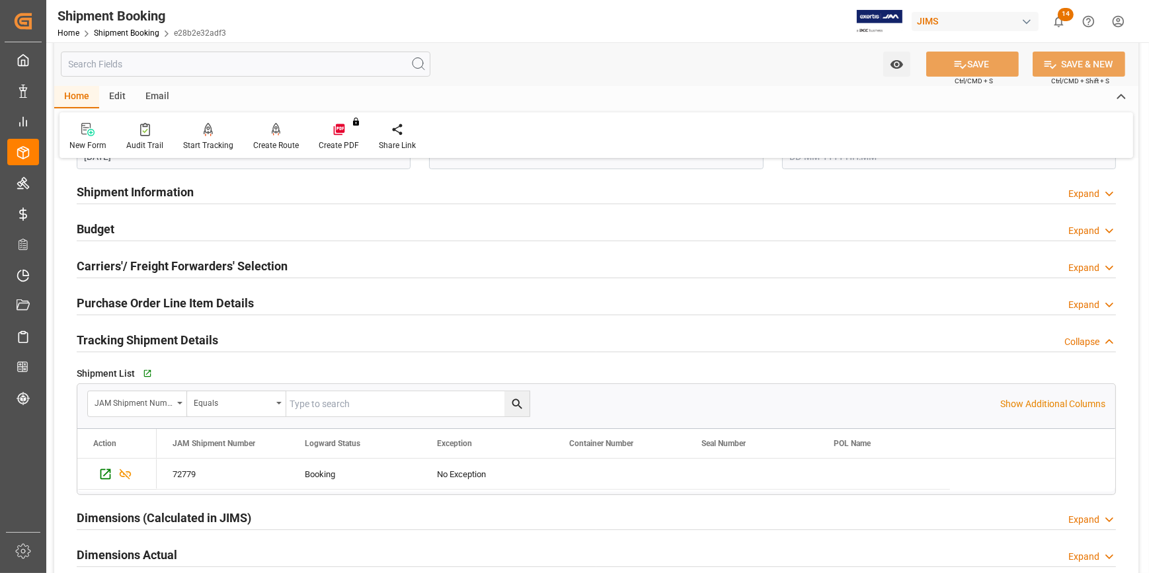
click at [197, 190] on div "Shipment Information Expand" at bounding box center [596, 191] width 1039 height 25
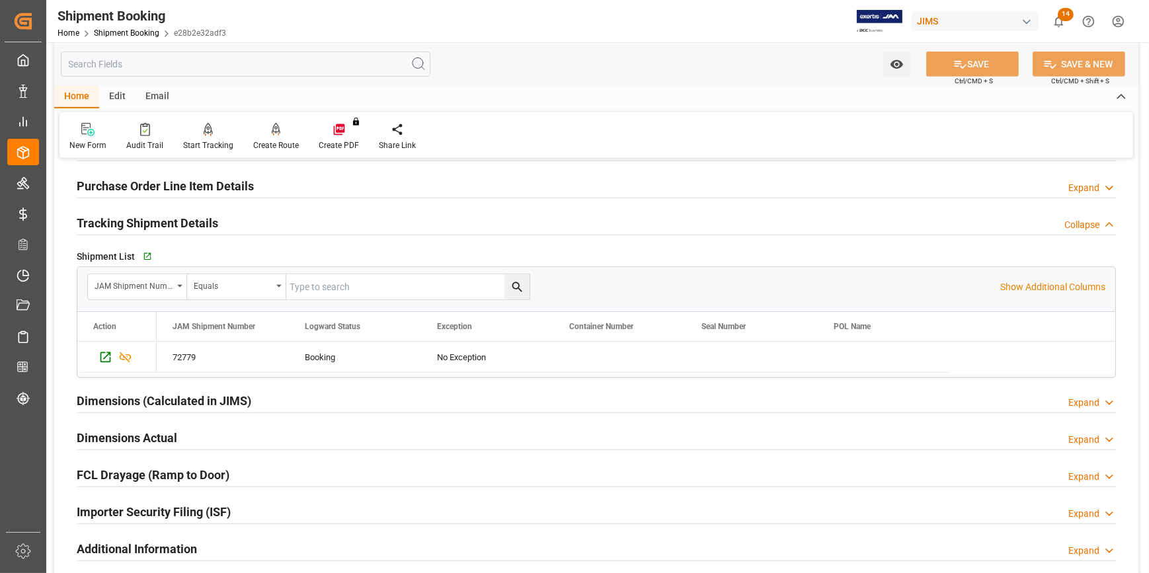
scroll to position [1021, 0]
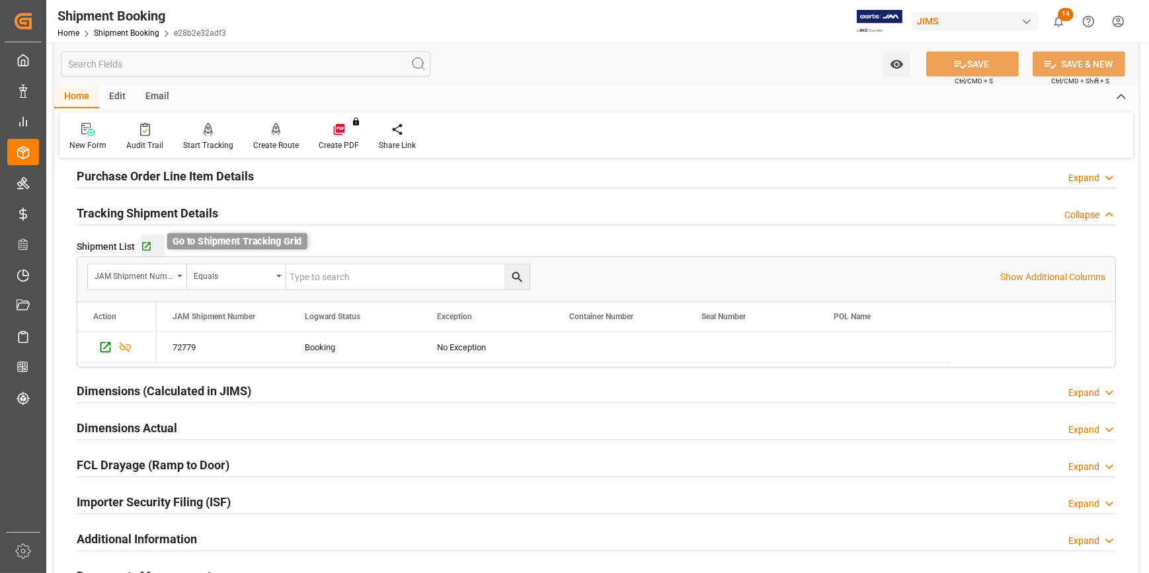
click at [142, 246] on icon "button" at bounding box center [146, 246] width 11 height 11
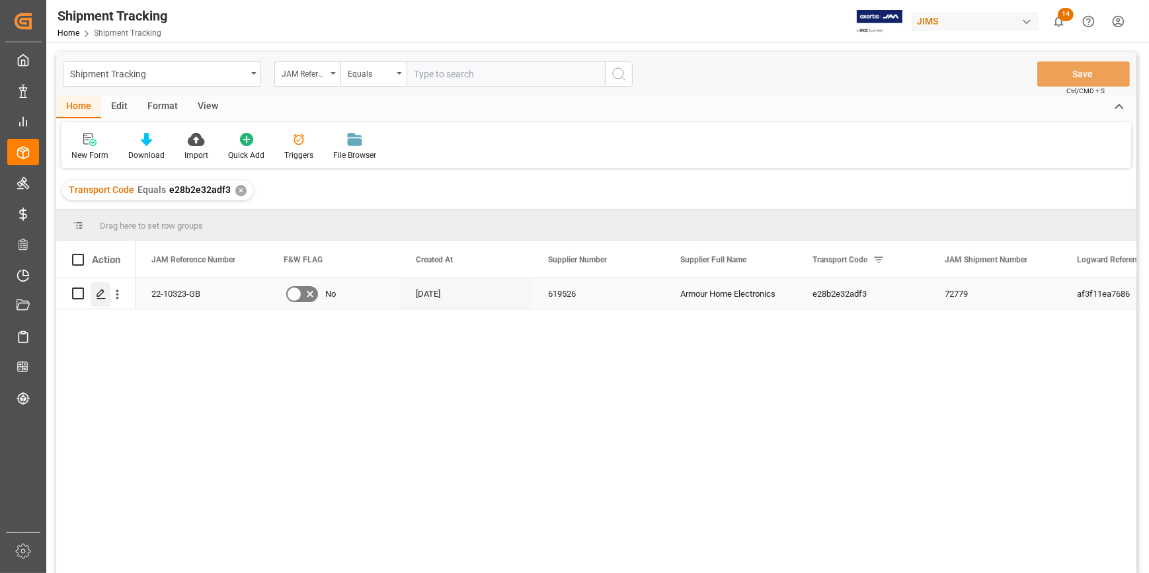
click at [102, 296] on icon "Press SPACE to select this row." at bounding box center [101, 294] width 11 height 11
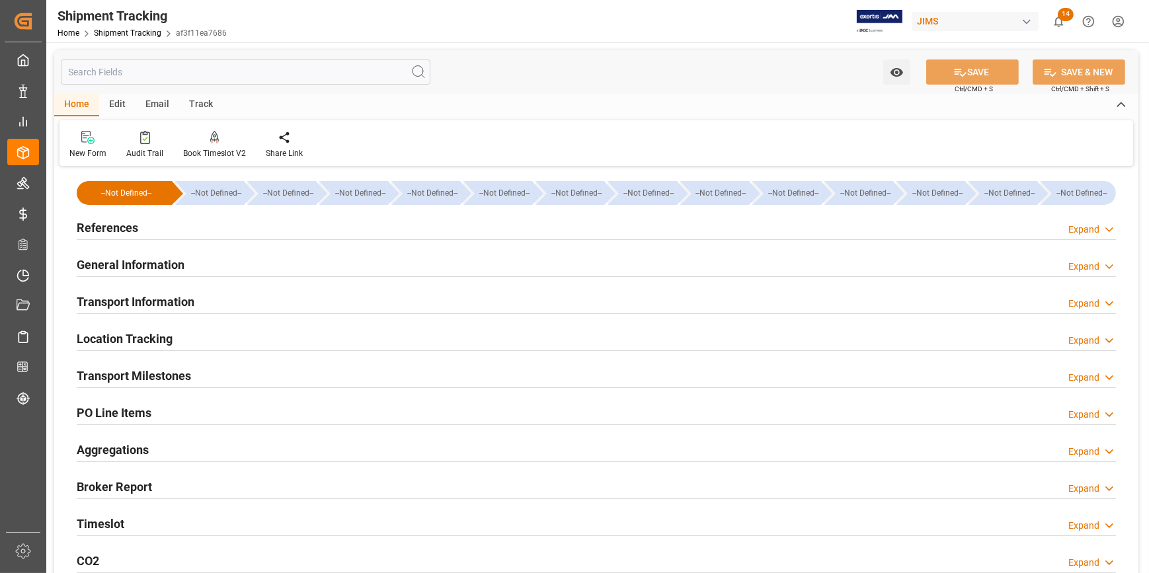
type input "[DATE]"
click at [214, 236] on div "References Expand" at bounding box center [596, 226] width 1039 height 25
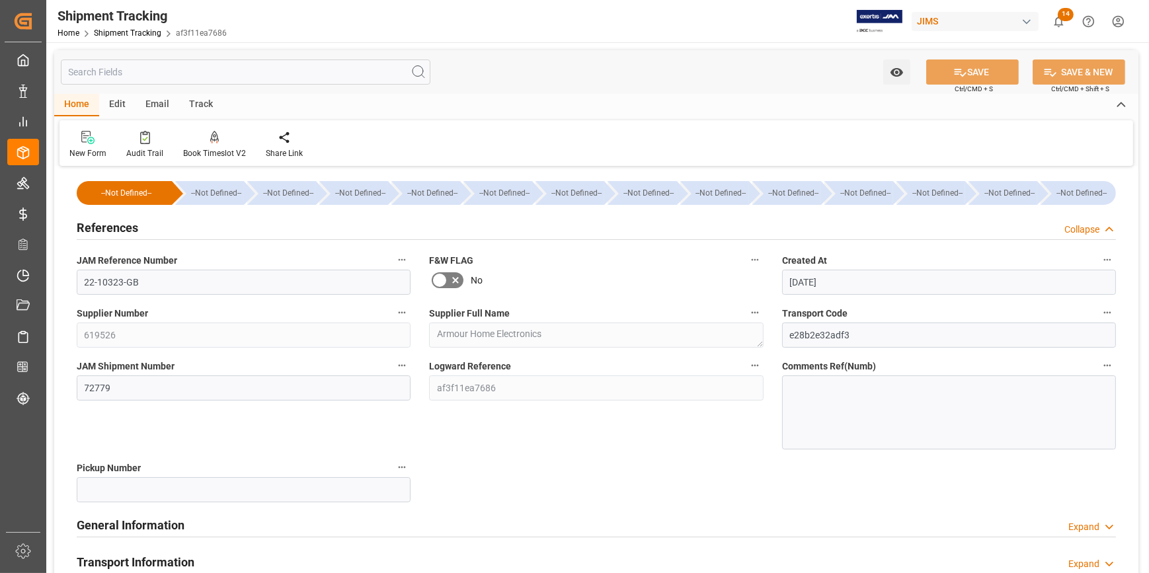
scroll to position [120, 0]
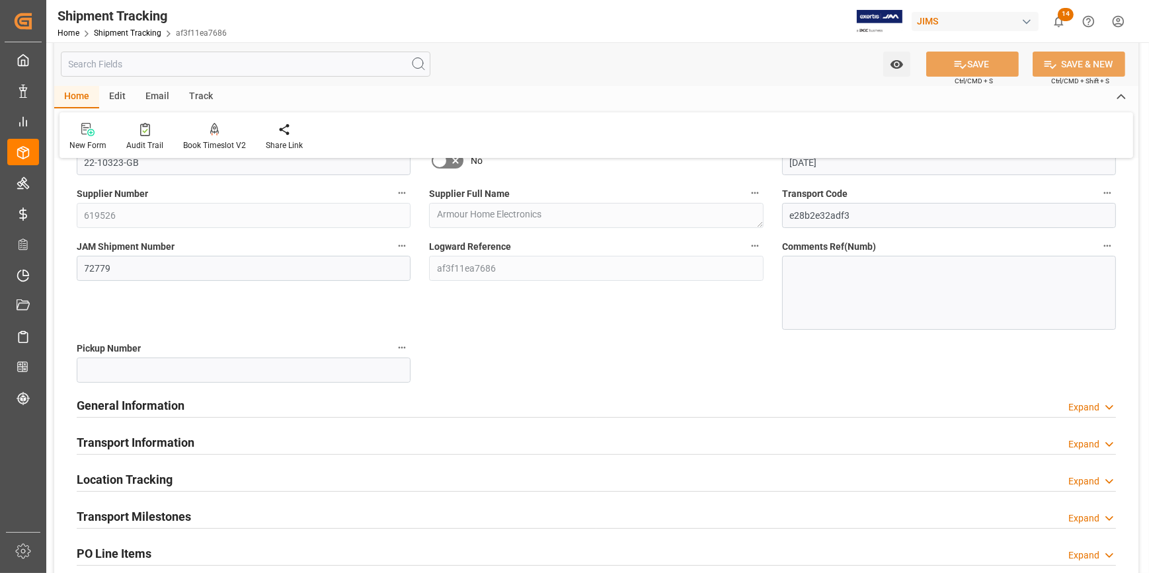
click at [239, 410] on div "General Information Expand" at bounding box center [596, 404] width 1039 height 25
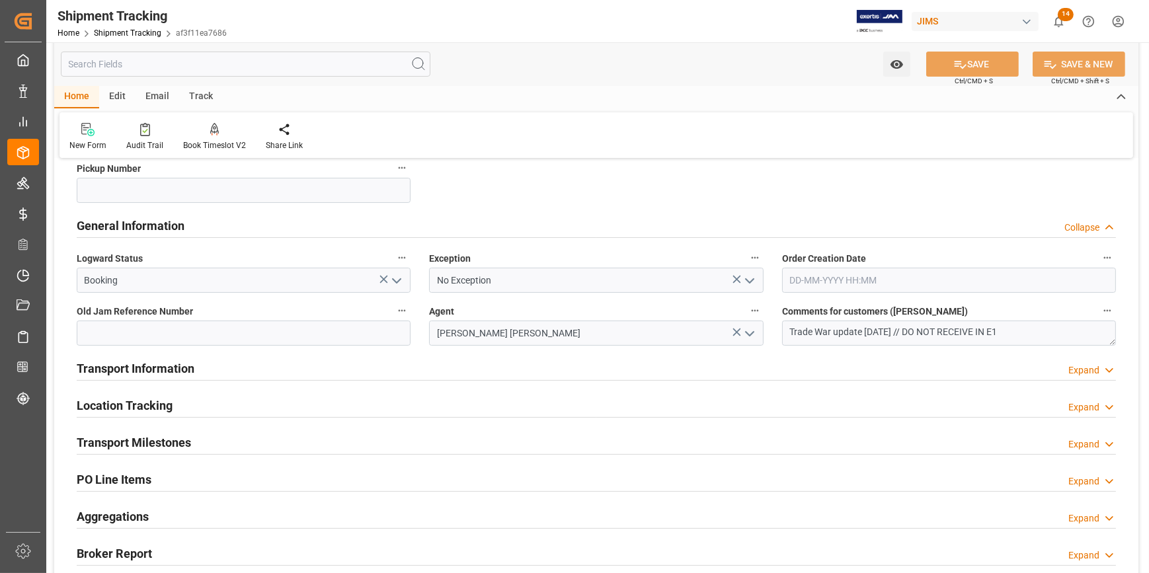
scroll to position [300, 0]
click at [256, 357] on div "Transport Information Expand" at bounding box center [596, 366] width 1039 height 25
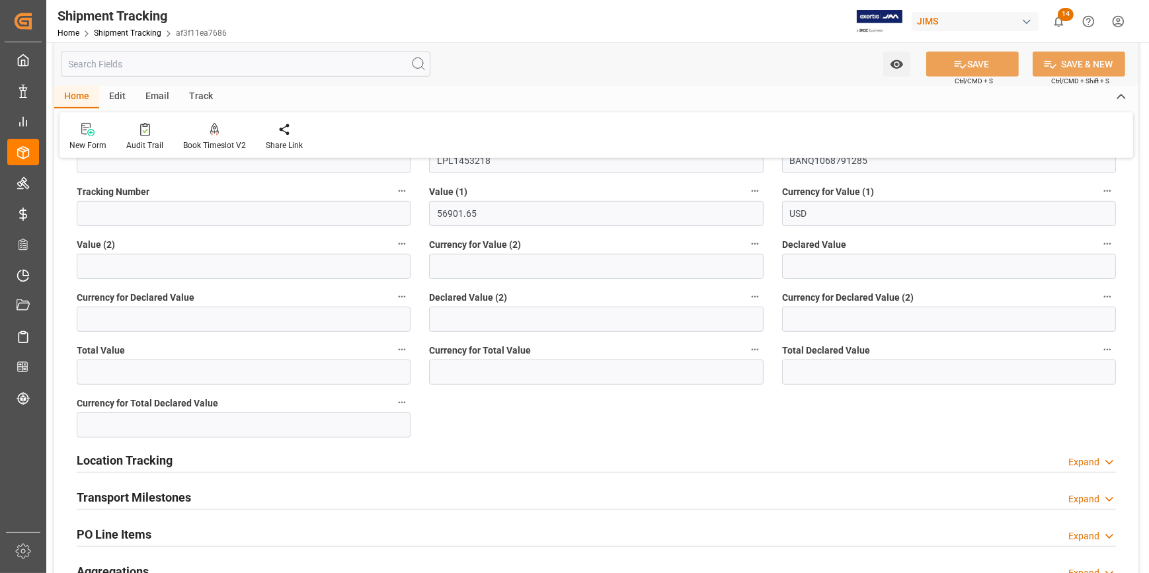
scroll to position [841, 0]
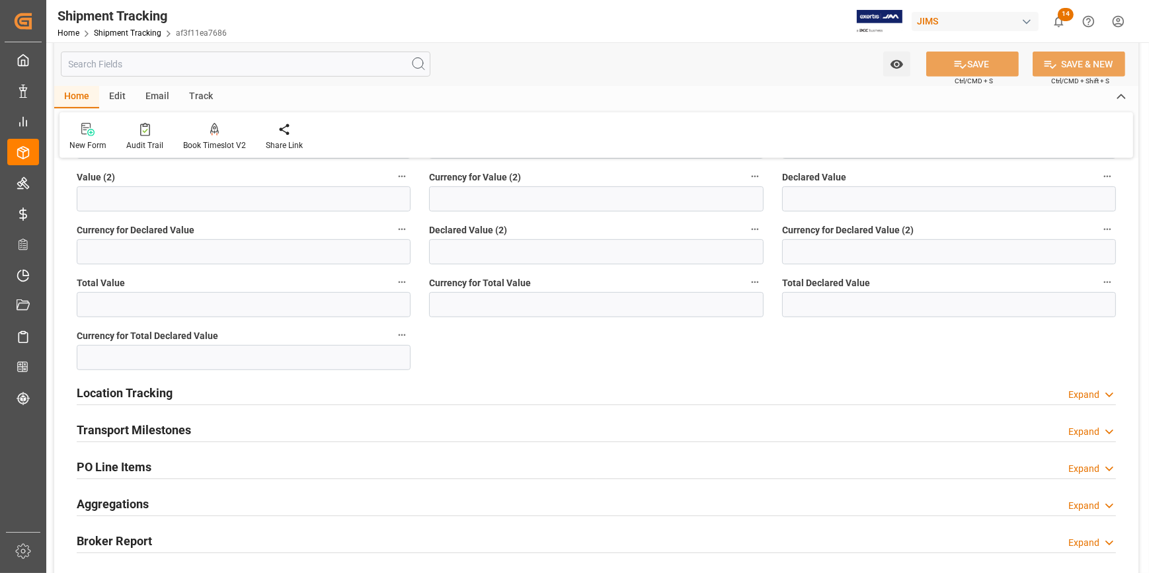
click at [288, 427] on div "Transport Milestones Expand" at bounding box center [596, 429] width 1039 height 25
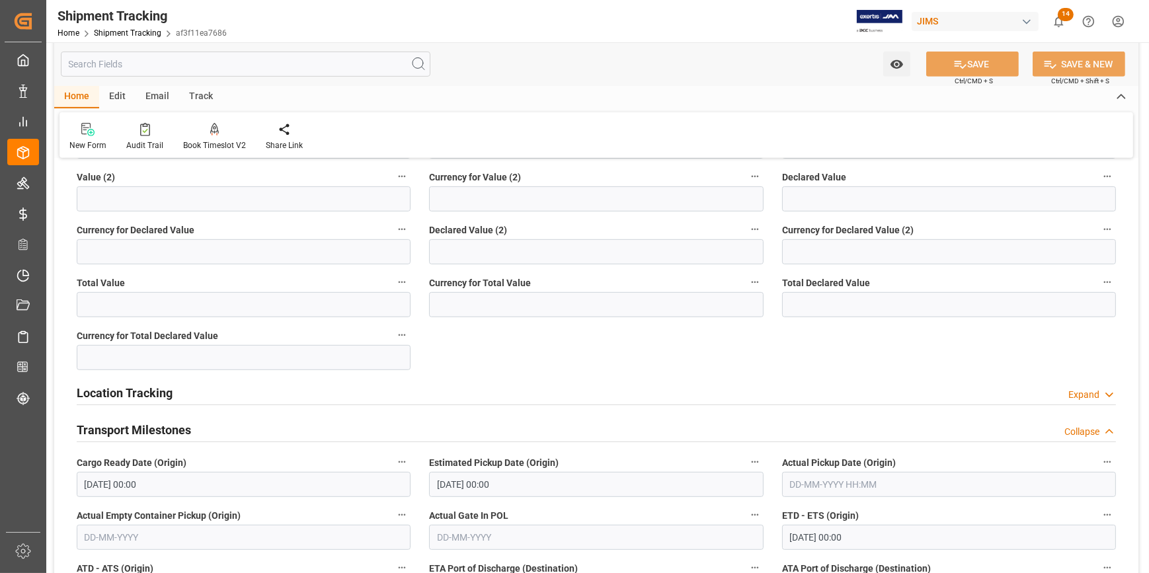
click at [789, 483] on input "text" at bounding box center [949, 484] width 334 height 25
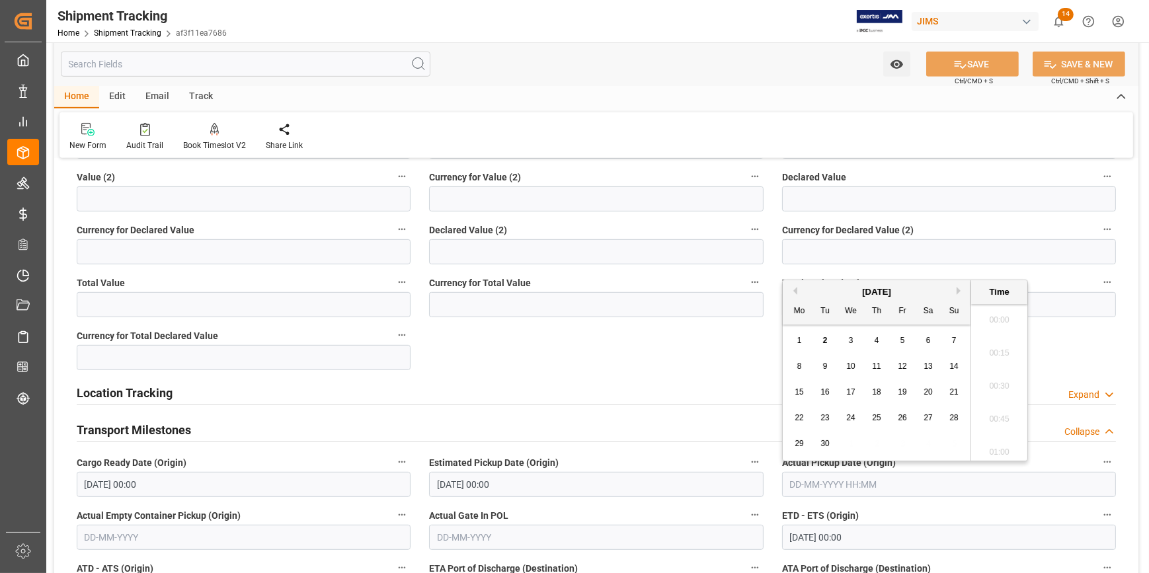
scroll to position [1987, 0]
click at [795, 291] on button "Previous Month" at bounding box center [793, 291] width 8 height 8
click at [873, 418] on span "21" at bounding box center [876, 417] width 9 height 9
type input "[DATE] 00:00"
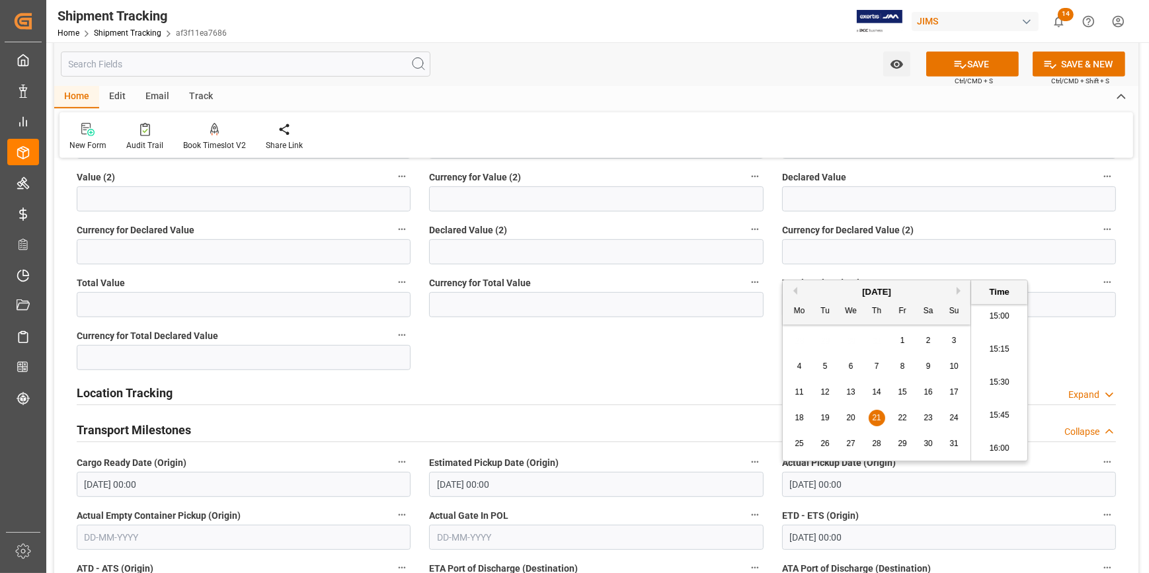
click at [711, 393] on div "Location Tracking Expand" at bounding box center [596, 391] width 1039 height 25
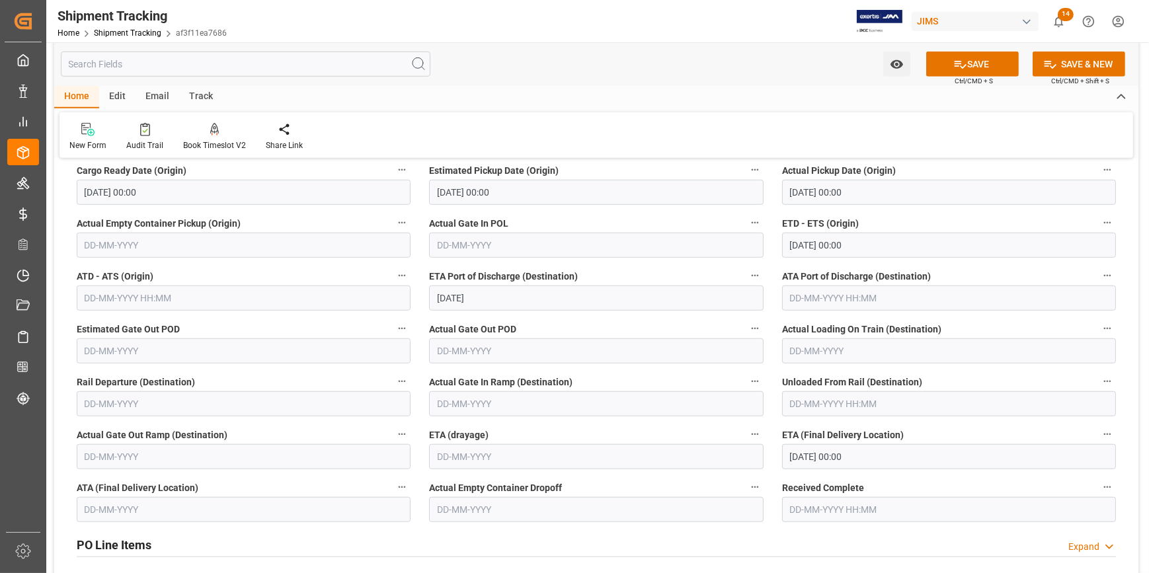
scroll to position [1442, 0]
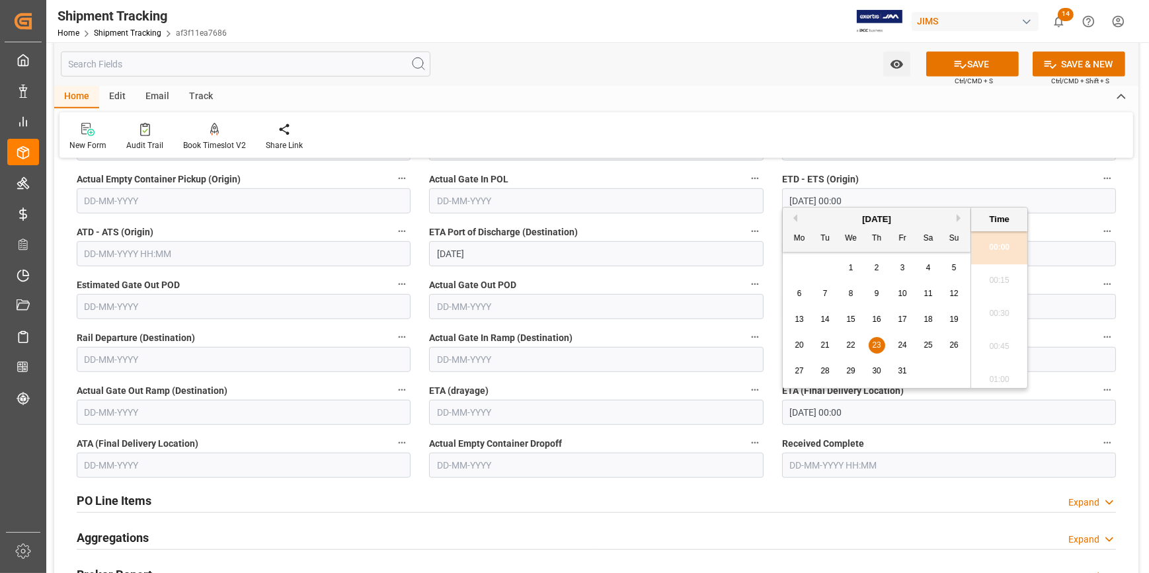
click at [820, 412] on input "23-10-2025 00:00" at bounding box center [949, 412] width 334 height 25
click at [800, 317] on span "13" at bounding box center [799, 319] width 9 height 9
type input "13-10-2025 00:00"
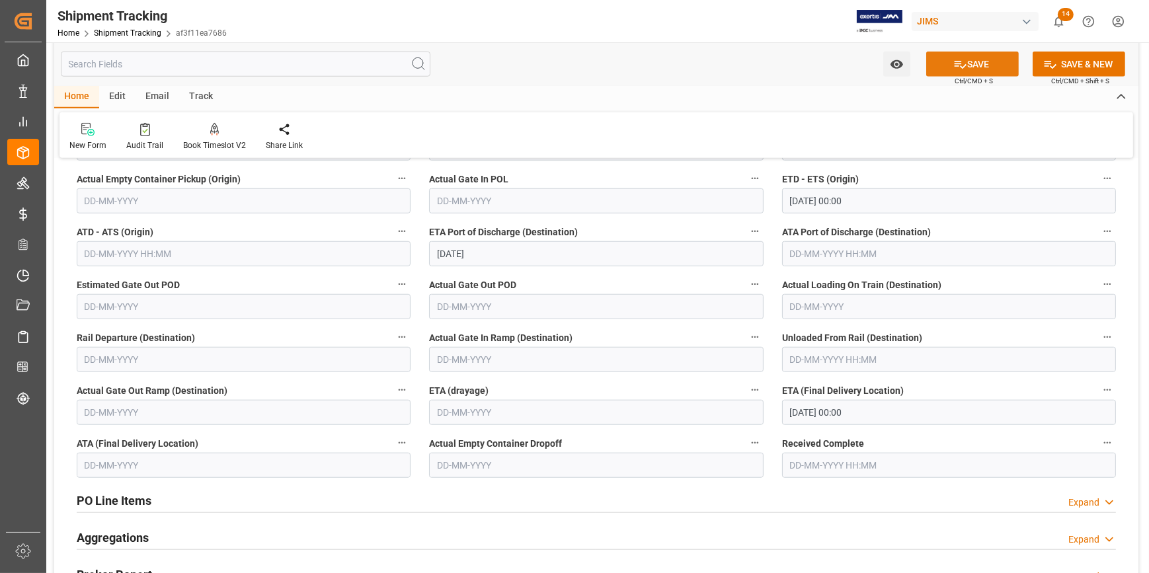
click at [961, 65] on icon at bounding box center [960, 65] width 14 height 14
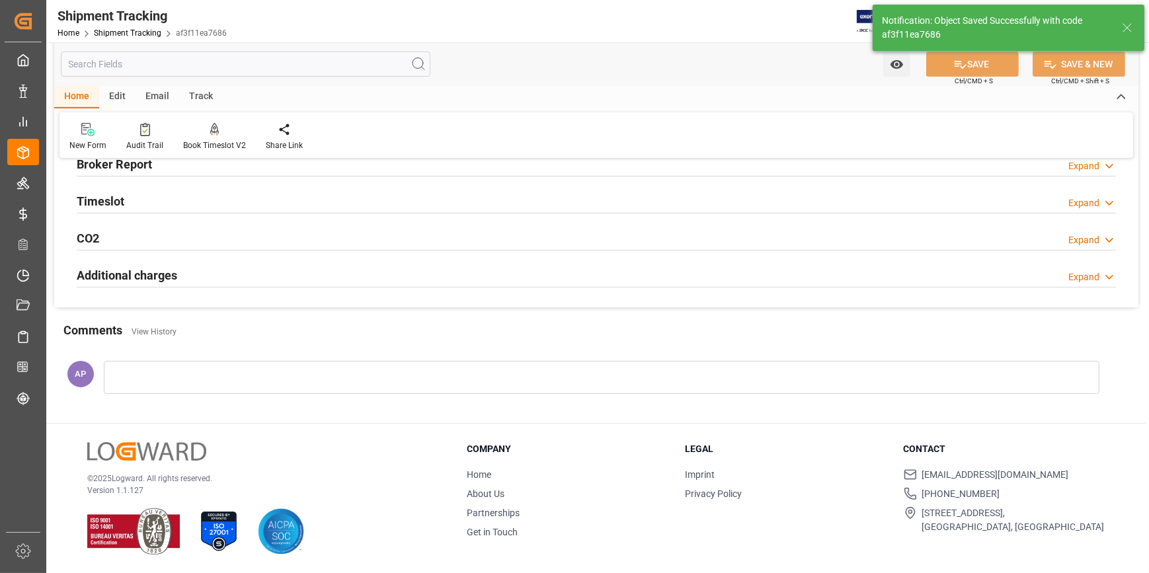
scroll to position [284, 0]
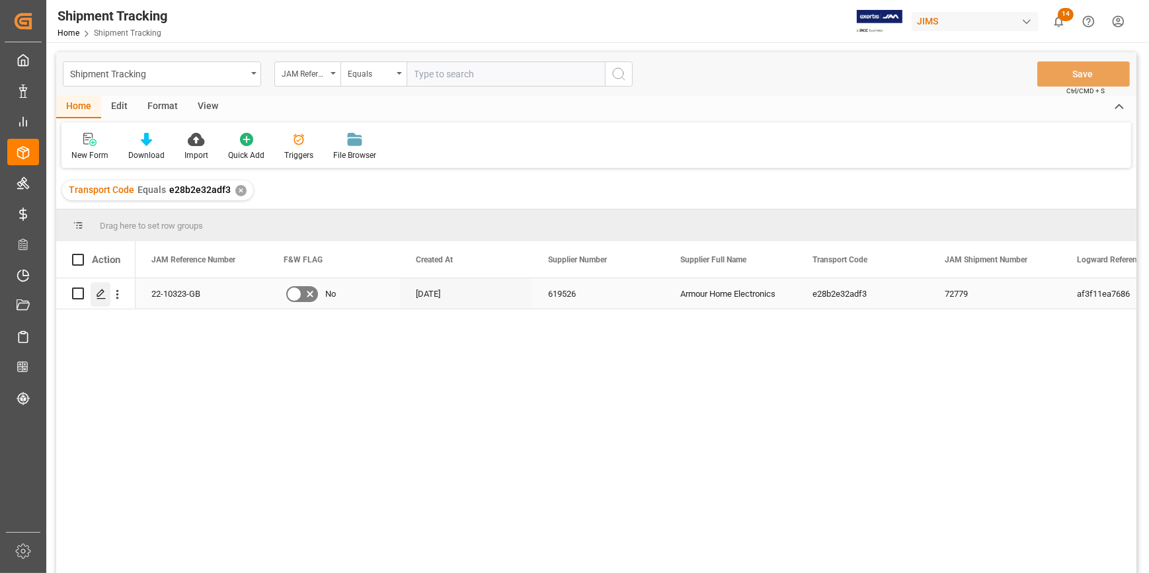
click at [102, 294] on icon "Press SPACE to select this row." at bounding box center [101, 294] width 11 height 11
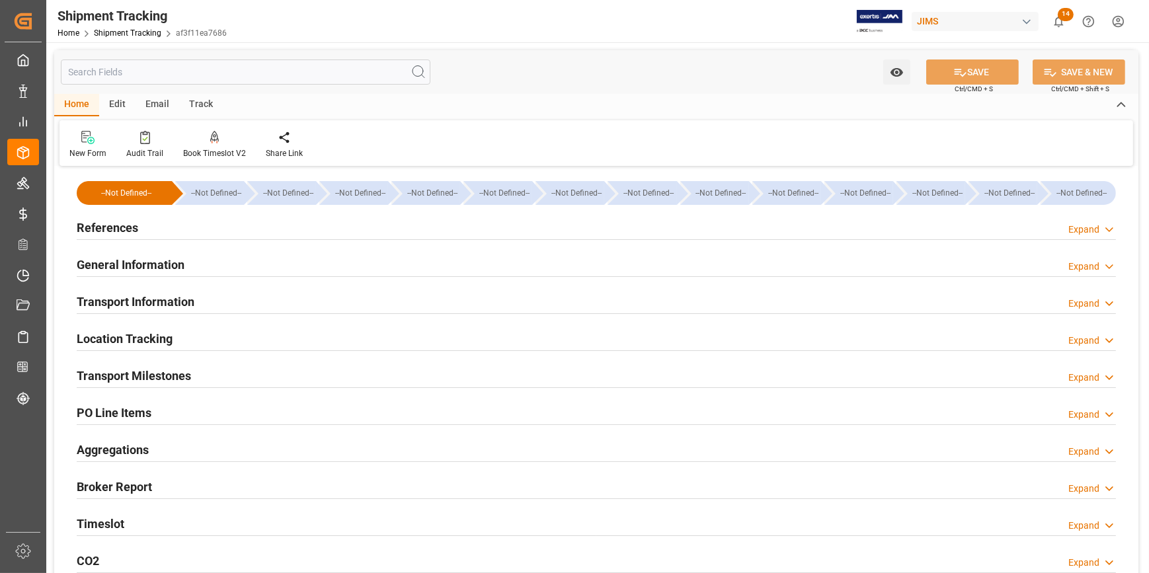
type input "[DATE]"
click at [267, 225] on div "References Expand" at bounding box center [596, 226] width 1039 height 25
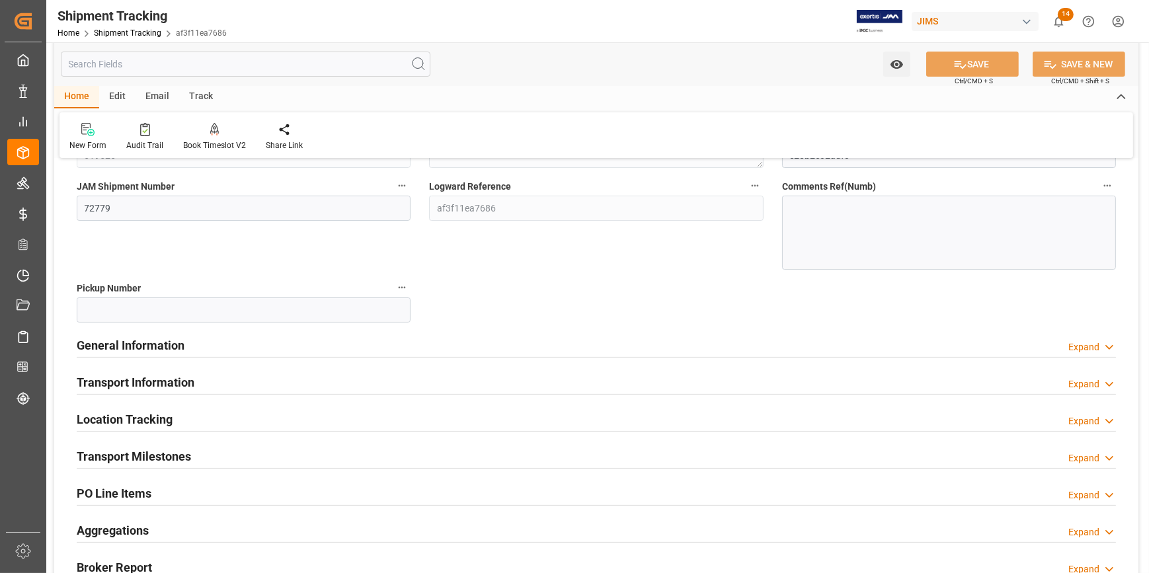
click at [233, 346] on div "General Information Expand" at bounding box center [596, 344] width 1039 height 25
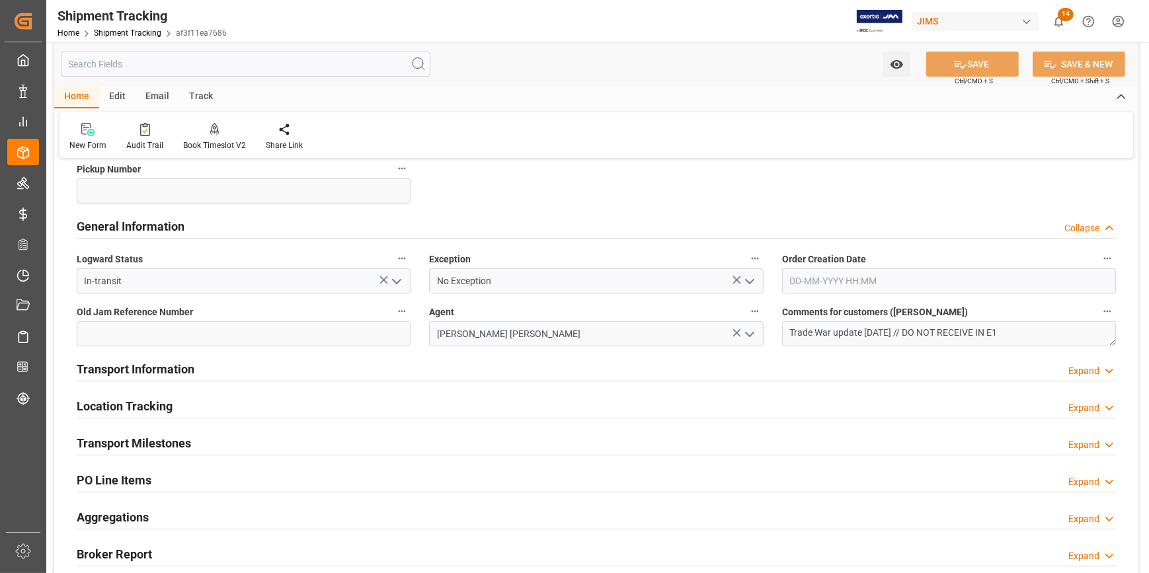
scroll to position [300, 0]
click at [299, 436] on div "Transport Milestones Expand" at bounding box center [596, 440] width 1039 height 25
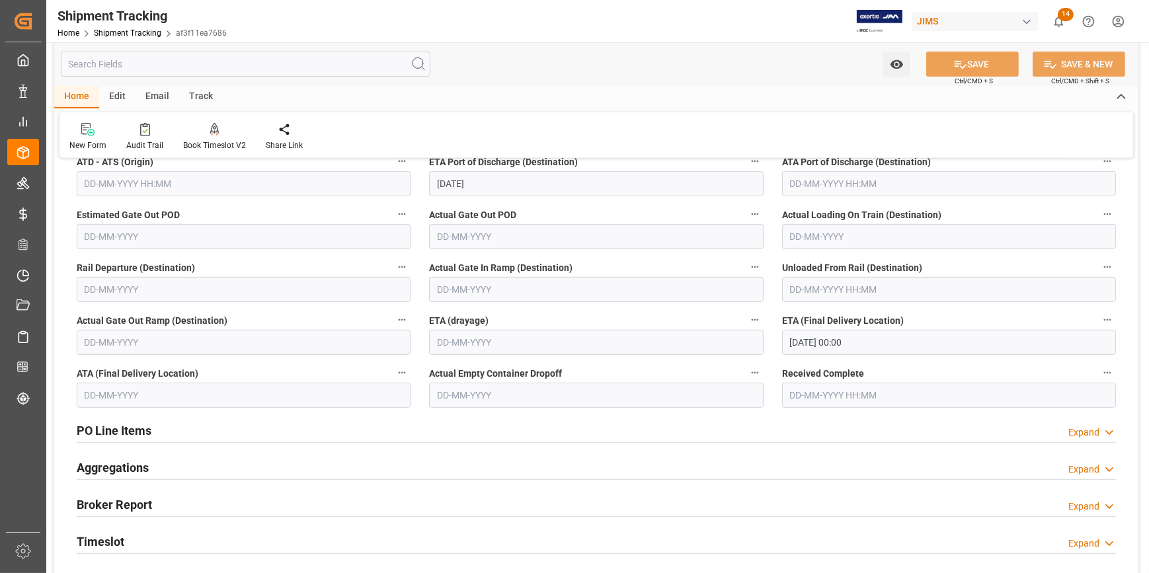
scroll to position [781, 0]
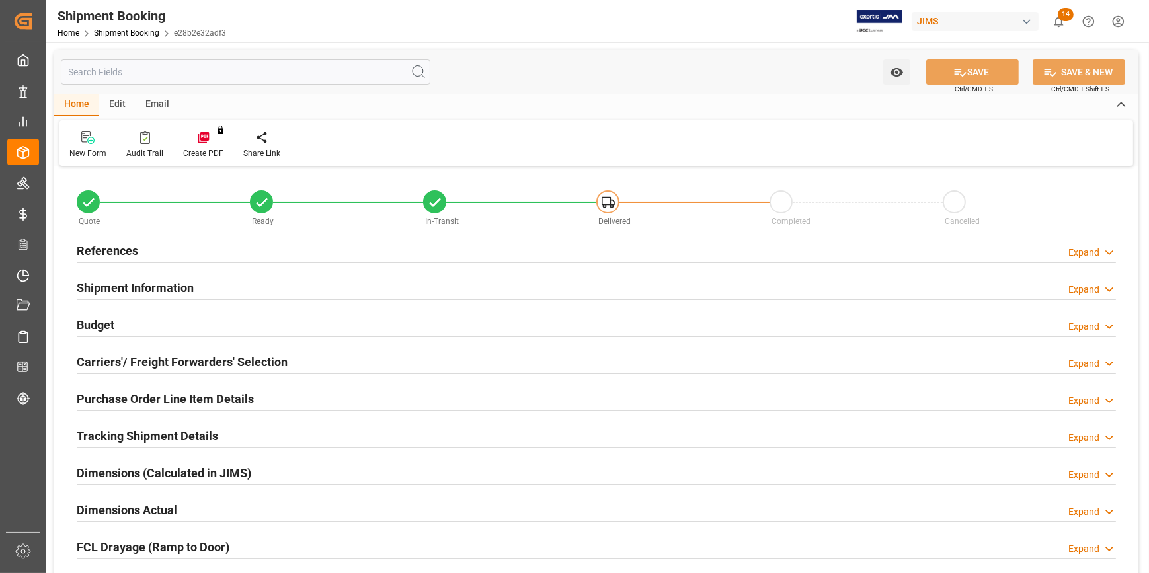
type input "1"
type input "[DATE]"
click at [198, 246] on div "References Expand" at bounding box center [596, 249] width 1039 height 25
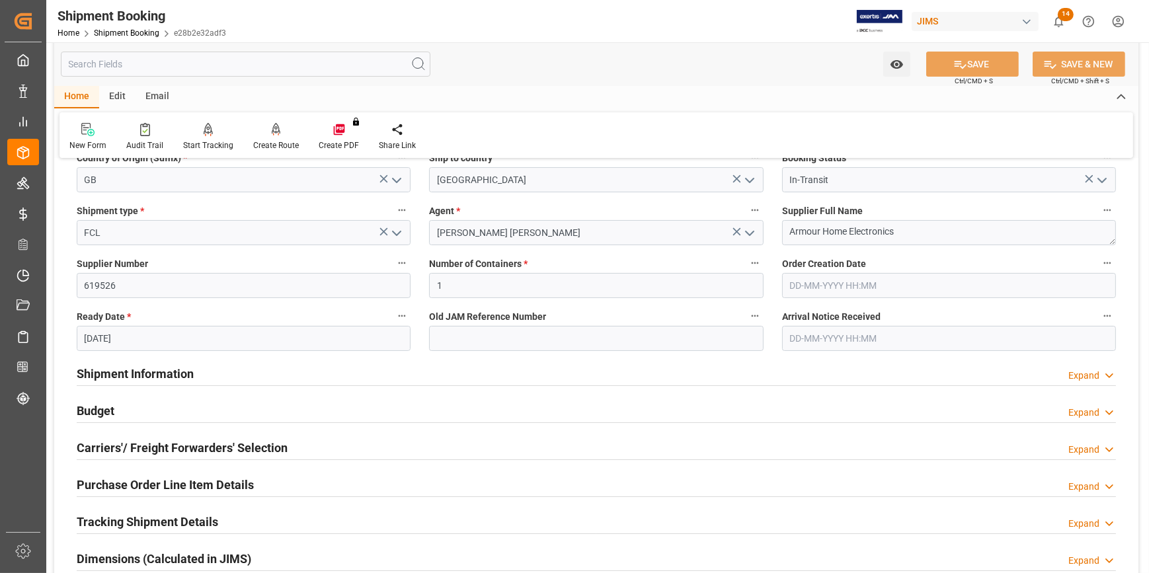
scroll to position [180, 0]
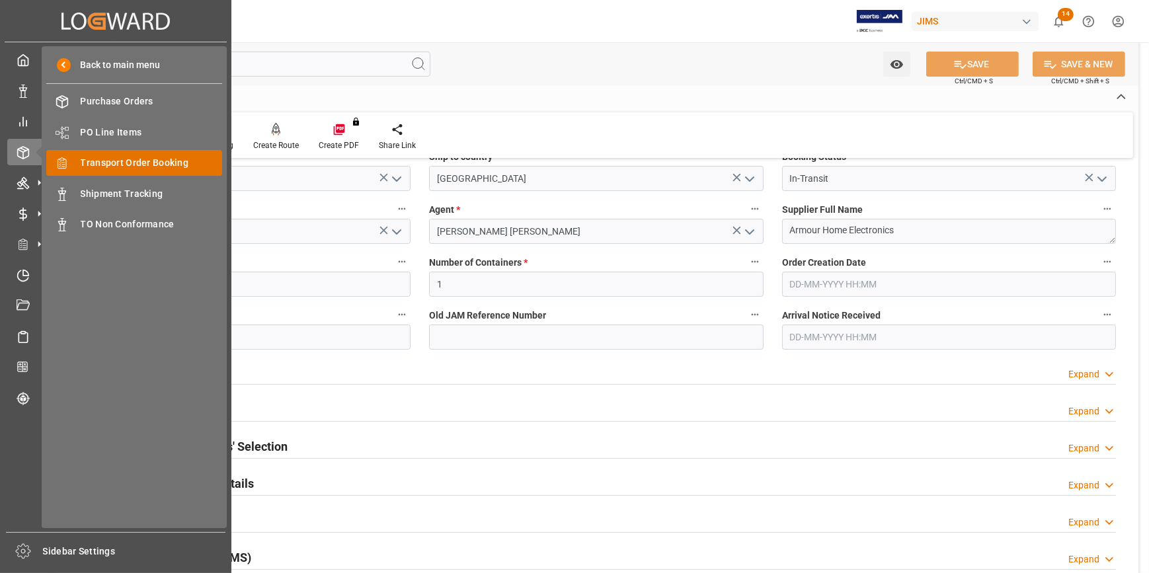
click at [133, 169] on span "Transport Order Booking" at bounding box center [152, 163] width 142 height 14
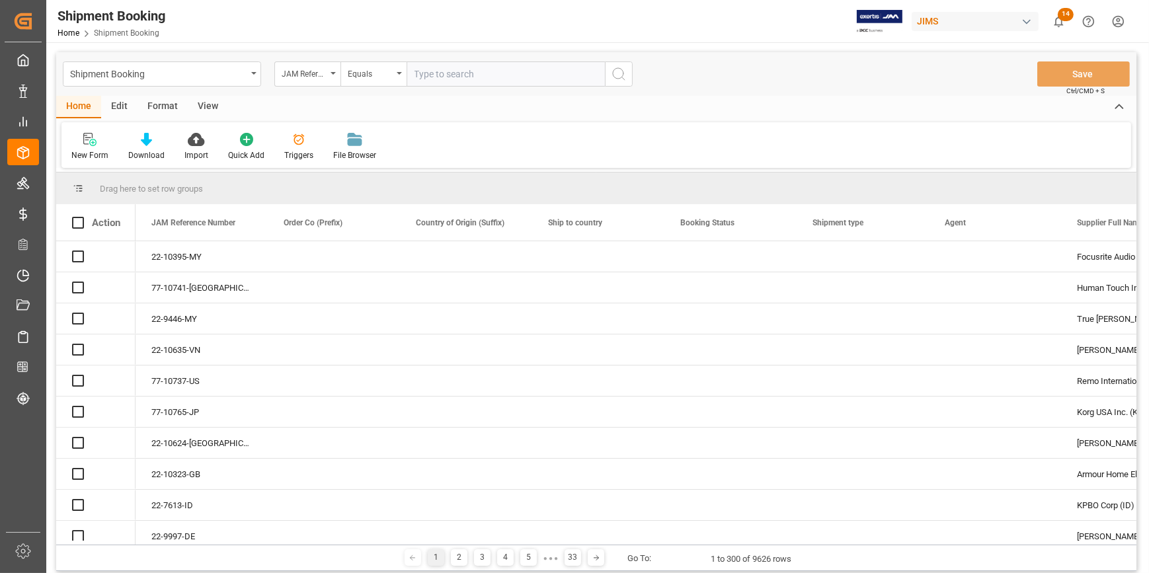
click at [440, 76] on input "text" at bounding box center [506, 73] width 198 height 25
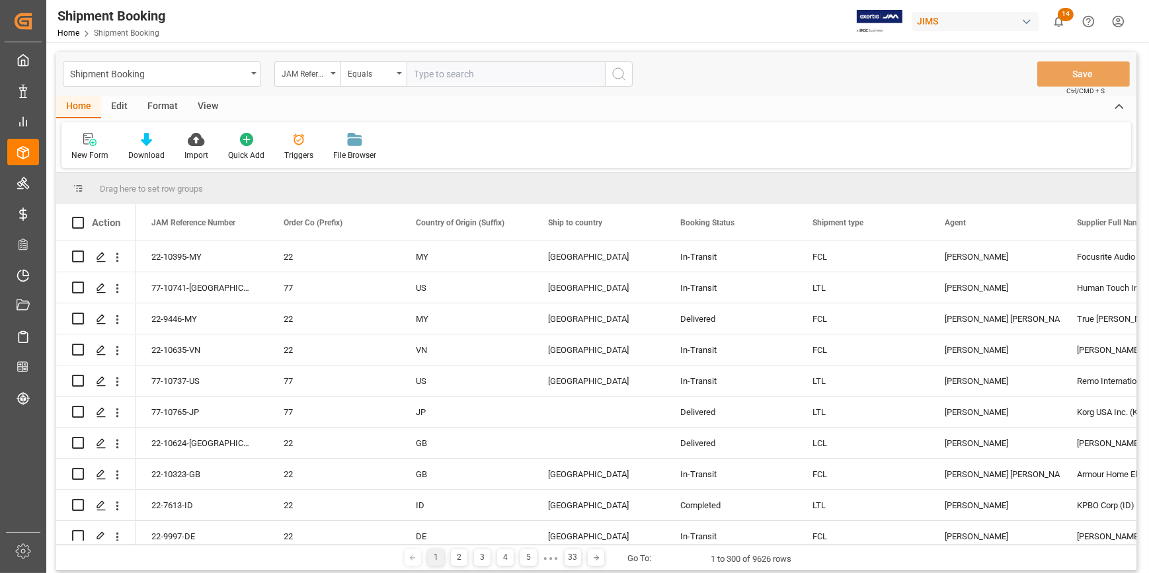
type input "22-10156-CN"
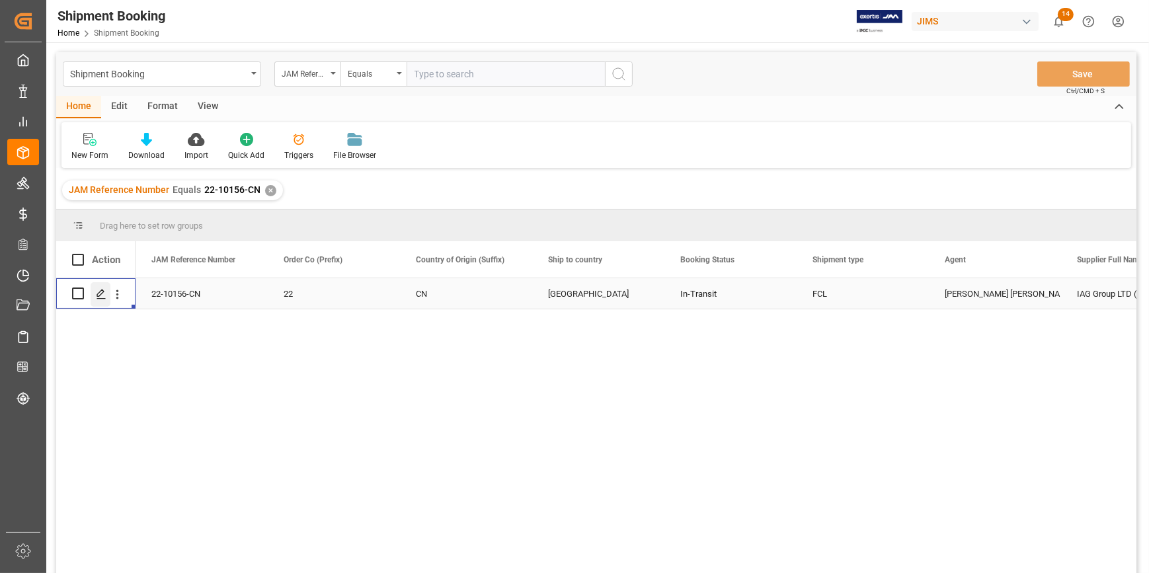
click at [94, 292] on div "Press SPACE to select this row." at bounding box center [101, 294] width 20 height 24
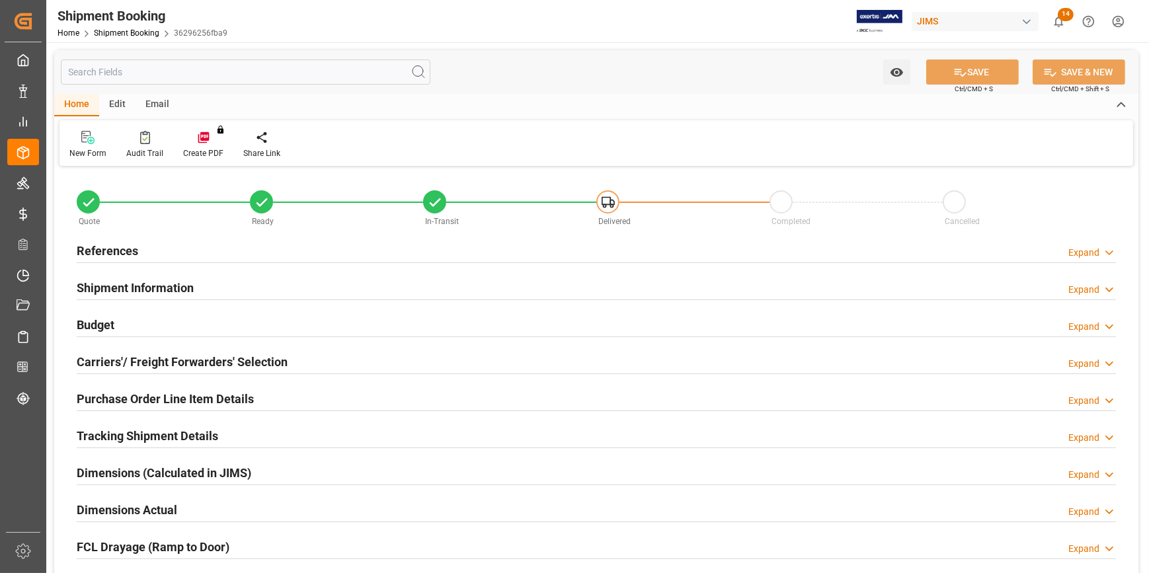
type input "1"
type input "23-07-2025"
type input "26-08-2025 00:00"
click at [258, 245] on div "References Expand" at bounding box center [596, 249] width 1039 height 25
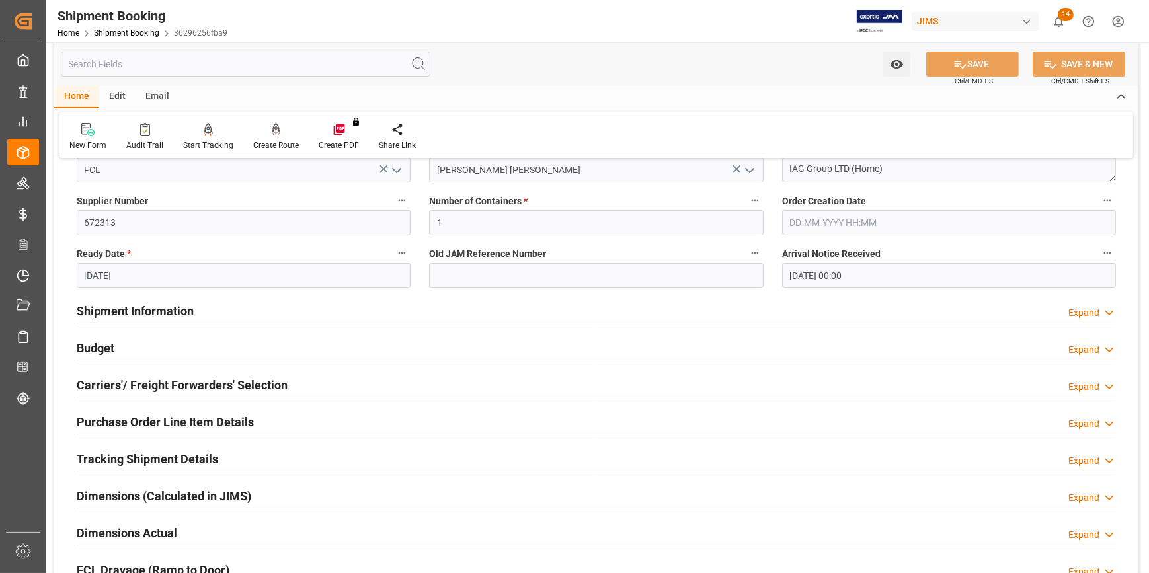
scroll to position [300, 0]
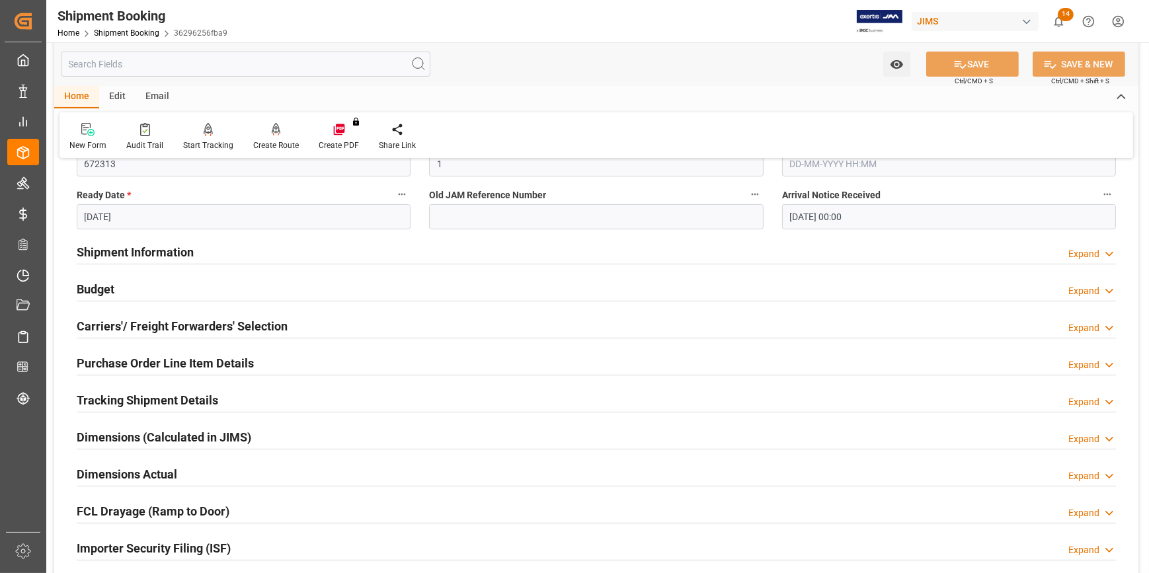
click at [257, 388] on div "Tracking Shipment Details Expand" at bounding box center [596, 399] width 1039 height 25
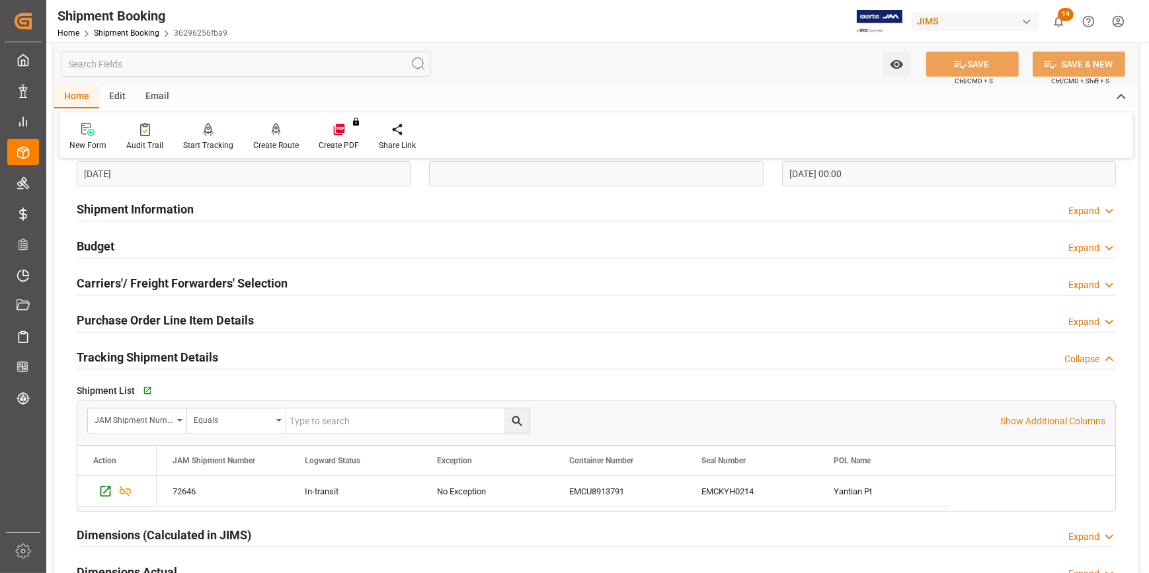
scroll to position [360, 0]
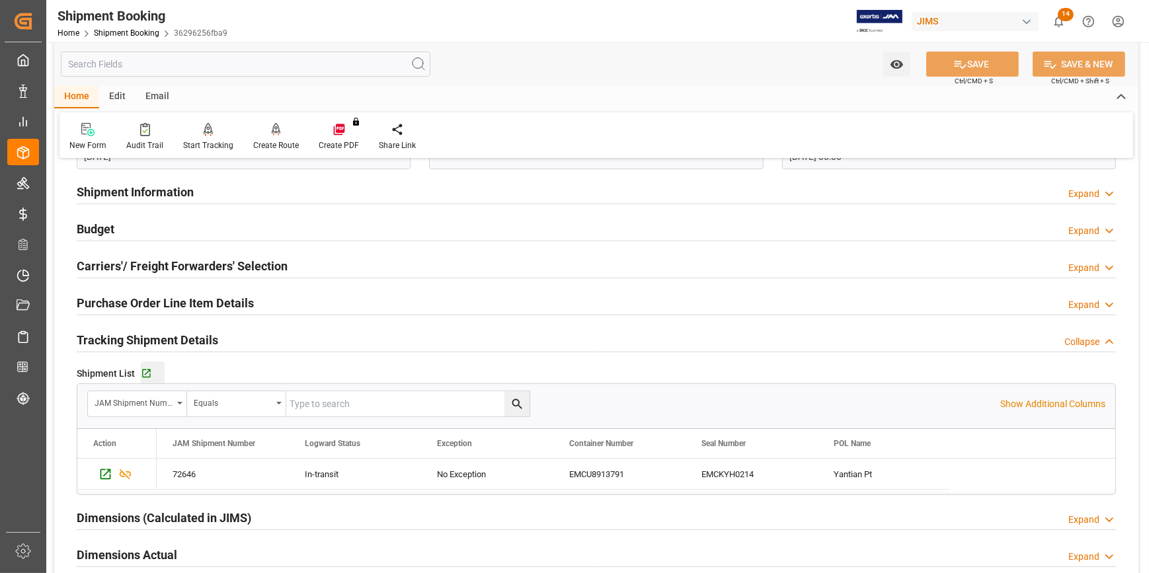
click at [153, 376] on div "Go to Shipment Tracking Grid" at bounding box center [153, 373] width 24 height 11
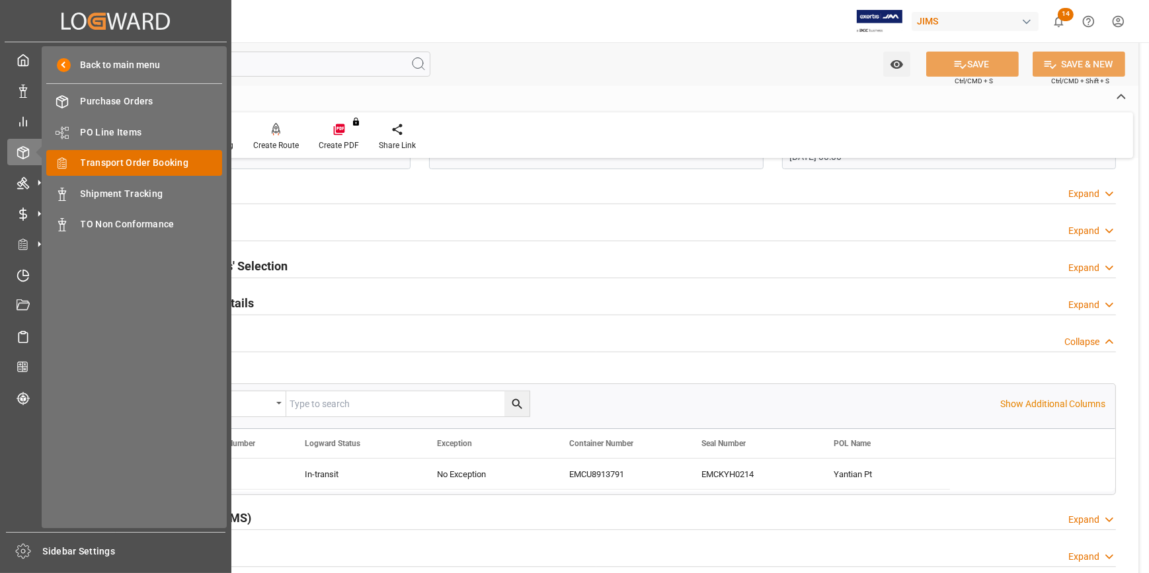
click at [141, 163] on span "Transport Order Booking" at bounding box center [152, 163] width 142 height 14
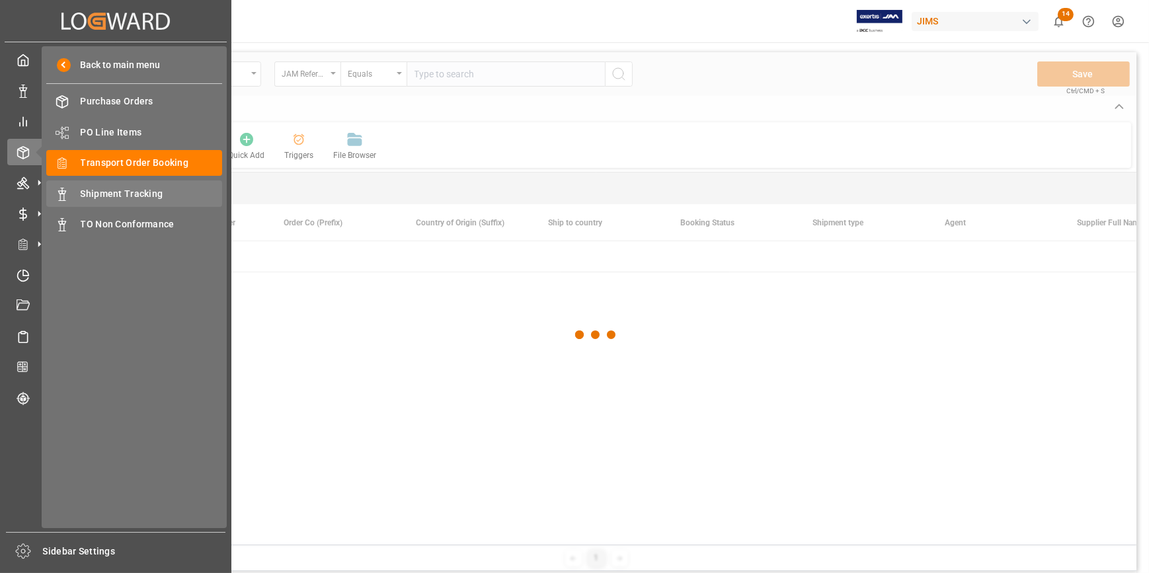
click at [109, 194] on span "Shipment Tracking" at bounding box center [152, 194] width 142 height 14
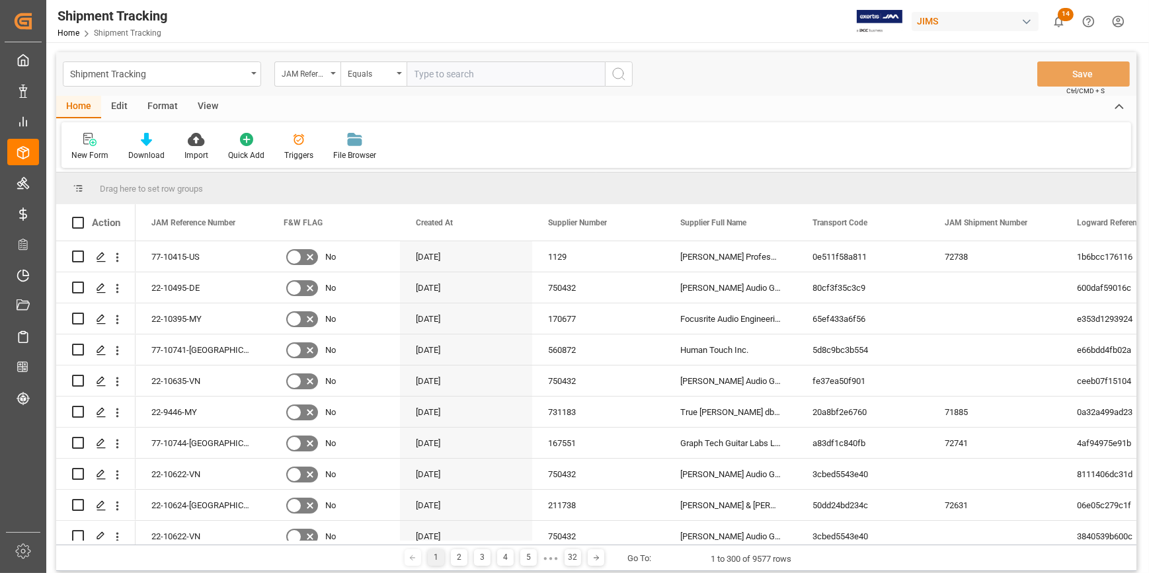
click at [435, 80] on input "text" at bounding box center [506, 73] width 198 height 25
paste input "22-10305-IT"
type input "22-10305-IT"
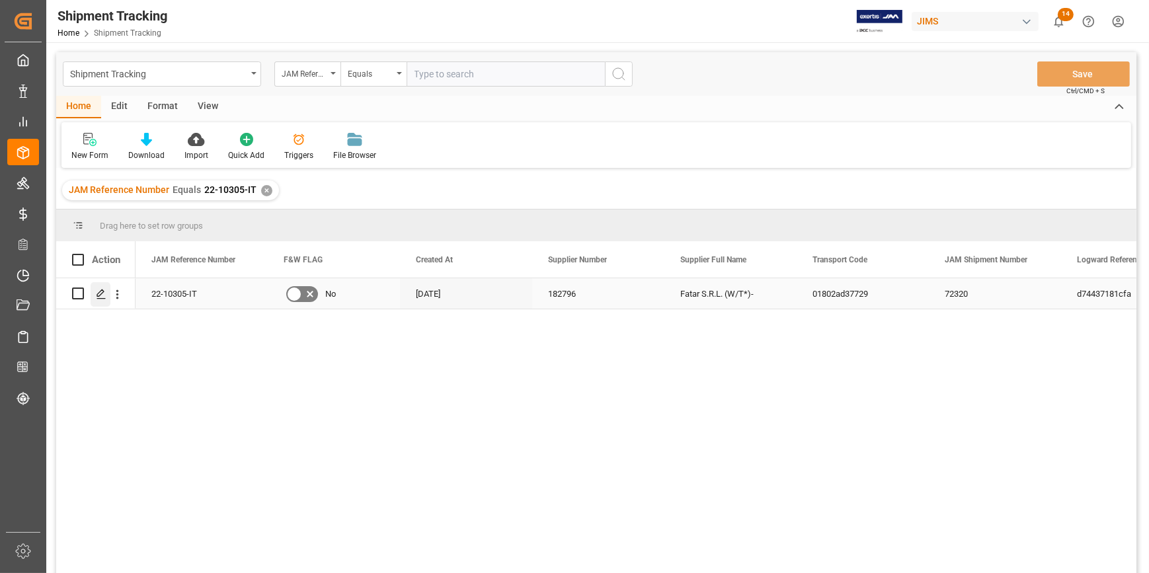
click at [106, 294] on icon "Press SPACE to select this row." at bounding box center [101, 294] width 11 height 11
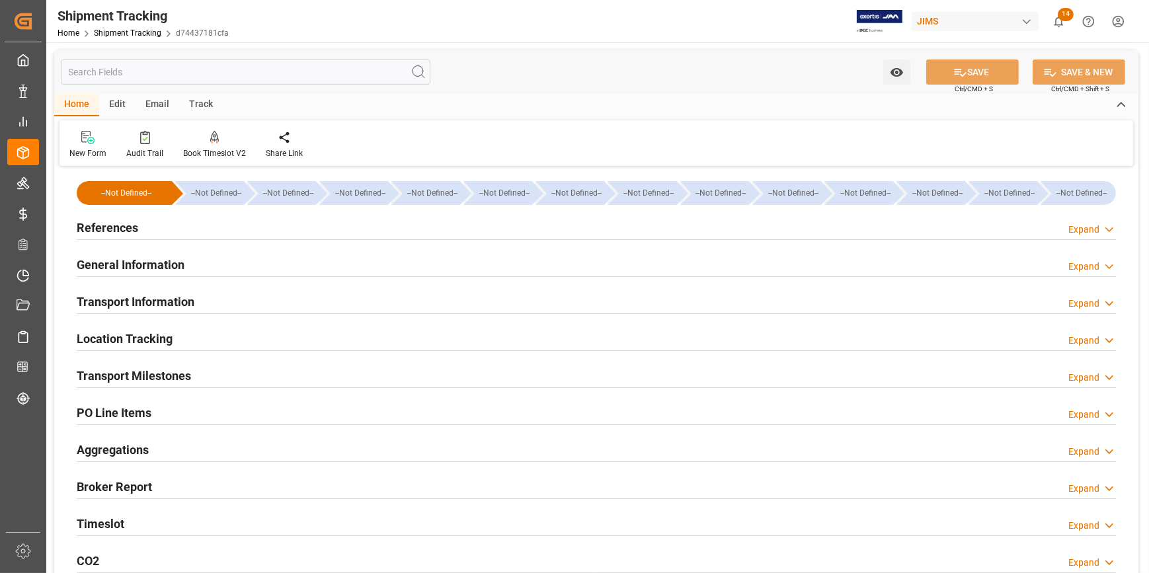
type input "28-07-2025 00:00"
type input "29-07-2025 00:00"
type input "03-08-2025 00:00"
type input "05-08-2025 00:00"
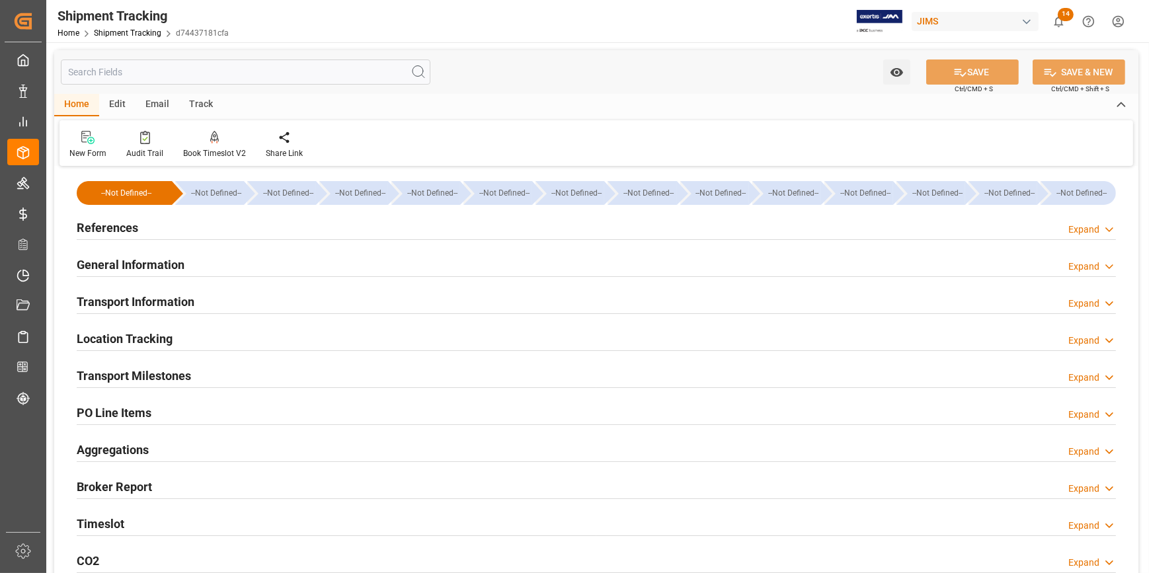
type input "27-08-2025"
type input "29-08-2025"
type input "03-09-2025 00:00"
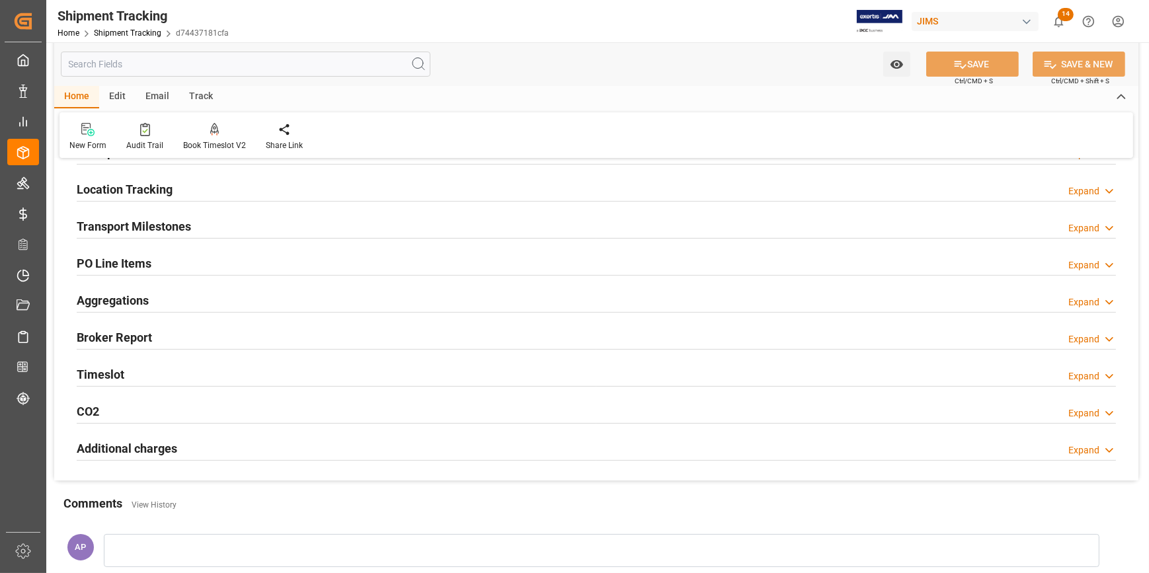
scroll to position [180, 0]
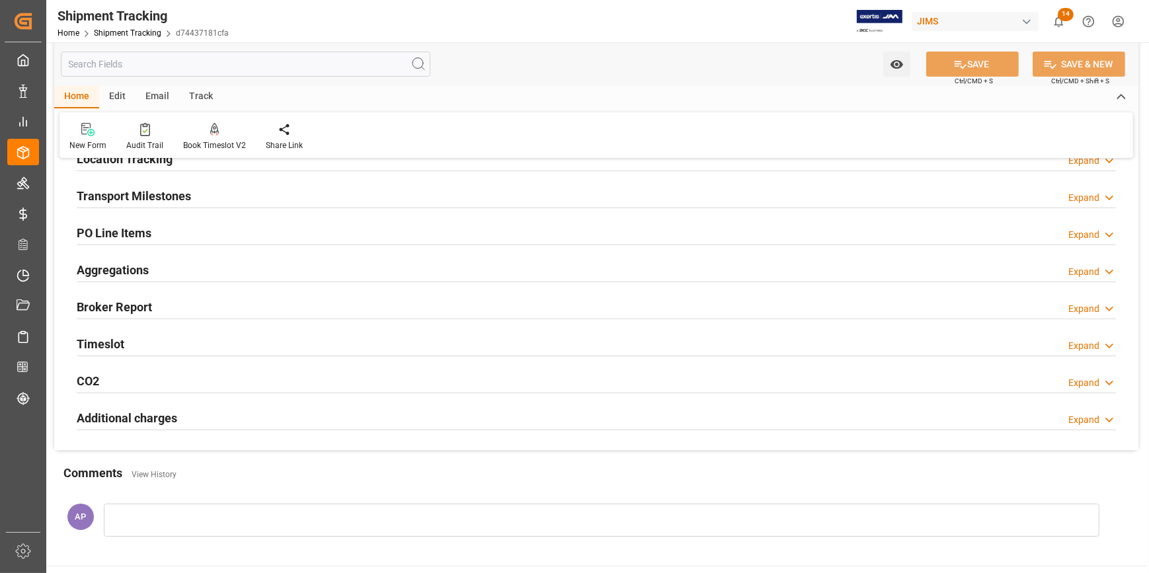
click at [205, 229] on div "PO Line Items Expand" at bounding box center [596, 231] width 1039 height 25
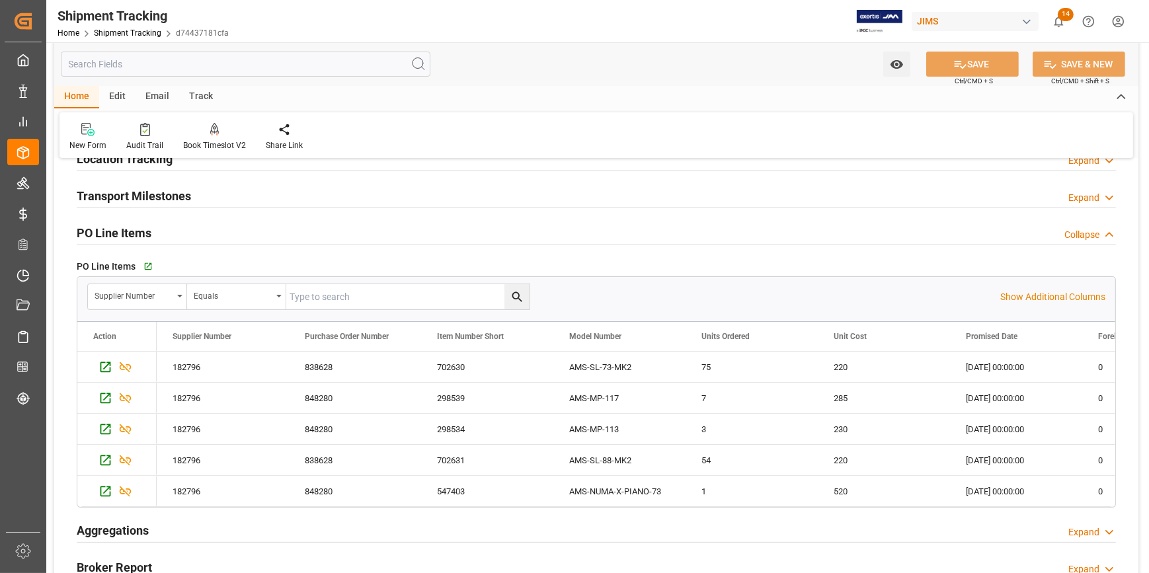
click at [221, 235] on div "PO Line Items Collapse" at bounding box center [596, 231] width 1039 height 25
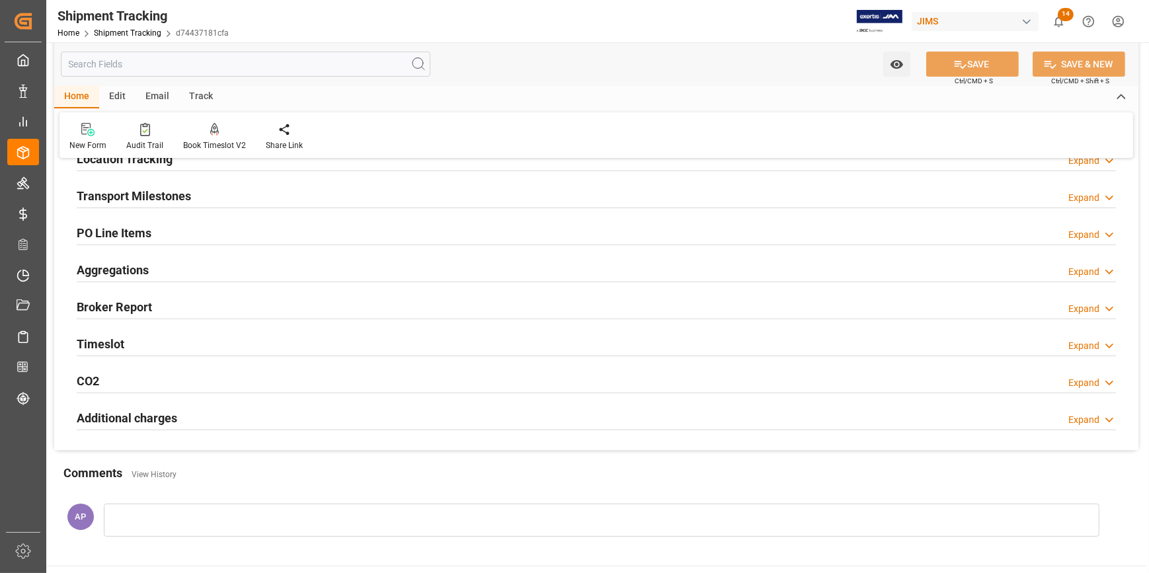
click at [228, 192] on div "Transport Milestones Expand" at bounding box center [596, 194] width 1039 height 25
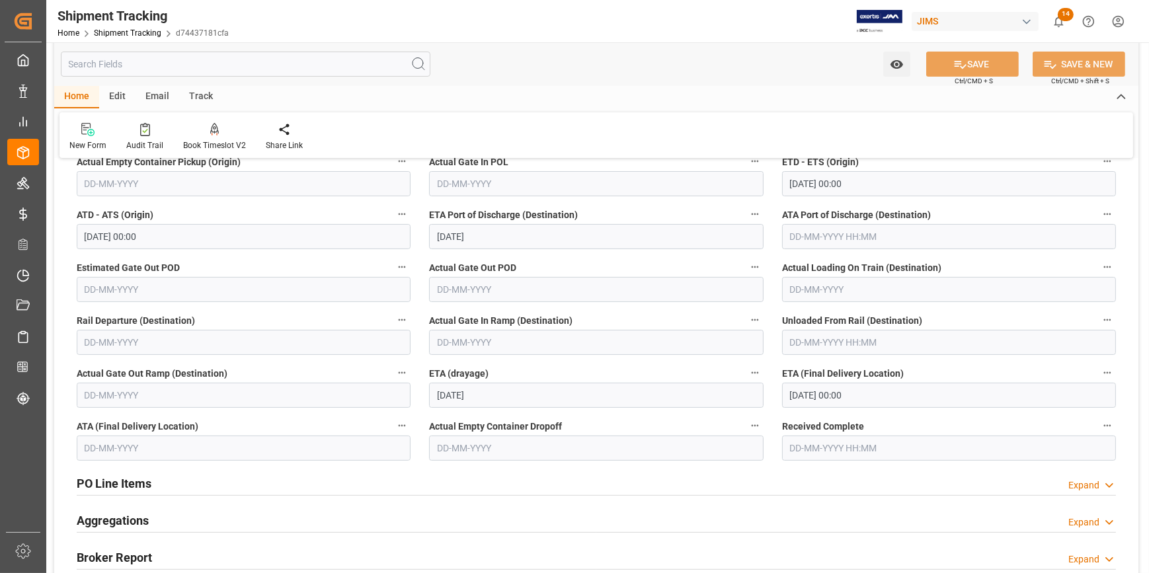
scroll to position [300, 0]
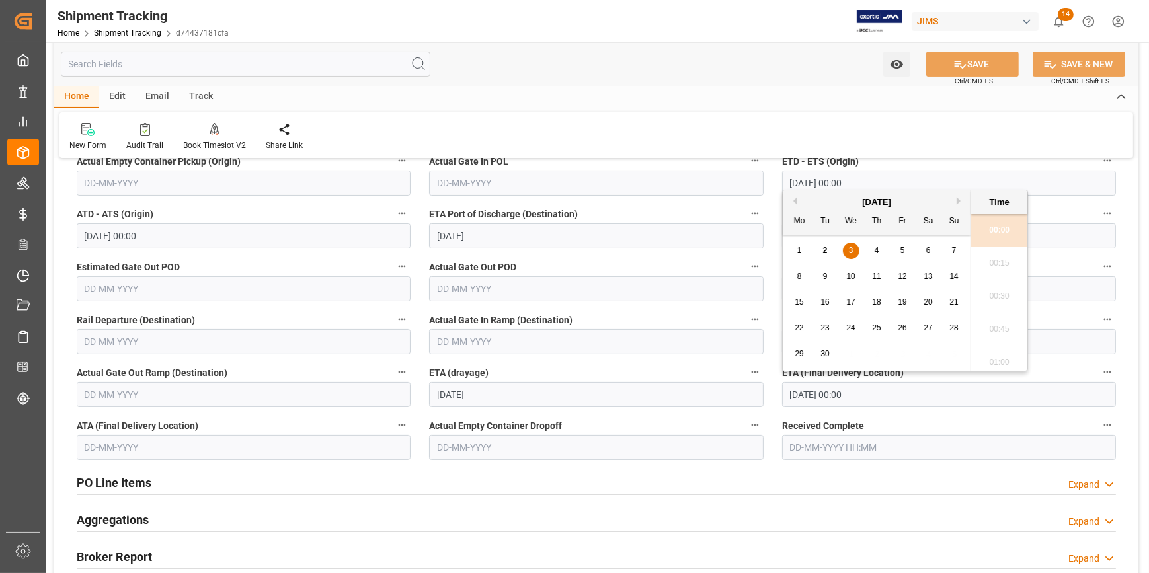
click at [813, 398] on input "03-09-2025 00:00" at bounding box center [949, 394] width 334 height 25
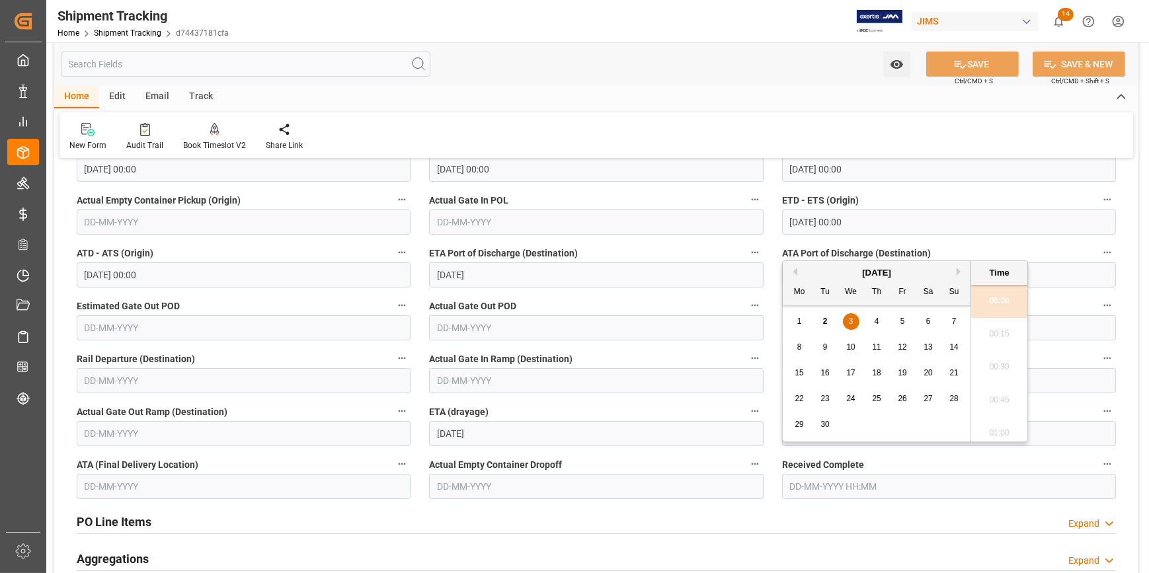
scroll to position [180, 0]
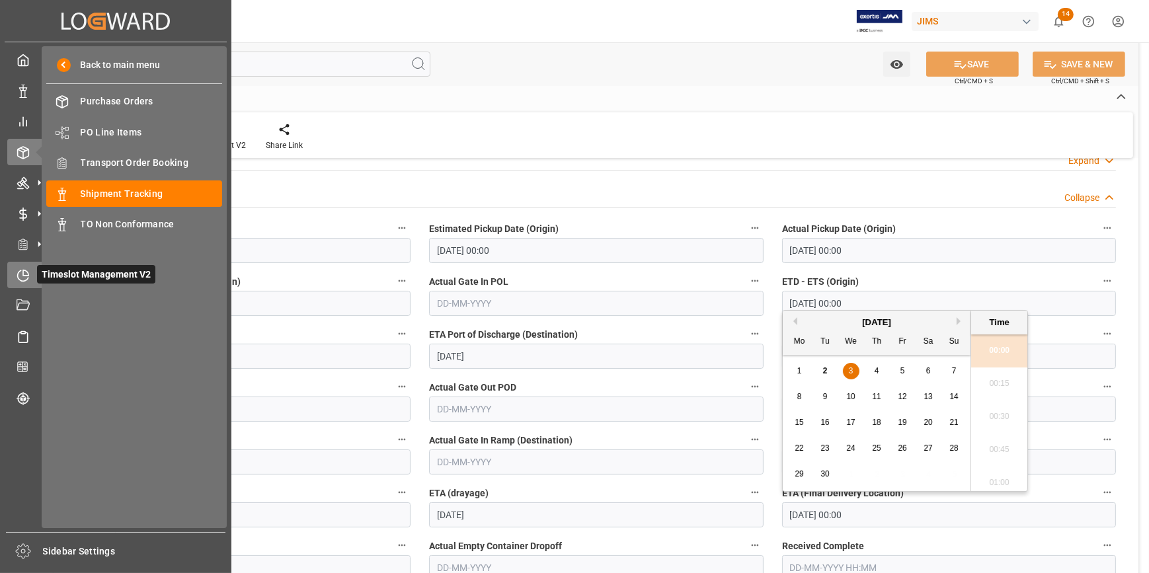
click at [20, 273] on icon at bounding box center [23, 275] width 13 height 13
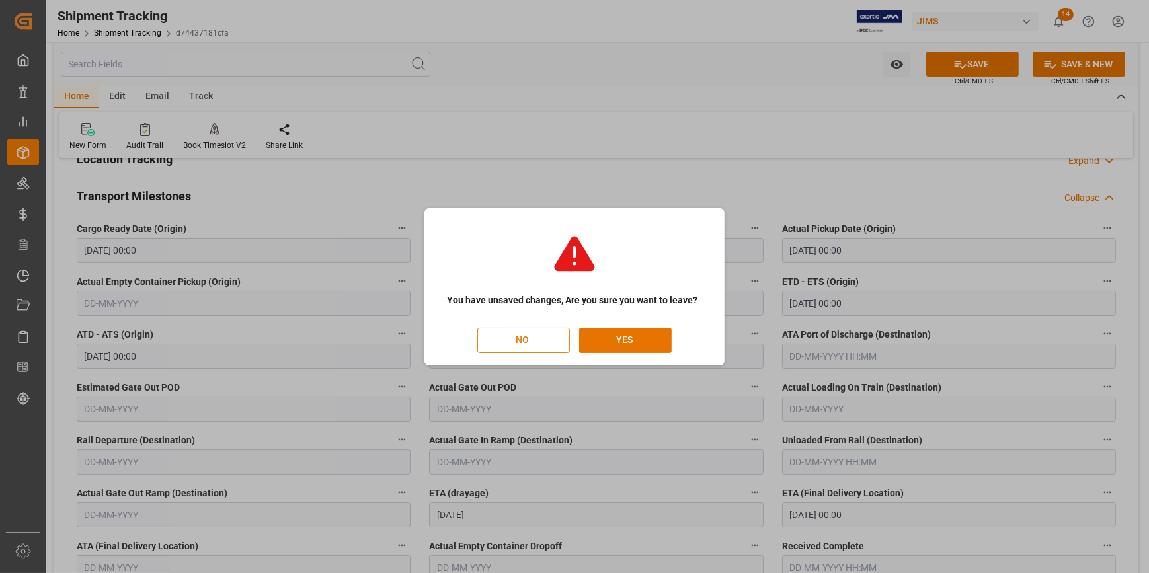
click at [530, 343] on button "NO" at bounding box center [523, 340] width 93 height 25
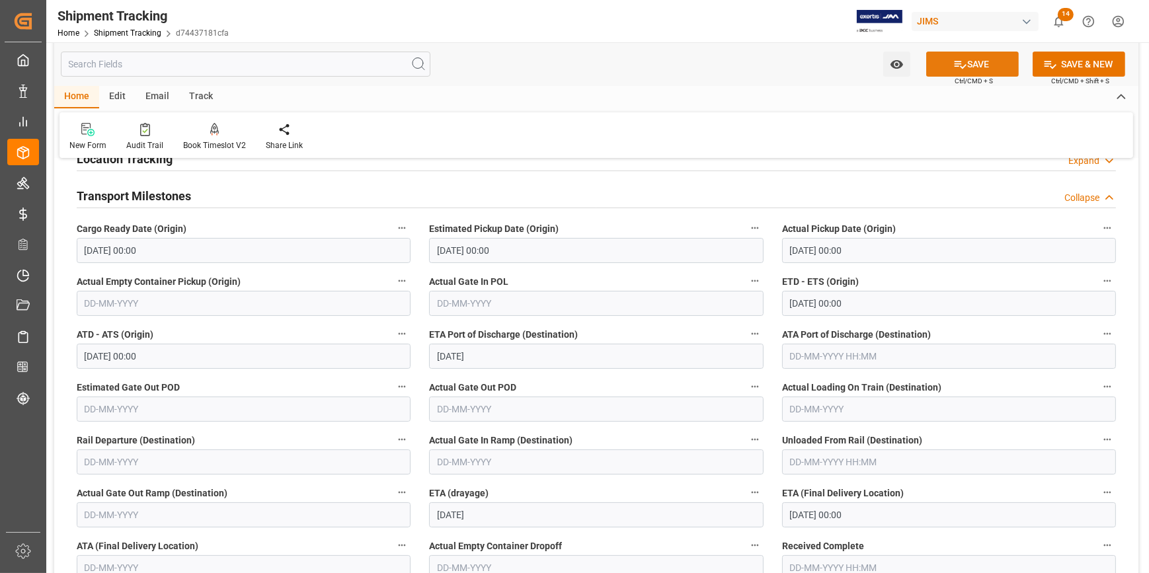
click at [971, 66] on button "SAVE" at bounding box center [972, 64] width 93 height 25
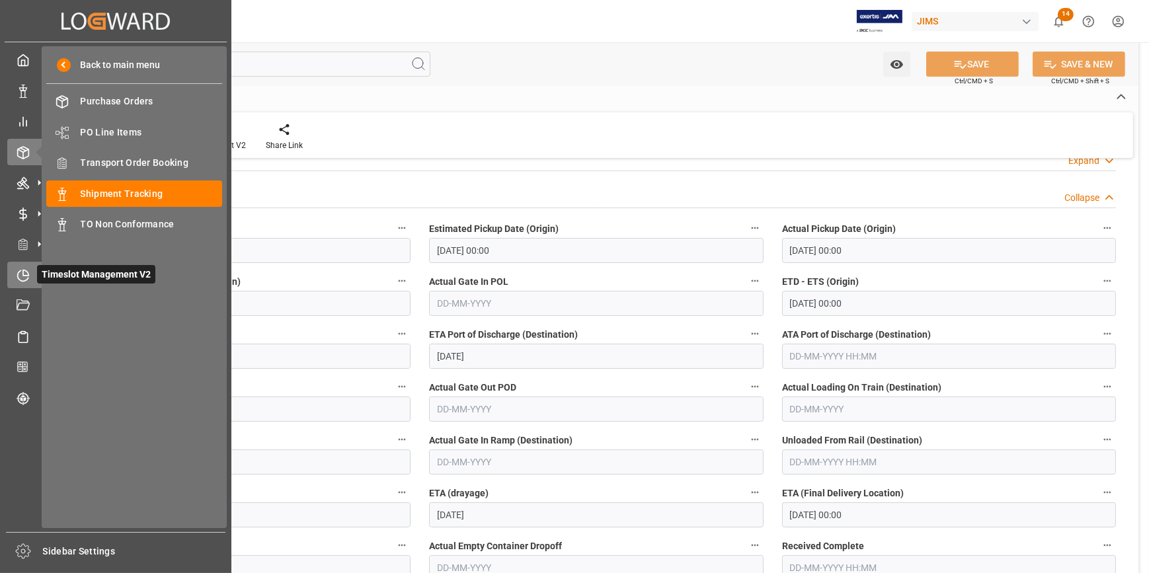
click at [27, 280] on icon at bounding box center [23, 275] width 11 height 11
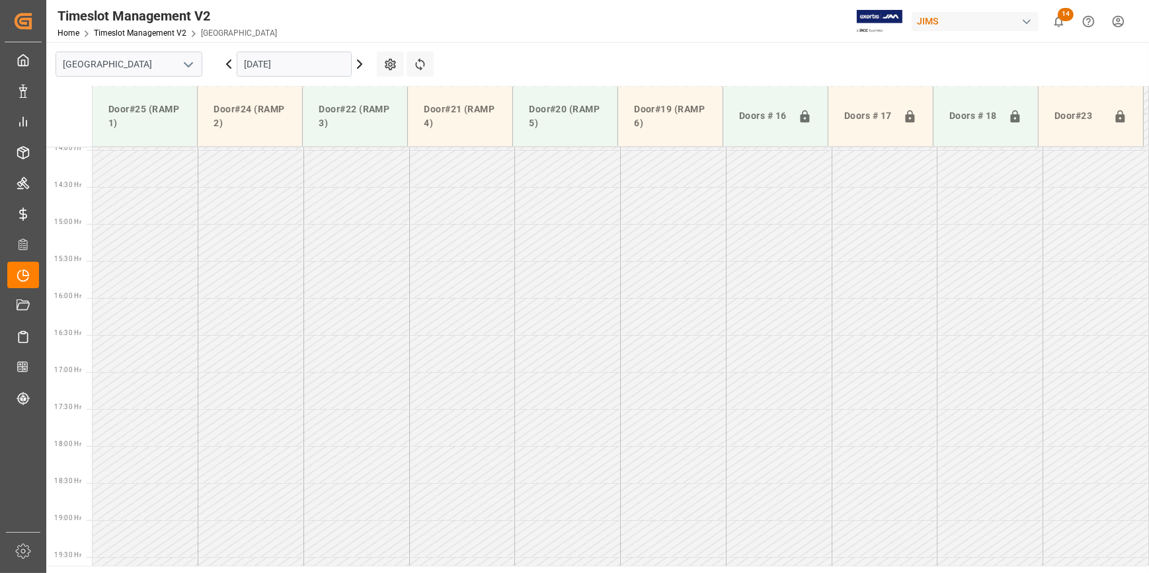
scroll to position [1116, 0]
click at [185, 62] on icon "open menu" at bounding box center [188, 65] width 16 height 16
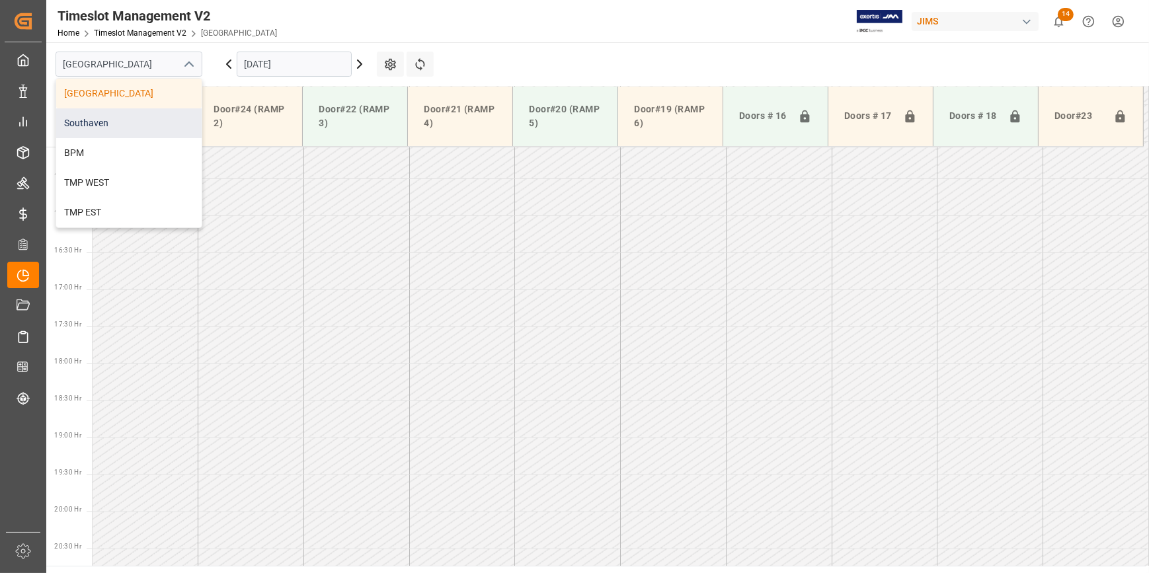
click at [153, 117] on div "Southaven" at bounding box center [128, 123] width 145 height 30
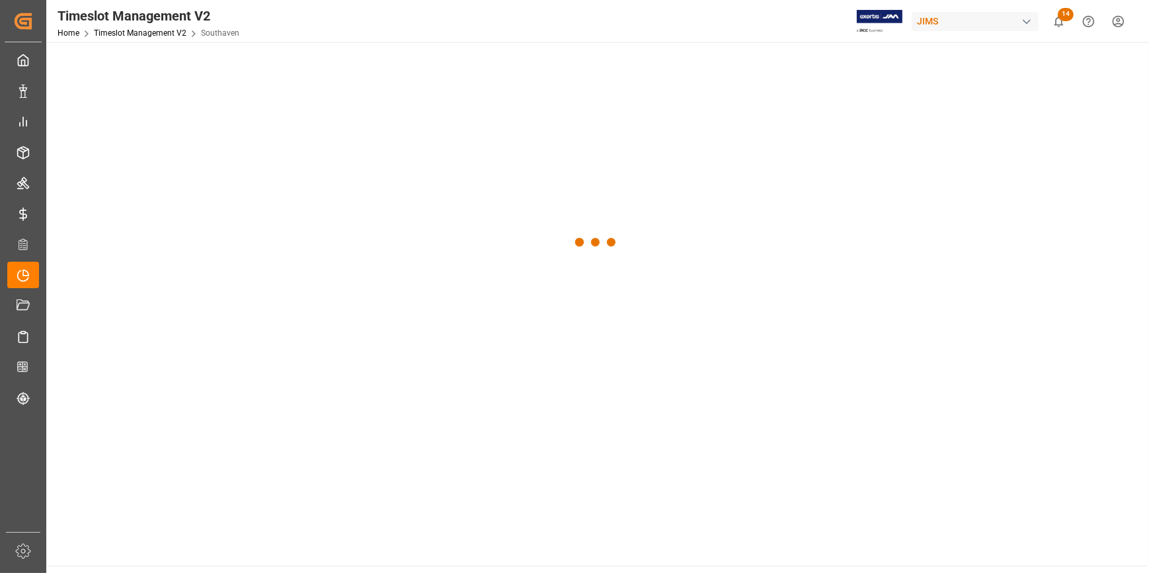
click at [268, 63] on div at bounding box center [596, 242] width 1100 height 401
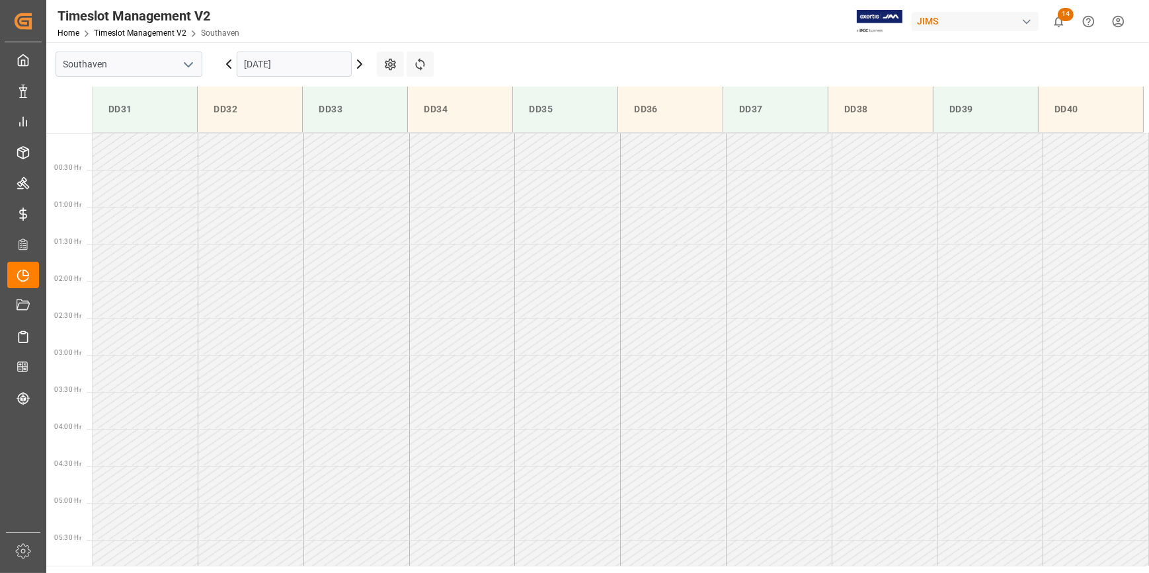
click at [286, 62] on input "[DATE]" at bounding box center [294, 64] width 115 height 25
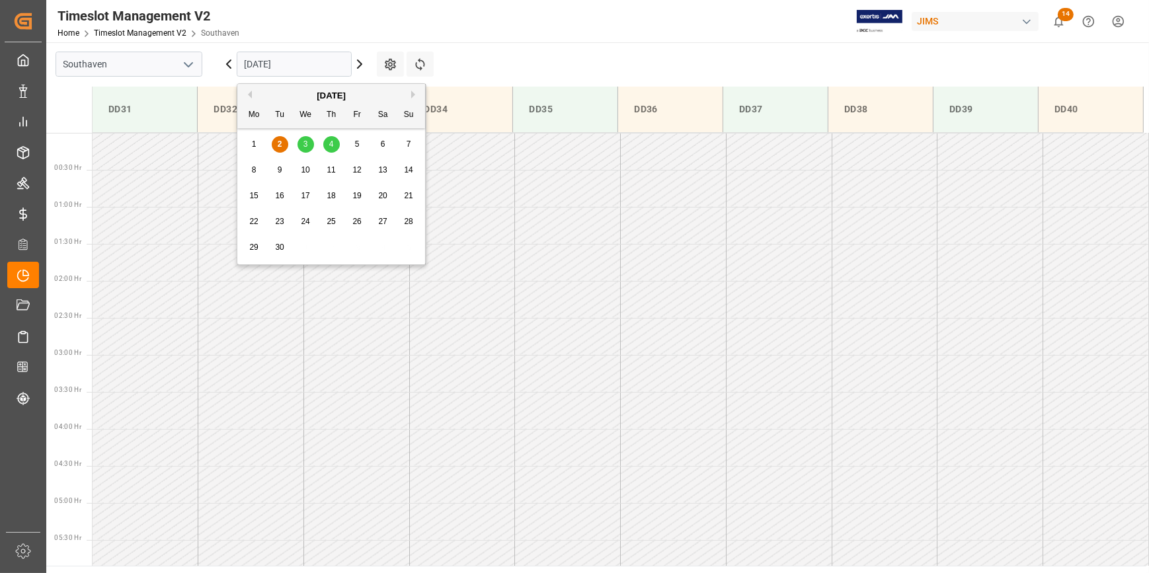
click at [306, 142] on span "3" at bounding box center [305, 143] width 5 height 9
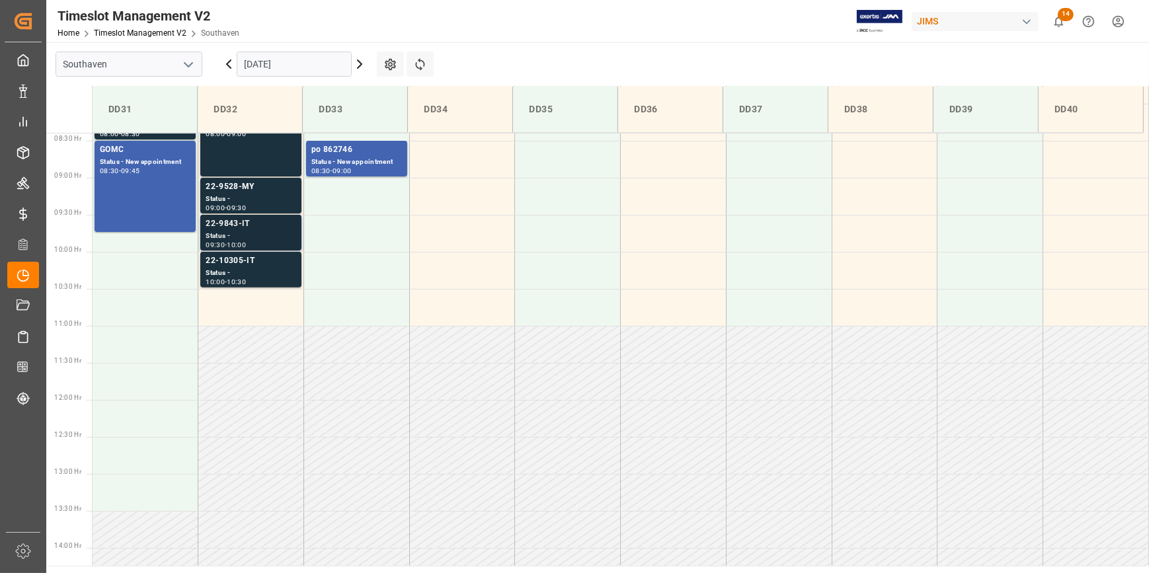
scroll to position [561, 0]
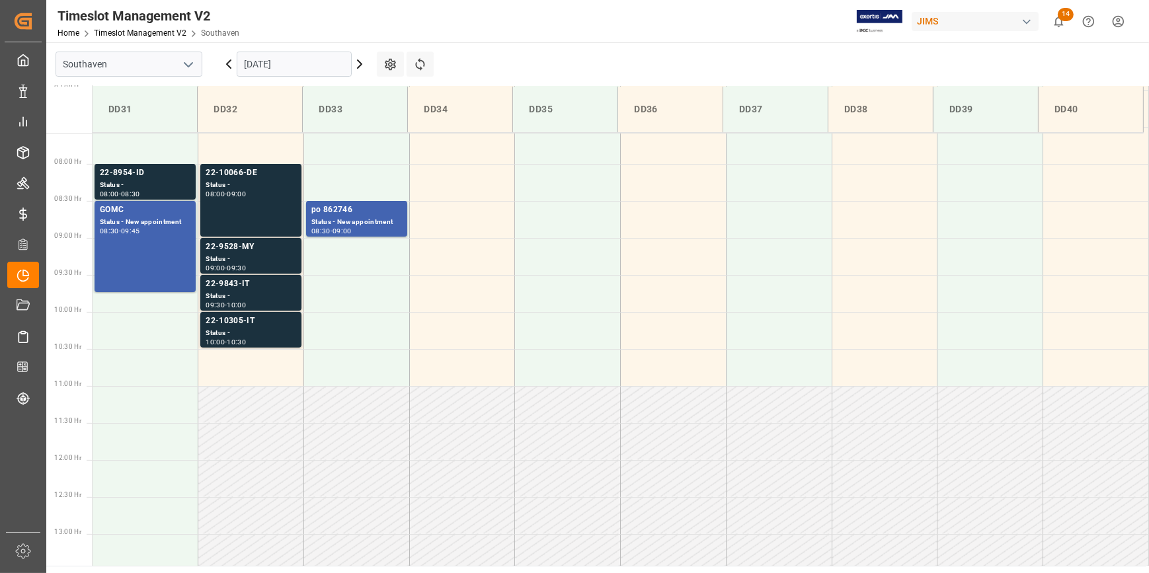
click at [295, 71] on input "03-09-2025" at bounding box center [294, 64] width 115 height 25
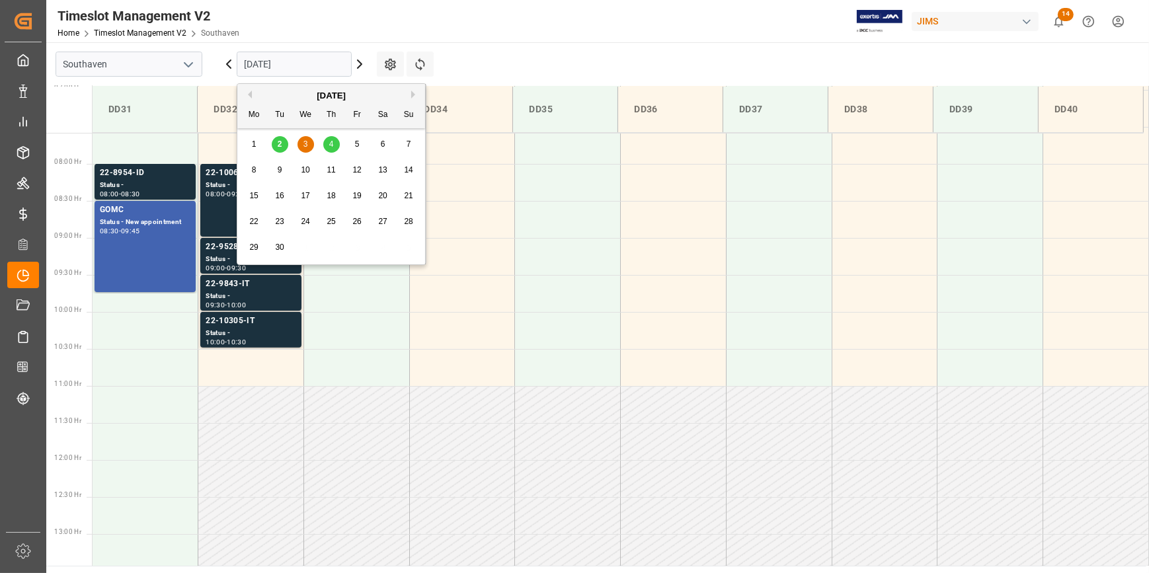
click at [335, 145] on div "4" at bounding box center [331, 145] width 17 height 16
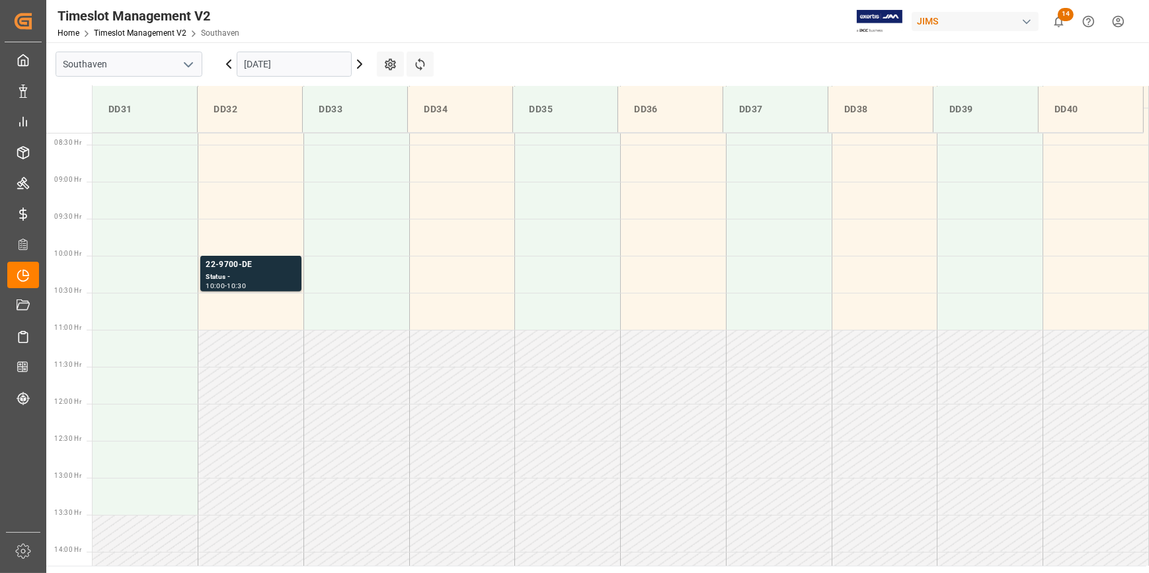
scroll to position [560, 0]
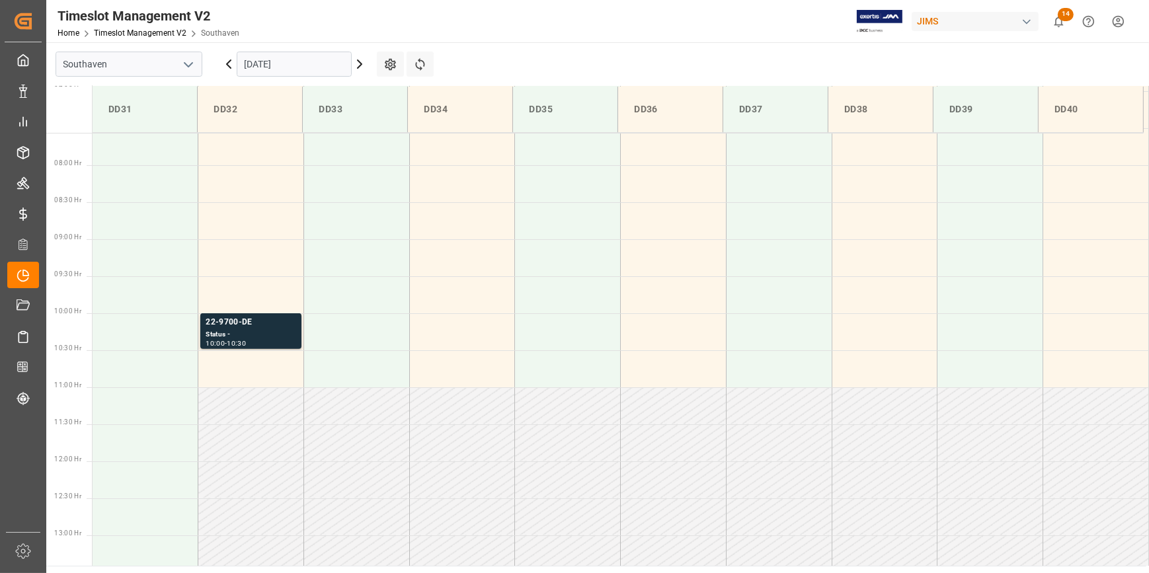
click at [282, 60] on input "04-09-2025" at bounding box center [294, 64] width 115 height 25
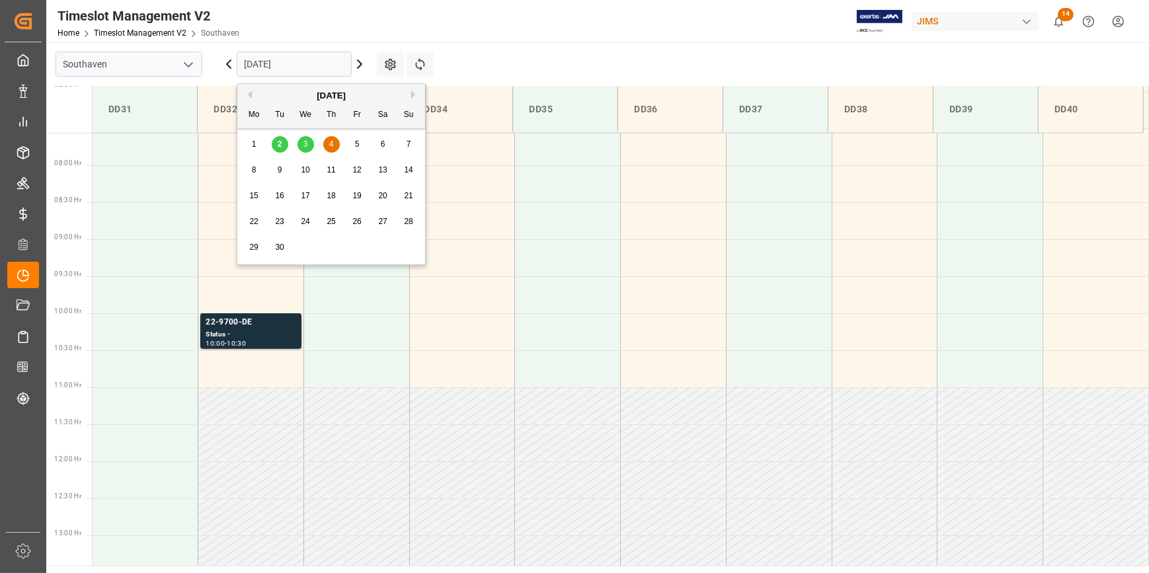
click at [299, 139] on div "3" at bounding box center [306, 145] width 17 height 16
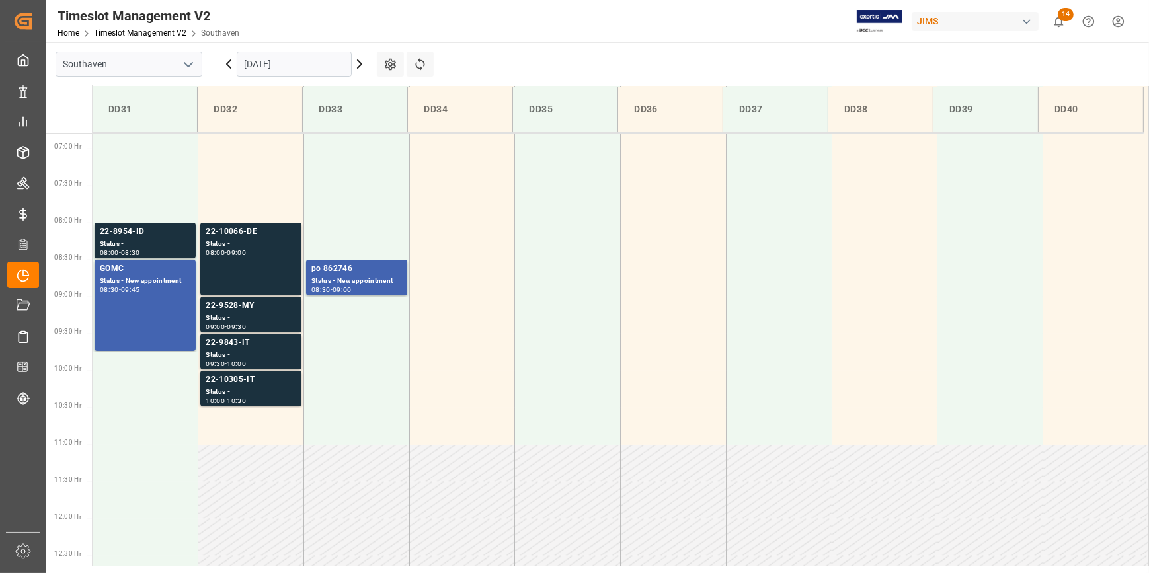
scroll to position [501, 0]
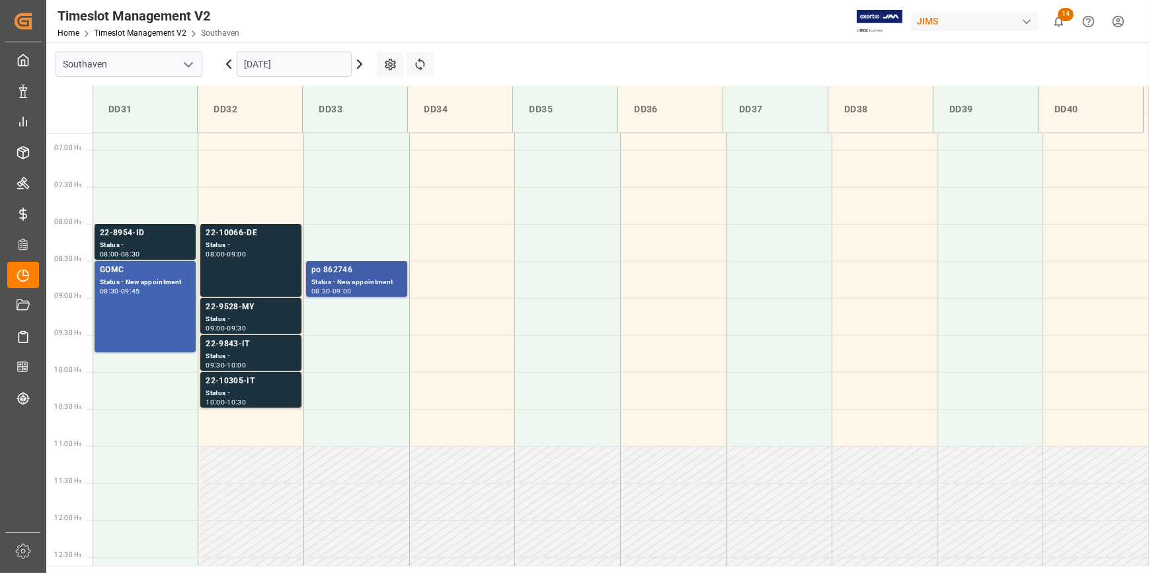
click at [330, 286] on div "Status - New appointment" at bounding box center [356, 282] width 91 height 11
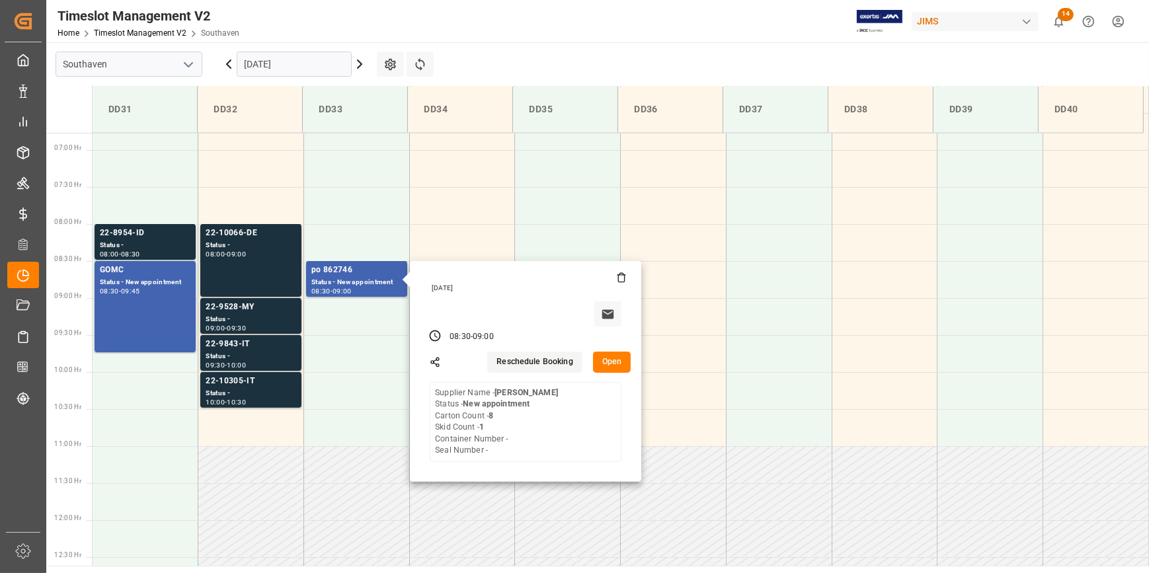
click at [285, 65] on input "03-09-2025" at bounding box center [294, 64] width 115 height 25
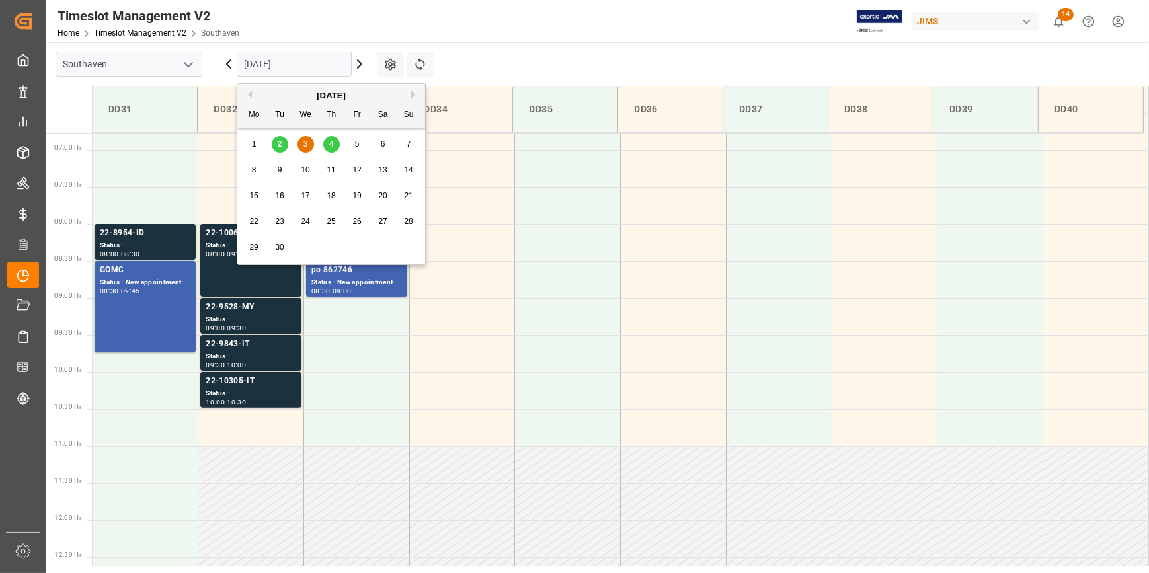
click at [330, 142] on span "4" at bounding box center [331, 143] width 5 height 9
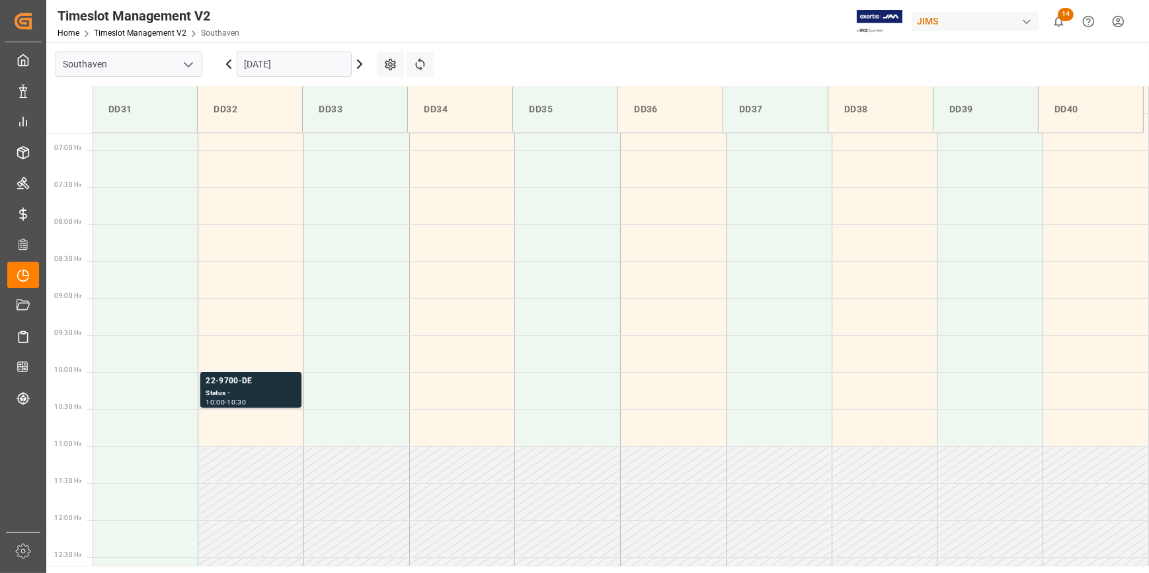
click at [303, 58] on input "04-09-2025" at bounding box center [294, 64] width 115 height 25
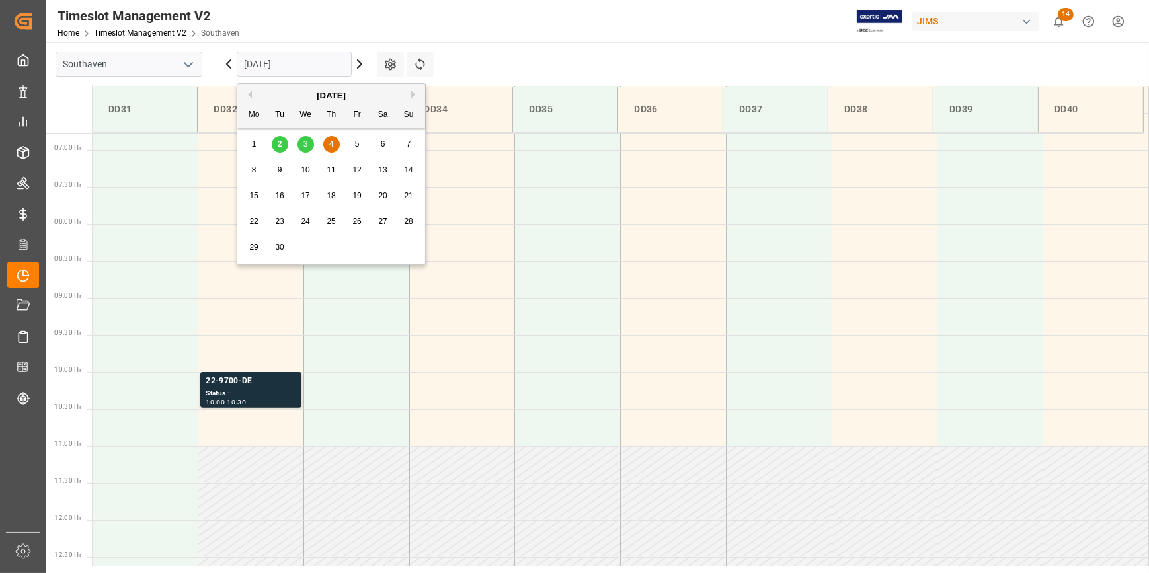
click at [276, 143] on div "2" at bounding box center [280, 145] width 17 height 16
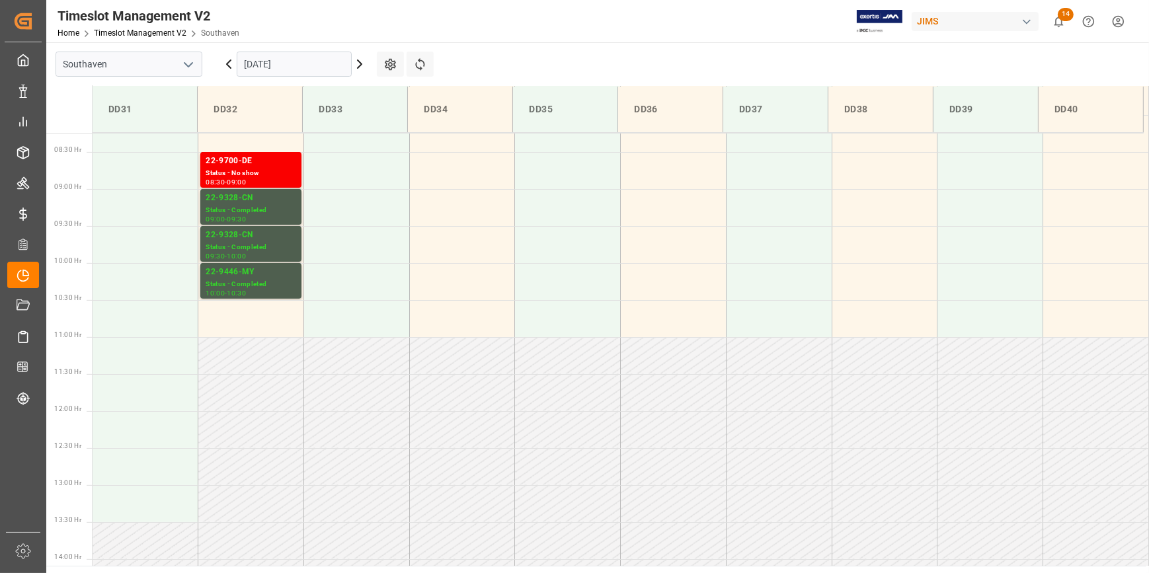
scroll to position [500, 0]
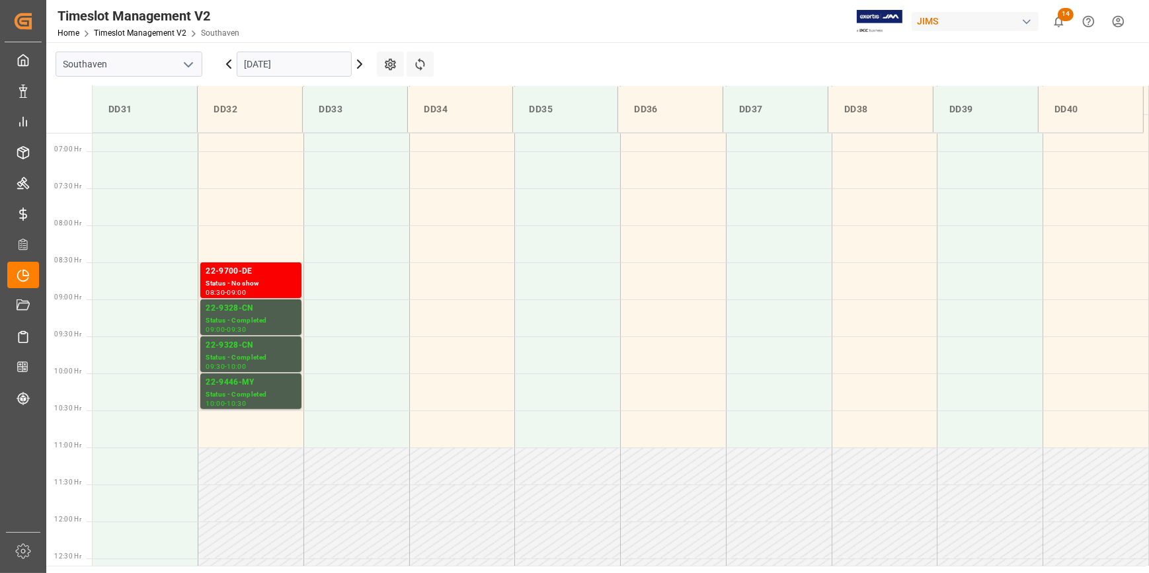
click at [278, 60] on input "[DATE]" at bounding box center [294, 64] width 115 height 25
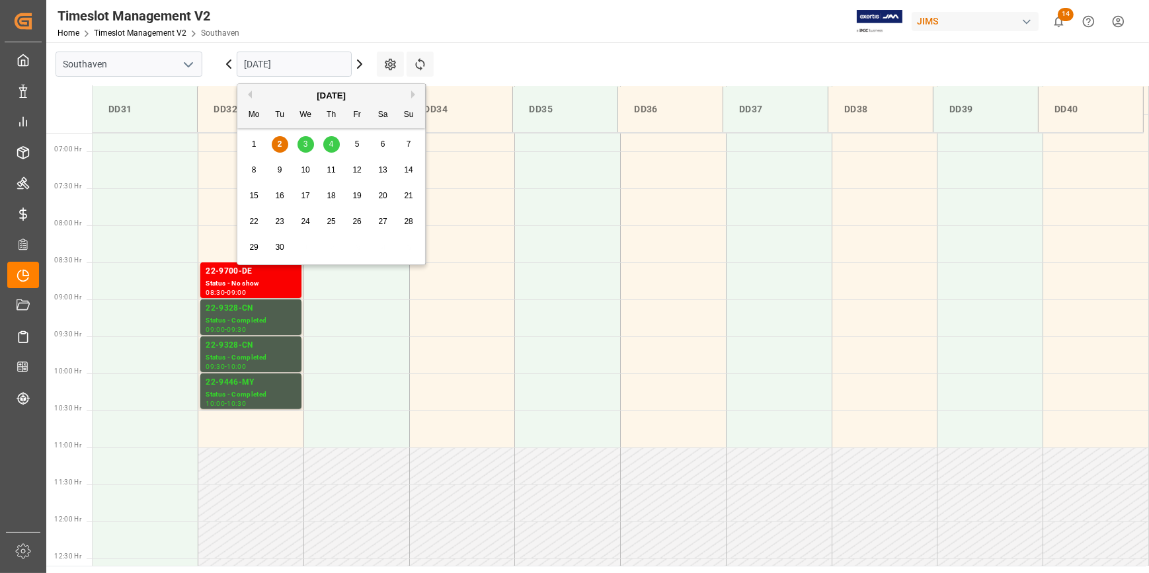
click at [330, 141] on span "4" at bounding box center [331, 143] width 5 height 9
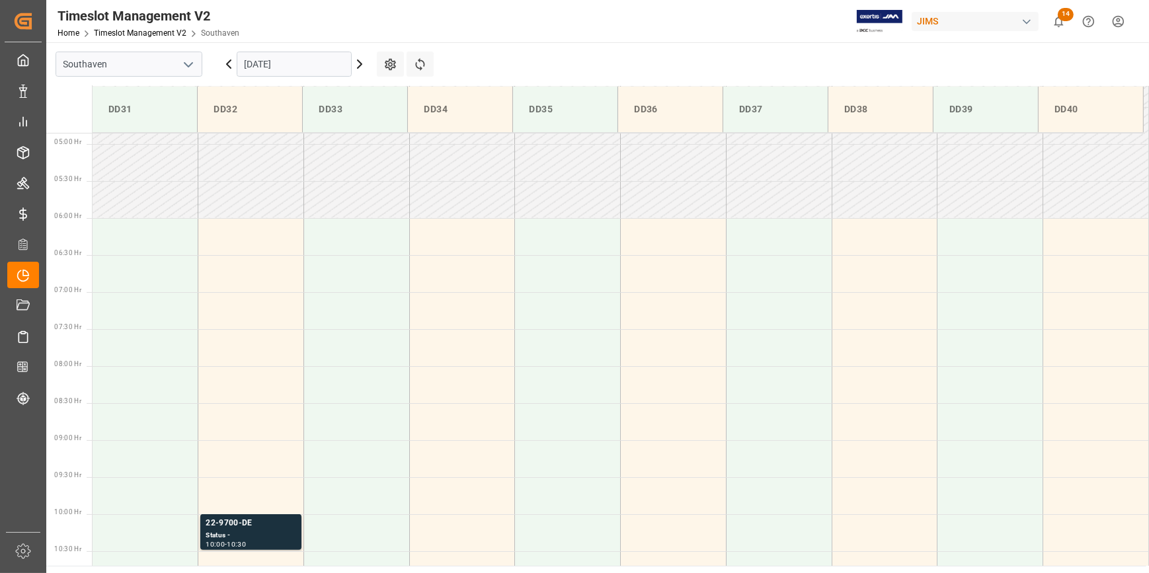
scroll to position [350, 0]
click at [290, 62] on input "04-09-2025" at bounding box center [294, 64] width 115 height 25
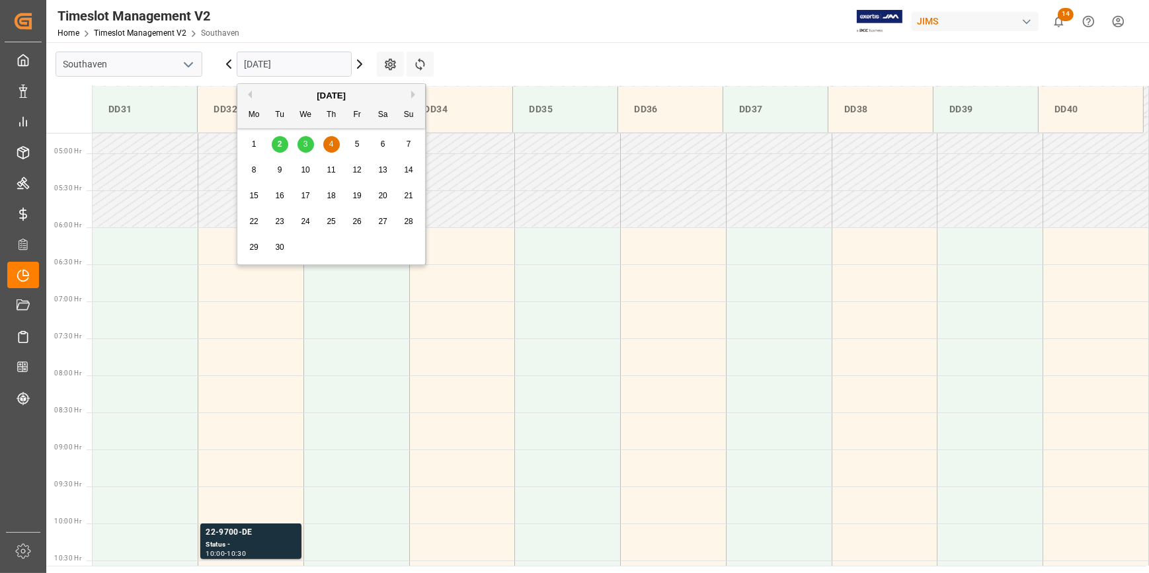
click at [302, 145] on div "3" at bounding box center [306, 145] width 17 height 16
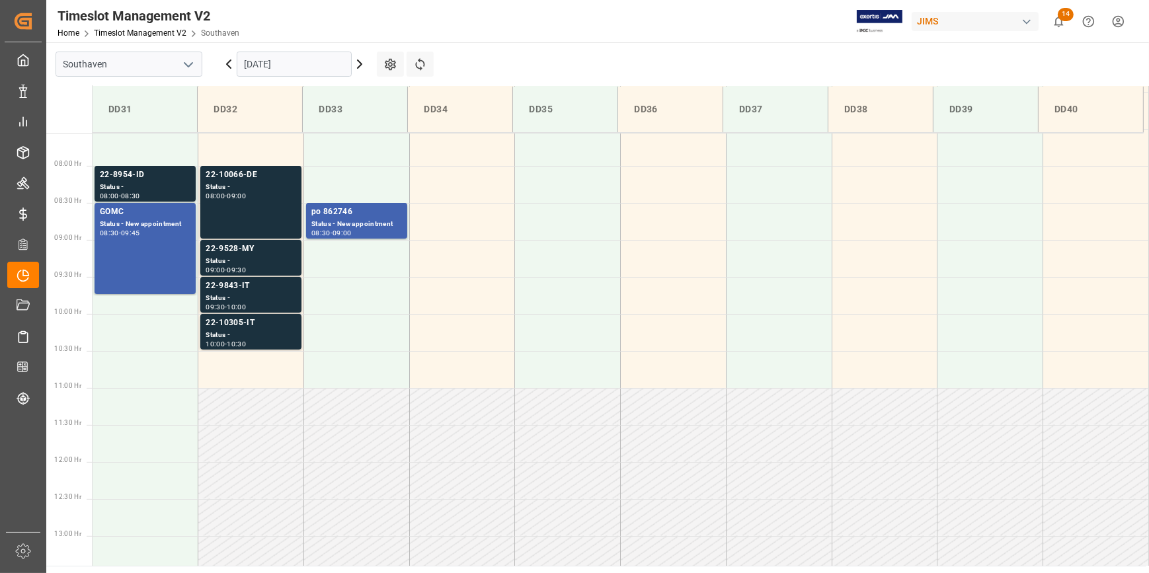
scroll to position [501, 0]
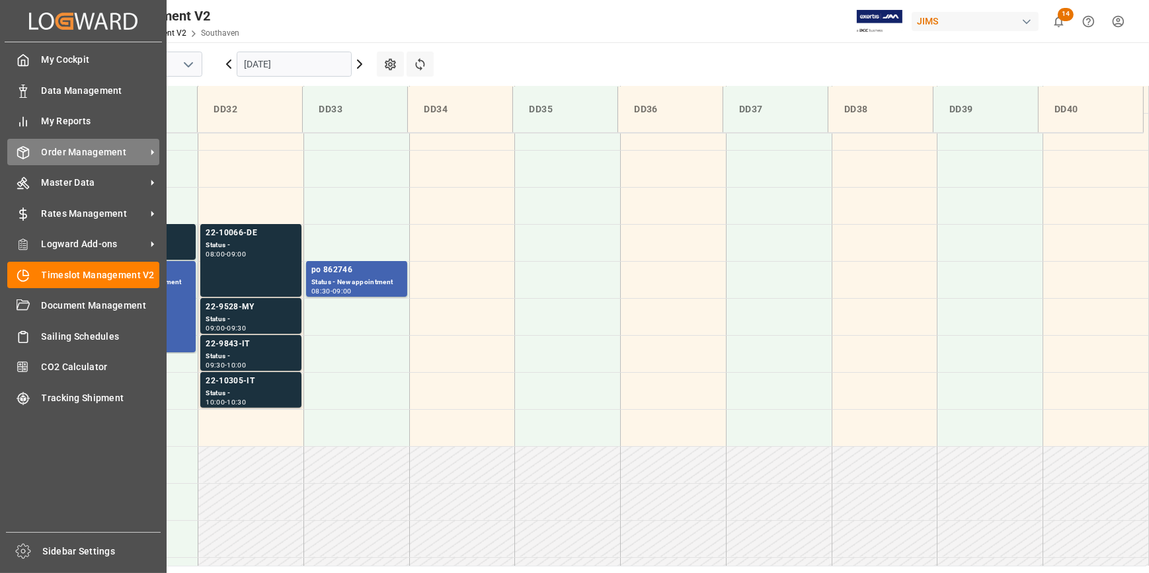
click at [74, 155] on span "Order Management" at bounding box center [94, 152] width 104 height 14
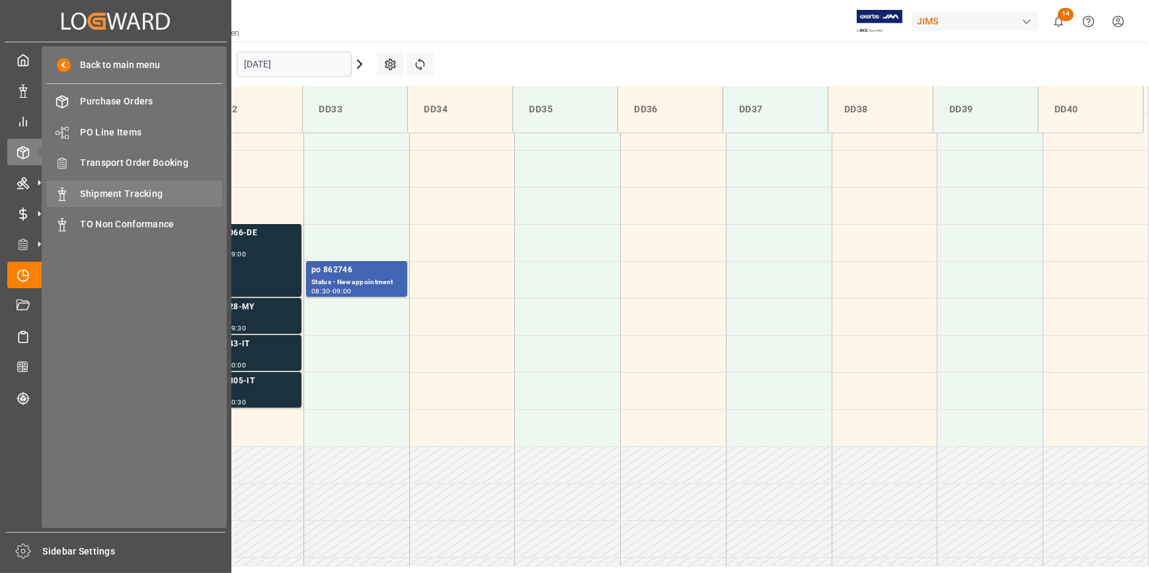
click at [100, 191] on span "Shipment Tracking" at bounding box center [152, 194] width 142 height 14
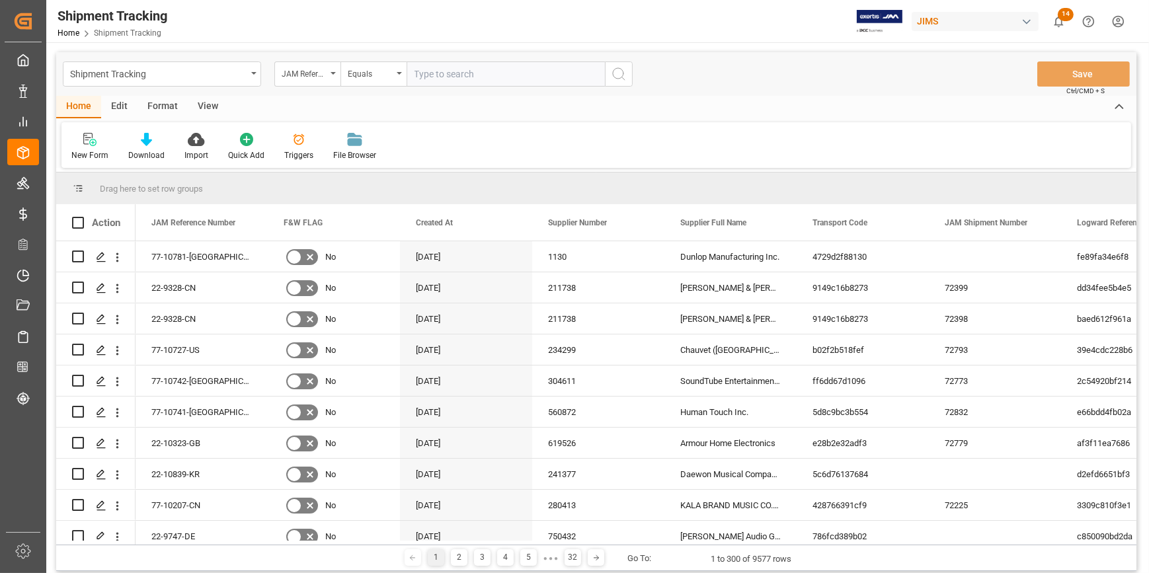
click at [430, 75] on input "text" at bounding box center [506, 73] width 198 height 25
type input "22-10066-DE"
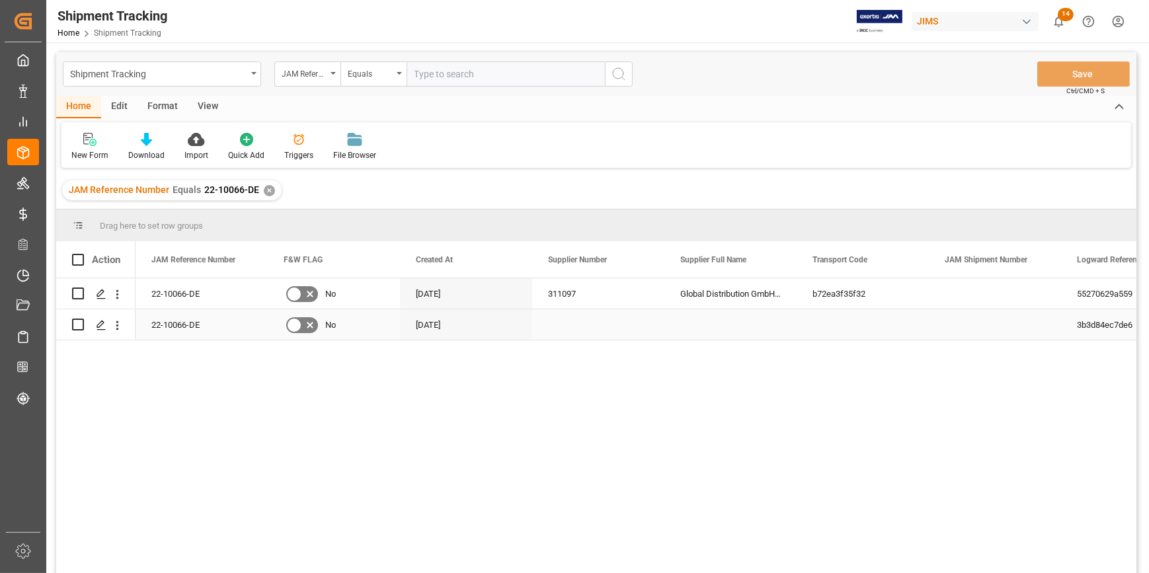
click at [547, 330] on div "Press SPACE to select this row." at bounding box center [598, 324] width 132 height 30
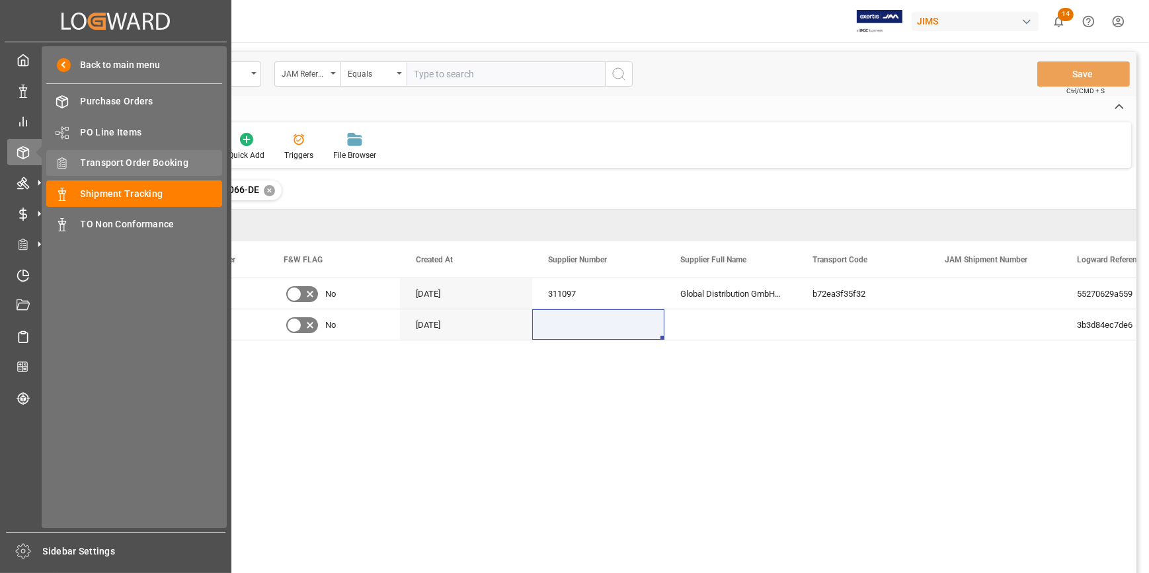
click at [116, 163] on span "Transport Order Booking" at bounding box center [152, 163] width 142 height 14
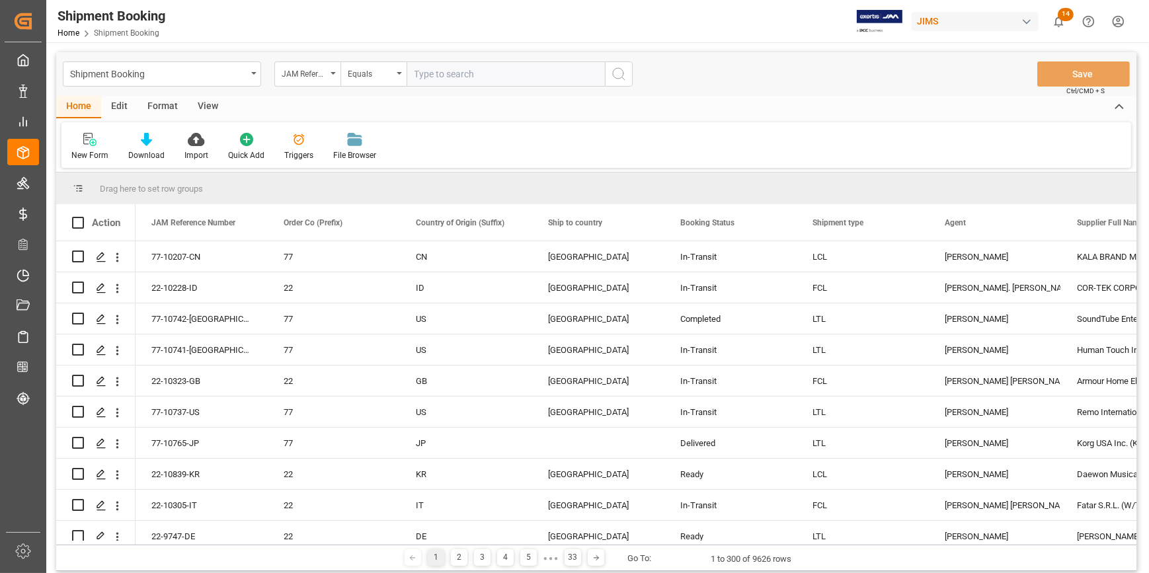
click at [444, 67] on input "text" at bounding box center [506, 73] width 198 height 25
paste input "22-10066-DE"
type input "22-10066-DE"
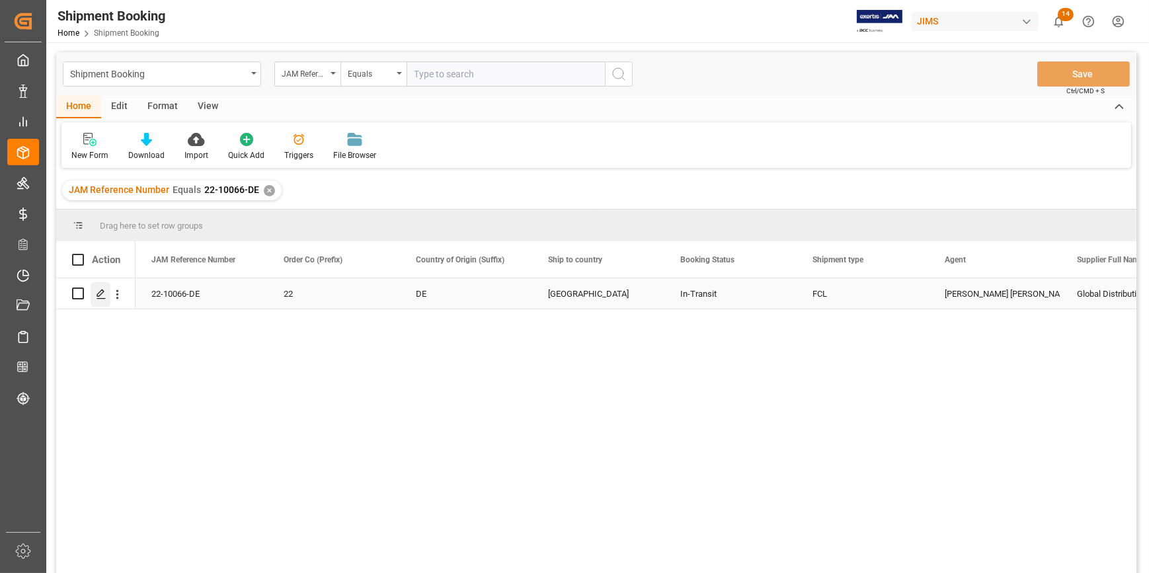
click at [97, 297] on icon "Press SPACE to select this row." at bounding box center [101, 294] width 11 height 11
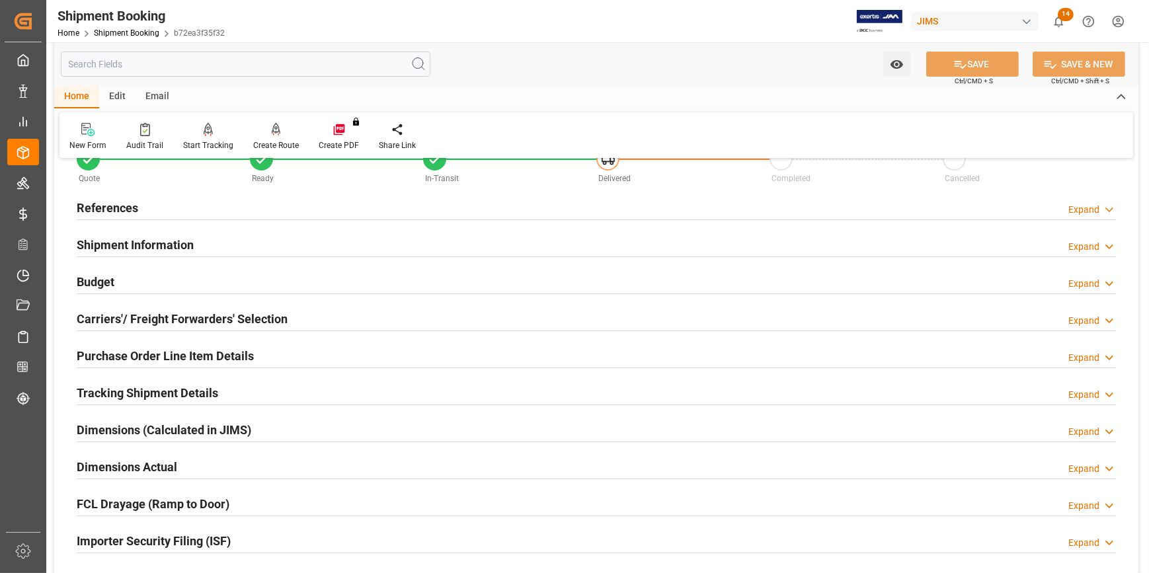
scroll to position [120, 0]
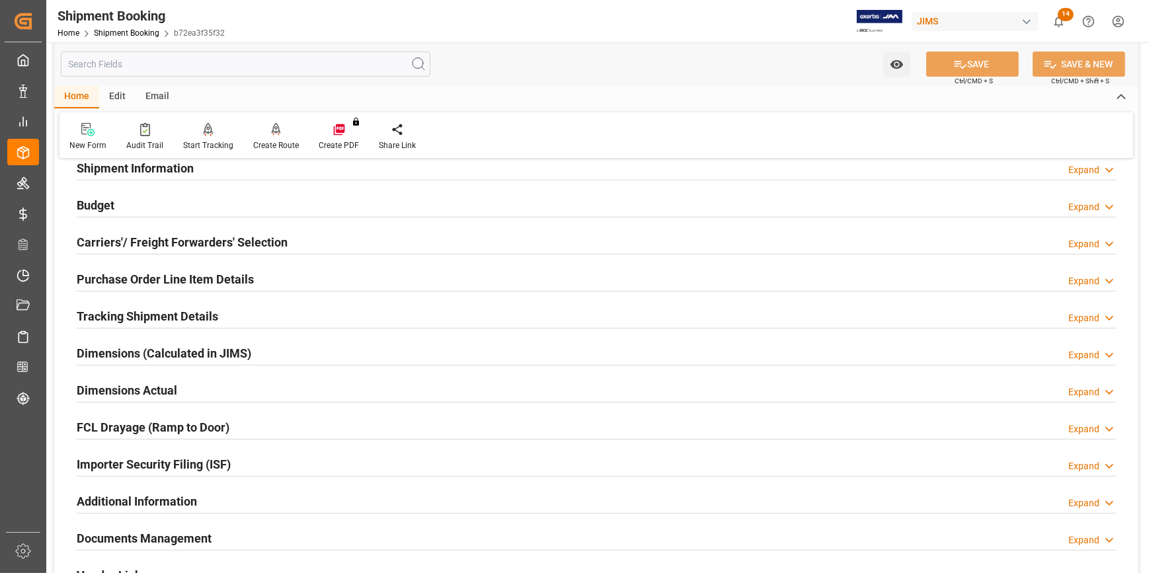
click at [239, 314] on div "Tracking Shipment Details Expand" at bounding box center [596, 315] width 1039 height 25
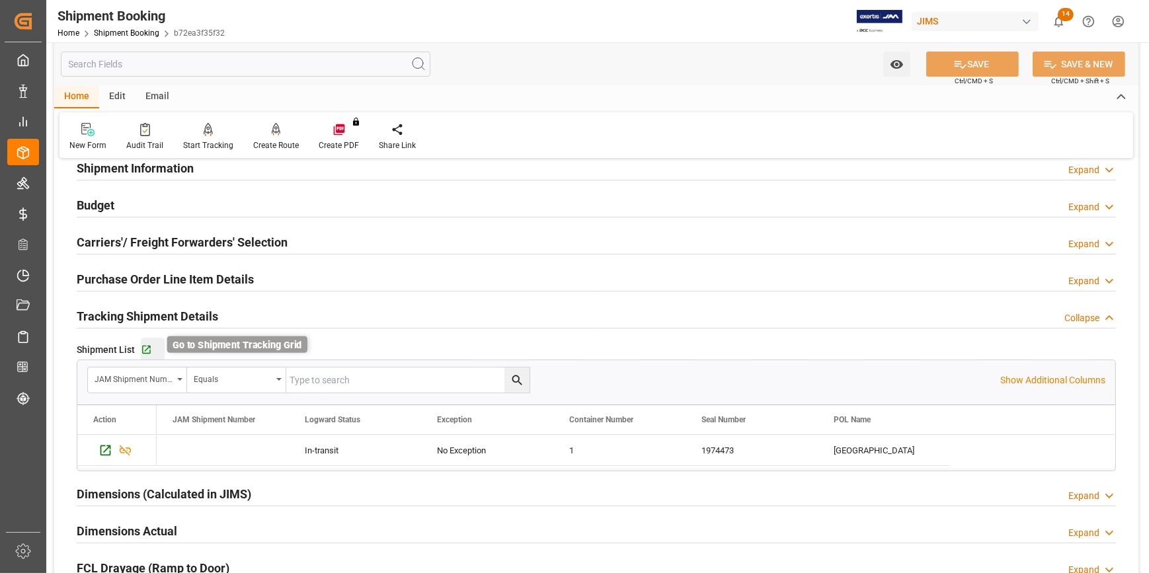
click at [149, 352] on icon "button" at bounding box center [146, 350] width 9 height 9
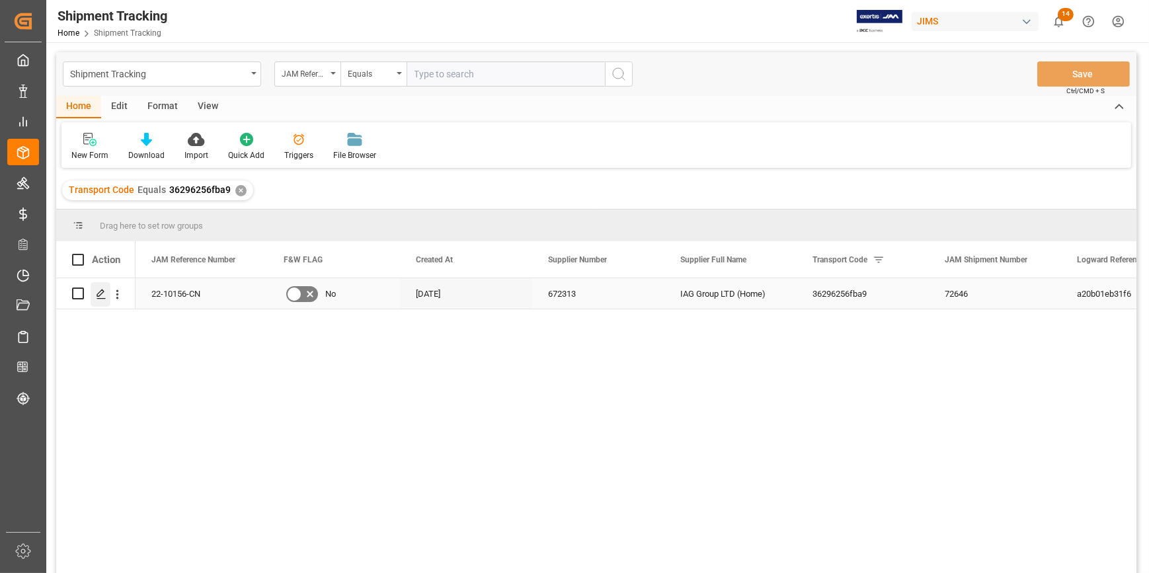
click at [104, 296] on icon "Press SPACE to select this row." at bounding box center [101, 294] width 11 height 11
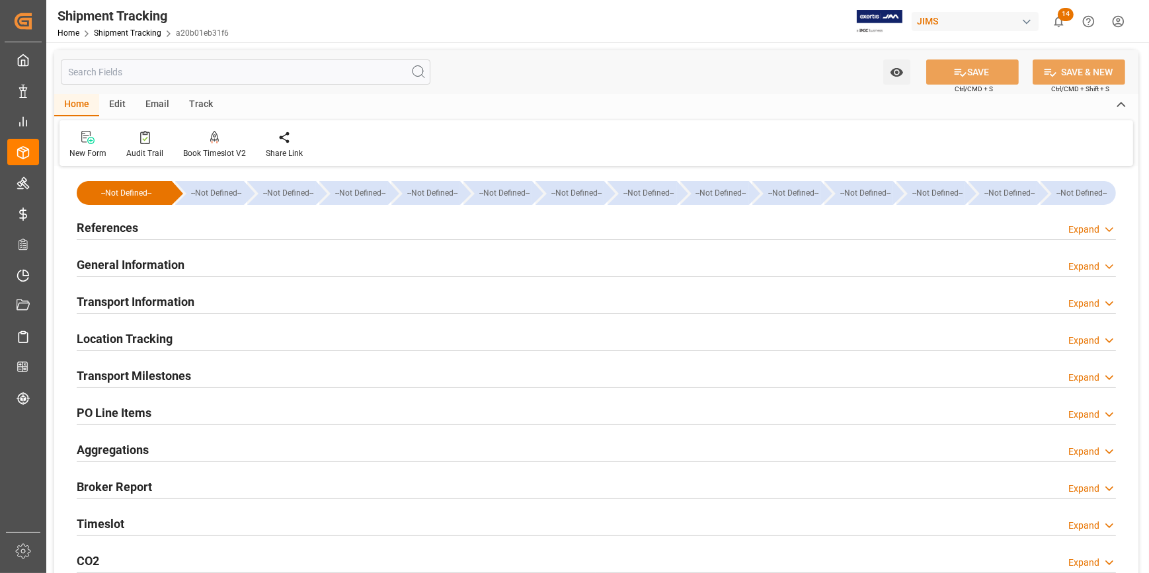
click at [230, 266] on div "General Information Expand" at bounding box center [596, 263] width 1039 height 25
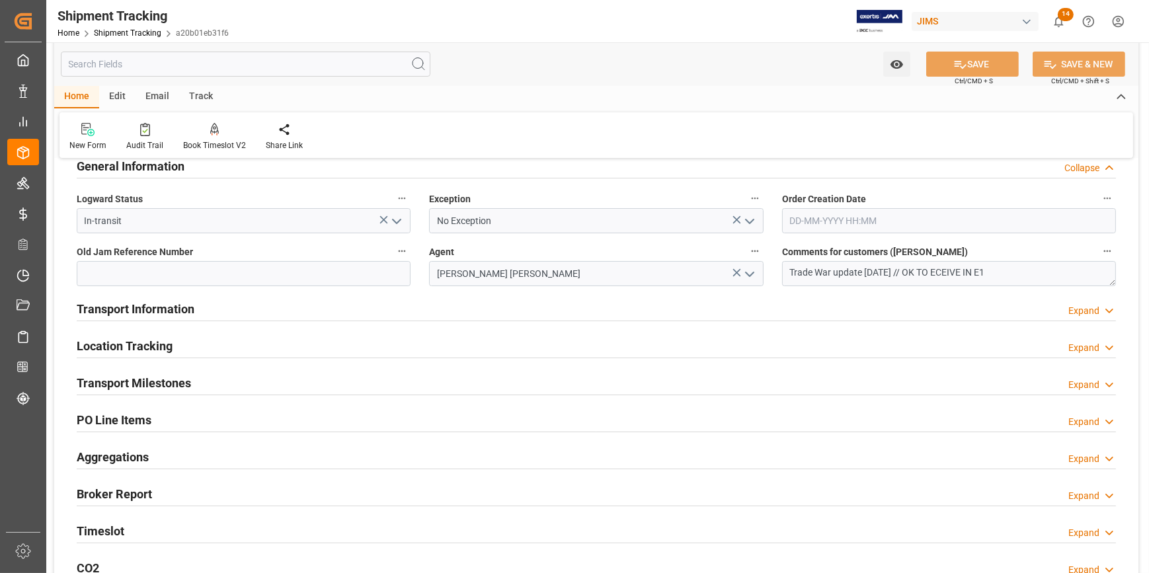
scroll to position [180, 0]
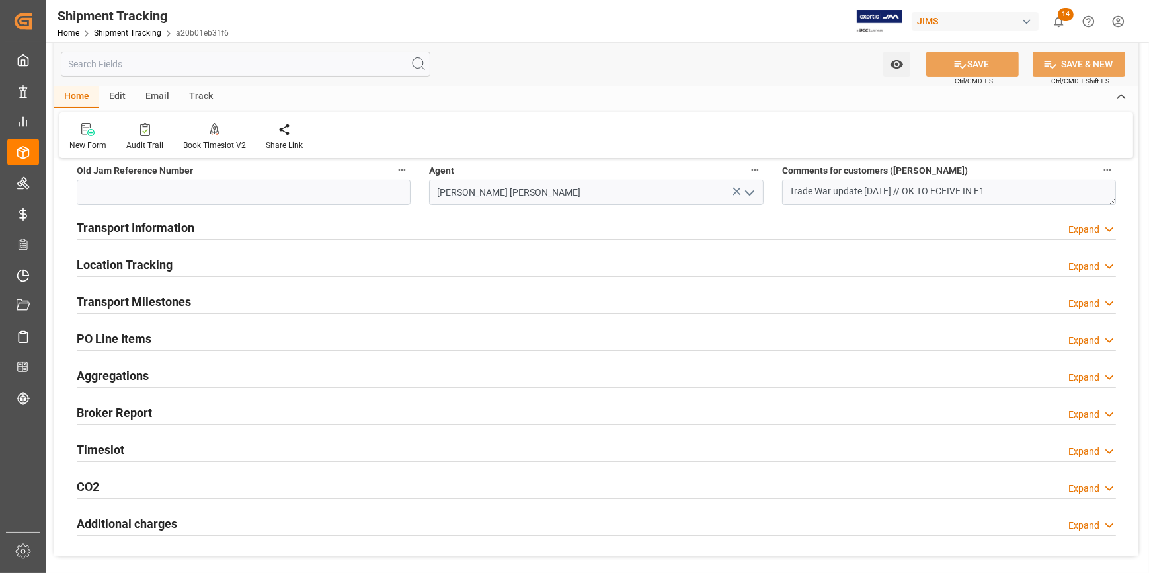
click at [237, 223] on div "Transport Information Expand" at bounding box center [596, 226] width 1039 height 25
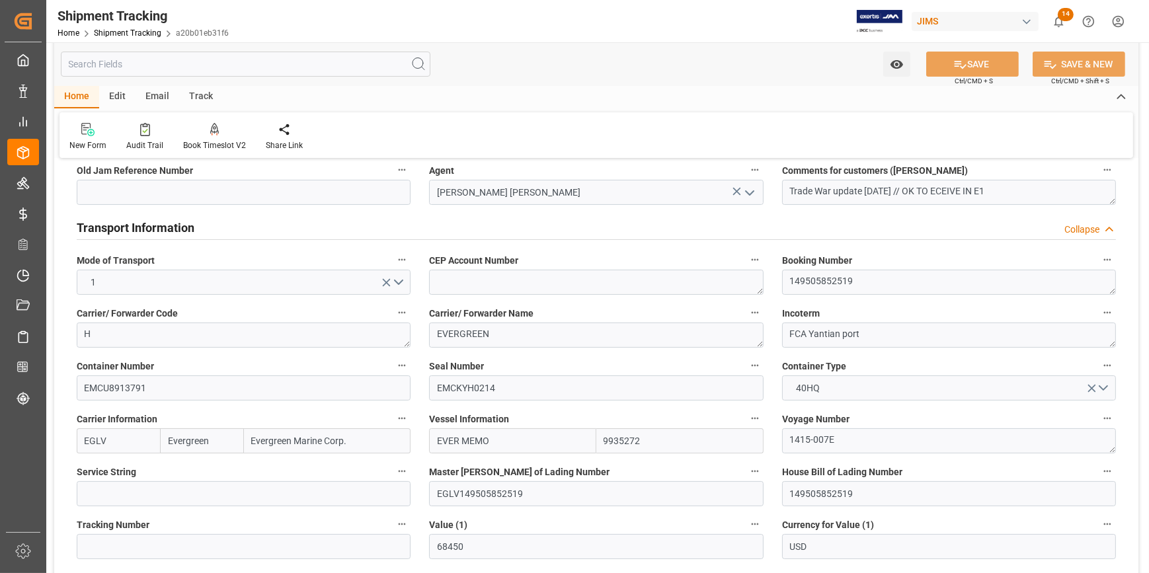
scroll to position [0, 0]
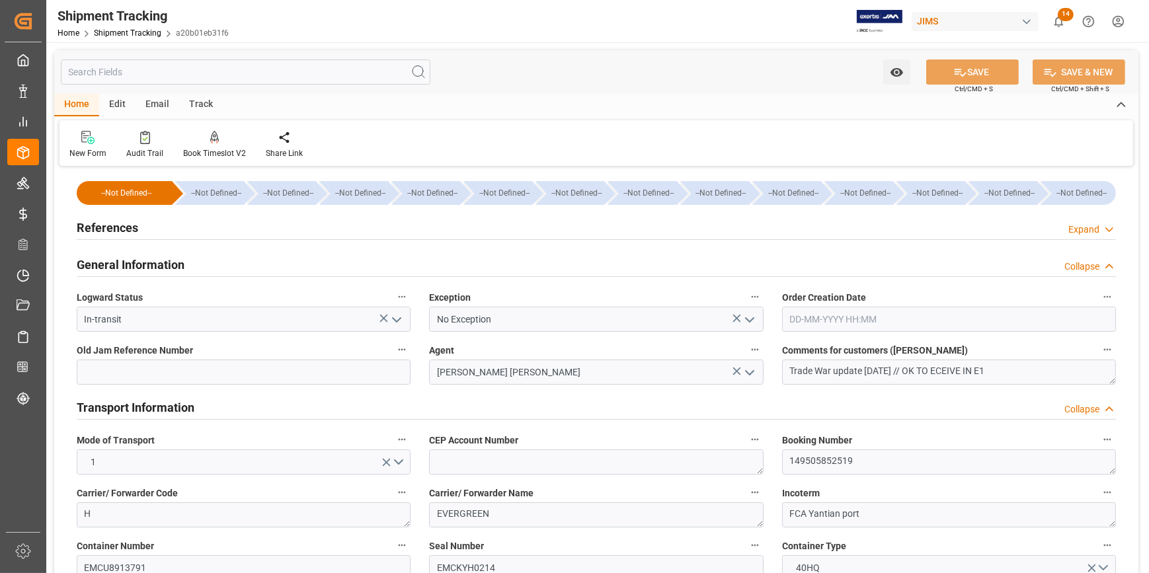
click at [227, 233] on div "References Expand" at bounding box center [596, 226] width 1039 height 25
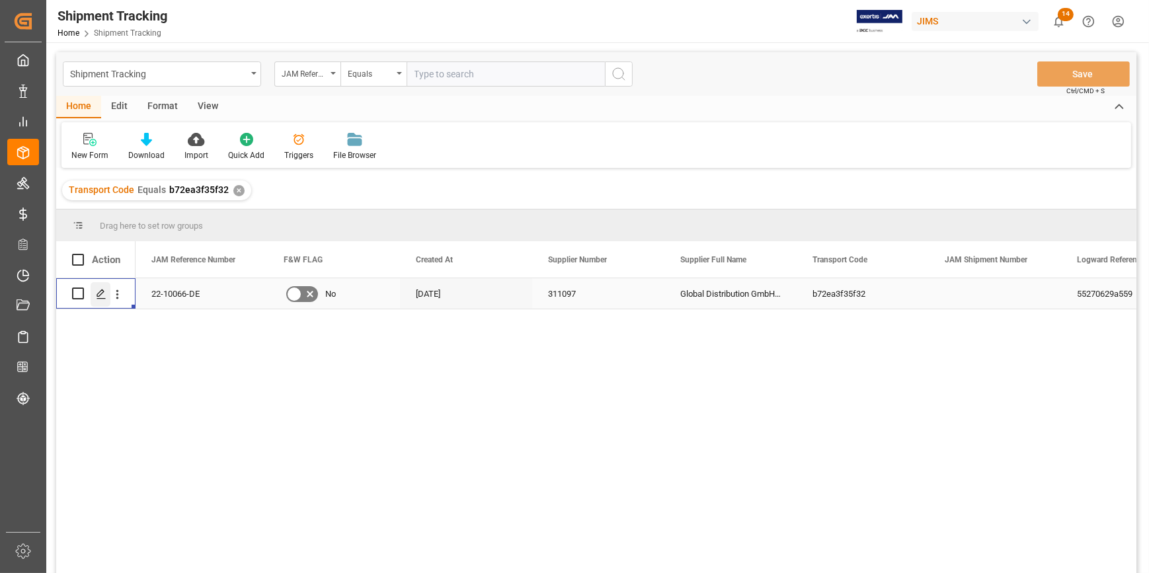
click at [102, 292] on icon "Press SPACE to select this row." at bounding box center [101, 294] width 11 height 11
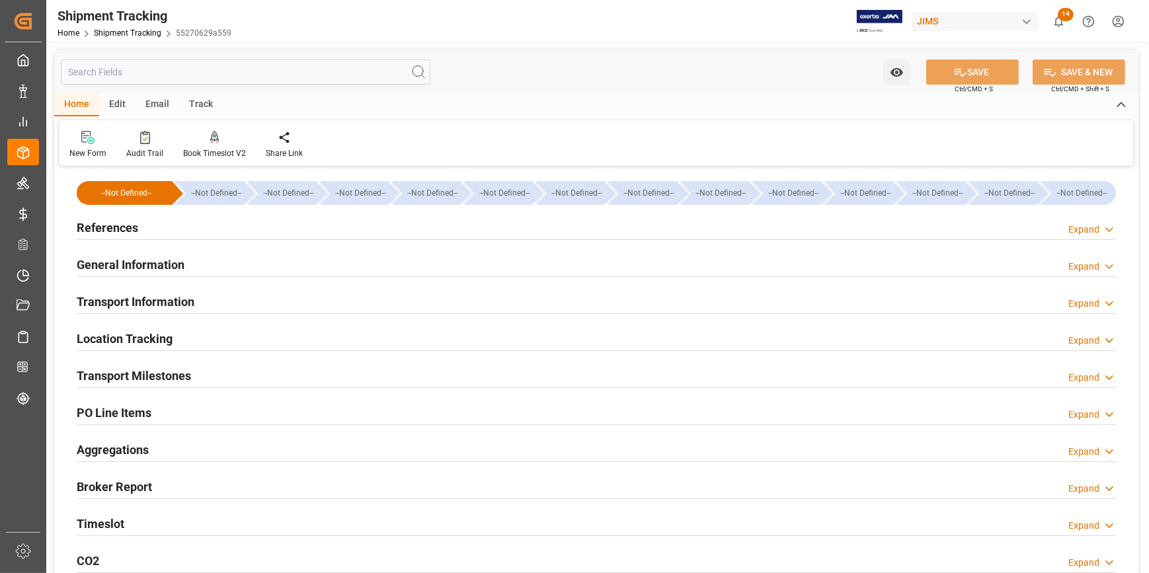
type input "[DATE]"
click at [172, 225] on div "References Expand" at bounding box center [596, 226] width 1039 height 25
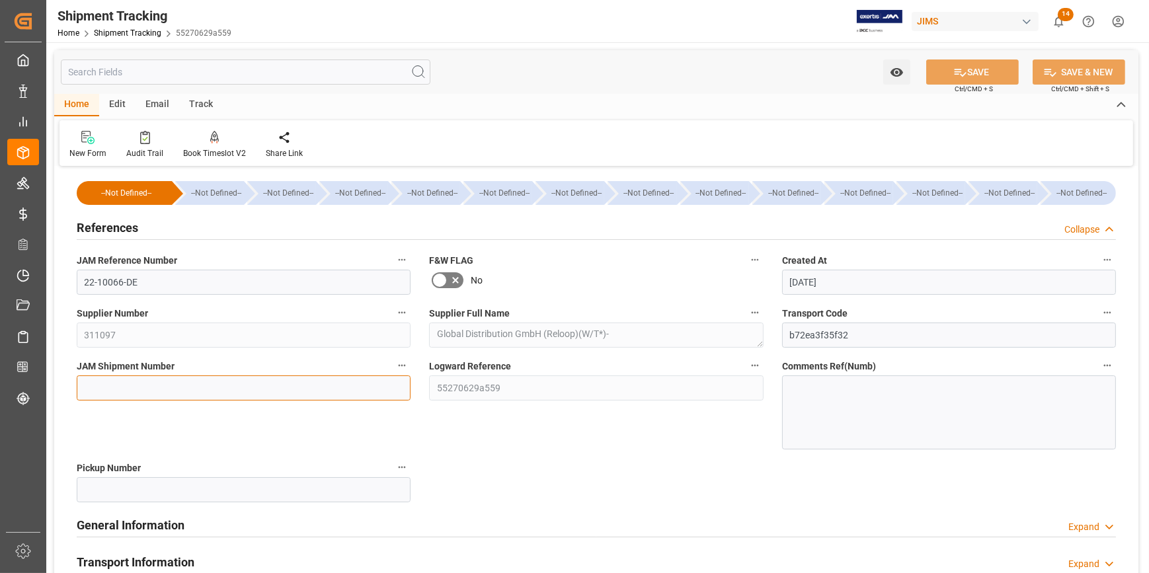
drag, startPoint x: 155, startPoint y: 385, endPoint x: 163, endPoint y: 385, distance: 7.3
click at [155, 385] on input at bounding box center [244, 388] width 334 height 25
paste input "72755"
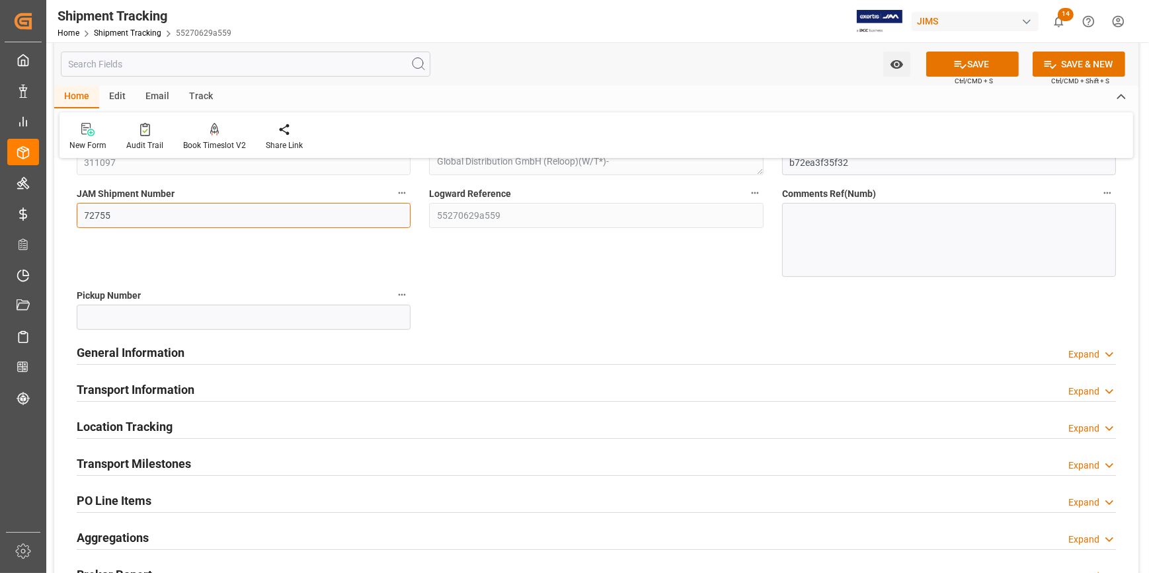
scroll to position [180, 0]
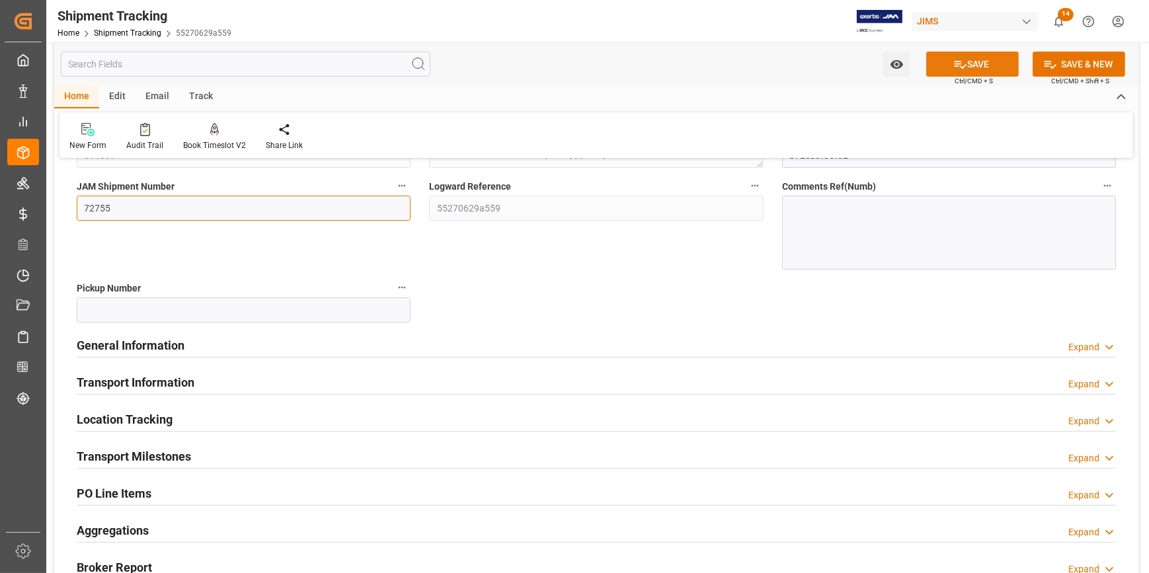
type input "72755"
click at [975, 60] on button "SAVE" at bounding box center [972, 64] width 93 height 25
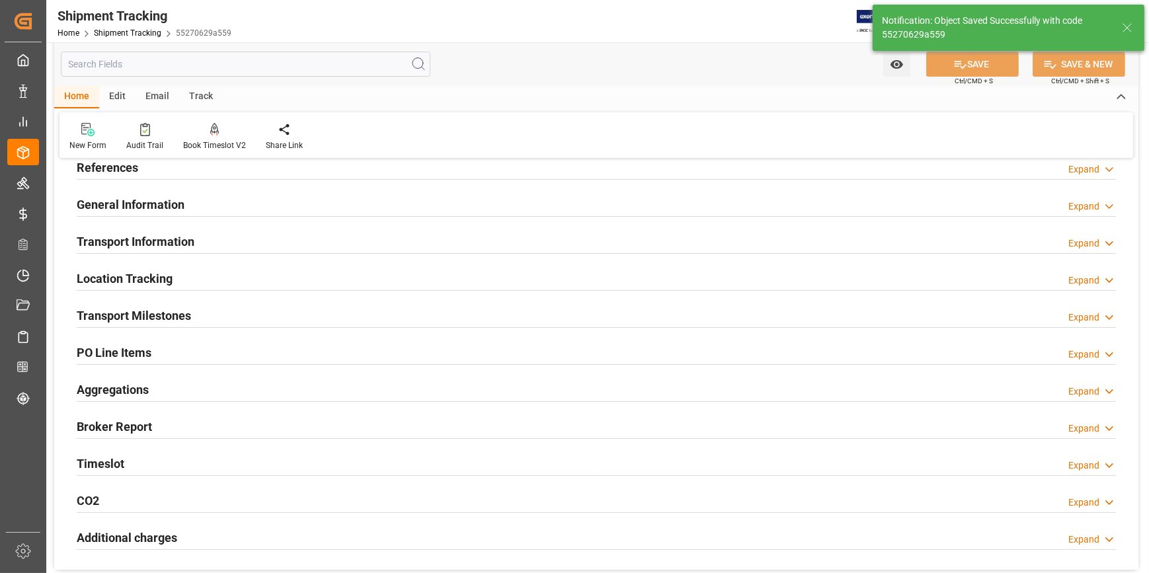
scroll to position [60, 0]
click at [236, 209] on div "General Information Expand" at bounding box center [596, 204] width 1039 height 25
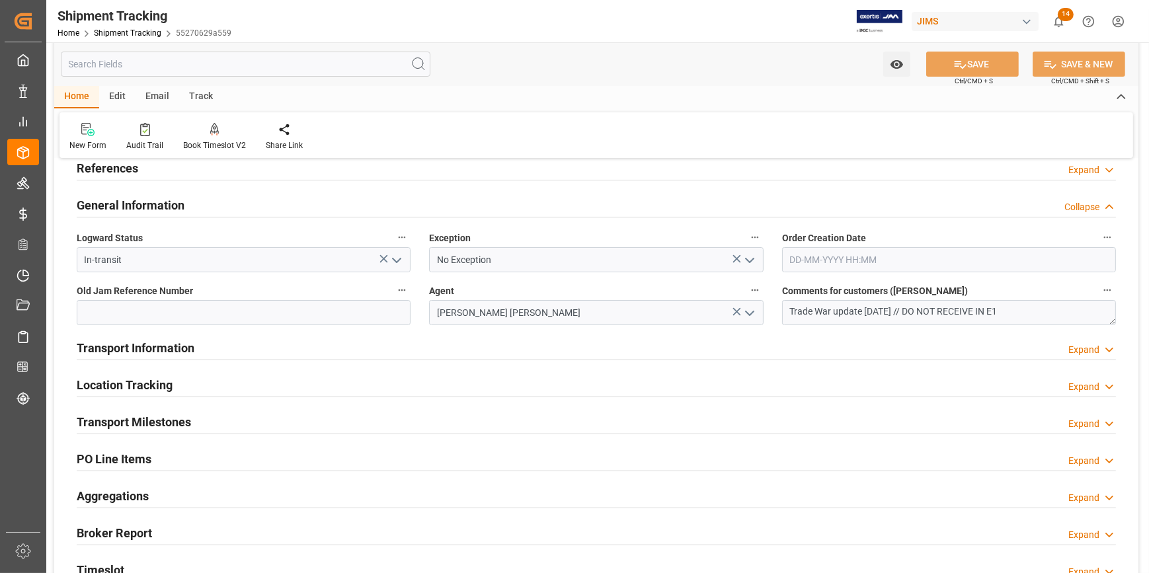
click at [313, 344] on div "Transport Information Expand" at bounding box center [596, 347] width 1039 height 25
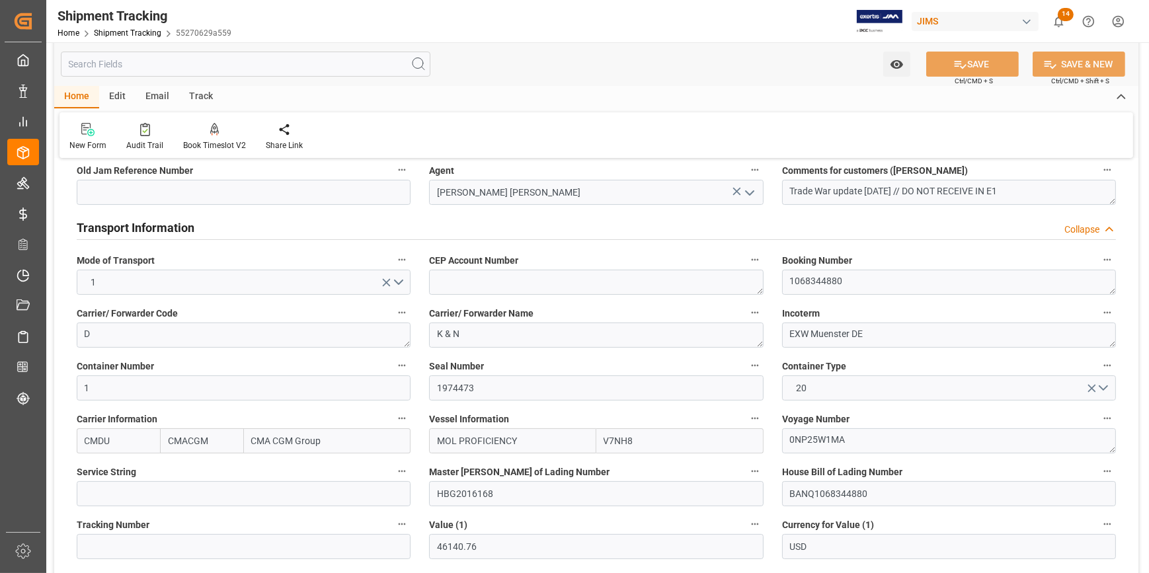
scroll to position [0, 0]
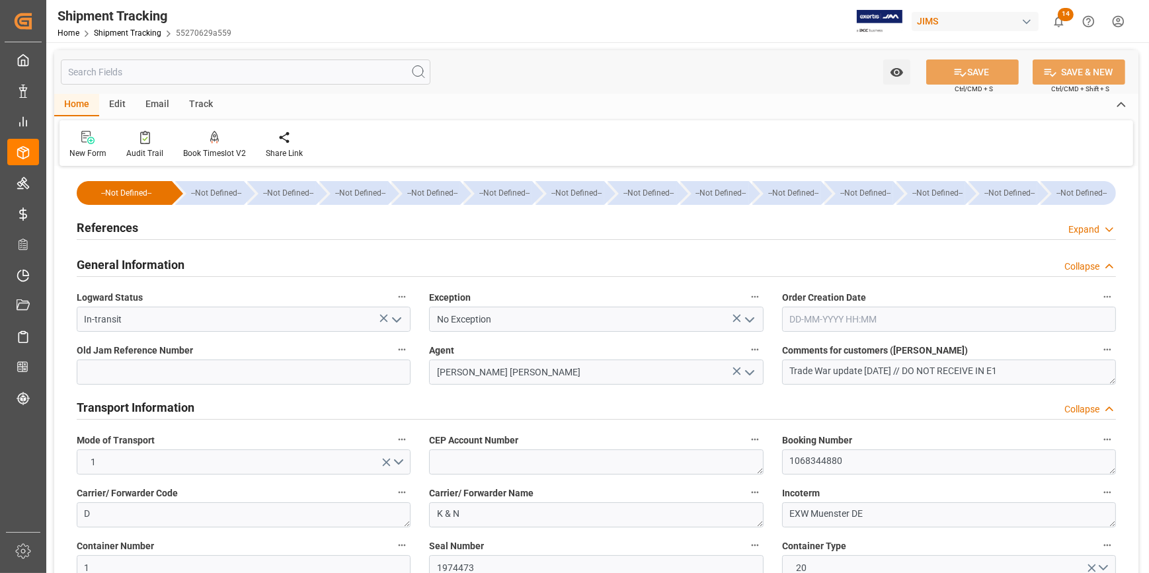
click at [186, 235] on div "References Expand" at bounding box center [596, 226] width 1039 height 25
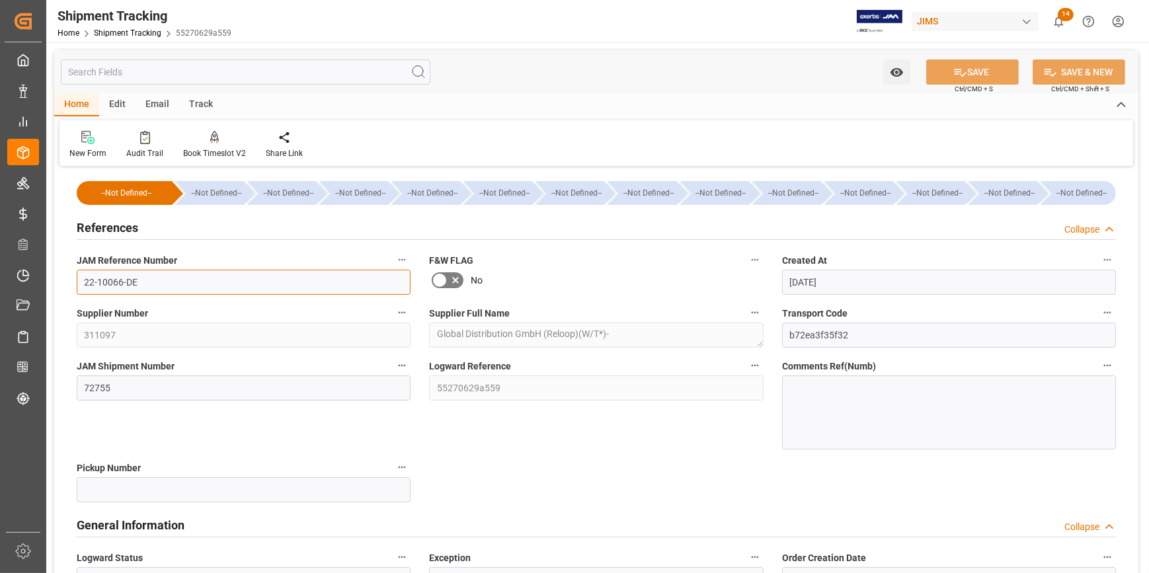
drag, startPoint x: 139, startPoint y: 280, endPoint x: 61, endPoint y: 282, distance: 78.0
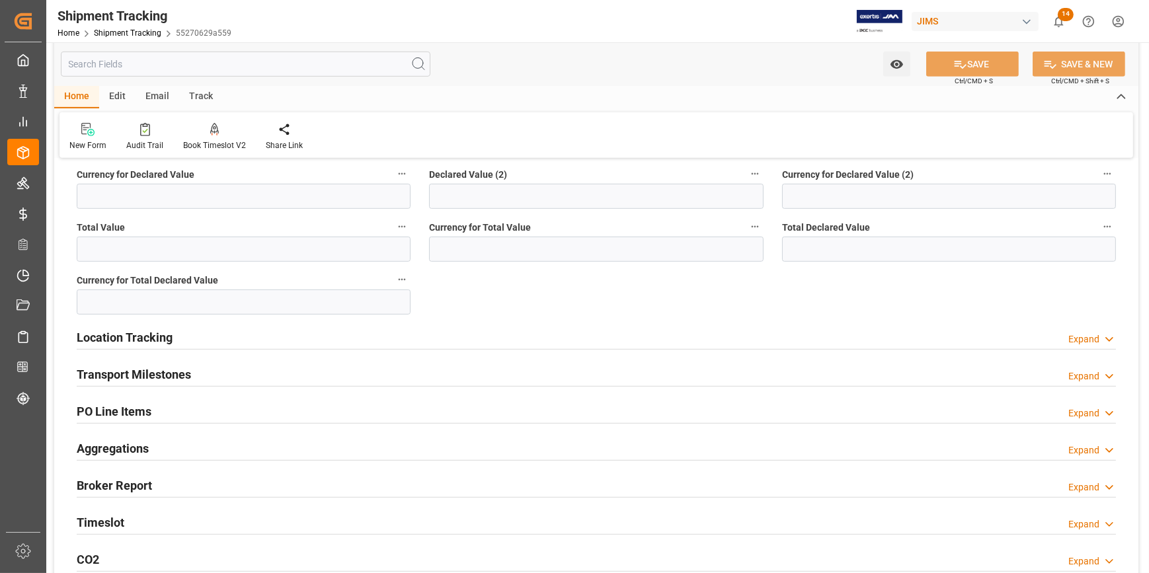
scroll to position [901, 0]
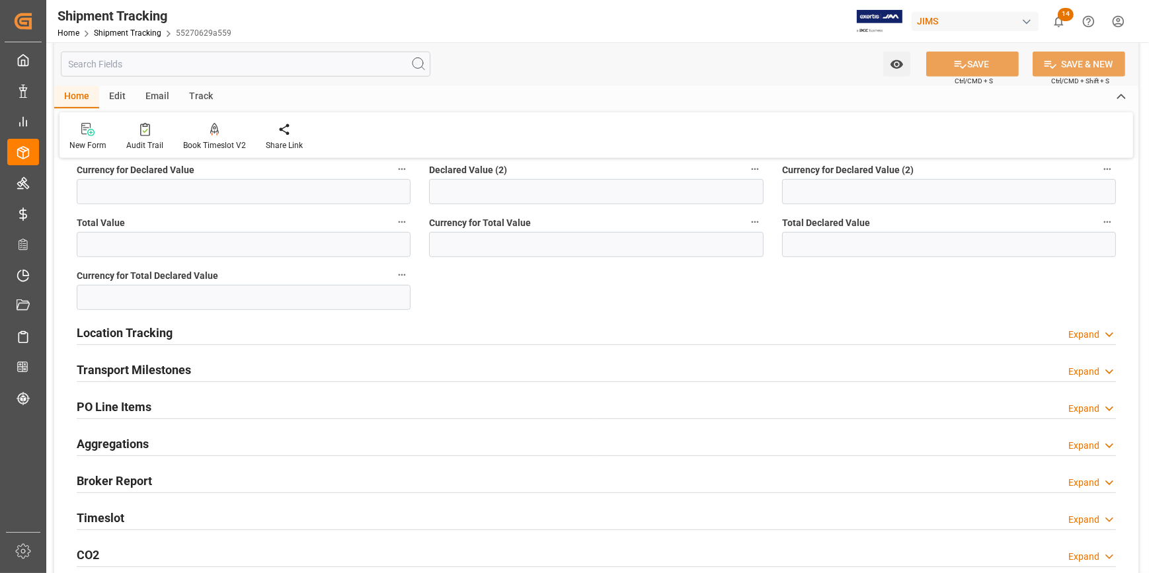
drag, startPoint x: 317, startPoint y: 375, endPoint x: 345, endPoint y: 375, distance: 28.4
click at [317, 374] on div "Transport Milestones Expand" at bounding box center [596, 368] width 1039 height 25
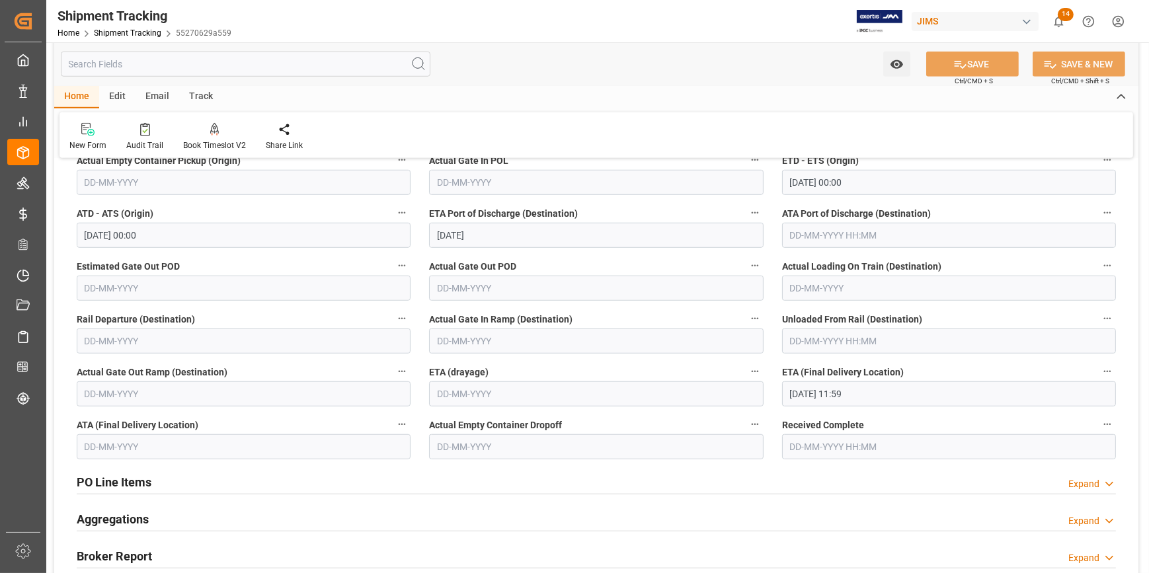
scroll to position [1202, 0]
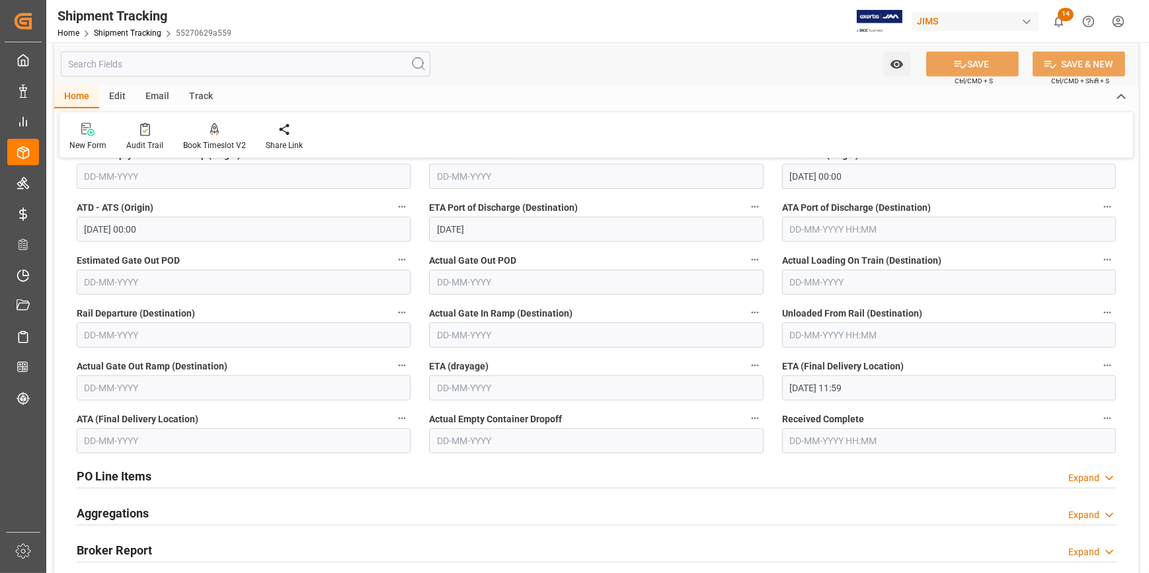
click at [824, 389] on input "08-09-2025 11:59" at bounding box center [949, 388] width 334 height 25
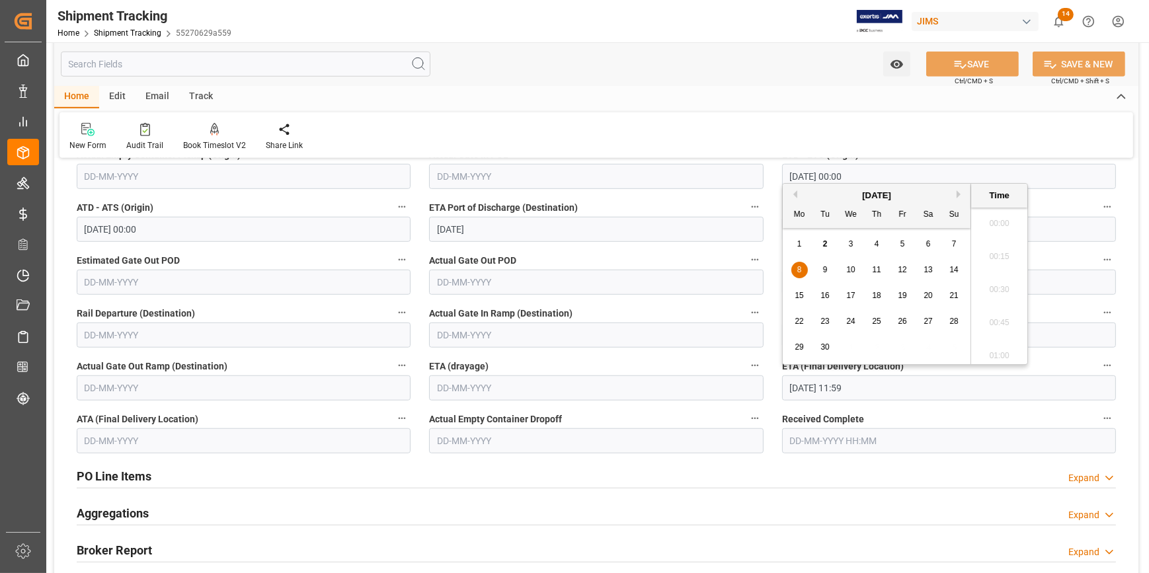
scroll to position [1492, 0]
click at [853, 242] on span "3" at bounding box center [851, 243] width 5 height 9
type input "03-09-2025 11:59"
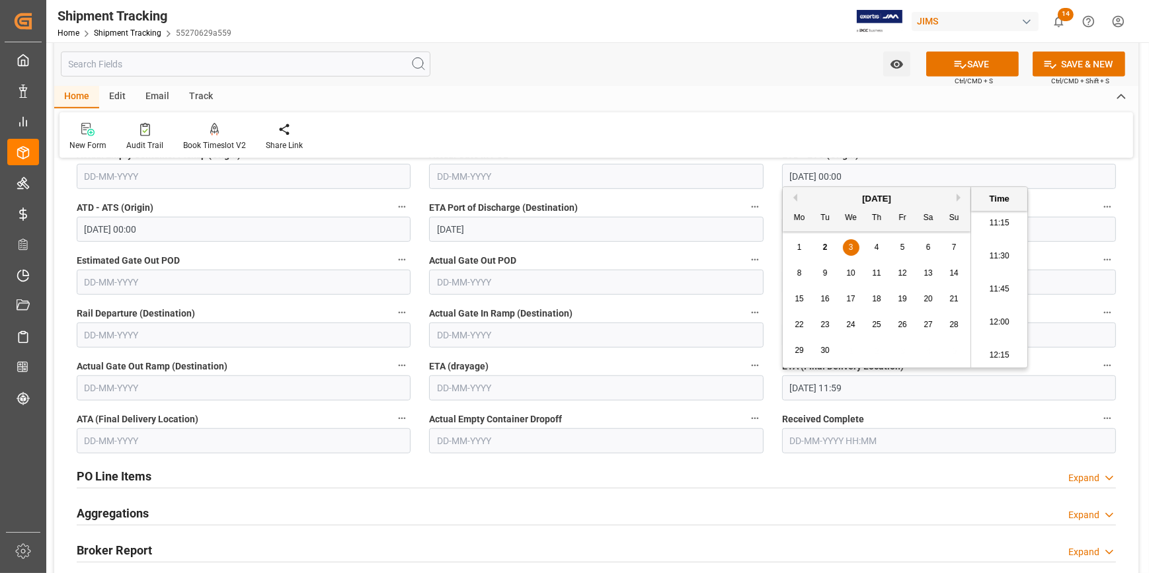
scroll to position [1142, 0]
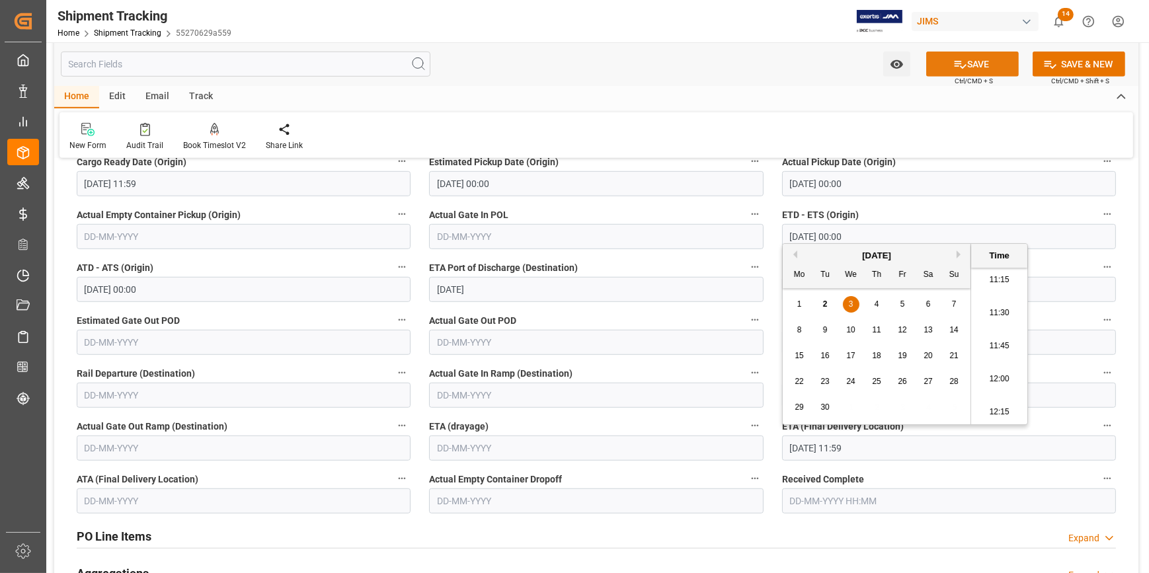
click at [982, 60] on button "SAVE" at bounding box center [972, 64] width 93 height 25
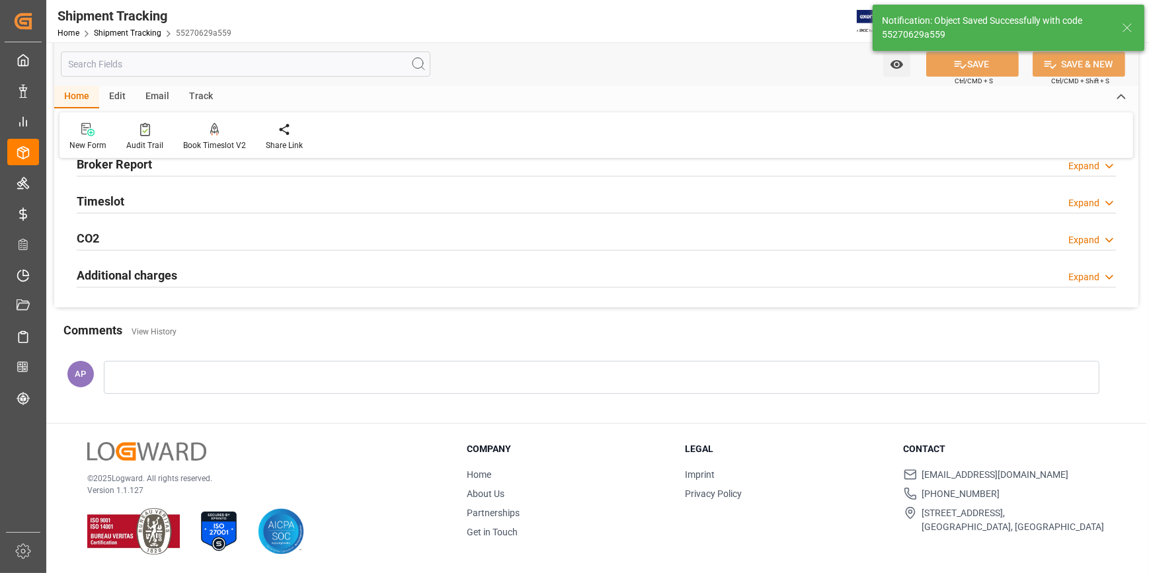
scroll to position [247, 0]
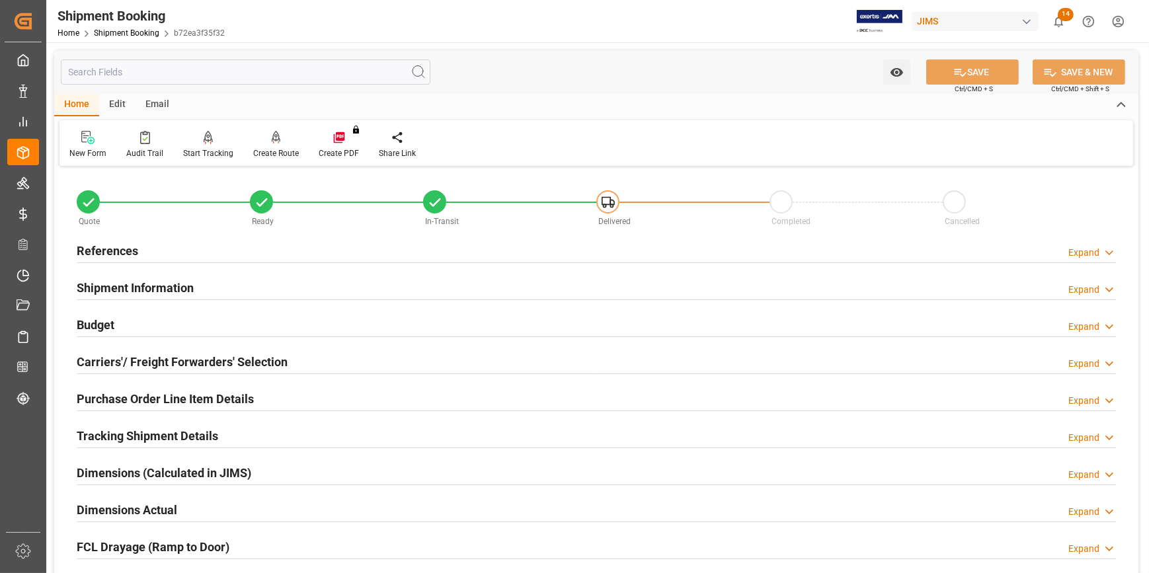
type input "[DATE]"
type input "[DATE] 00:00"
click at [157, 253] on div "References Expand" at bounding box center [596, 249] width 1039 height 25
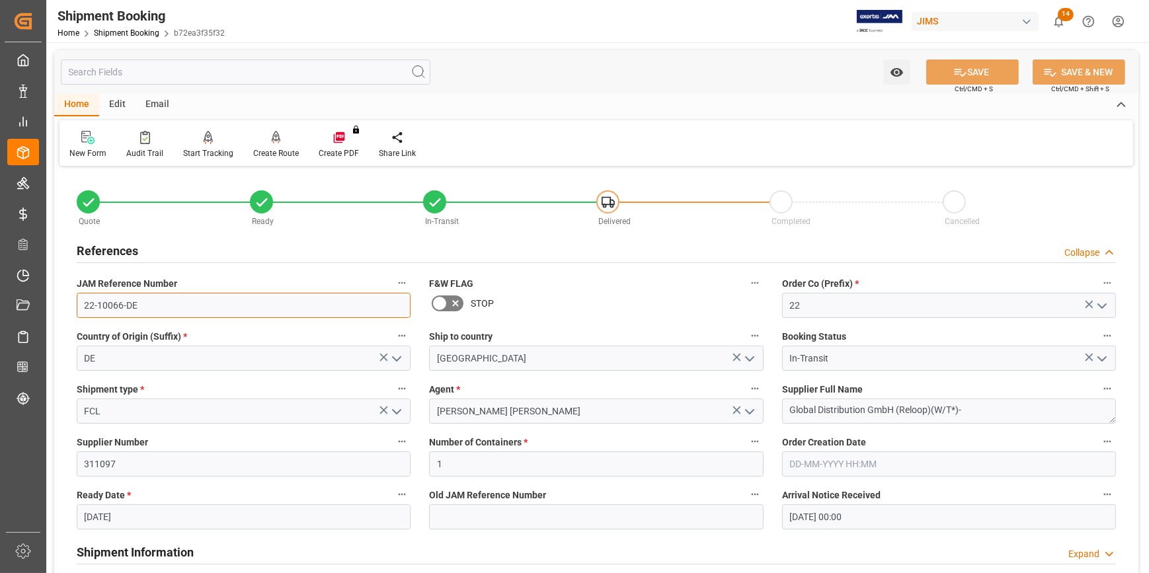
drag, startPoint x: 148, startPoint y: 299, endPoint x: 65, endPoint y: 311, distance: 84.1
click at [65, 311] on div "Quote Ready In-Transit Delivered Completed Cancelled References Collapse JAM Re…" at bounding box center [596, 581] width 1084 height 822
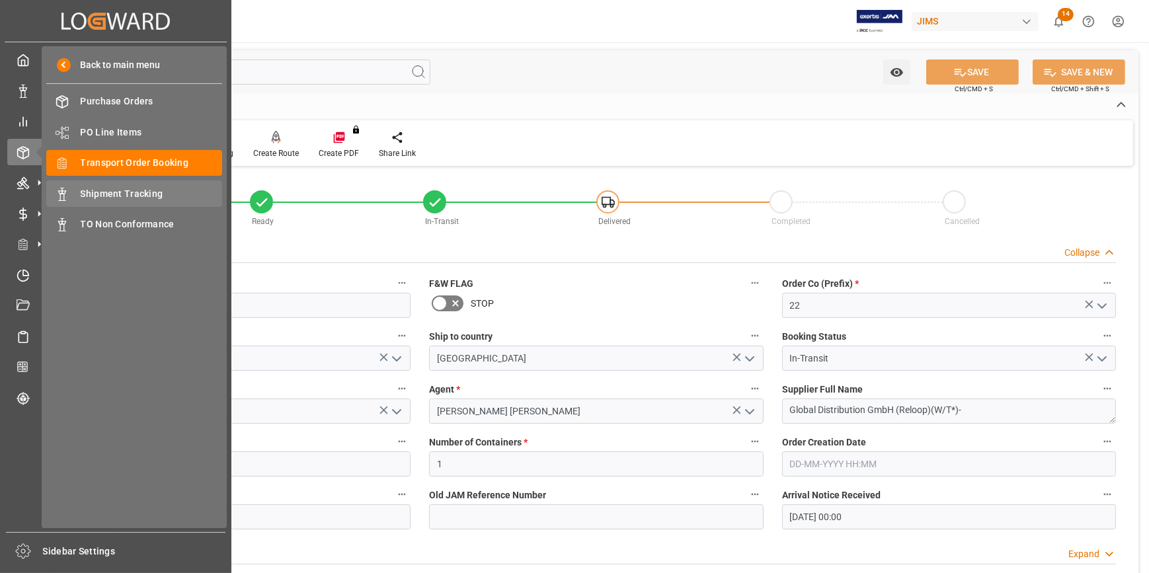
click at [126, 194] on span "Shipment Tracking" at bounding box center [152, 194] width 142 height 14
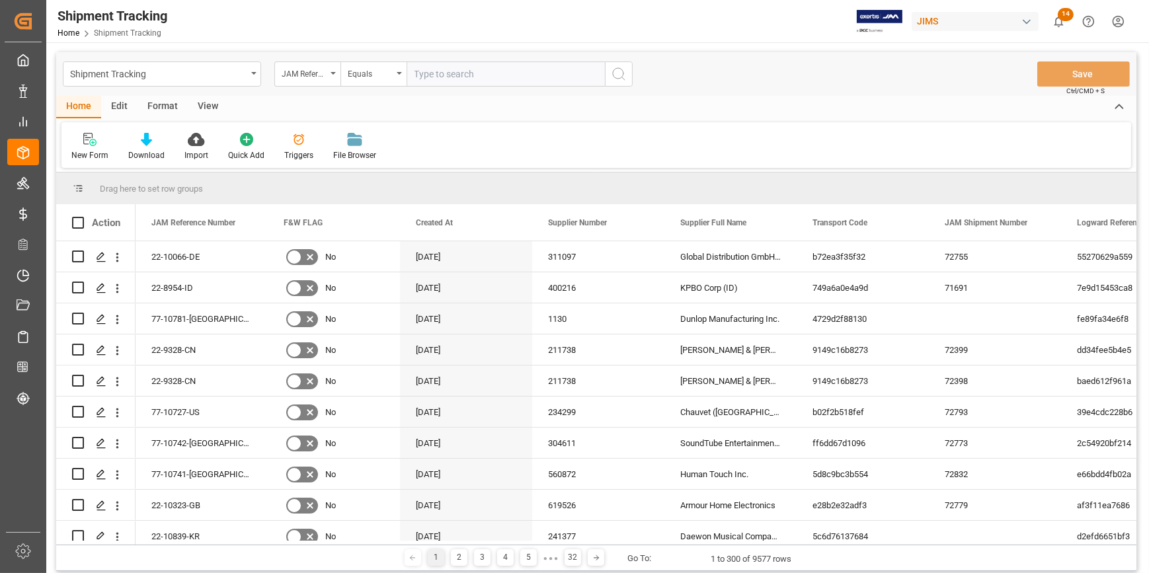
click at [436, 74] on input "text" at bounding box center [506, 73] width 198 height 25
type input "22-10066-DE"
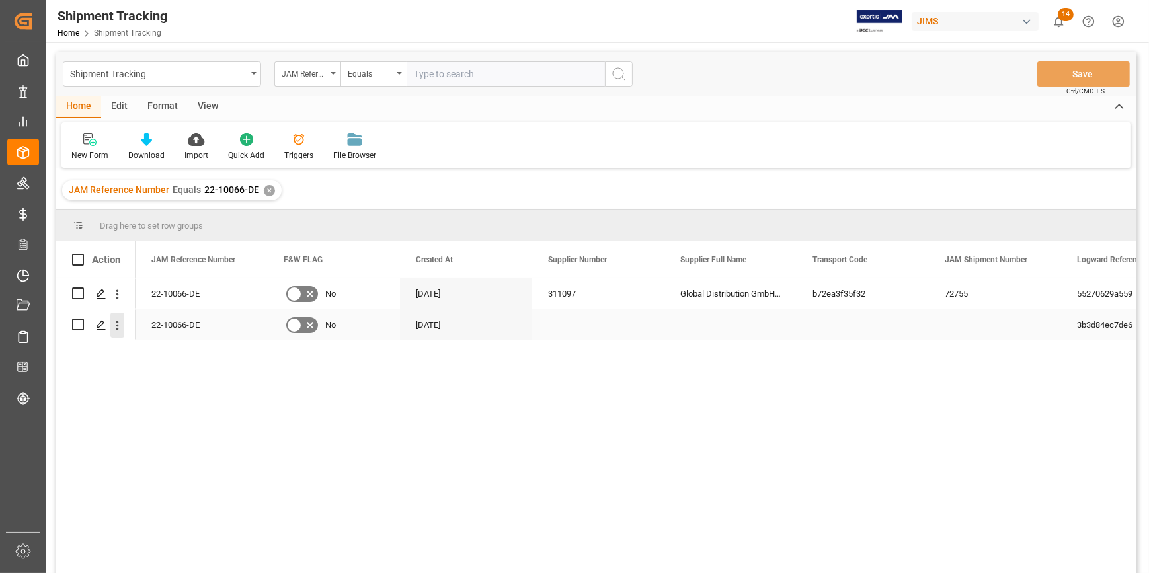
click at [118, 324] on icon "open menu" at bounding box center [117, 326] width 14 height 14
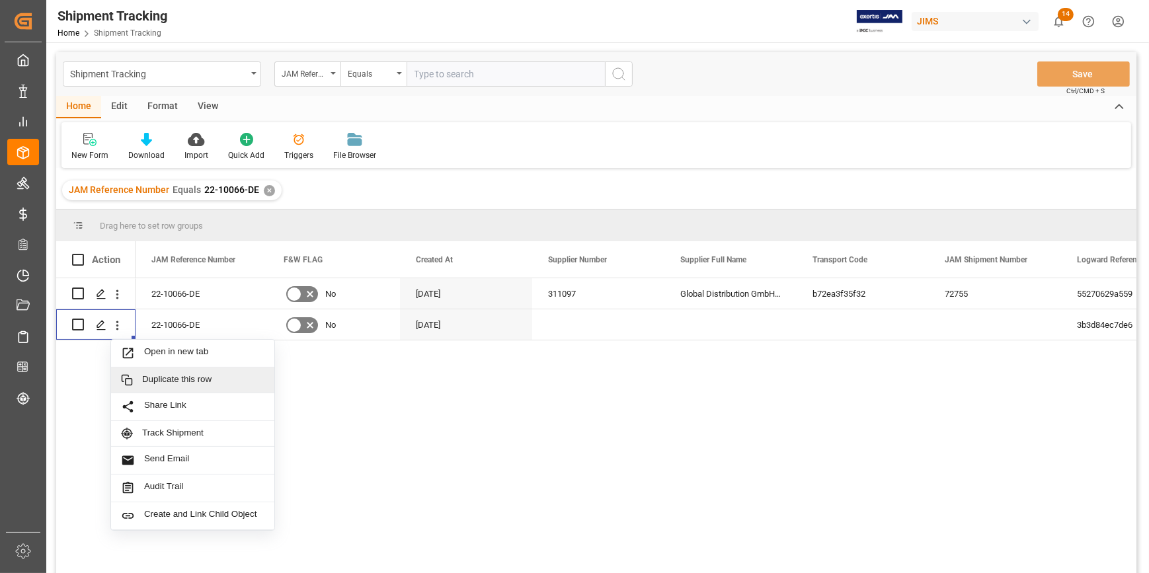
click at [395, 408] on div "22-10066-DE No 11-07-2025 311097 Global Distribution GmbH (Reloop)(W/T*)- b72ea…" at bounding box center [636, 429] width 1001 height 303
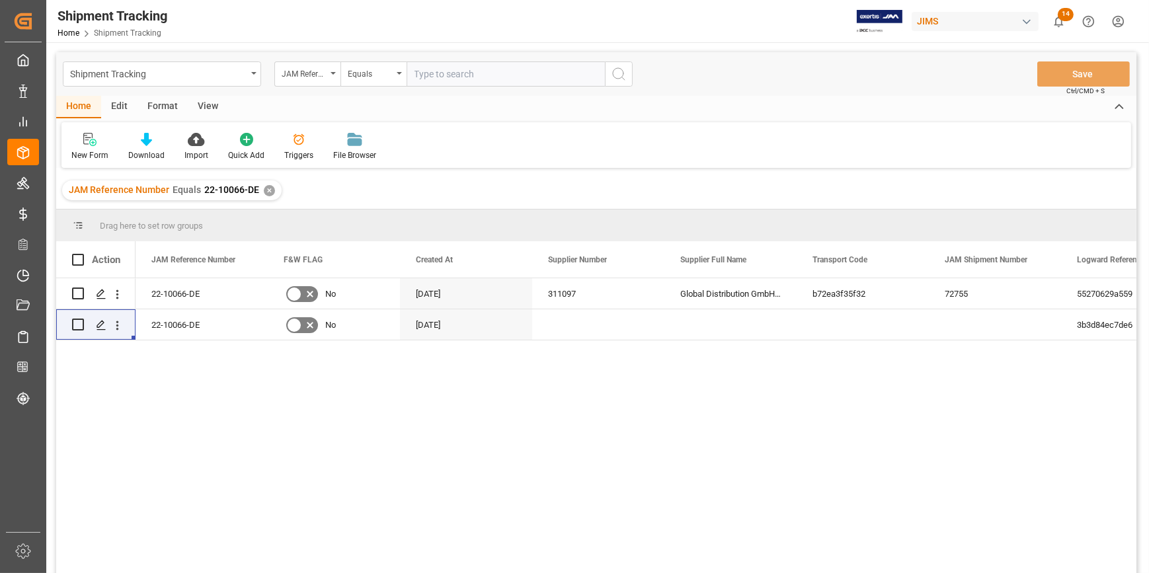
click at [266, 188] on div "✕" at bounding box center [269, 190] width 11 height 11
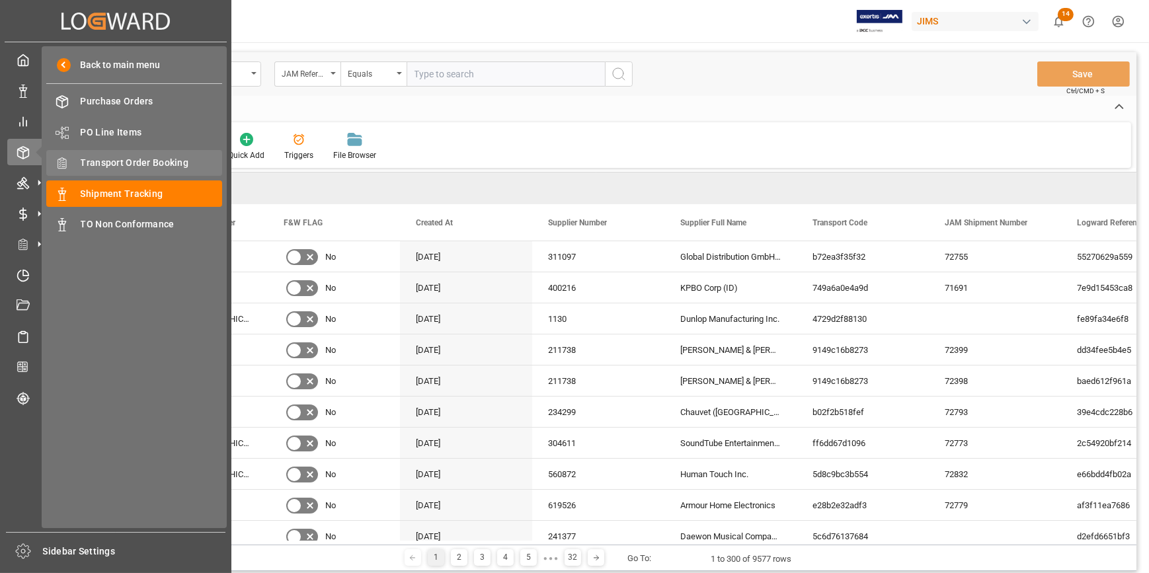
click at [119, 167] on span "Transport Order Booking" at bounding box center [152, 163] width 142 height 14
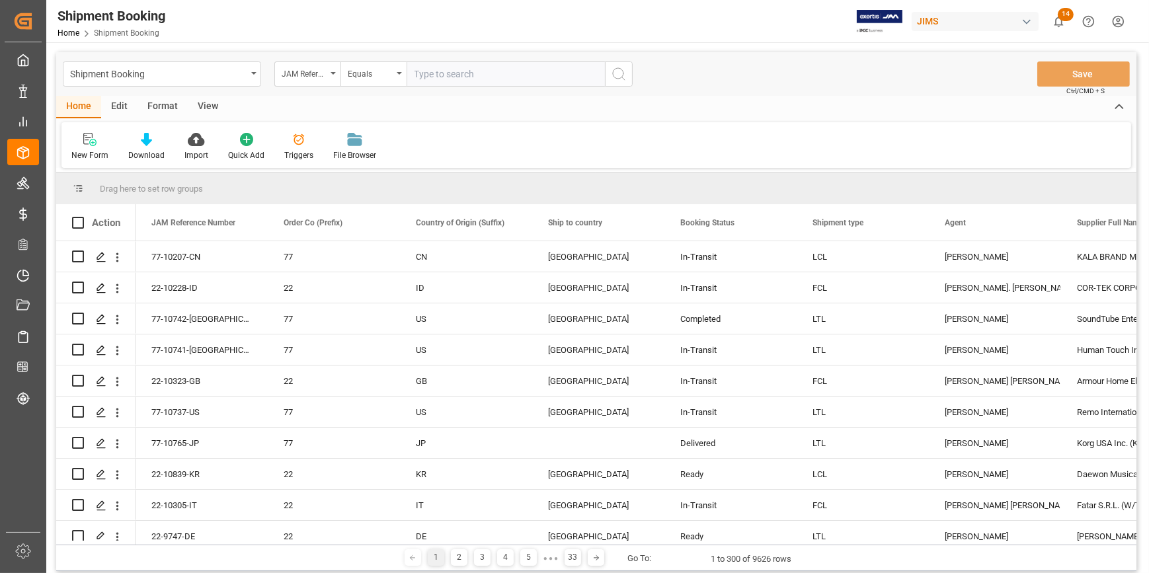
click at [427, 73] on input "text" at bounding box center [506, 73] width 198 height 25
paste input "22-10404-CN"
type input "22-10404-CN"
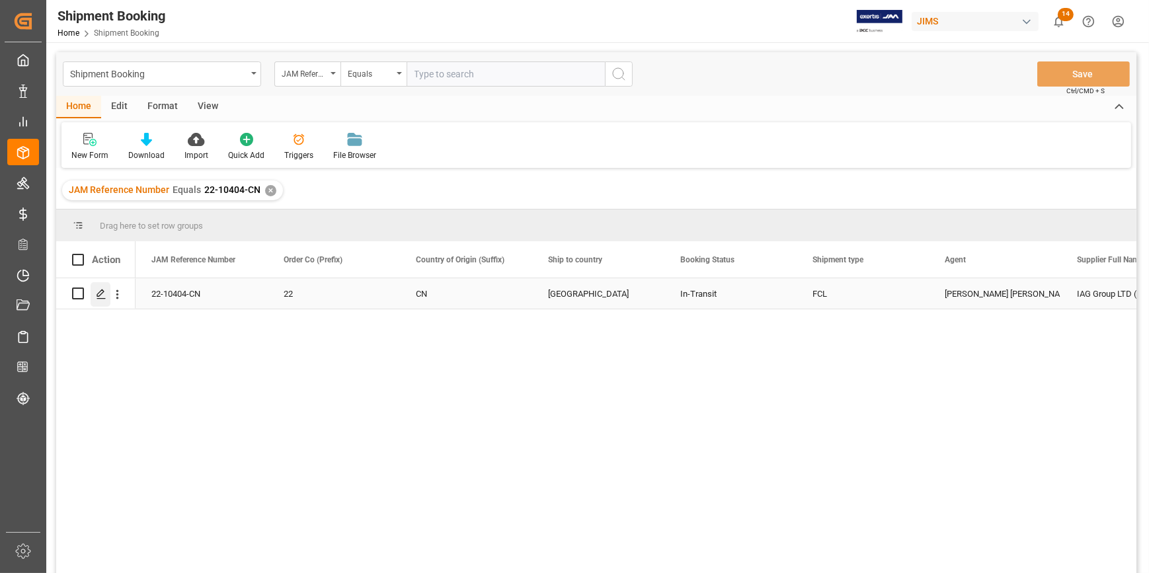
click at [99, 294] on icon "Press SPACE to select this row." at bounding box center [101, 294] width 11 height 11
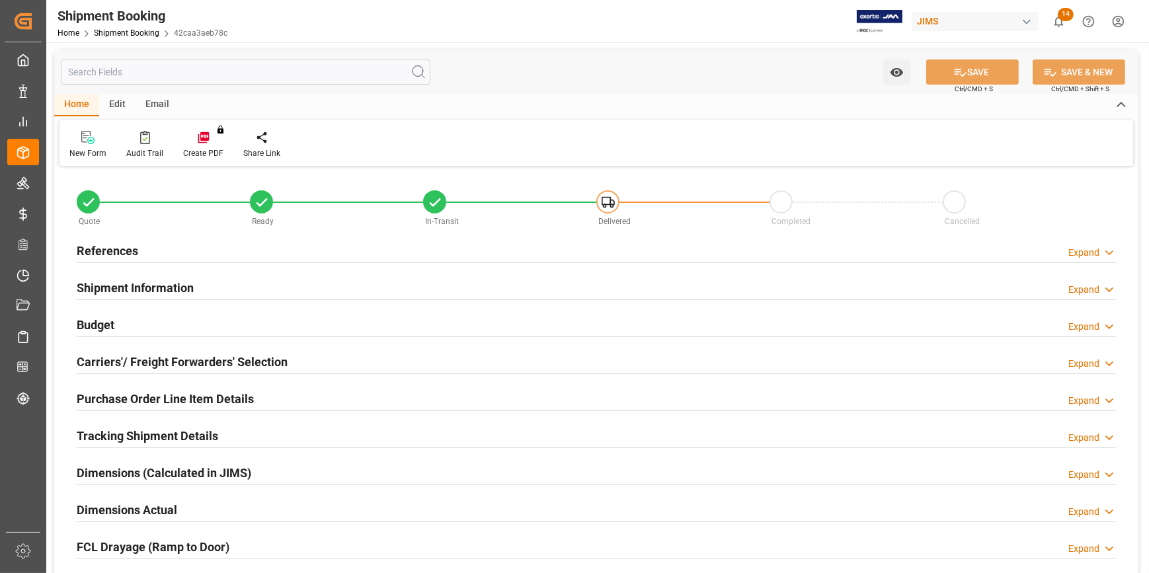
type input "1"
type input "34"
type input "12732.7647"
type input "3302.48"
type input "4200"
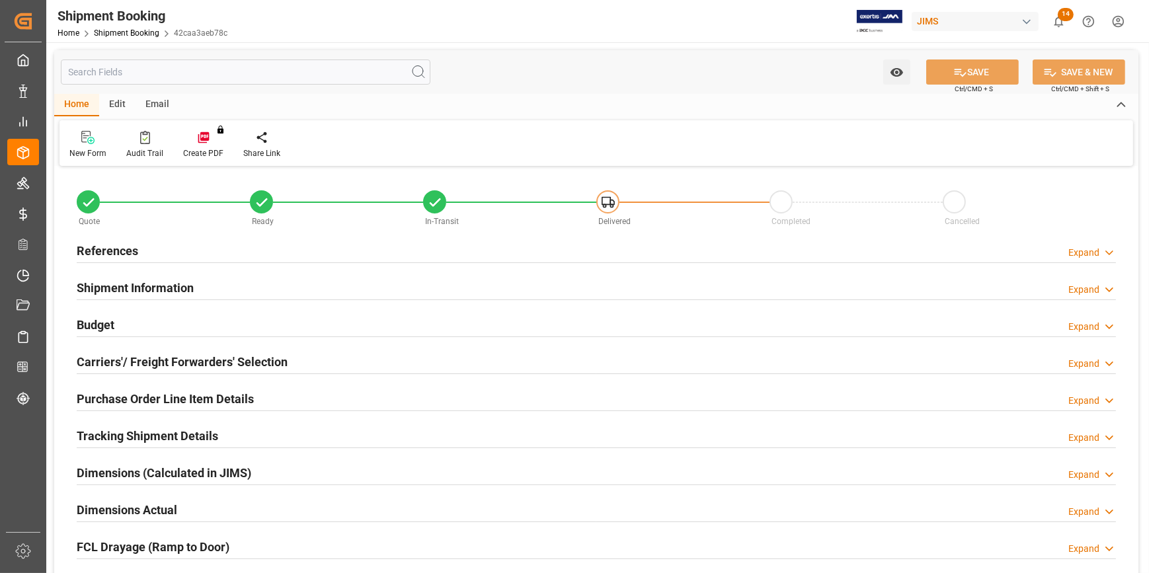
type input "33016.1"
type input "10-08-2025"
type input "26-08-2025 00:00"
click at [239, 254] on div "References Expand" at bounding box center [596, 249] width 1039 height 25
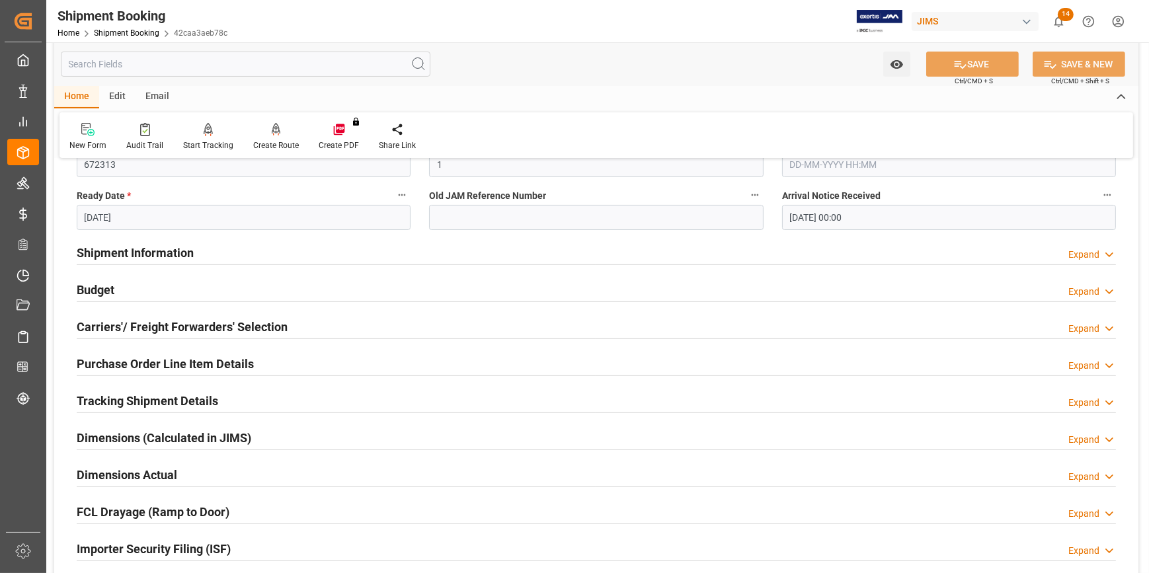
scroll to position [300, 0]
click at [243, 252] on div "Shipment Information Expand" at bounding box center [596, 251] width 1039 height 25
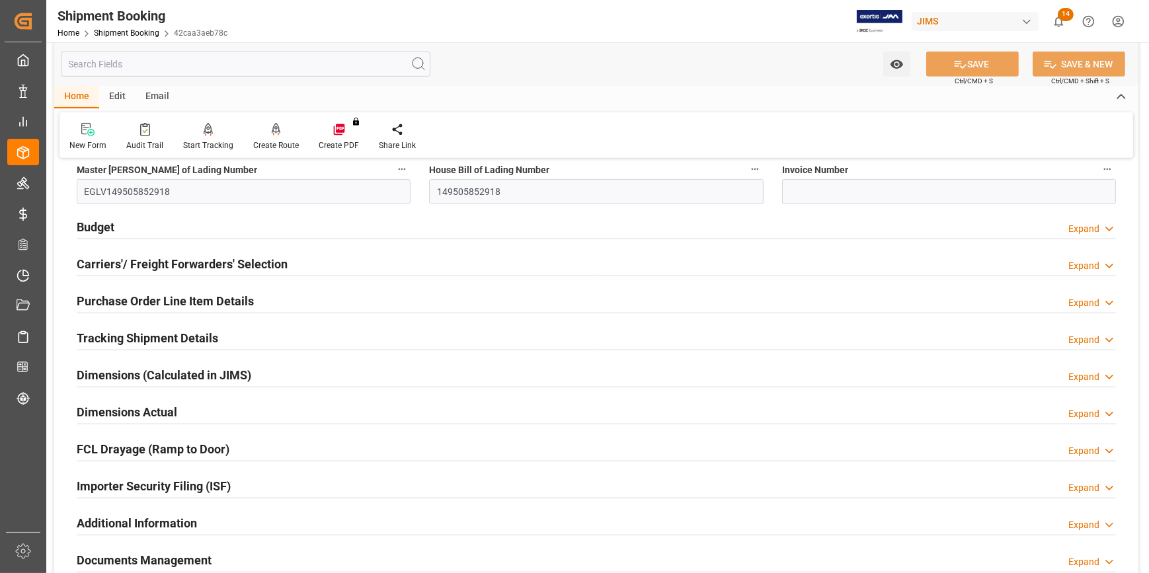
scroll to position [901, 0]
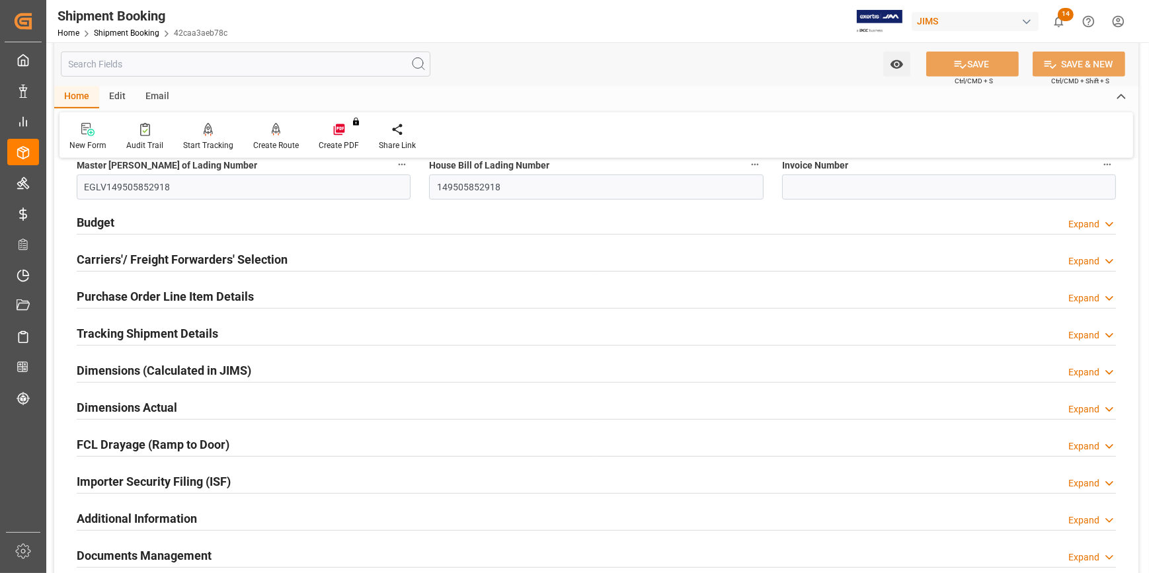
click at [276, 228] on div "Budget Expand" at bounding box center [596, 221] width 1039 height 25
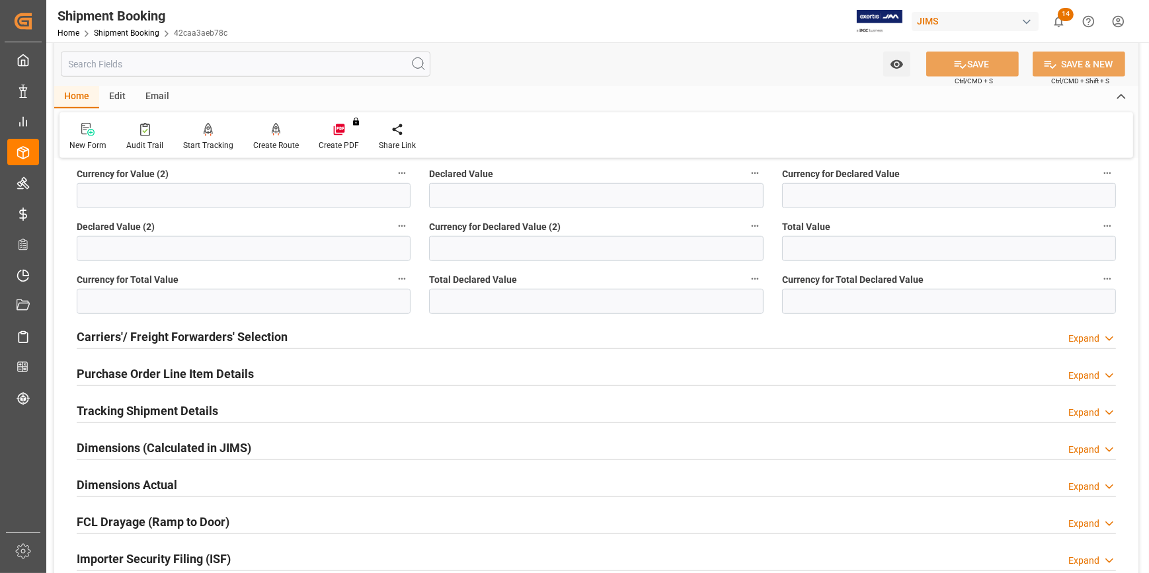
scroll to position [1142, 0]
click at [286, 408] on div "Tracking Shipment Details Expand" at bounding box center [596, 409] width 1039 height 25
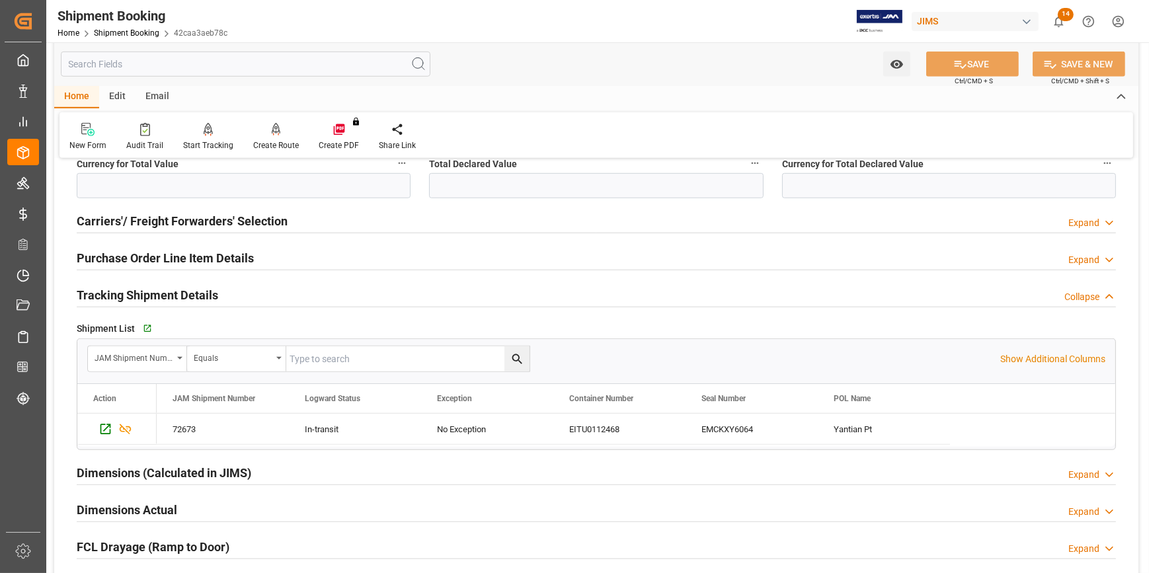
scroll to position [1262, 0]
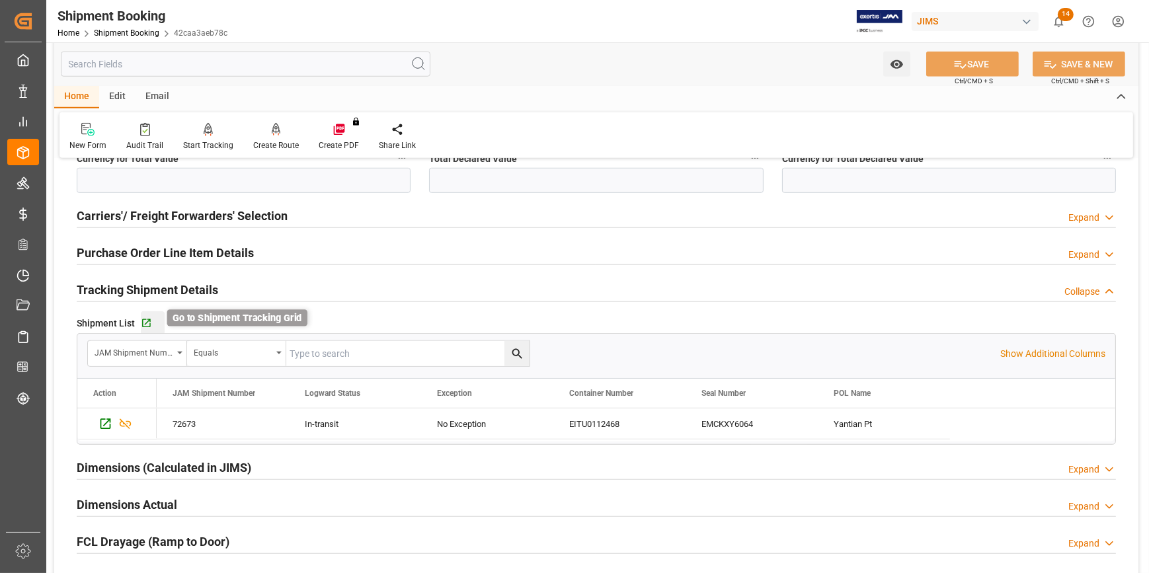
click at [149, 319] on icon "button" at bounding box center [146, 323] width 11 height 11
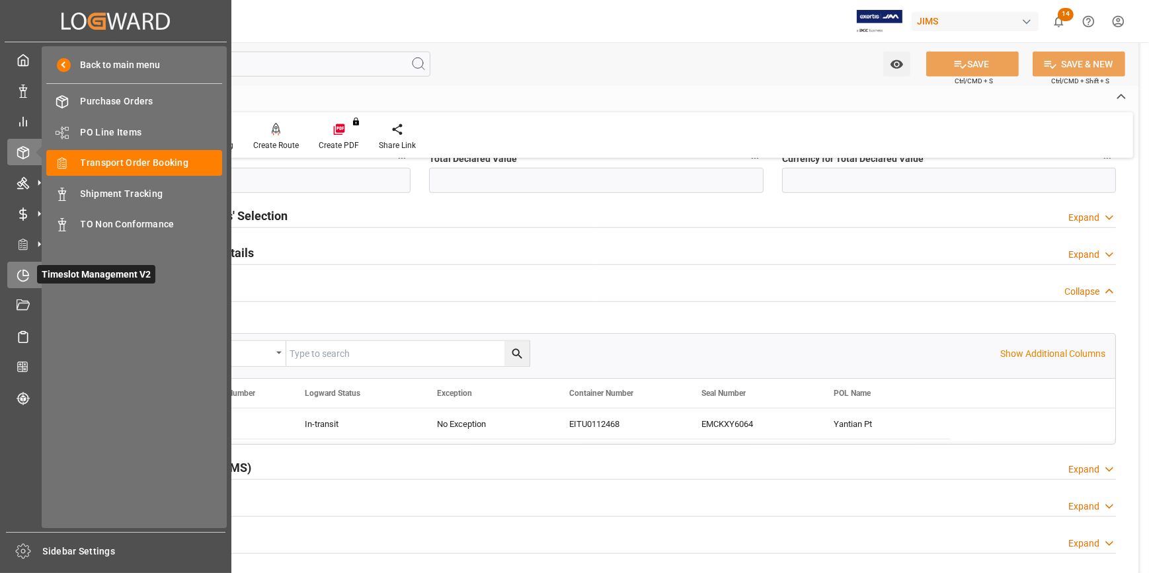
click at [17, 271] on icon at bounding box center [23, 275] width 13 height 13
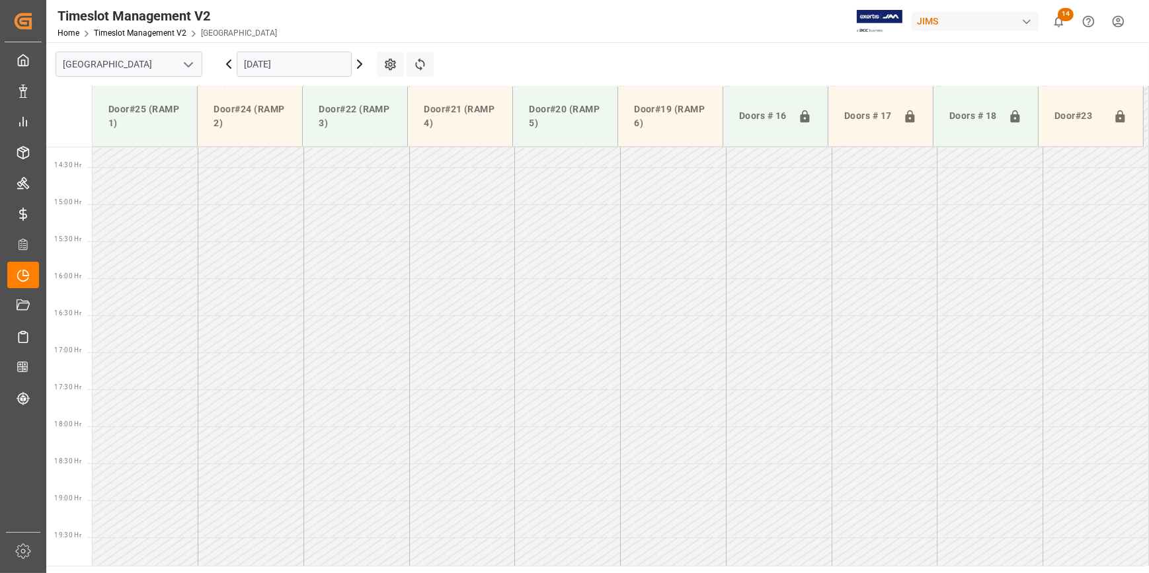
scroll to position [1116, 0]
click at [182, 61] on icon "open menu" at bounding box center [188, 65] width 16 height 16
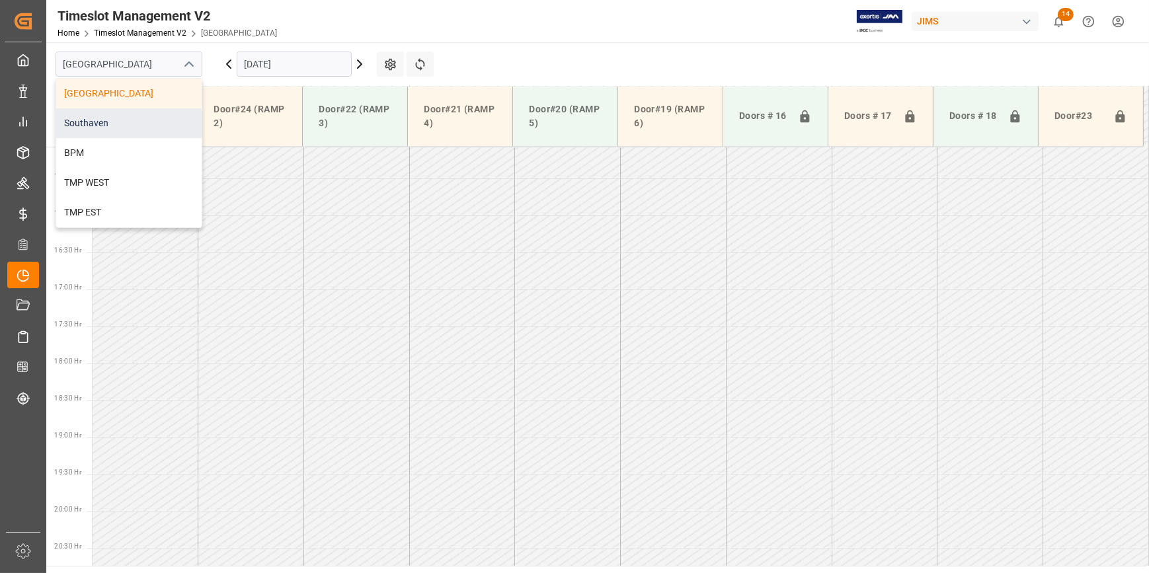
click at [145, 120] on div "Southaven" at bounding box center [128, 123] width 145 height 30
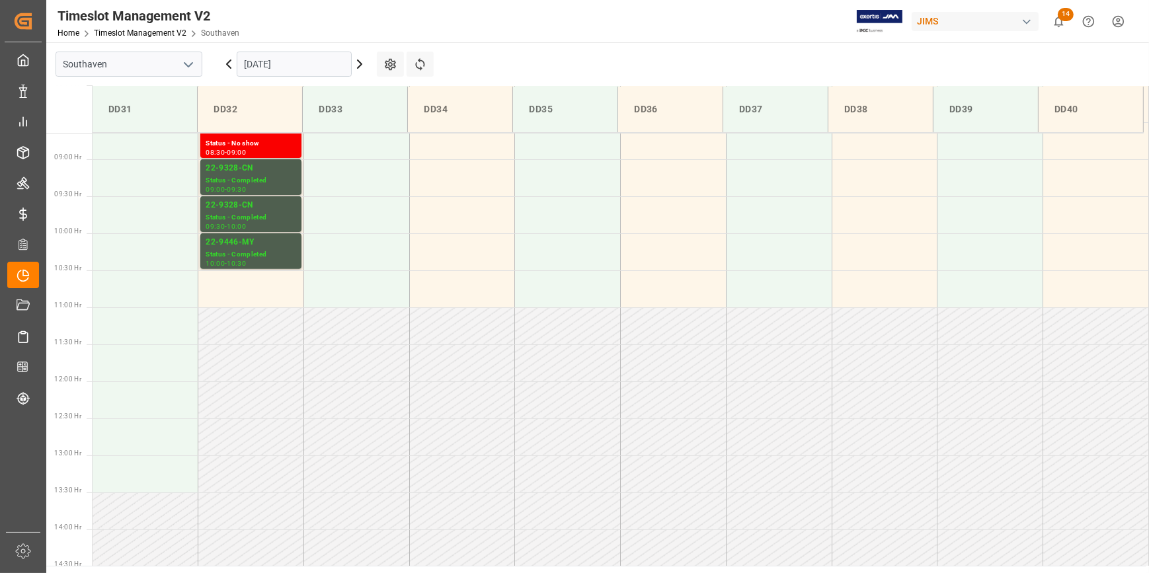
scroll to position [561, 0]
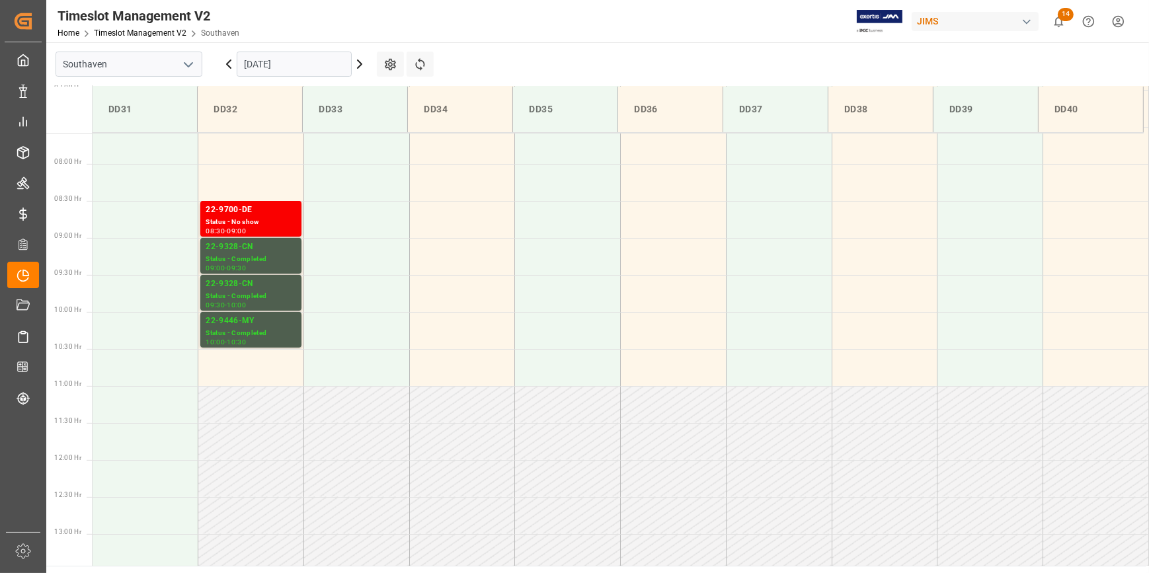
click at [299, 61] on input "[DATE]" at bounding box center [294, 64] width 115 height 25
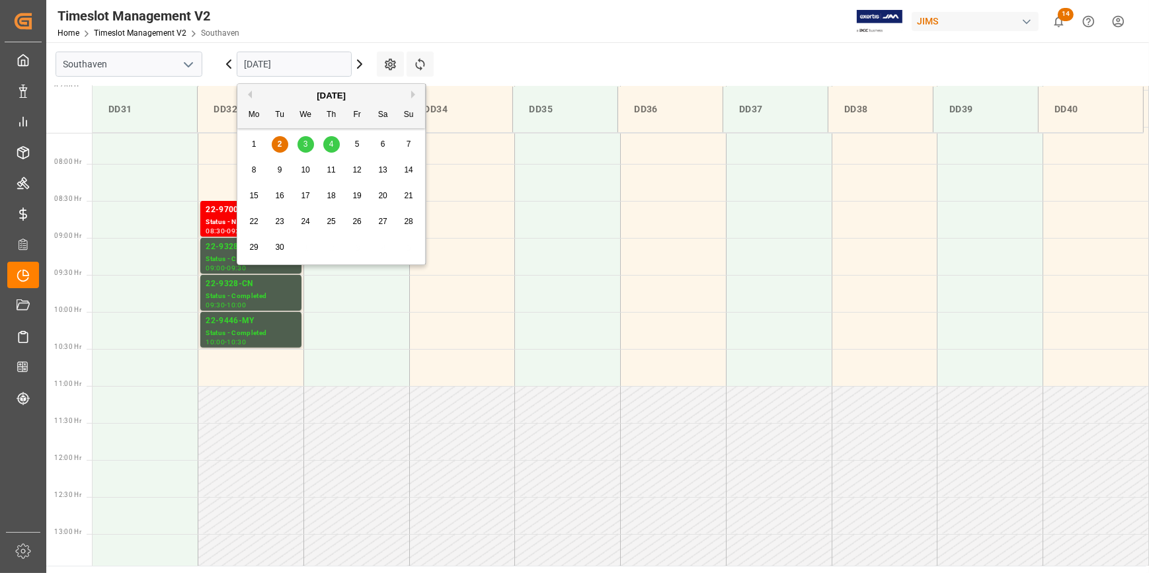
click at [309, 143] on div "3" at bounding box center [306, 145] width 17 height 16
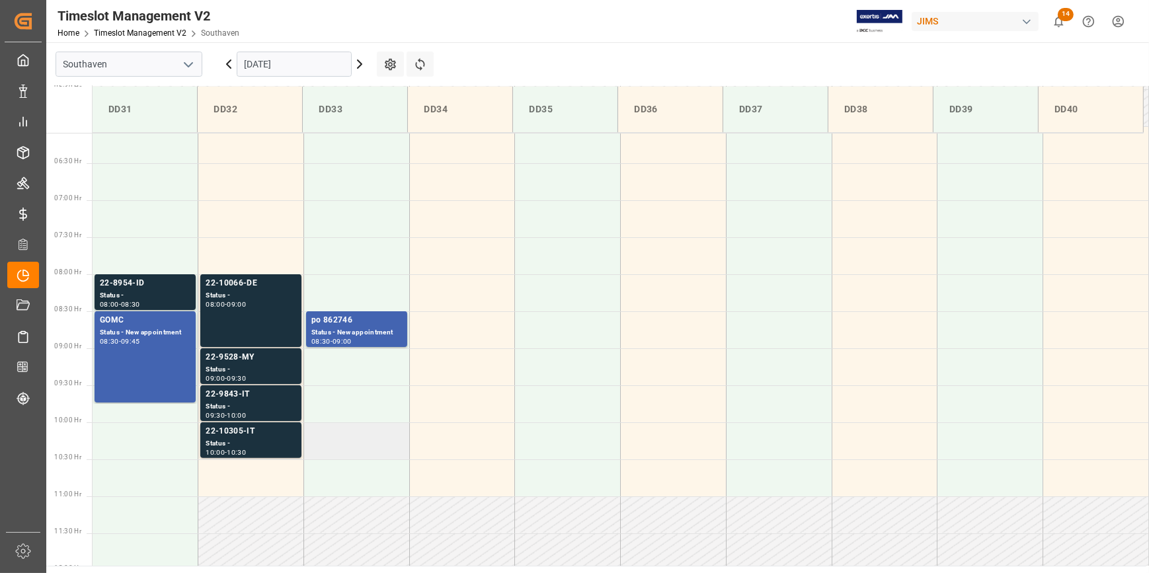
scroll to position [441, 0]
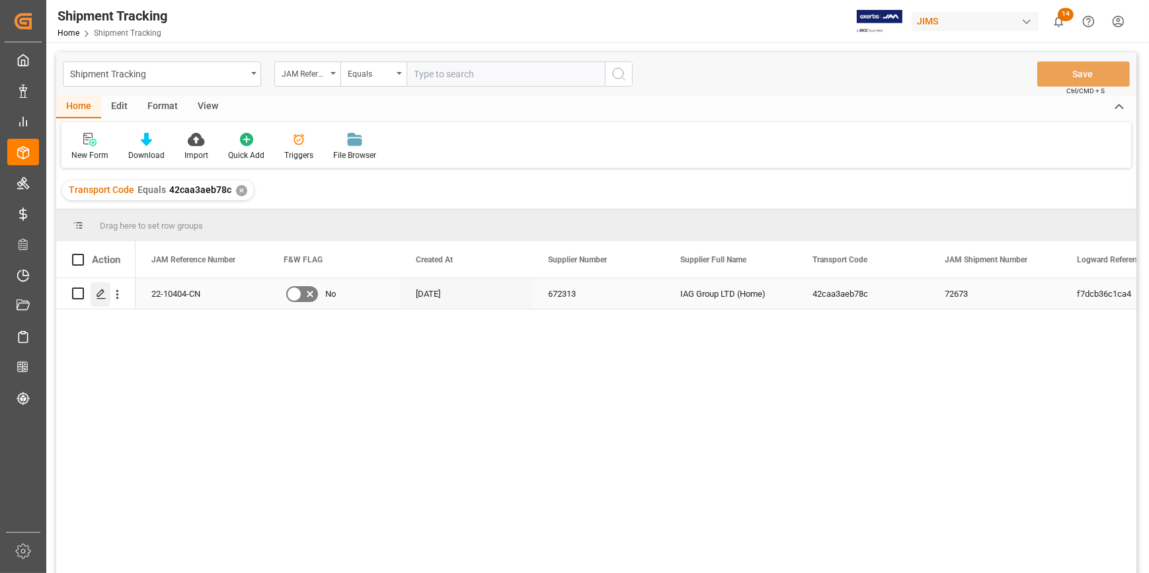
click at [96, 296] on icon "Press SPACE to select this row." at bounding box center [101, 294] width 11 height 11
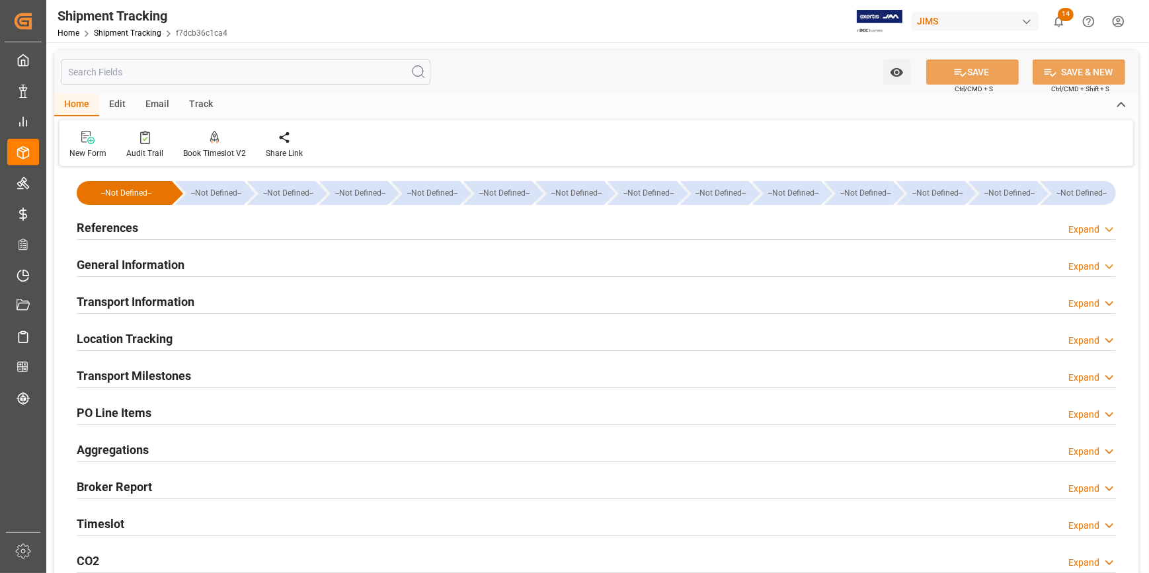
type input "[DATE]"
drag, startPoint x: 232, startPoint y: 231, endPoint x: 285, endPoint y: 259, distance: 59.7
click at [232, 230] on div "References Expand" at bounding box center [596, 226] width 1039 height 25
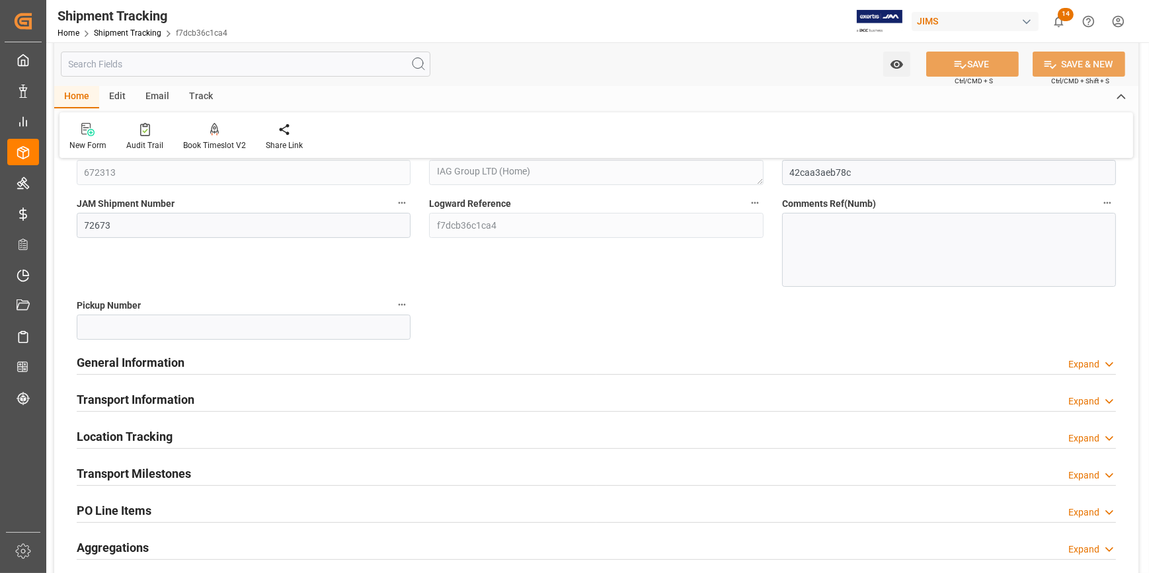
scroll to position [180, 0]
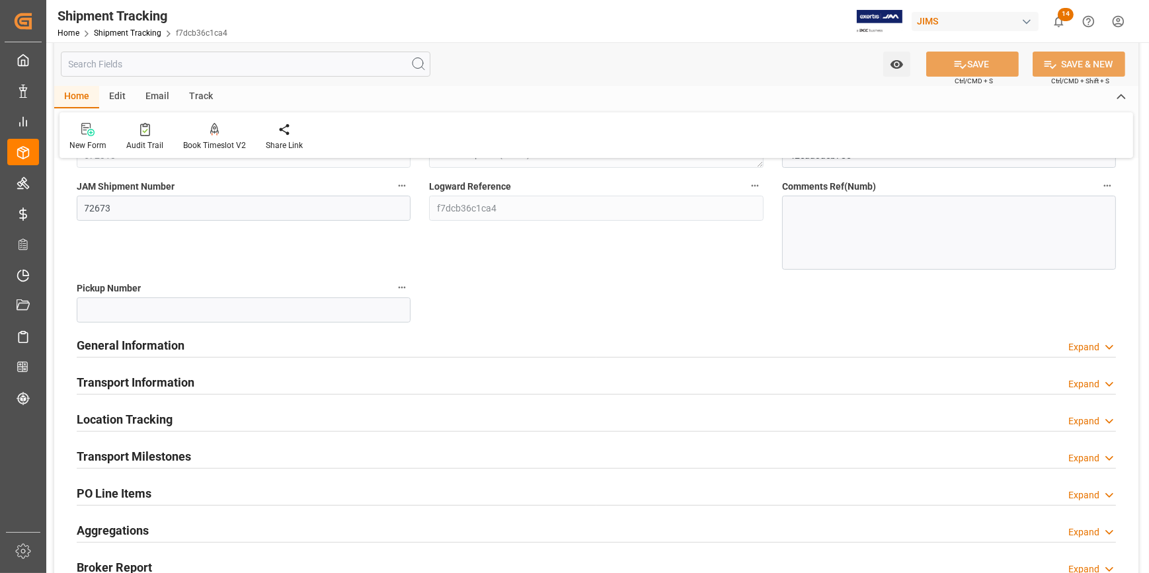
click at [243, 336] on div "General Information Expand" at bounding box center [596, 344] width 1039 height 25
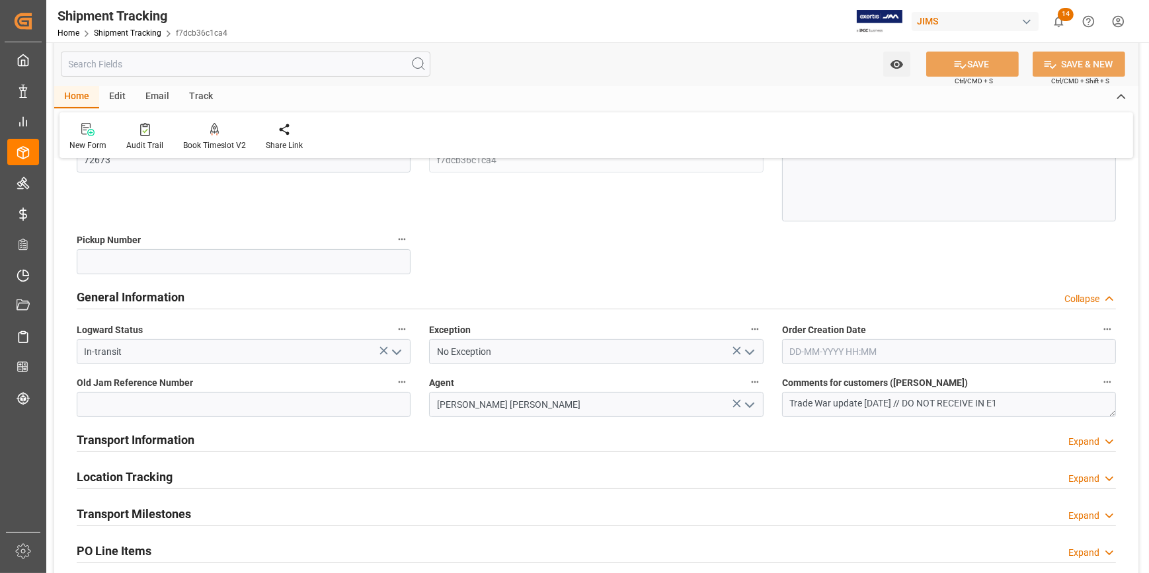
scroll to position [300, 0]
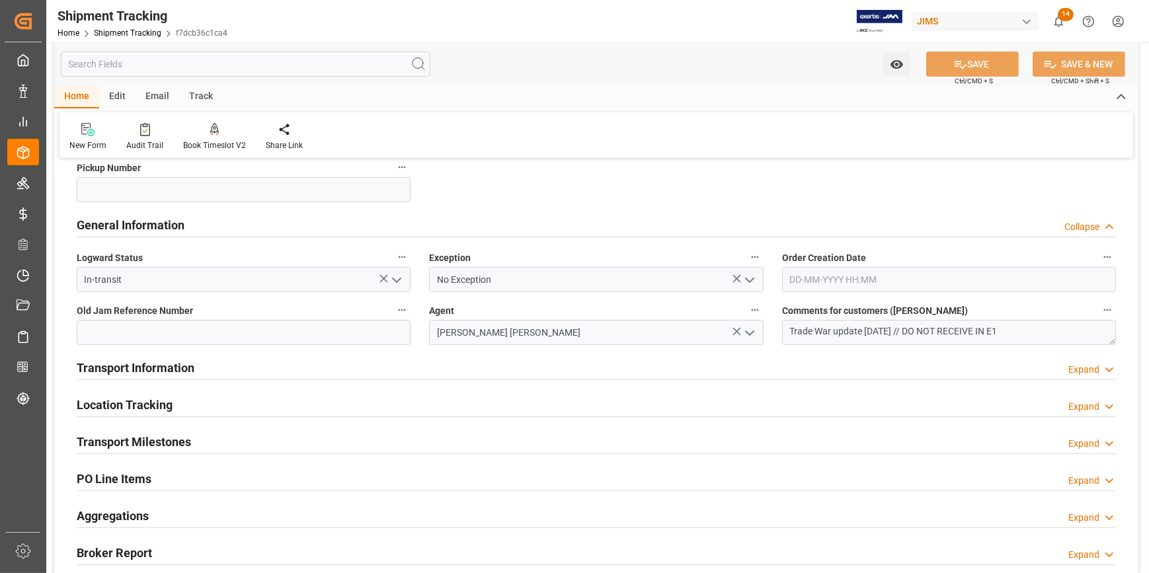
click at [278, 364] on div "Transport Information Expand" at bounding box center [596, 366] width 1039 height 25
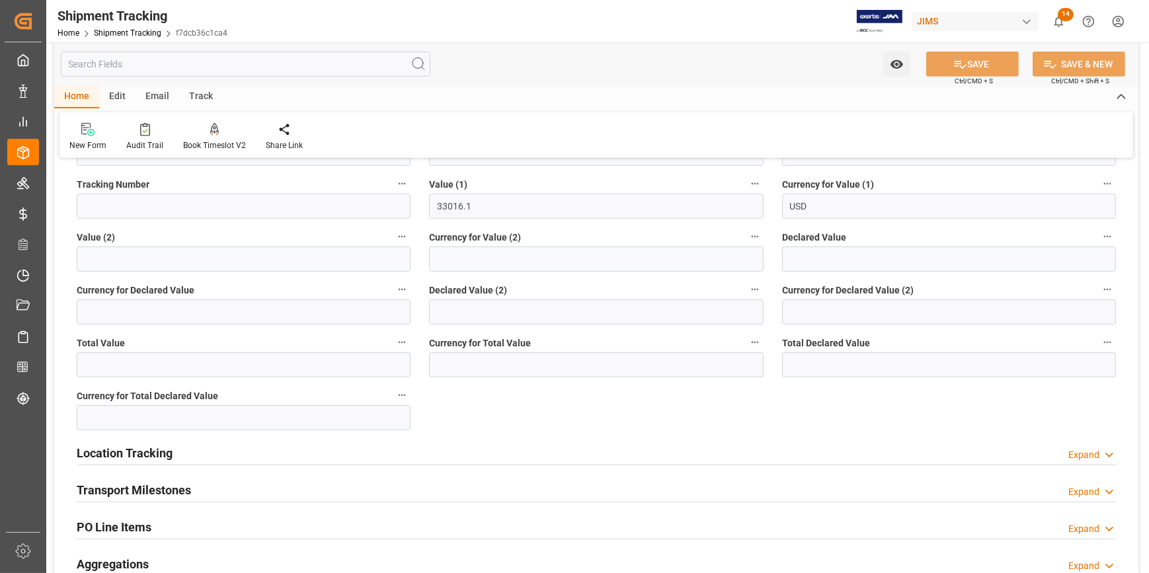
scroll to position [841, 0]
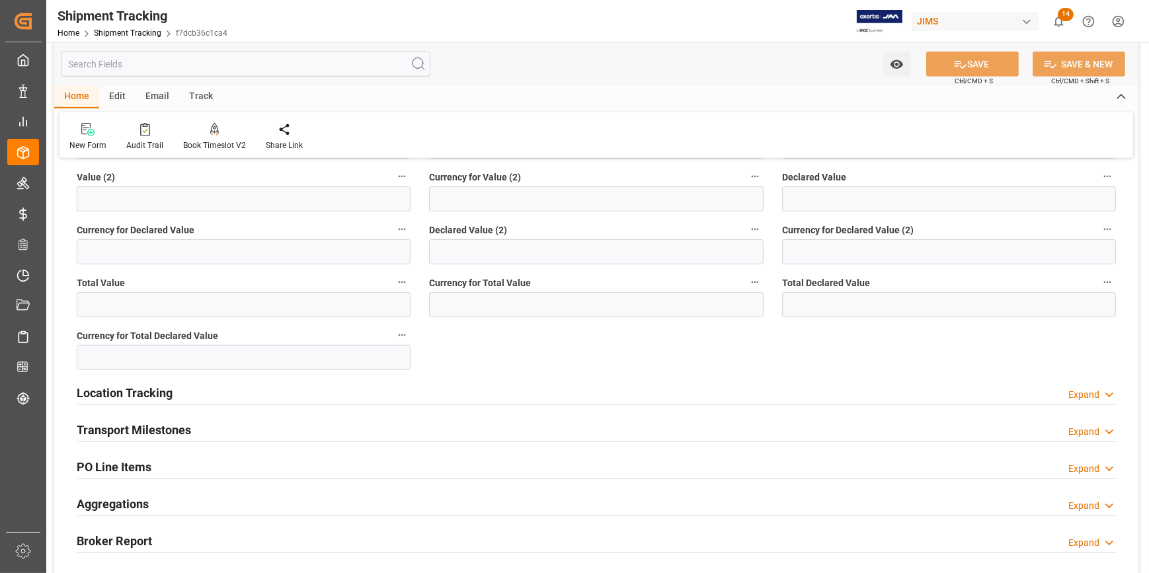
click at [227, 432] on div "Transport Milestones Expand" at bounding box center [596, 429] width 1039 height 25
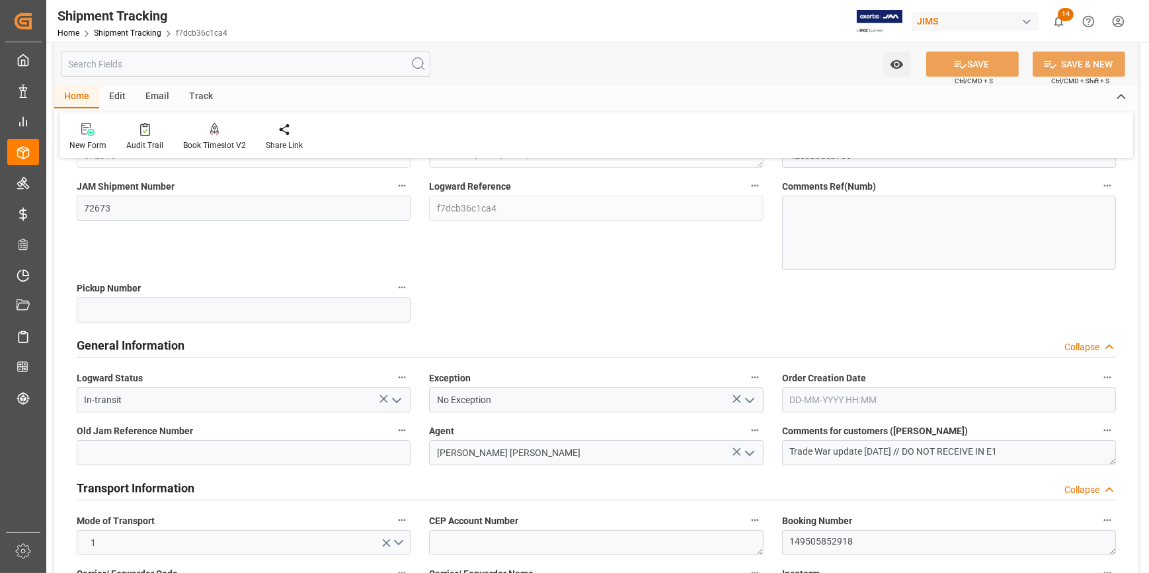
scroll to position [0, 0]
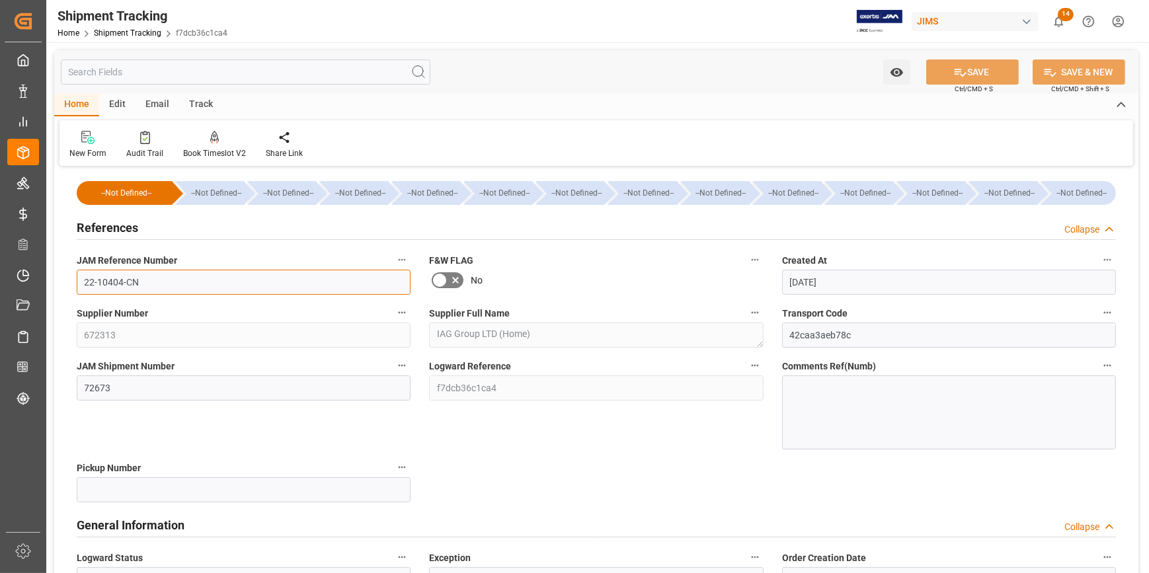
drag, startPoint x: 140, startPoint y: 285, endPoint x: 63, endPoint y: 280, distance: 77.5
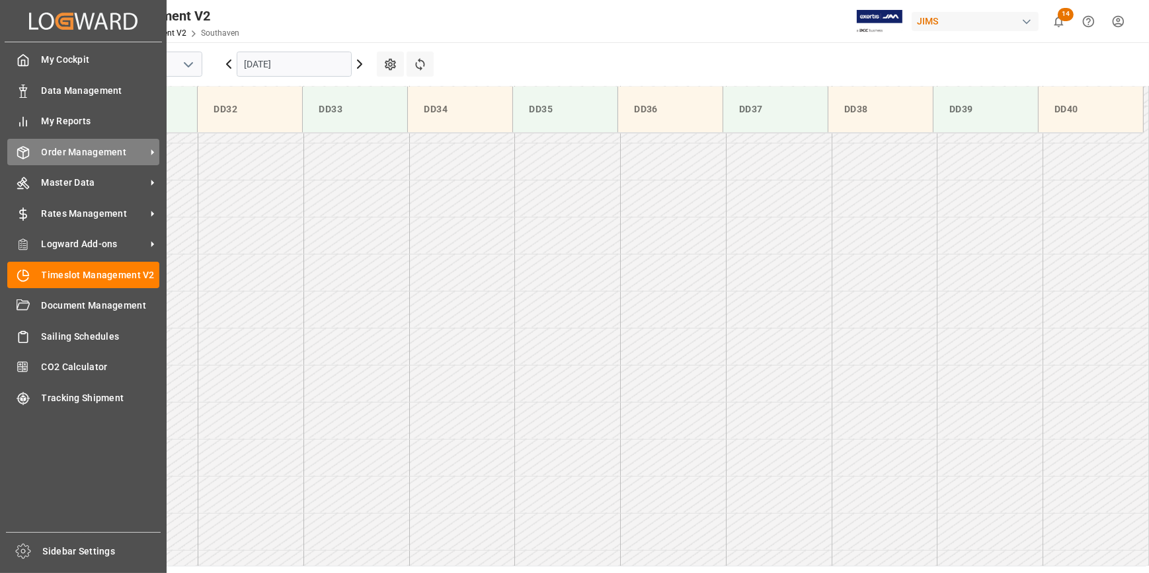
scroll to position [1102, 0]
click at [83, 153] on span "Order Management" at bounding box center [94, 152] width 104 height 14
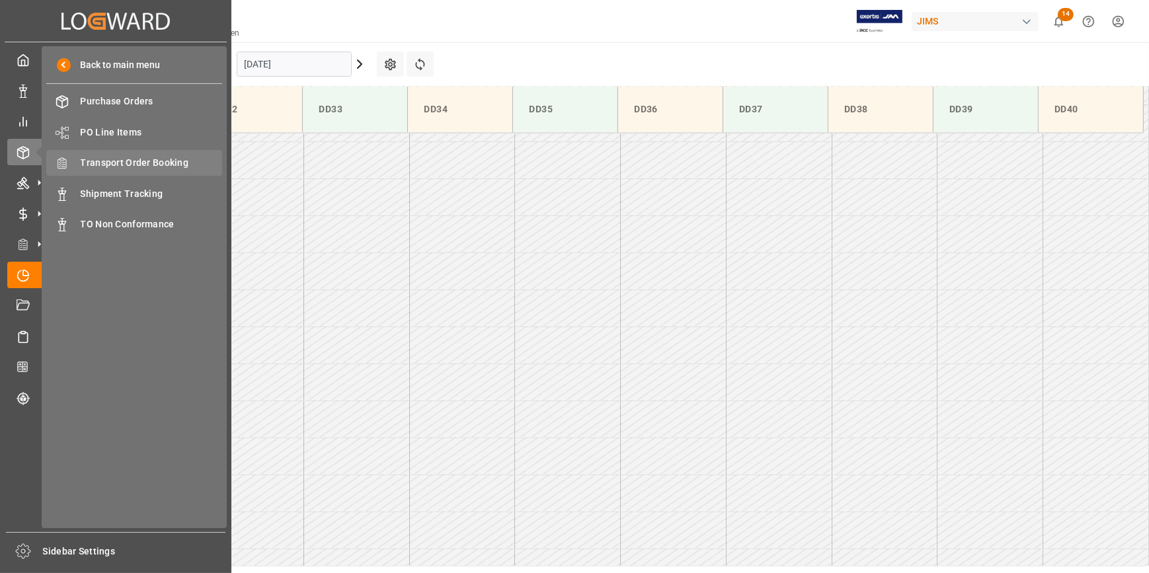
click at [116, 165] on span "Transport Order Booking" at bounding box center [152, 163] width 142 height 14
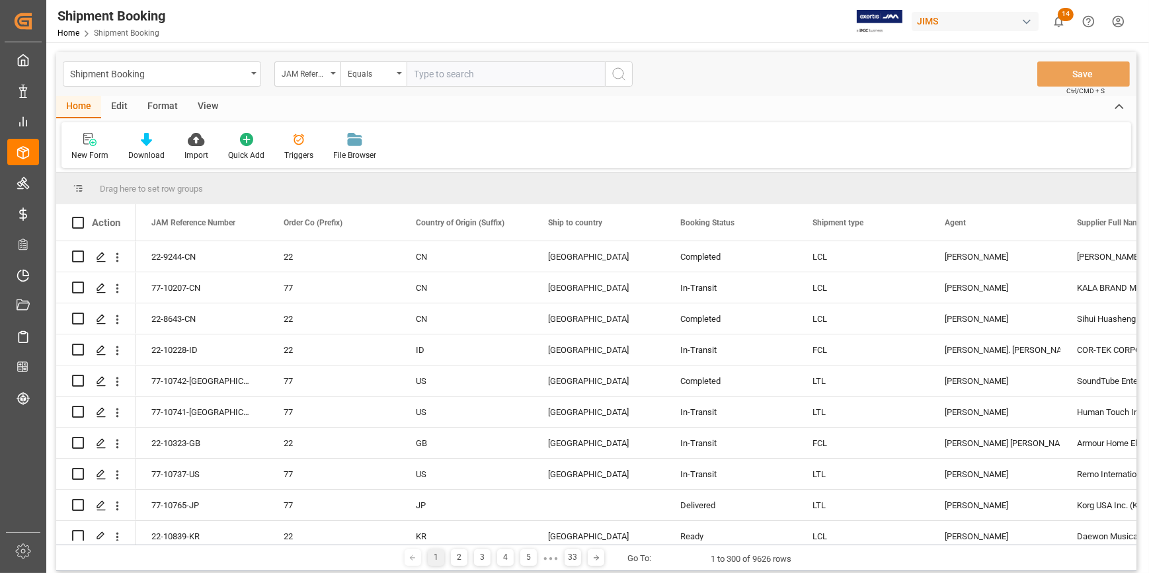
click at [430, 72] on input "text" at bounding box center [506, 73] width 198 height 25
type input "22-9843-IT"
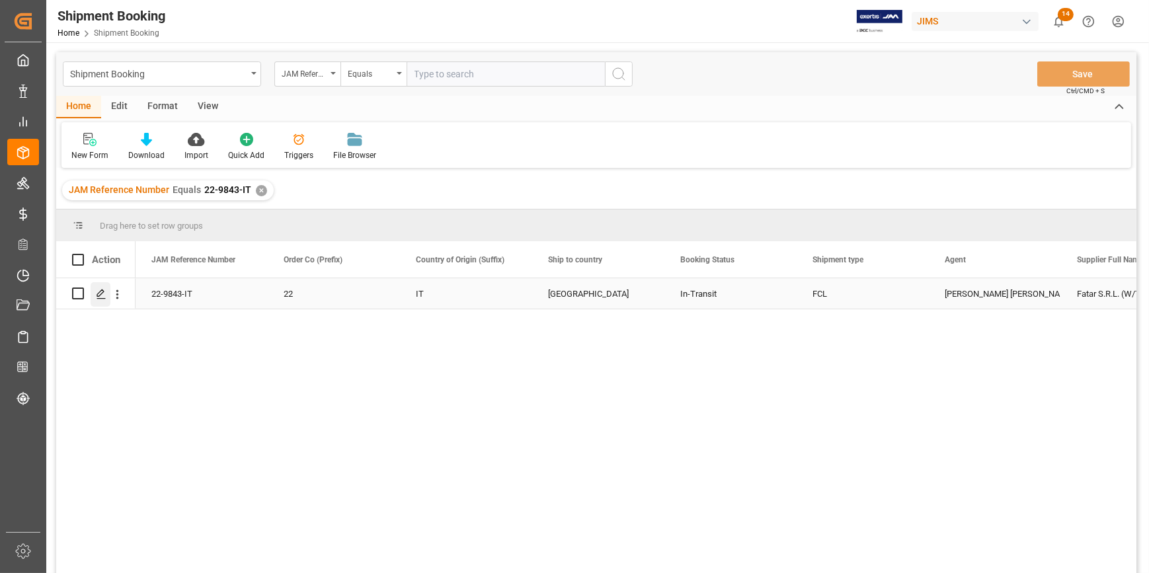
click at [96, 292] on icon "Press SPACE to select this row." at bounding box center [101, 294] width 11 height 11
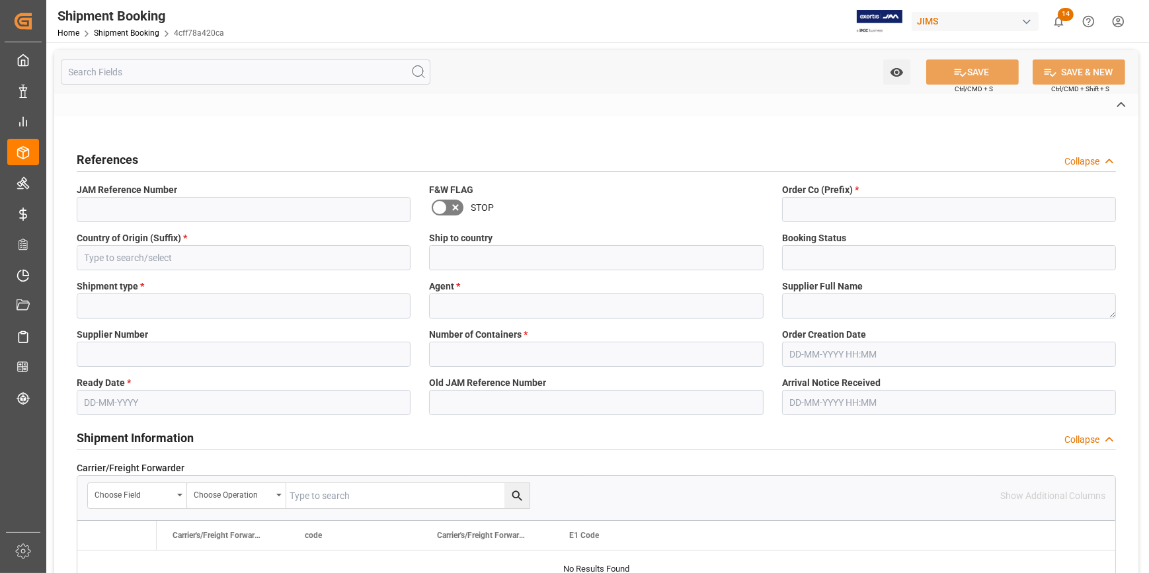
type input "22-9843-IT"
type input "22"
type input "IT"
type input "[GEOGRAPHIC_DATA]"
type input "In-Transit"
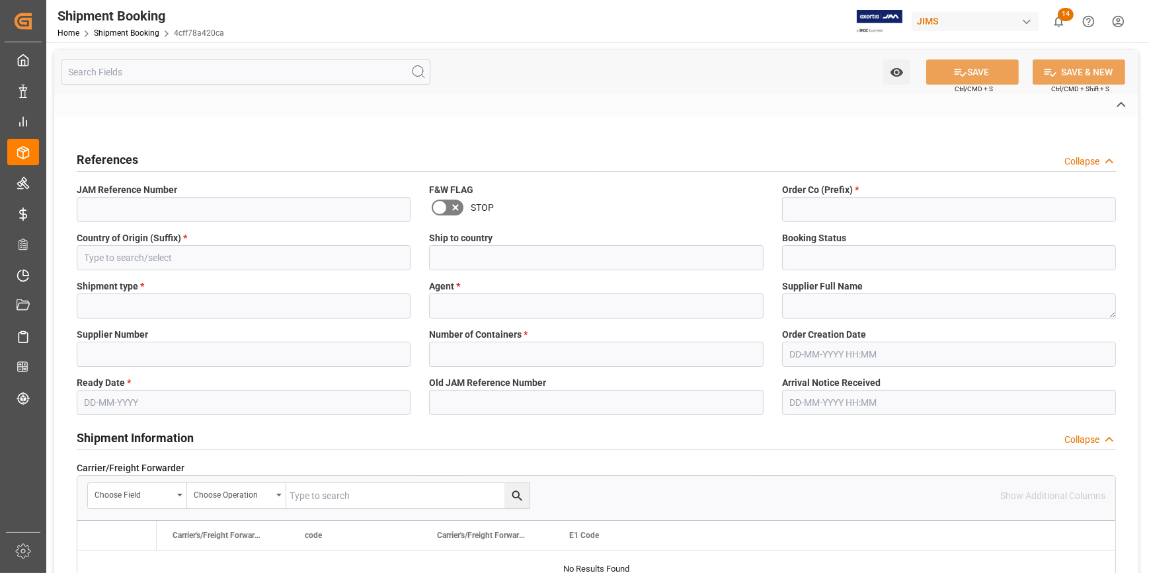
type input "FCL"
type input "[PERSON_NAME] [PERSON_NAME]"
type textarea "Fatar S.R.L. (W/T*)-"
type input "182796"
type input "B"
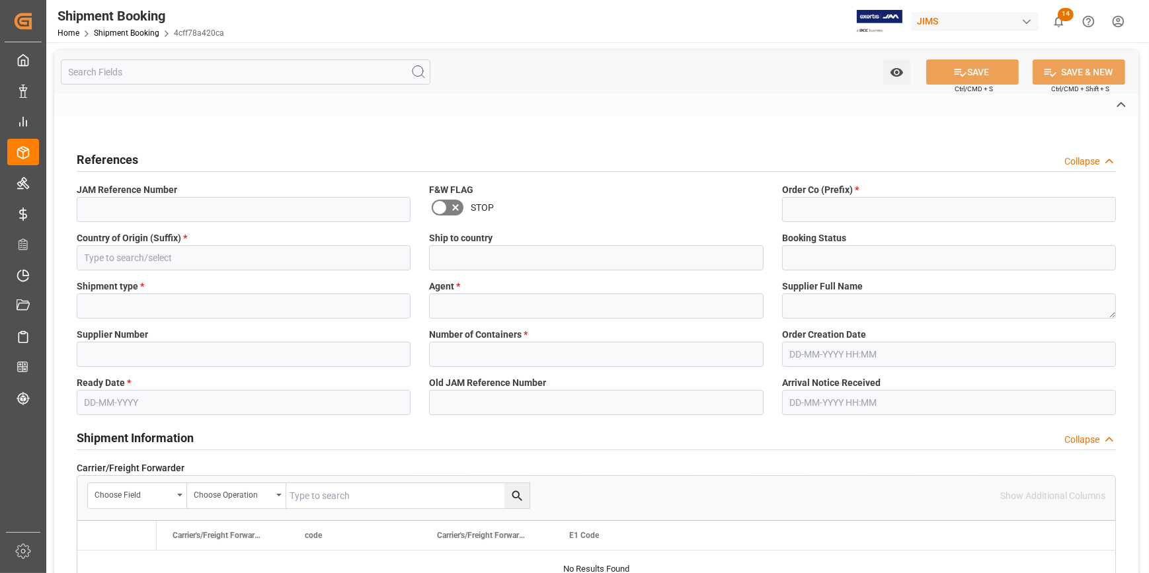
type input "SI - LOG"
type input "FOB Genoa [GEOGRAPHIC_DATA] IT"
type input "EU"
type input "S"
type input "EU-SEUR"
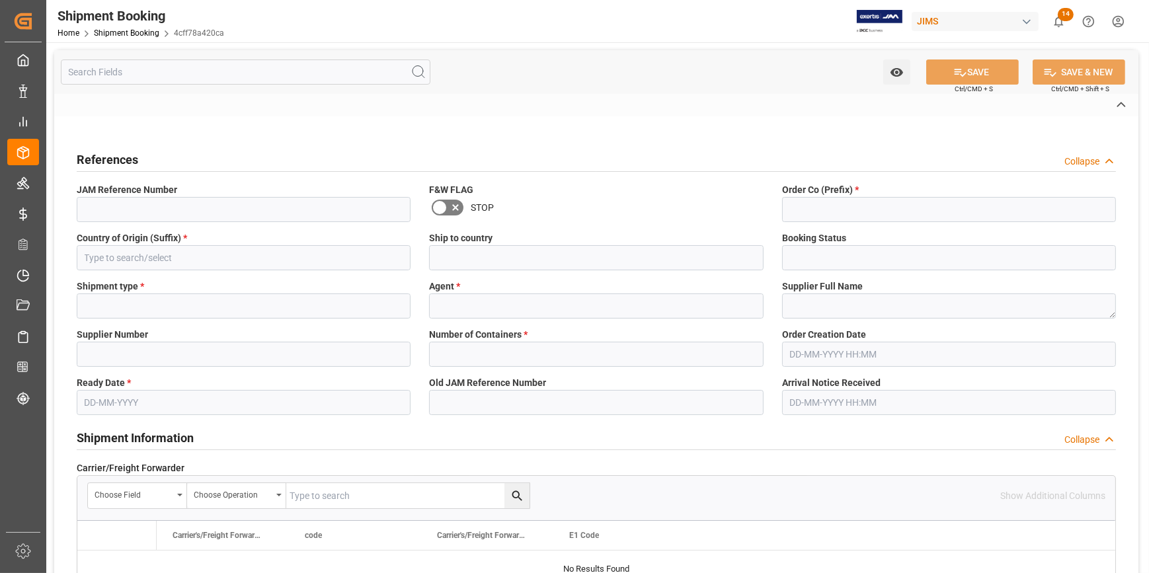
type input "515495"
type input "HLCUGOA250736412"
type input "HLCUGOAPG36412AA"
type input "USD"
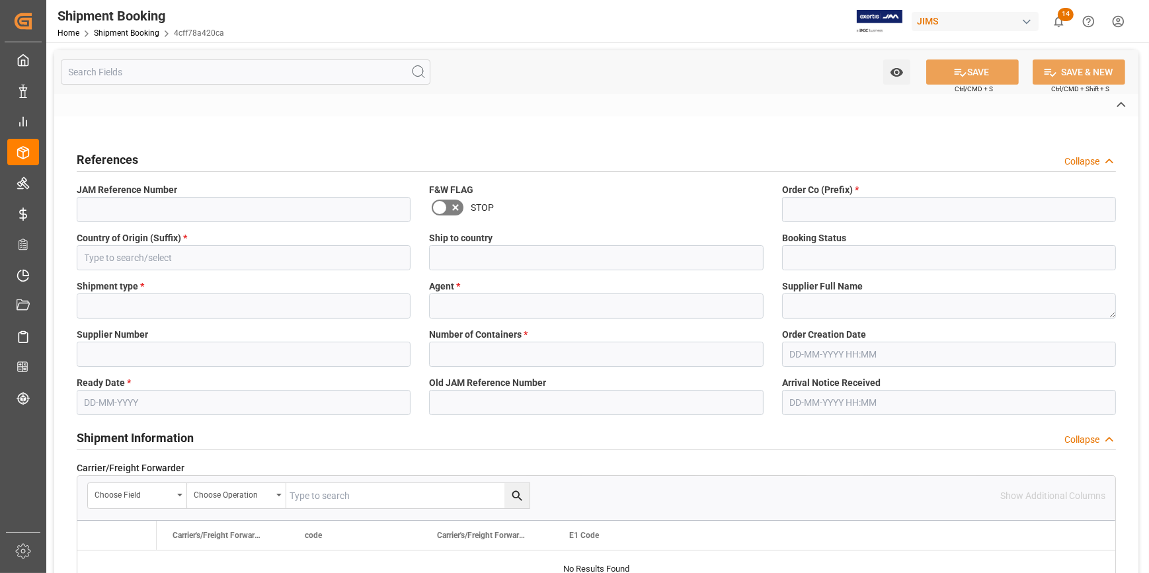
type input "USD"
type input "1"
type input "43"
type input "14387.0218"
type input "6858.9131"
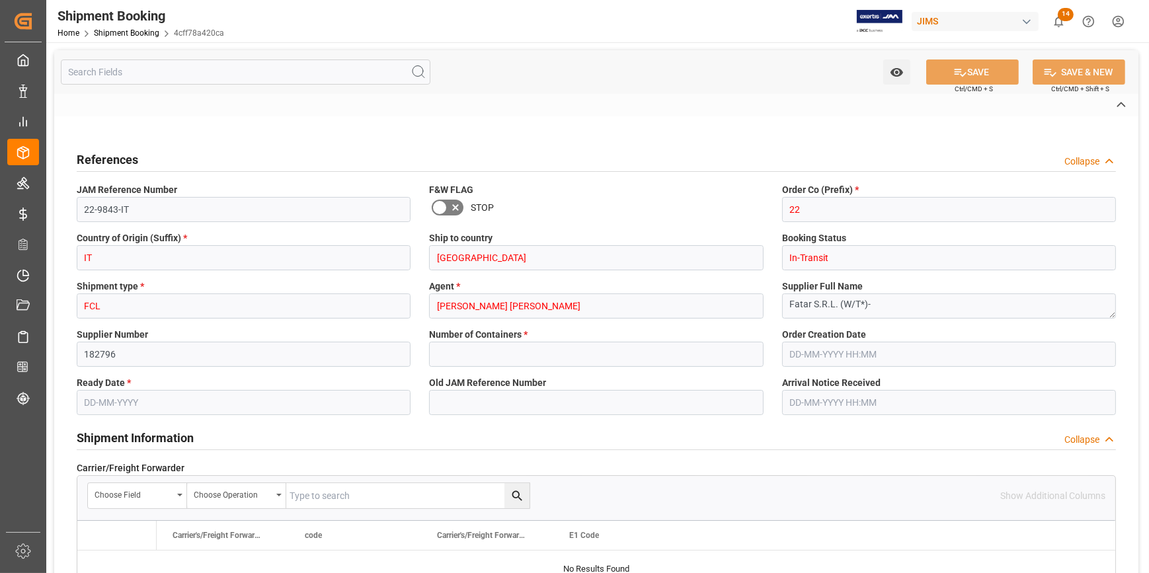
type input "5000"
type input "119811.38"
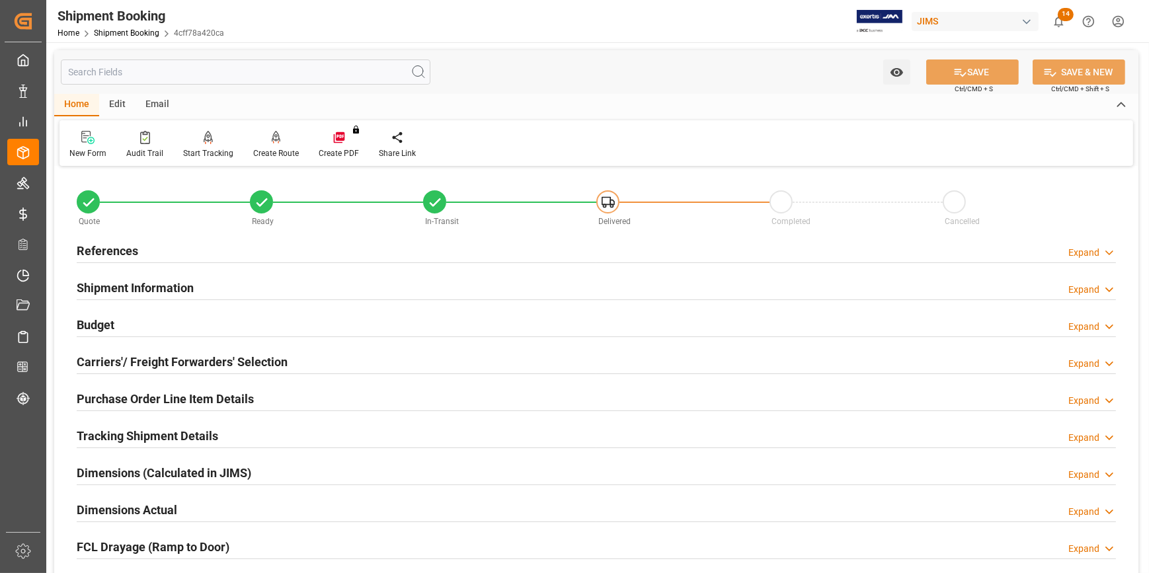
type input "[DATE]"
type input "[DATE] 00:00"
click at [252, 251] on div "References Expand" at bounding box center [596, 249] width 1039 height 25
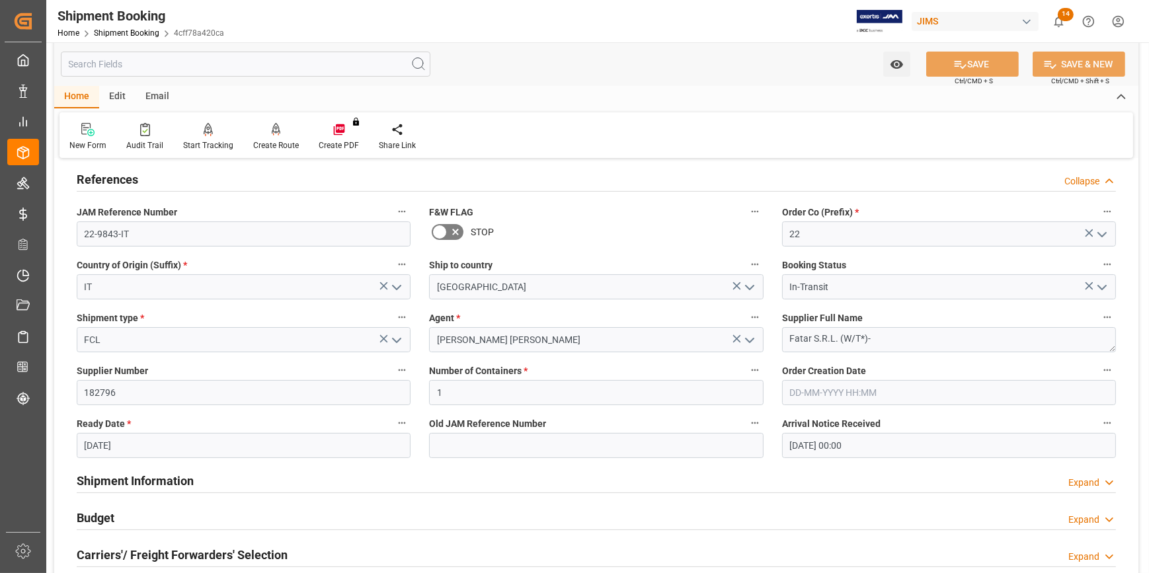
scroll to position [180, 0]
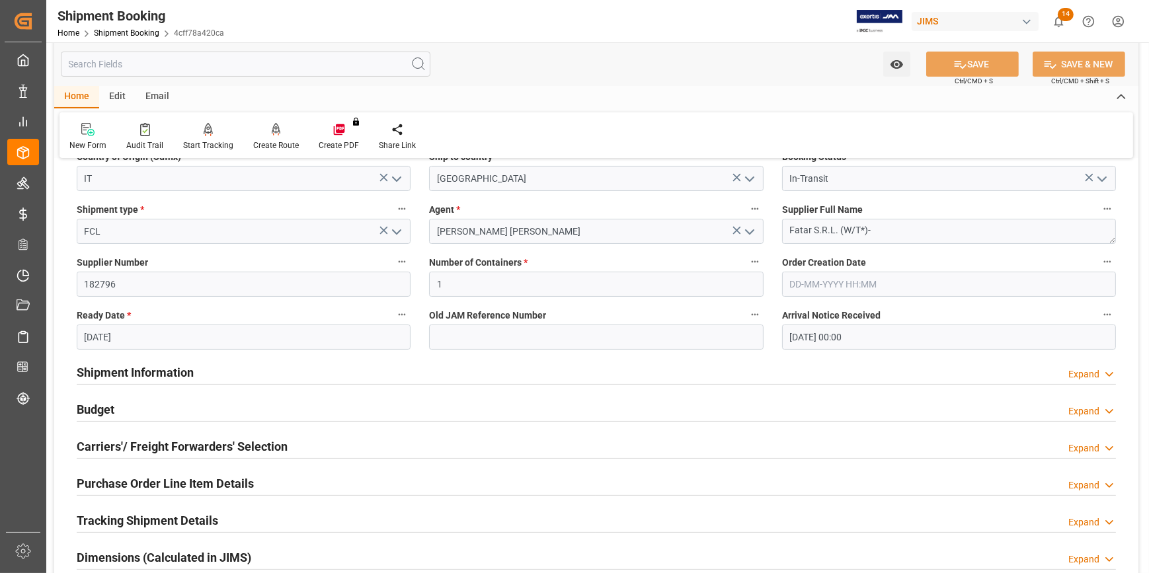
click at [269, 374] on div "Shipment Information Expand" at bounding box center [596, 371] width 1039 height 25
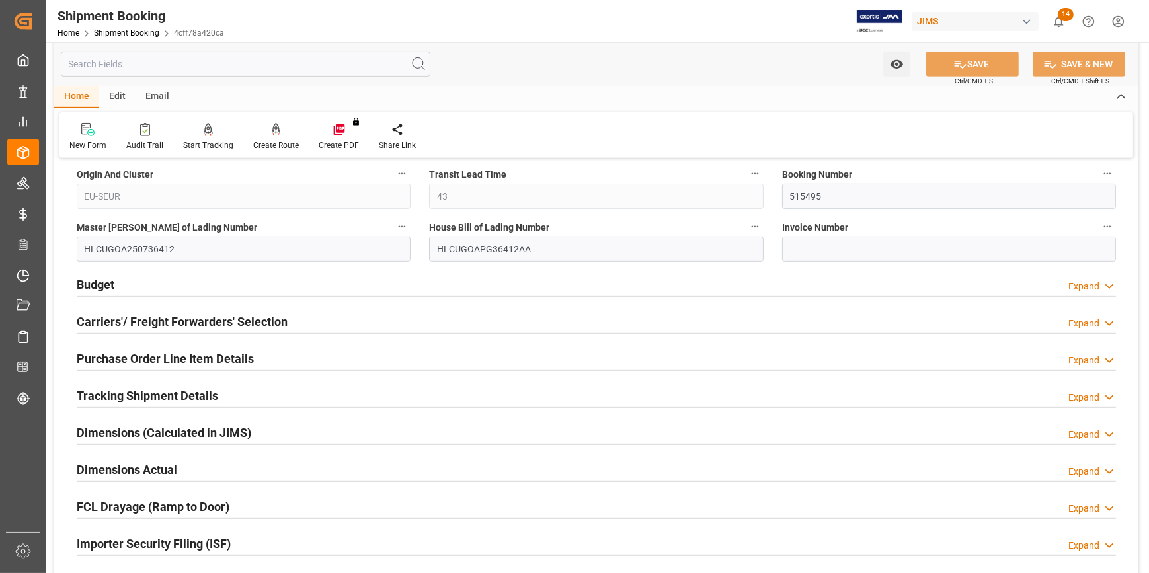
scroll to position [841, 0]
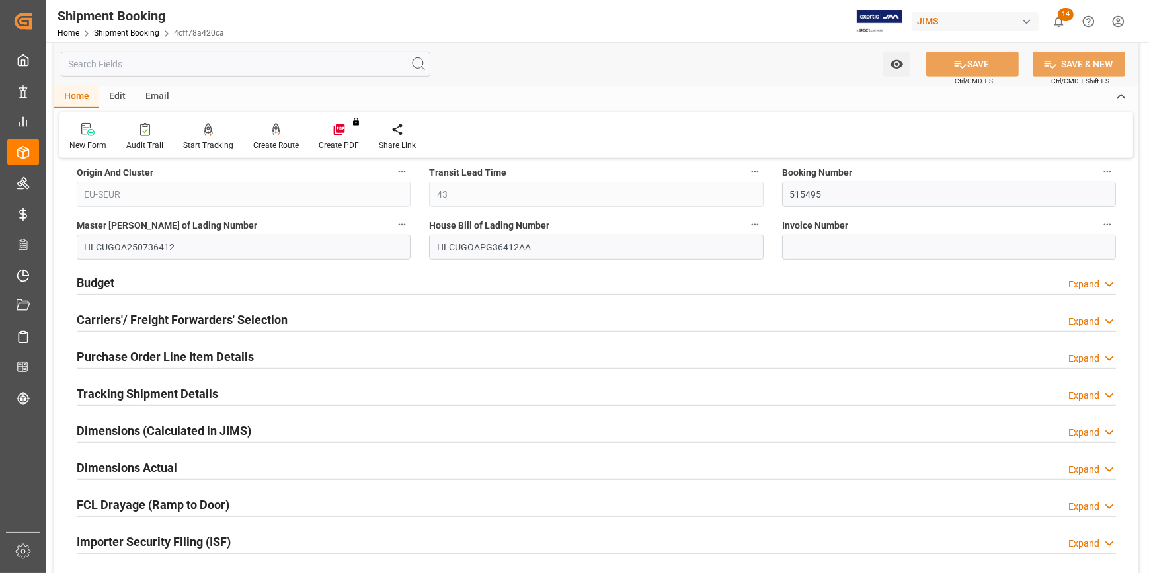
click at [310, 270] on div "Budget Expand" at bounding box center [596, 281] width 1039 height 25
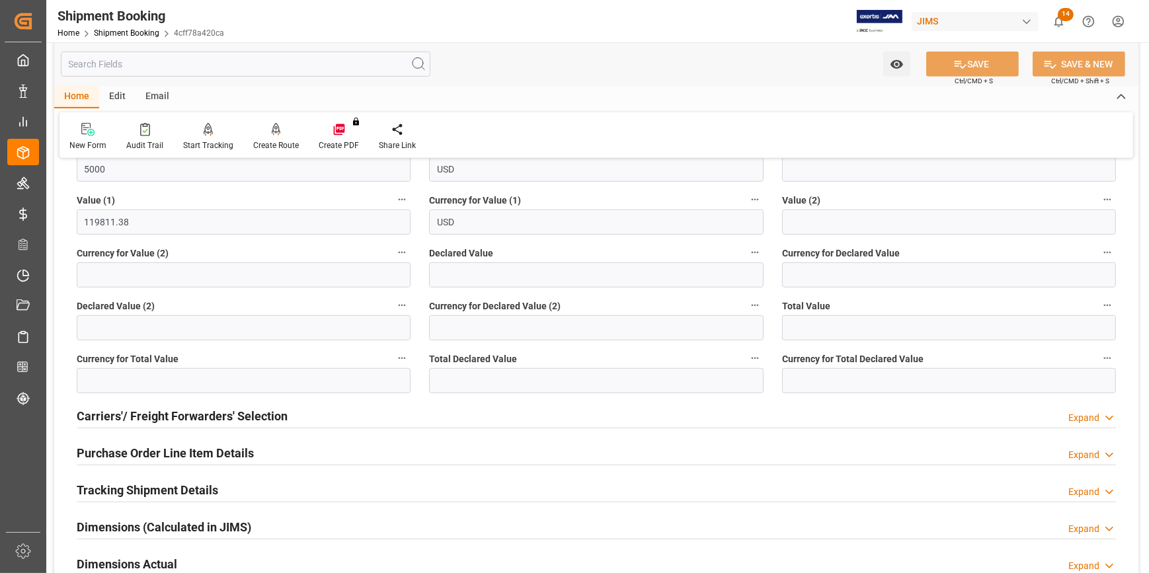
scroll to position [1082, 0]
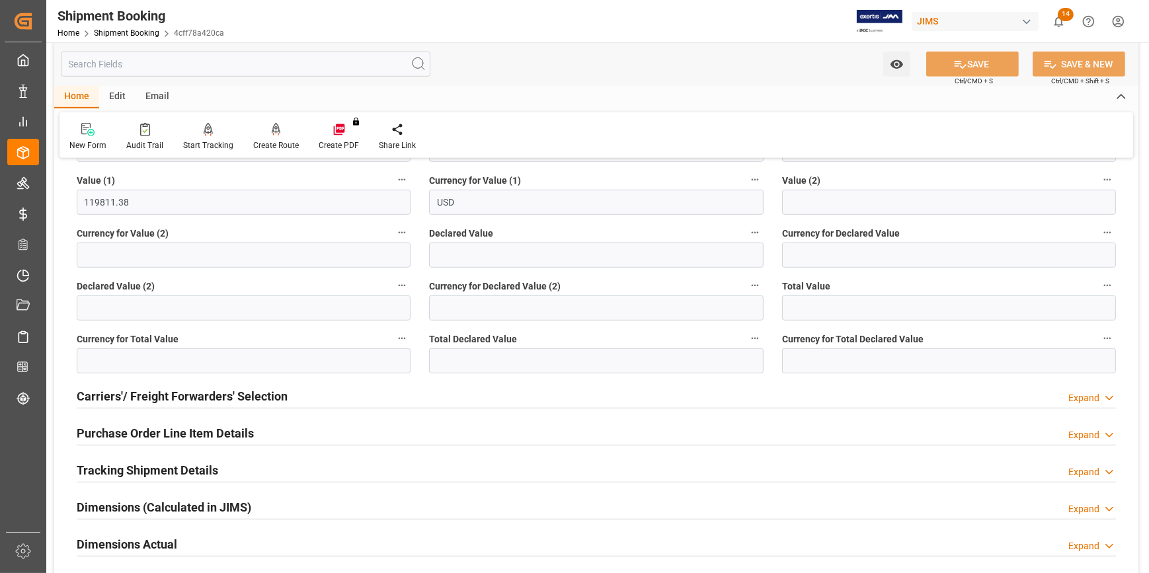
click at [290, 424] on div "Purchase Order Line Item Details Expand" at bounding box center [596, 432] width 1039 height 25
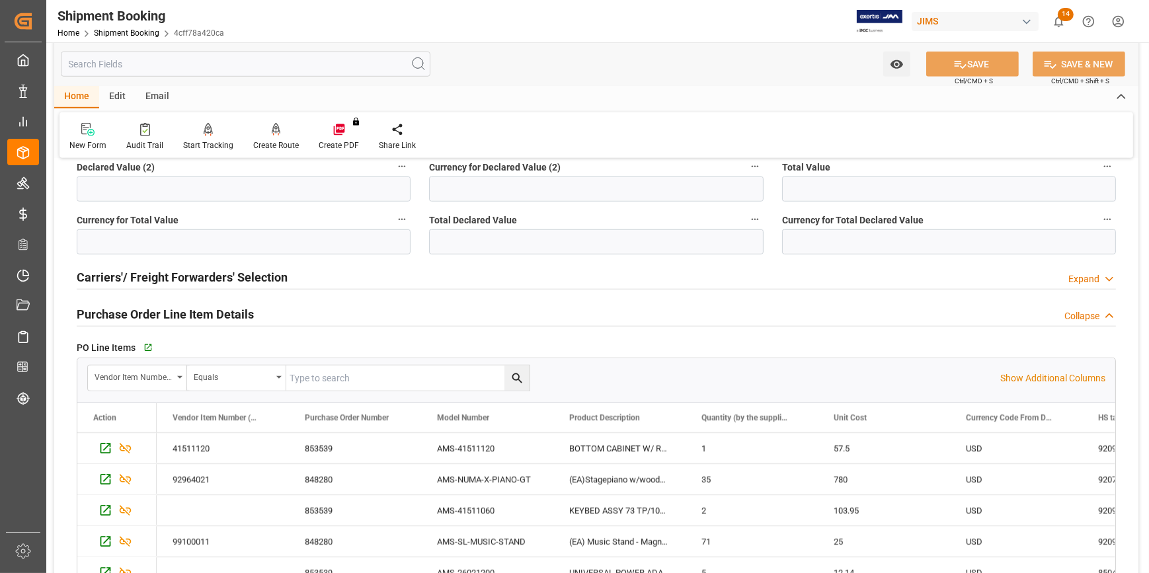
scroll to position [1202, 0]
click at [284, 306] on div "Purchase Order Line Item Details Collapse" at bounding box center [596, 311] width 1039 height 25
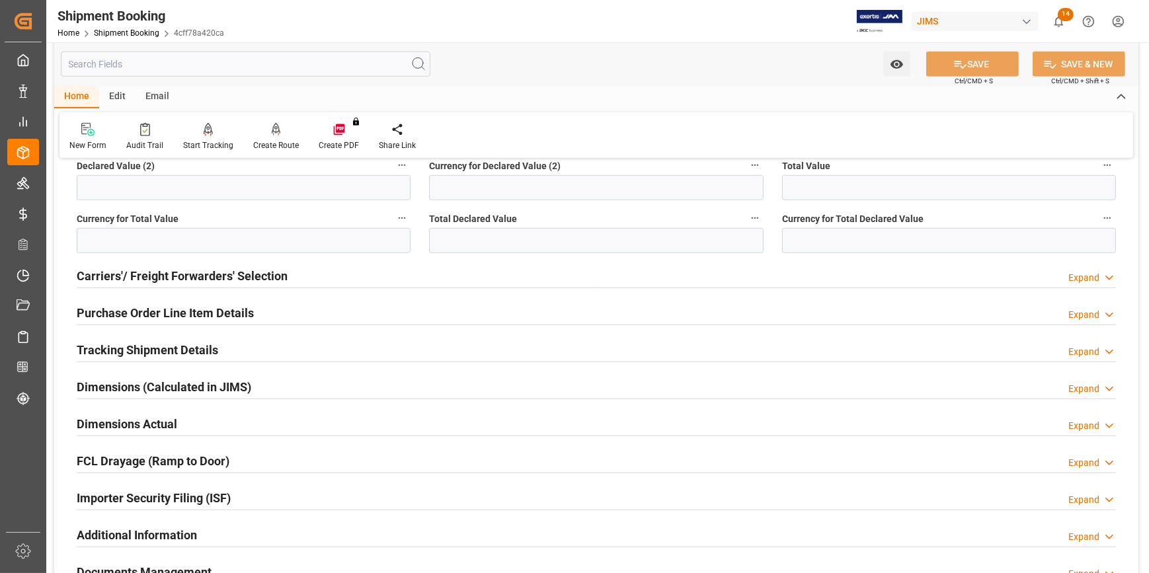
click at [229, 356] on div "Tracking Shipment Details Expand" at bounding box center [596, 349] width 1039 height 25
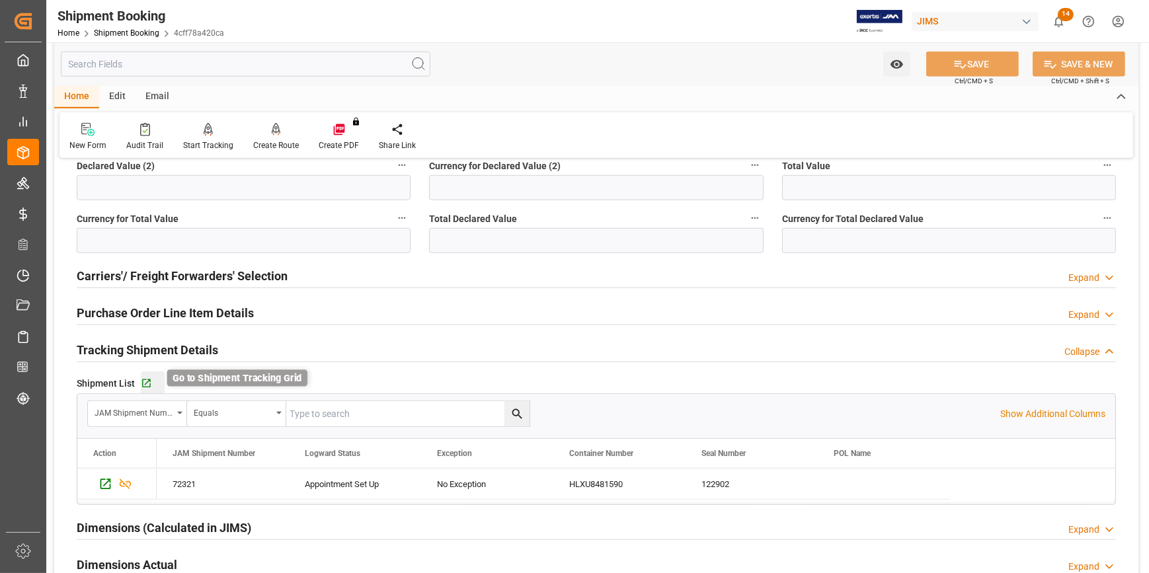
click at [146, 381] on icon "button" at bounding box center [146, 383] width 9 height 9
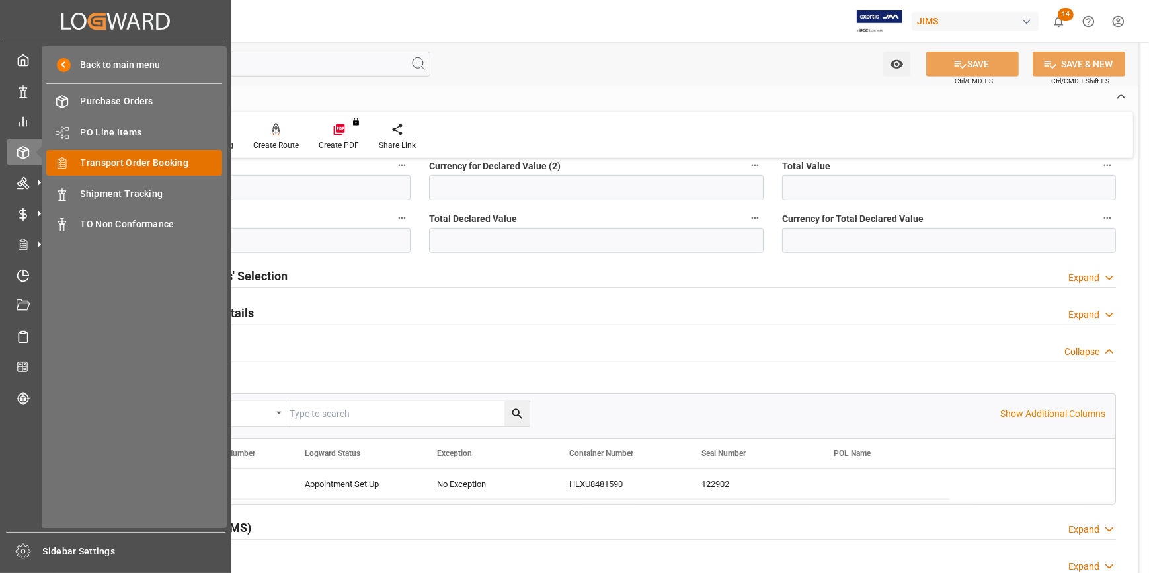
click at [129, 167] on span "Transport Order Booking" at bounding box center [152, 163] width 142 height 14
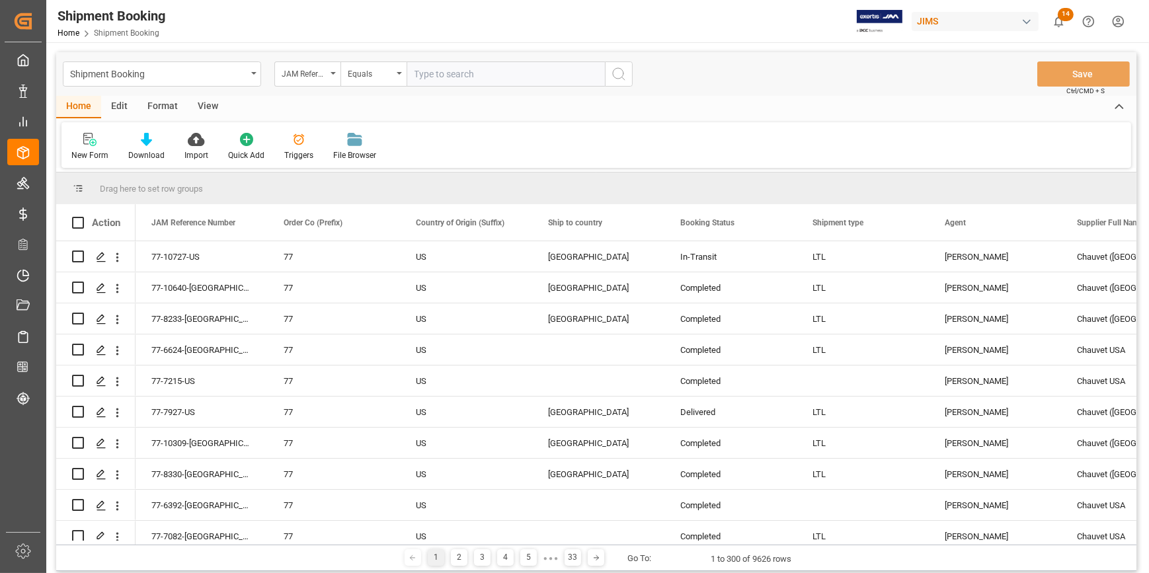
click at [439, 76] on input "text" at bounding box center [506, 73] width 198 height 25
type input "22-10698-[GEOGRAPHIC_DATA]"
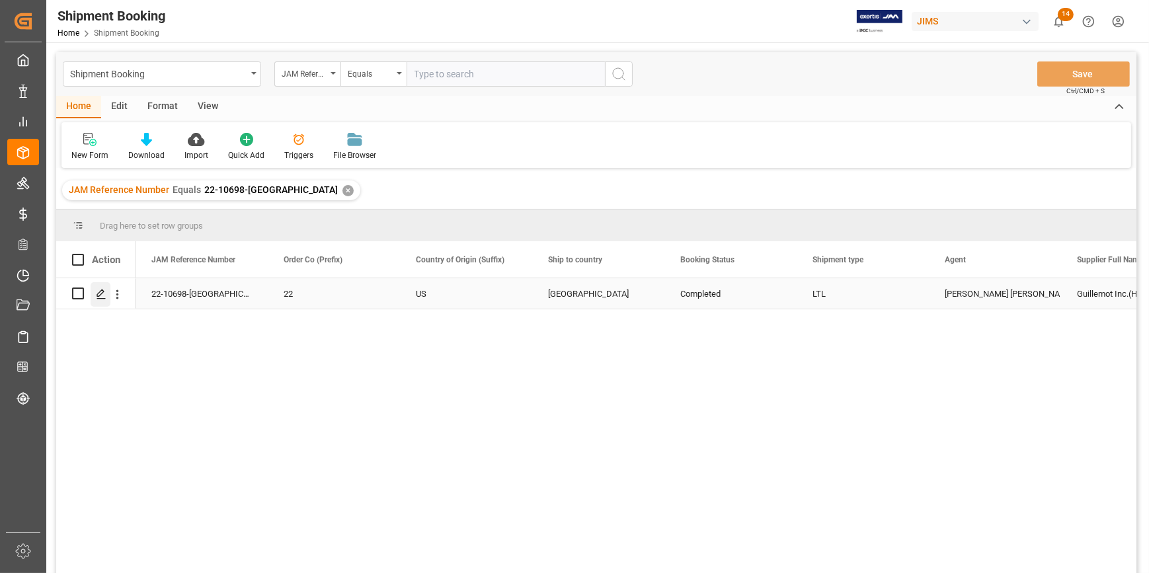
click at [100, 292] on icon "Press SPACE to select this row." at bounding box center [101, 294] width 11 height 11
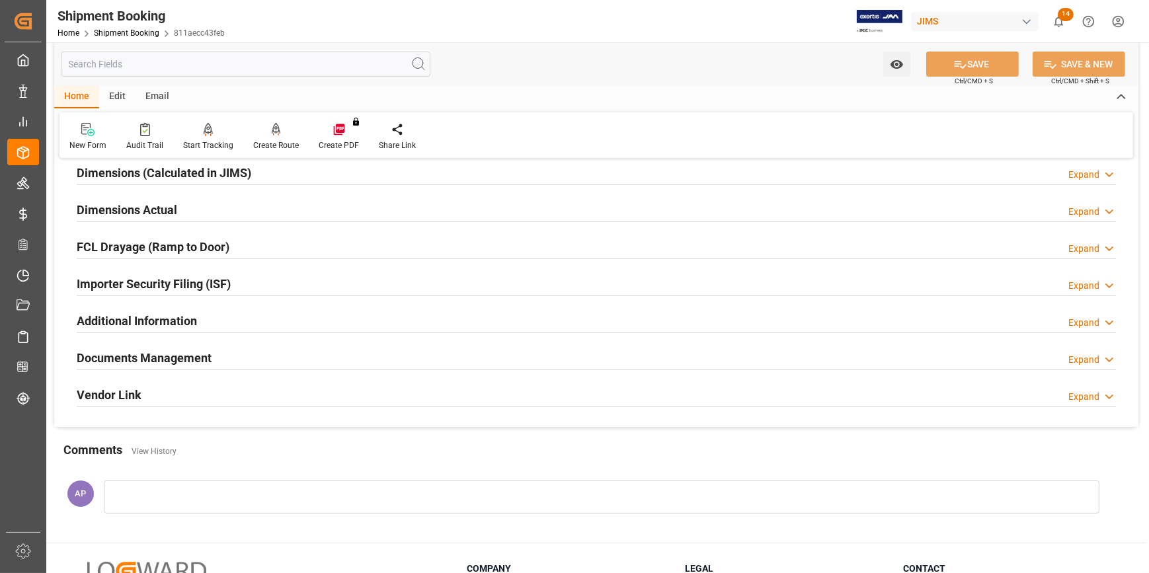
click at [263, 357] on div "Documents Management Expand" at bounding box center [596, 356] width 1039 height 25
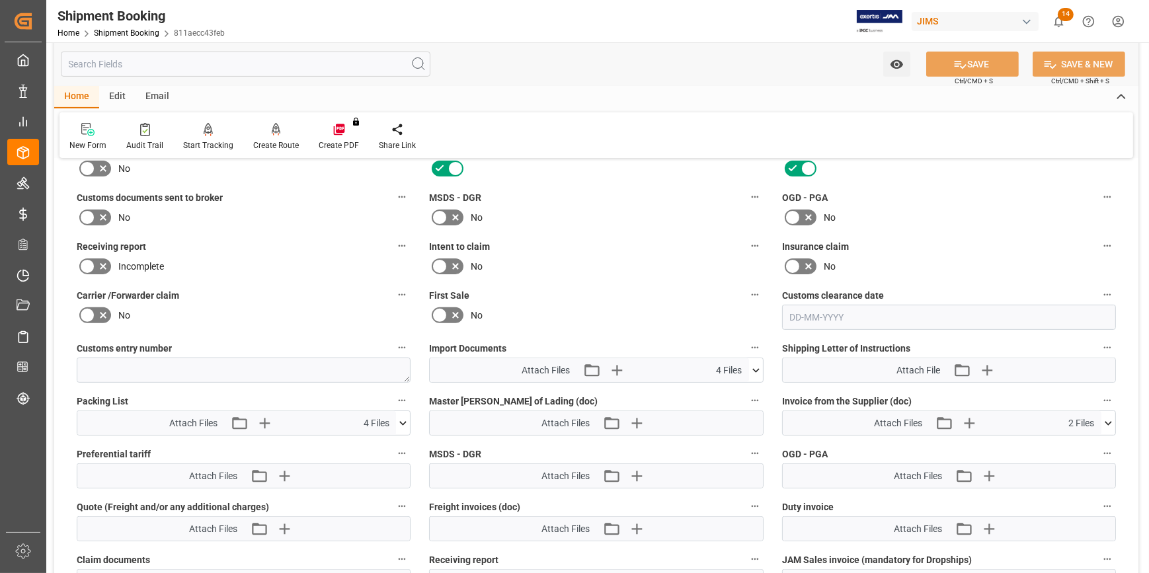
scroll to position [661, 0]
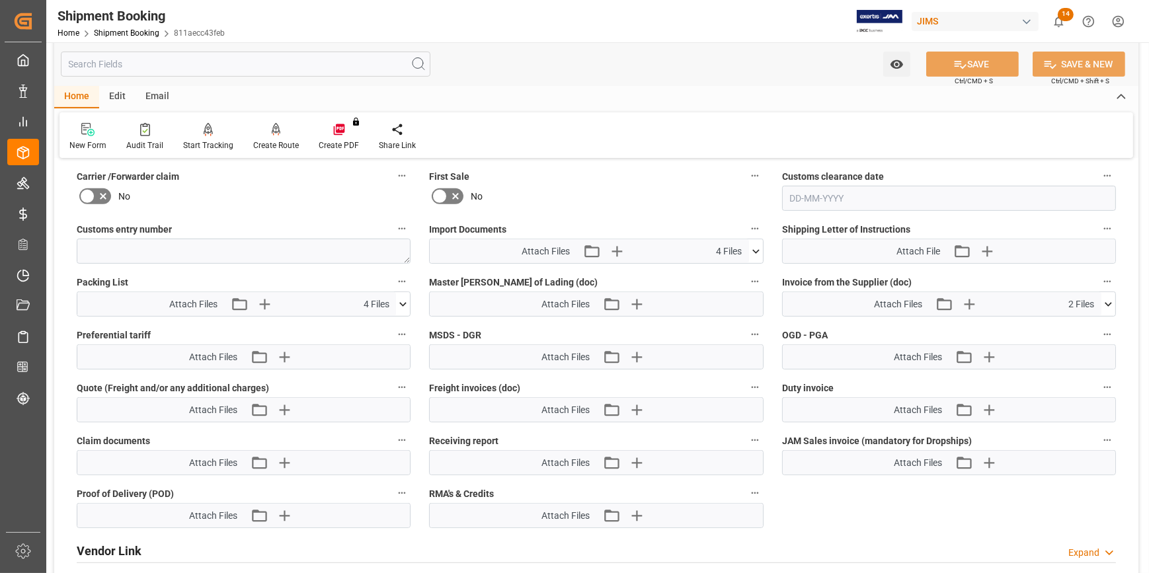
click at [1114, 301] on icon at bounding box center [1108, 305] width 14 height 14
click at [756, 251] on icon at bounding box center [756, 252] width 14 height 14
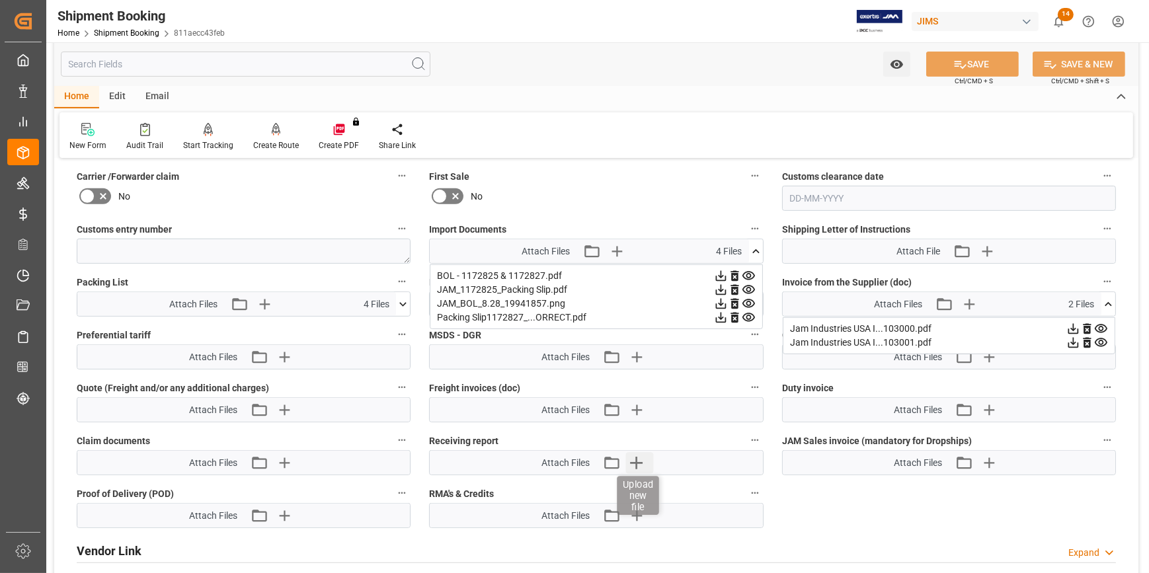
click at [638, 457] on icon "button" at bounding box center [635, 462] width 21 height 21
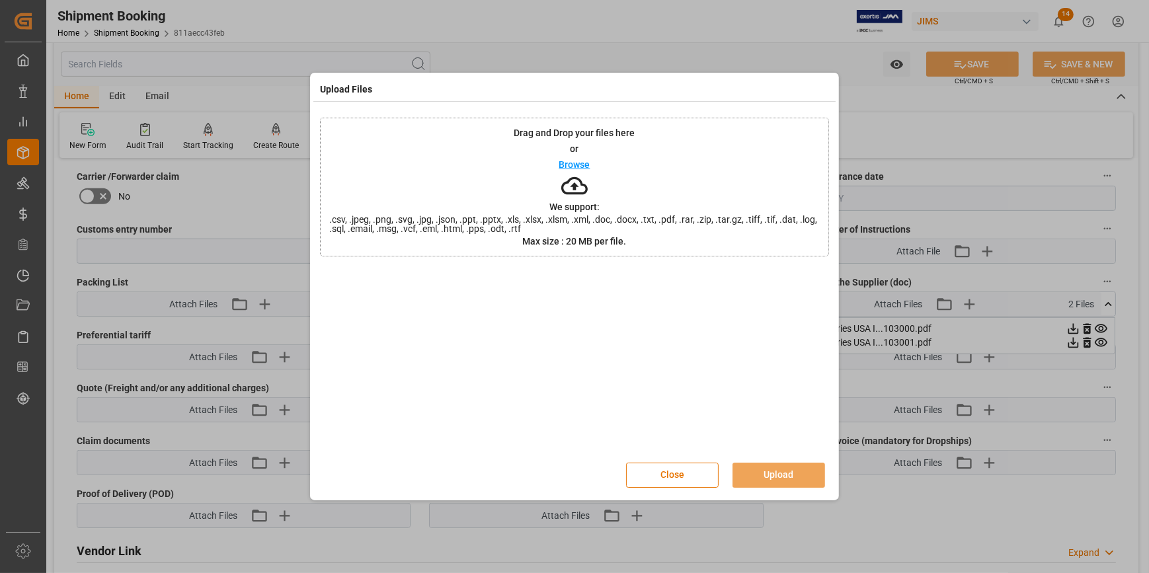
click at [578, 161] on p "Browse" at bounding box center [574, 164] width 31 height 9
click at [779, 475] on button "Upload" at bounding box center [779, 475] width 93 height 25
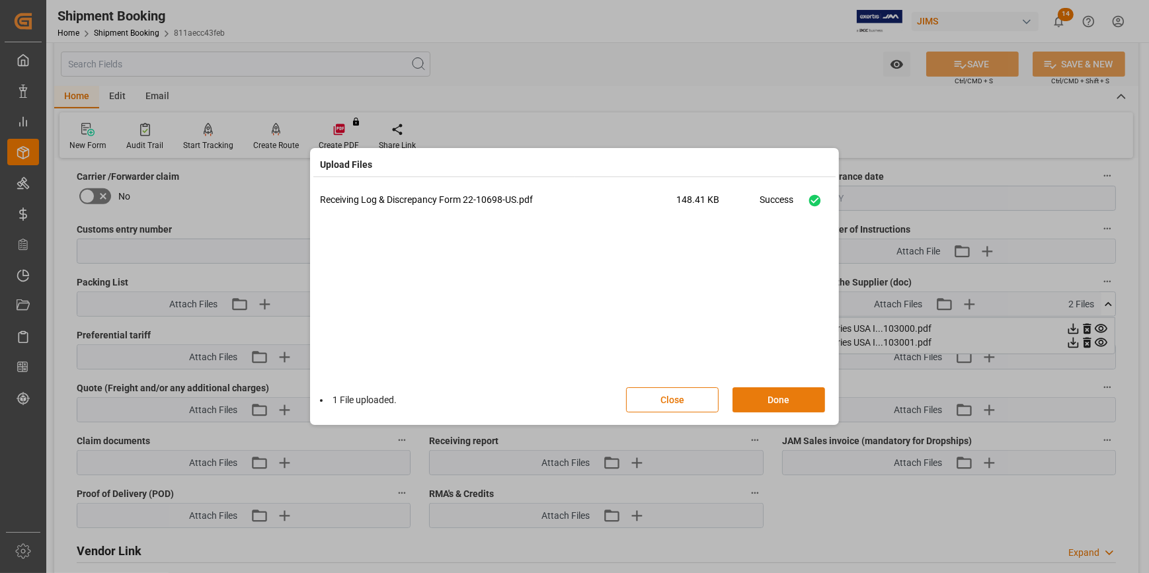
click at [777, 404] on button "Done" at bounding box center [779, 399] width 93 height 25
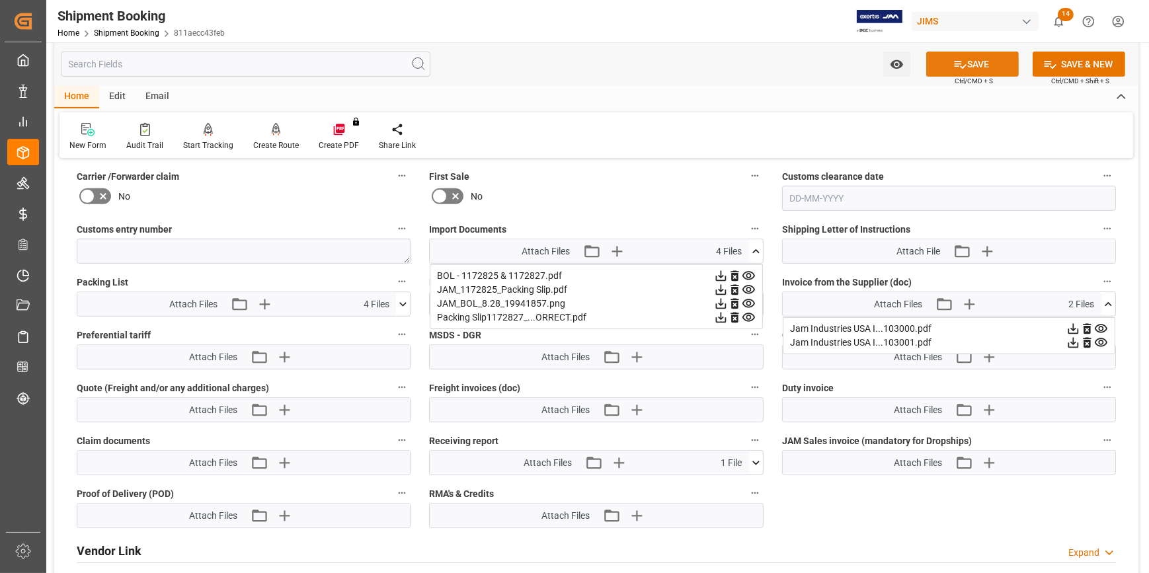
click at [971, 63] on button "SAVE" at bounding box center [972, 64] width 93 height 25
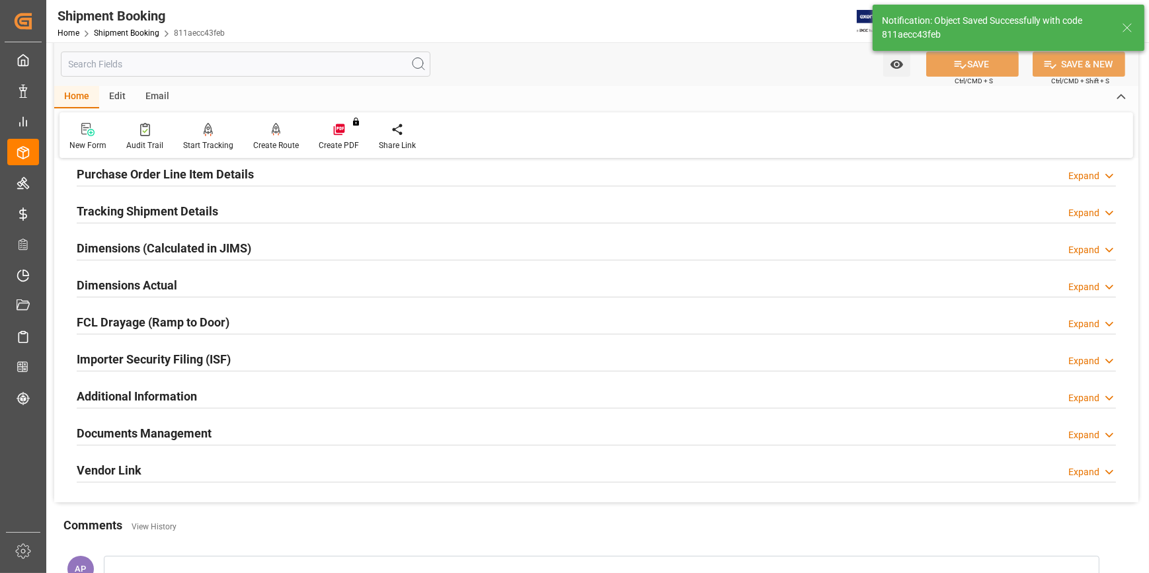
scroll to position [266, 0]
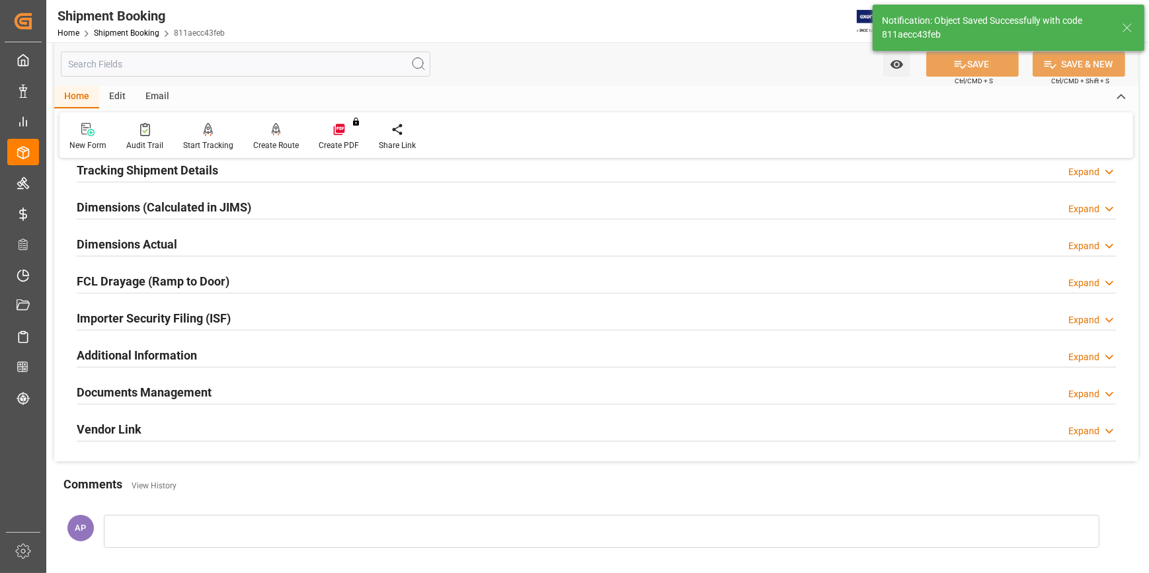
click at [238, 387] on div "Documents Management Expand" at bounding box center [596, 391] width 1039 height 25
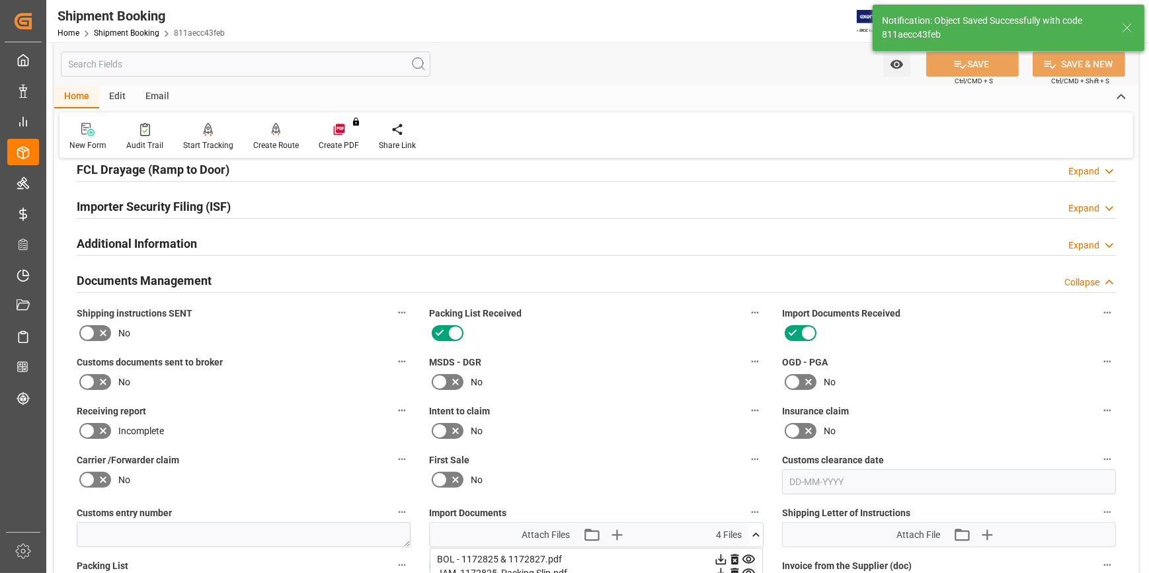
scroll to position [386, 0]
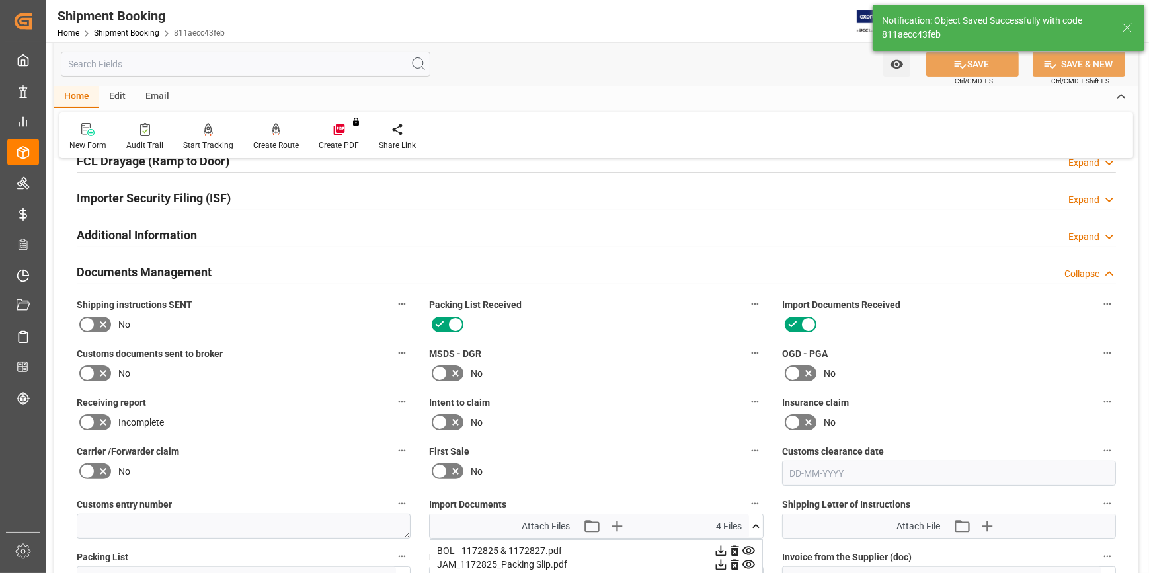
click at [97, 420] on icon at bounding box center [103, 423] width 16 height 16
click at [0, 0] on input "checkbox" at bounding box center [0, 0] width 0 height 0
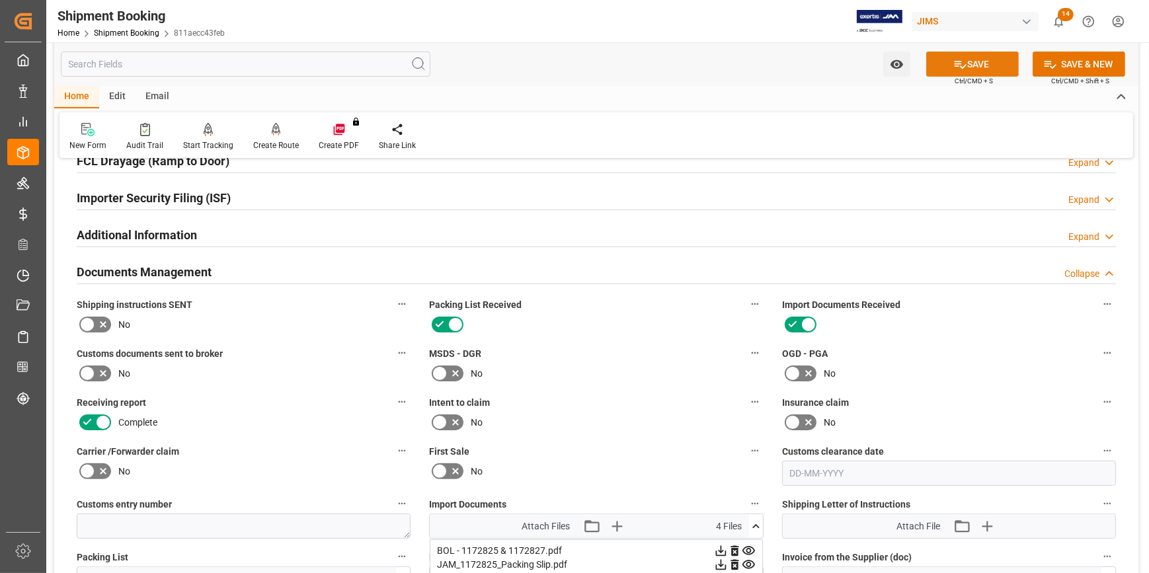
click at [965, 69] on button "SAVE" at bounding box center [972, 64] width 93 height 25
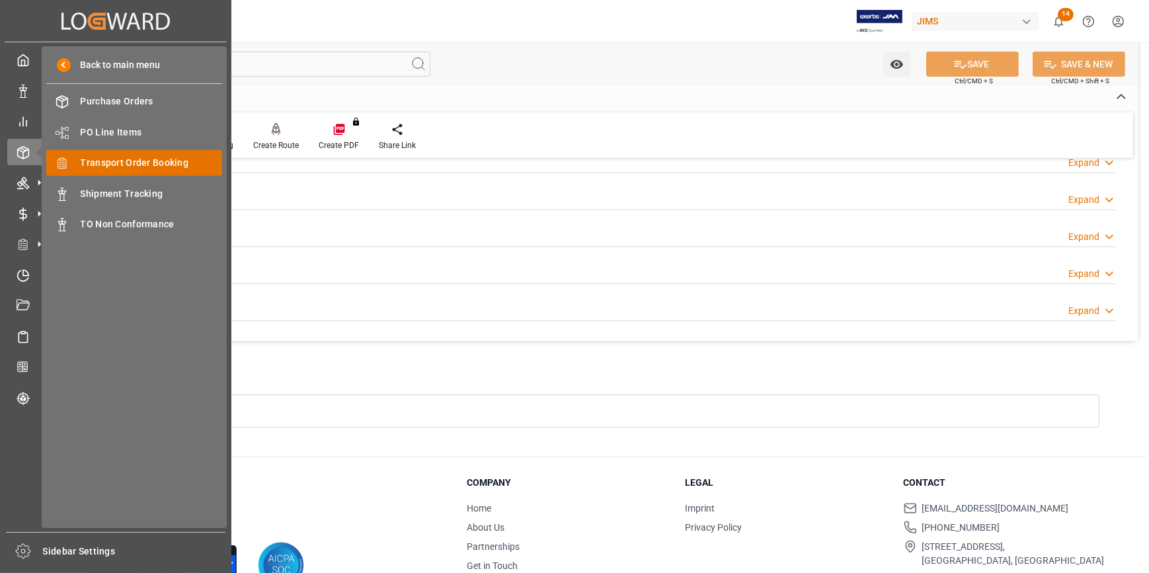
click at [124, 162] on span "Transport Order Booking" at bounding box center [152, 163] width 142 height 14
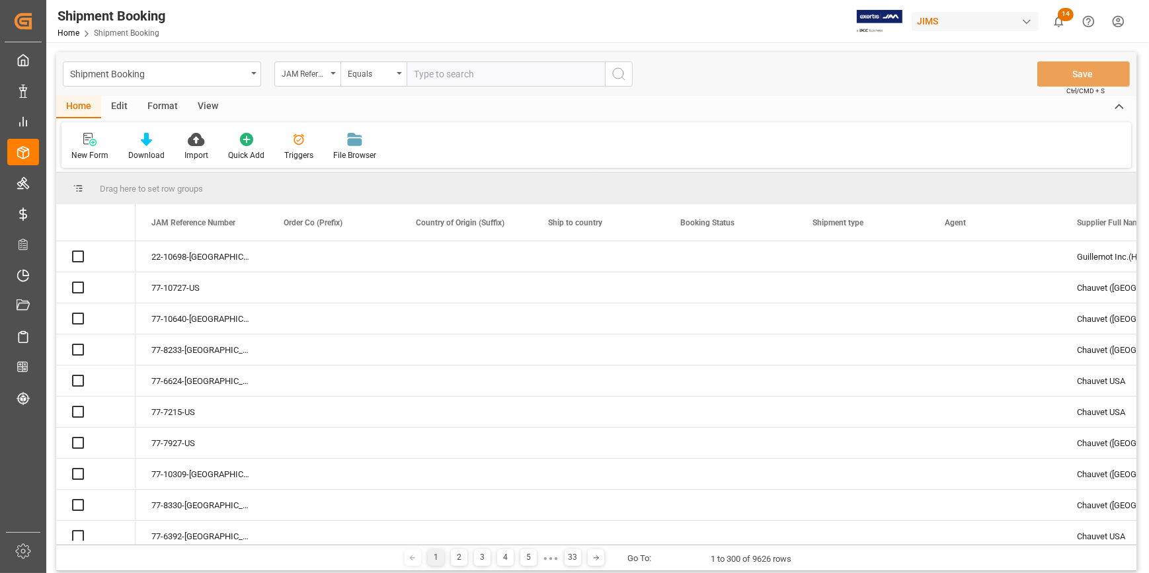
click at [445, 77] on input "text" at bounding box center [506, 73] width 198 height 25
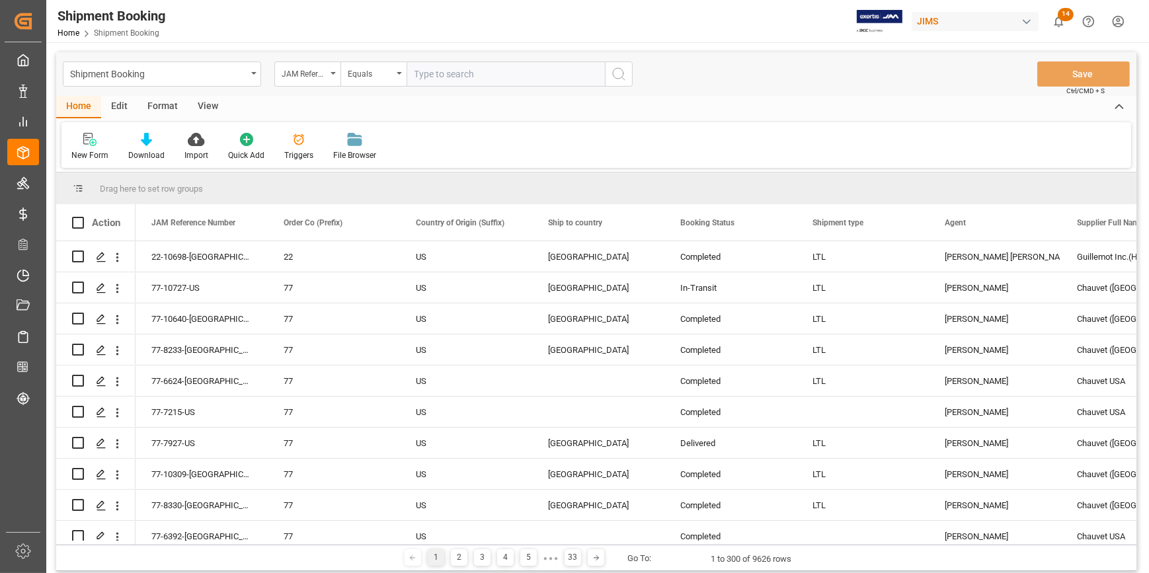
type input "22-10574-CN"
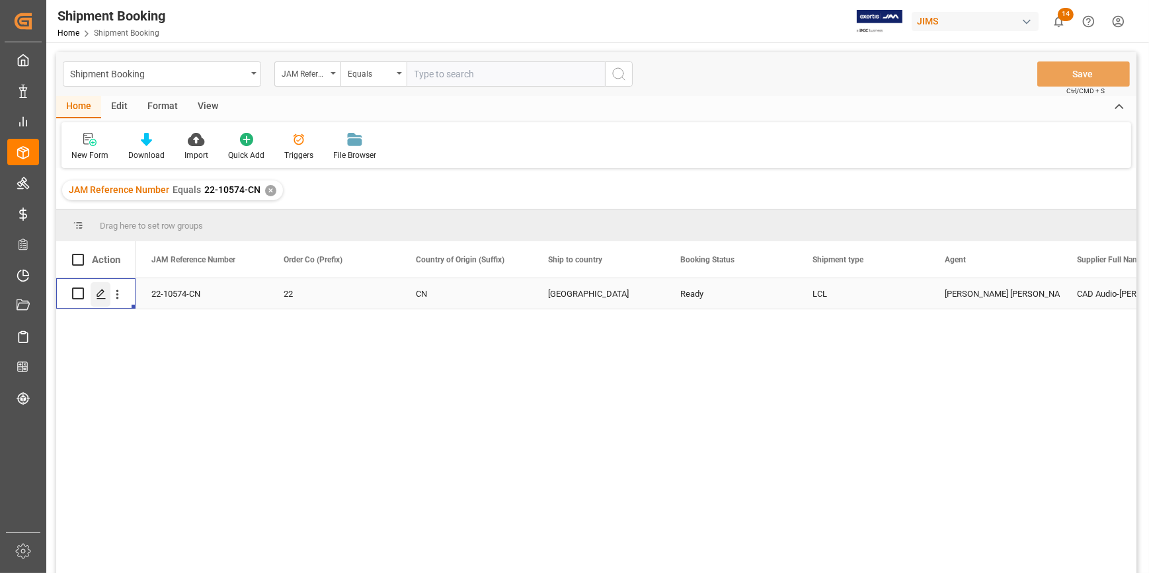
click at [105, 294] on icon "Press SPACE to select this row." at bounding box center [101, 294] width 11 height 11
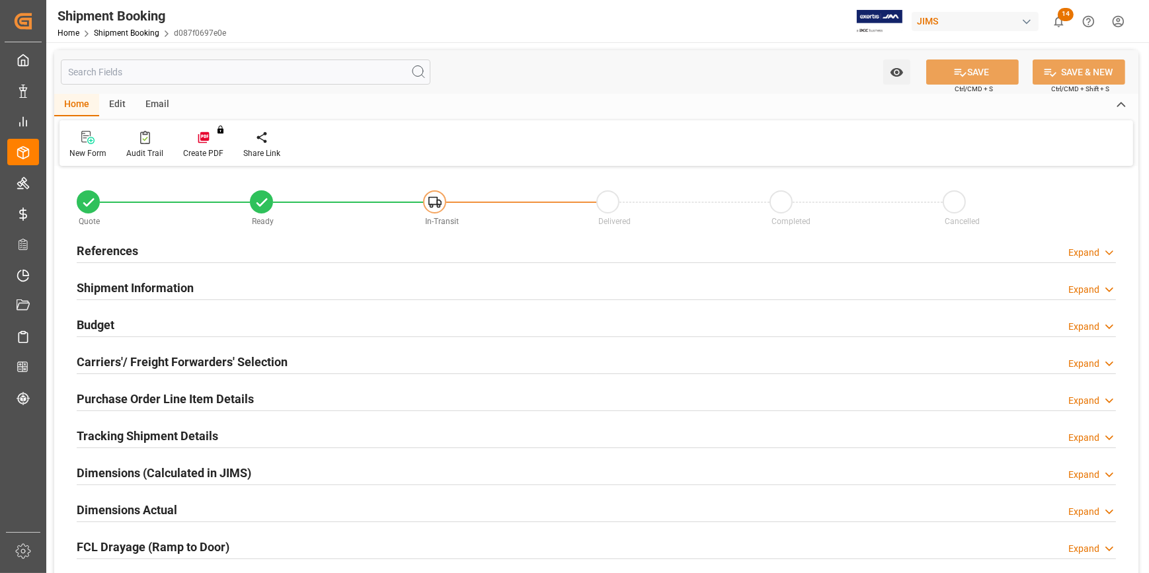
type input "0"
type input "45"
type input "19101.5583"
type input "3018.3072"
type input "2900"
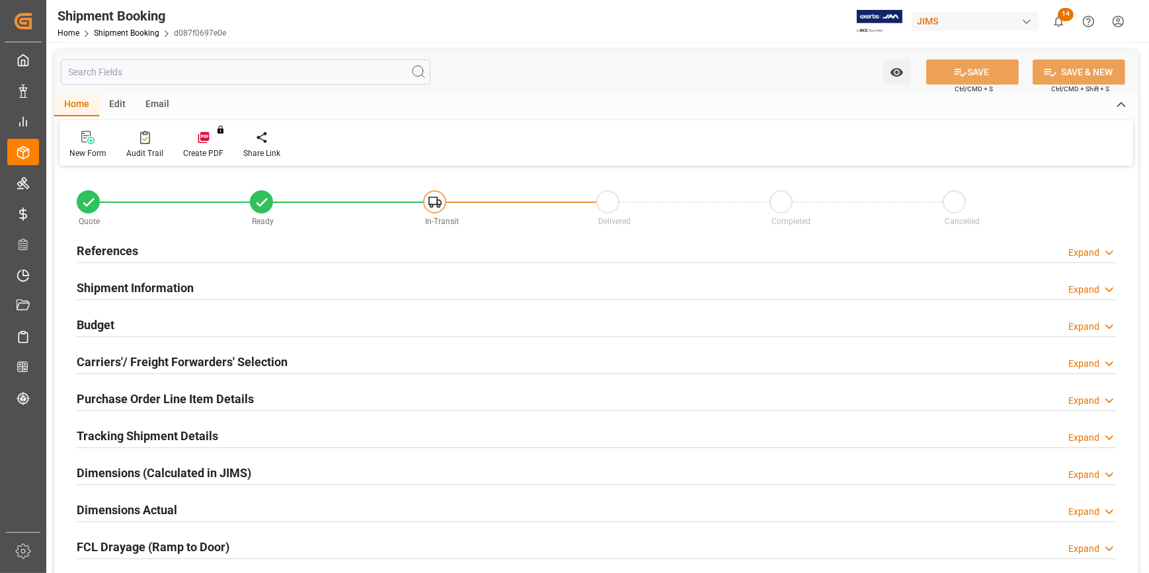
type input "50305.12"
type input "20-08-2025"
click at [269, 259] on div "References Expand" at bounding box center [596, 249] width 1039 height 25
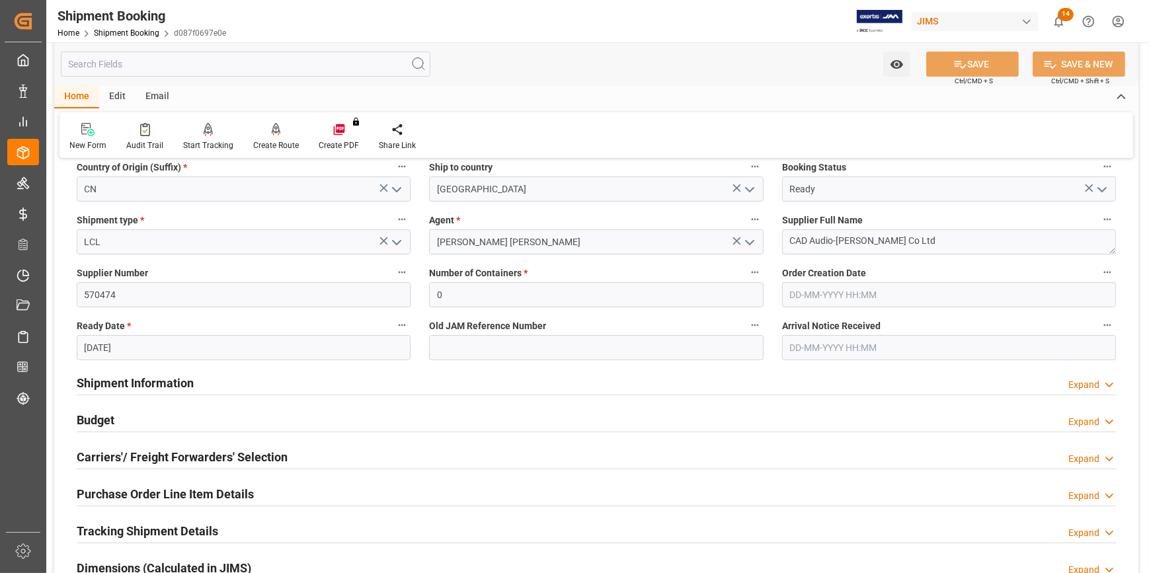
scroll to position [180, 0]
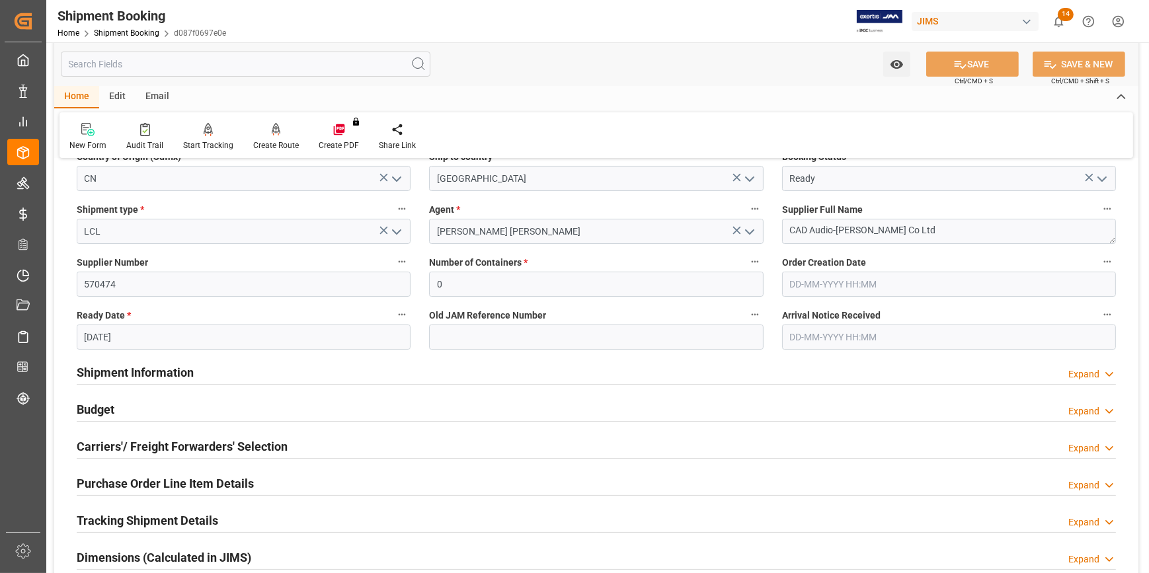
click at [275, 377] on div "Shipment Information Expand" at bounding box center [596, 371] width 1039 height 25
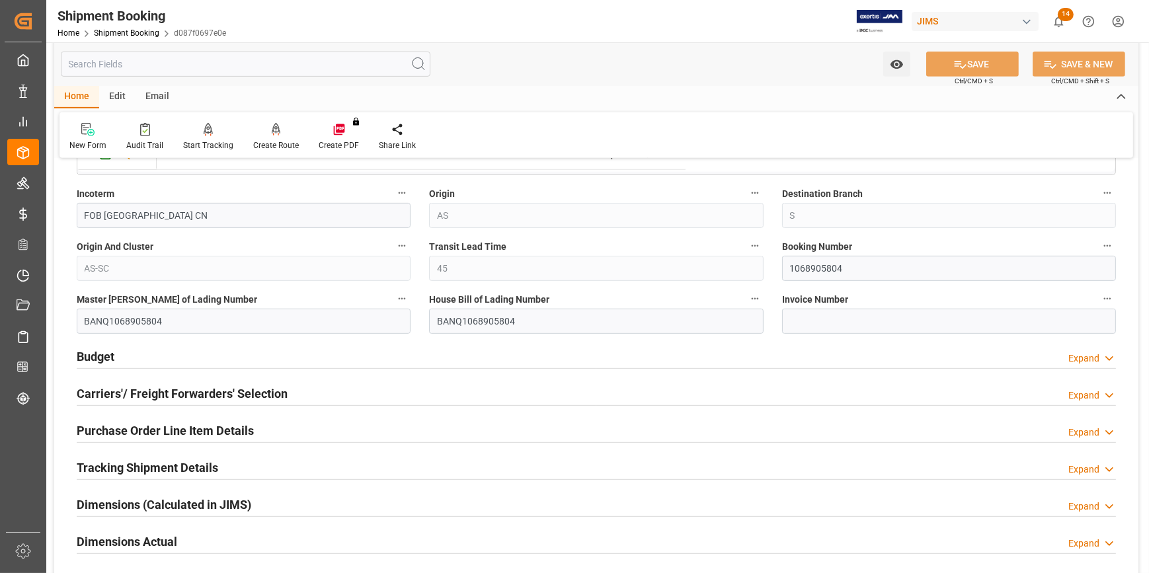
scroll to position [781, 0]
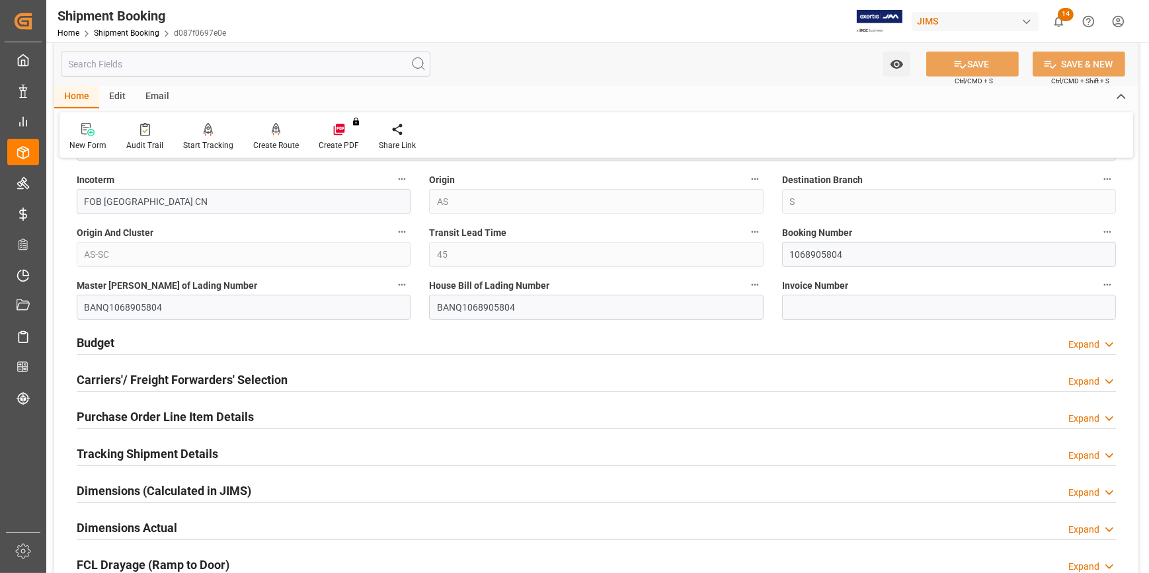
click at [285, 346] on div "Budget Expand" at bounding box center [596, 341] width 1039 height 25
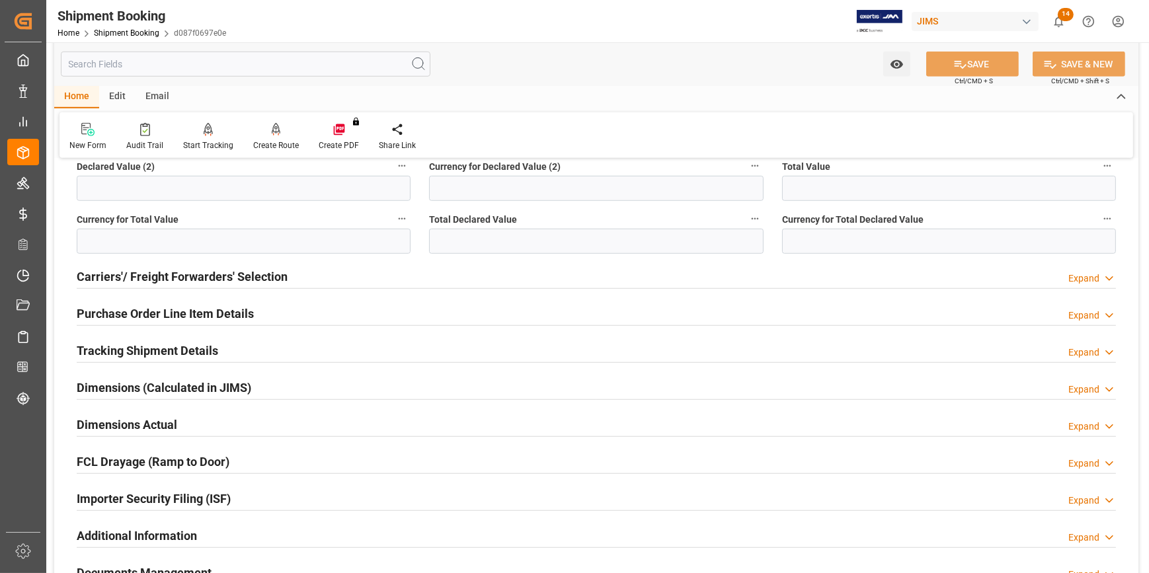
scroll to position [1202, 0]
click at [250, 346] on div "Tracking Shipment Details Expand" at bounding box center [596, 349] width 1039 height 25
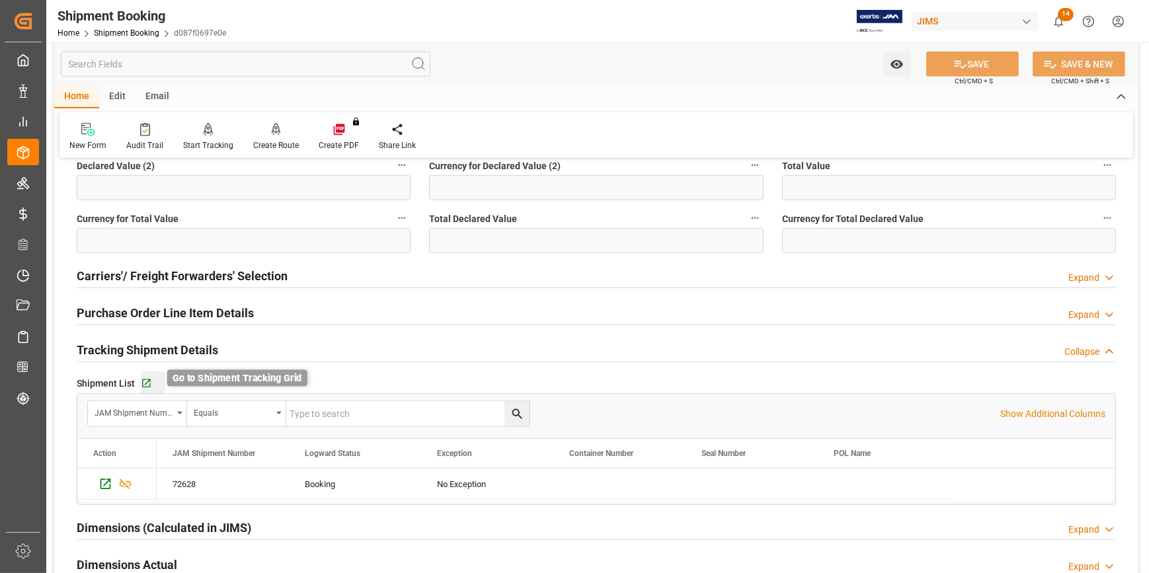
click at [147, 380] on icon "button" at bounding box center [146, 383] width 9 height 9
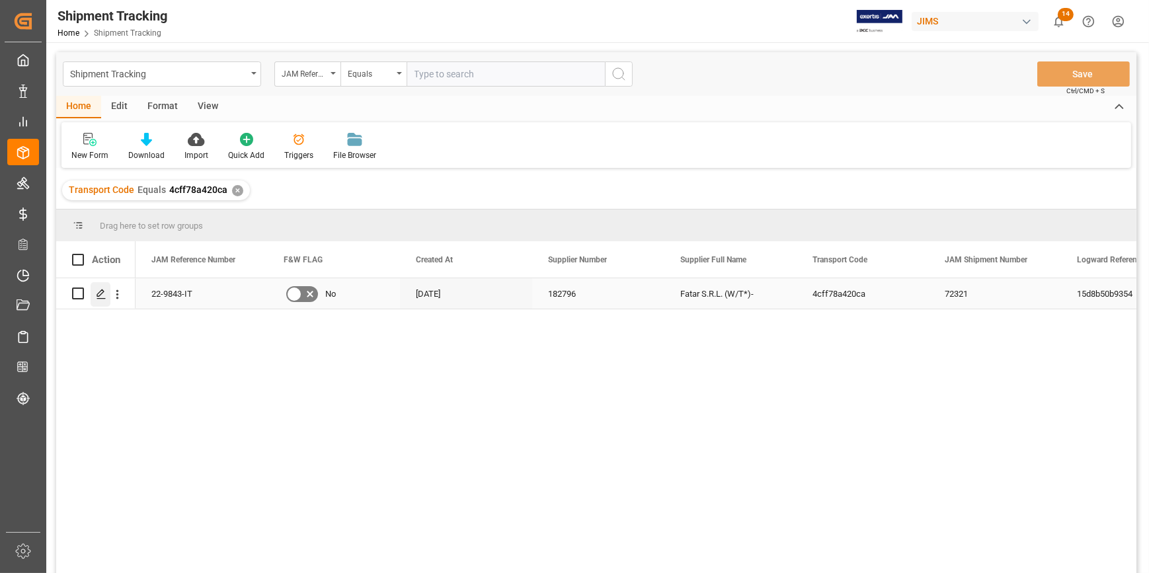
click at [101, 292] on icon "Press SPACE to select this row." at bounding box center [101, 294] width 11 height 11
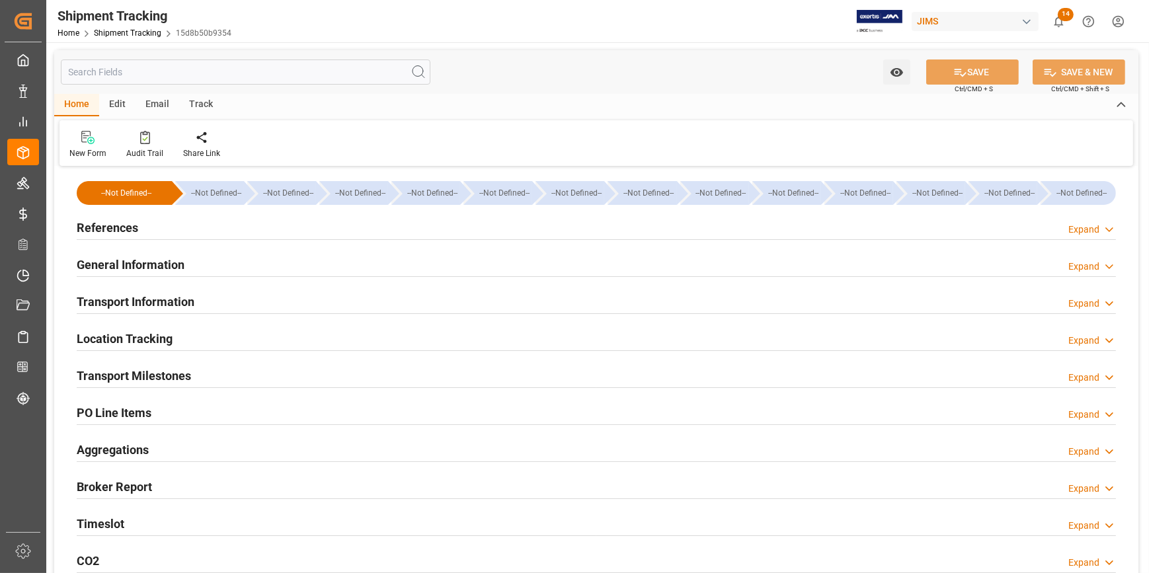
type input "Hapag [PERSON_NAME]"
type input "Hapag [PERSON_NAME] Aktiengesellschaft"
type input "9143568"
type input "119811.38"
type input "[DATE] 00:00"
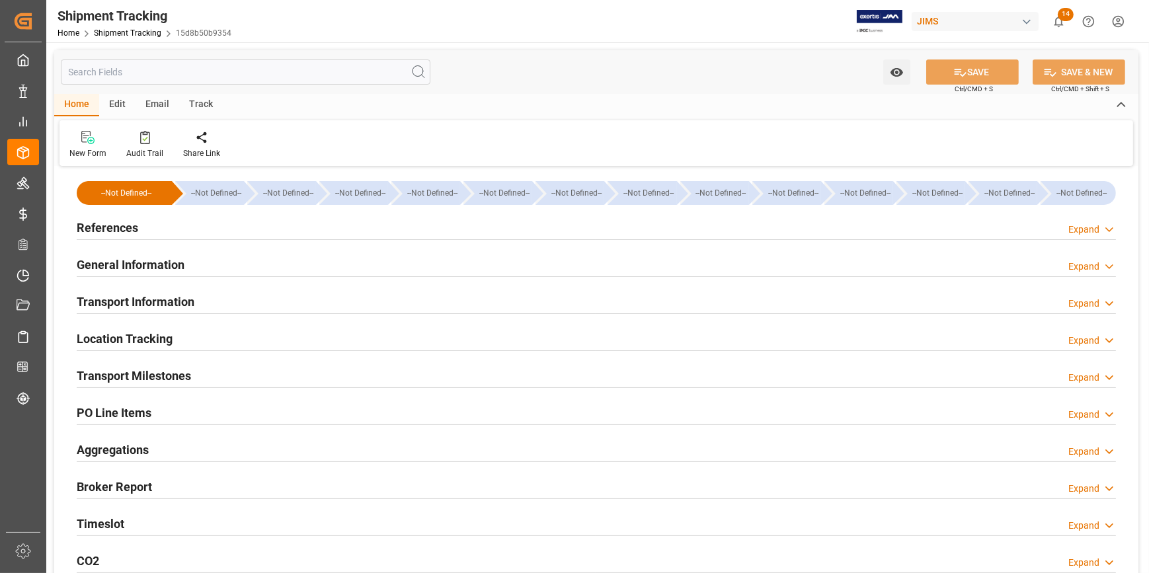
type input "[DATE] 00:00"
type input "[DATE]"
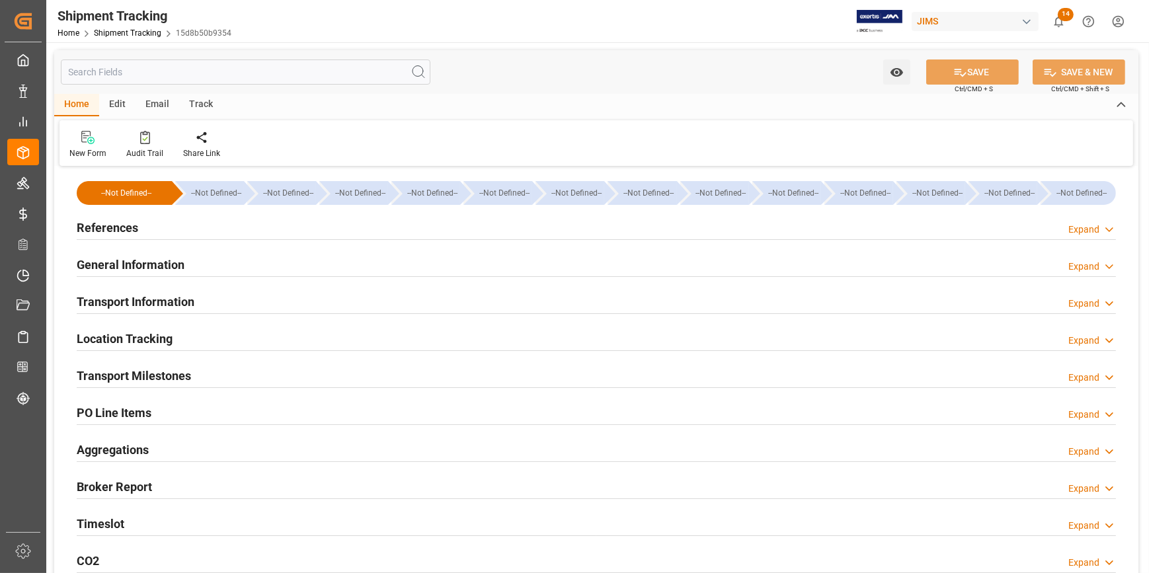
type input "[DATE]"
type input "[DATE] 00:00"
click at [237, 364] on div "Transport Milestones Expand" at bounding box center [596, 374] width 1039 height 25
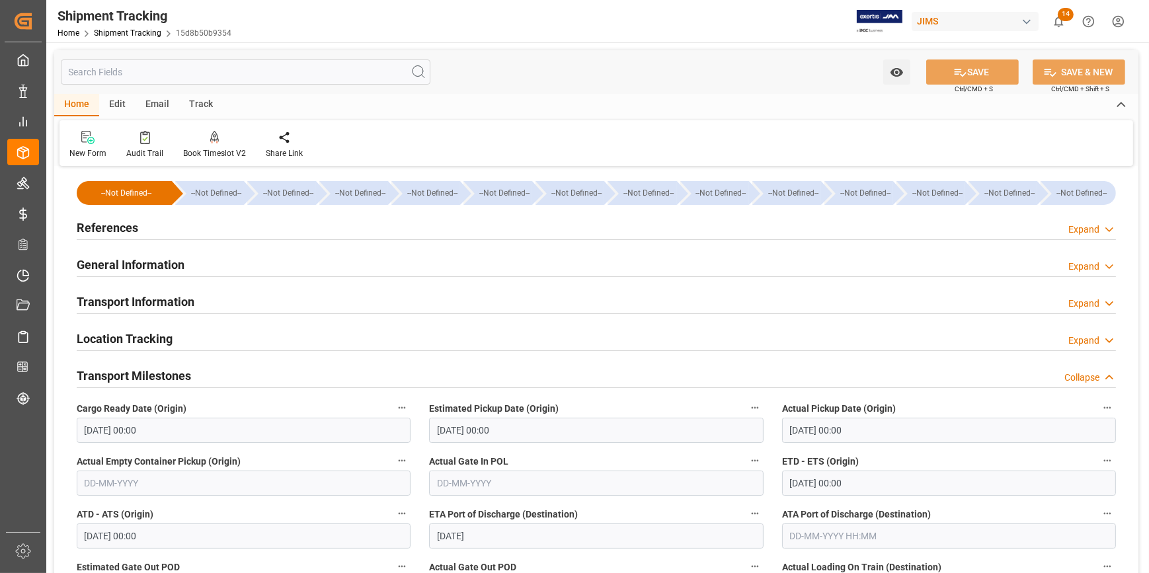
click at [235, 297] on div "Transport Information Expand" at bounding box center [596, 300] width 1039 height 25
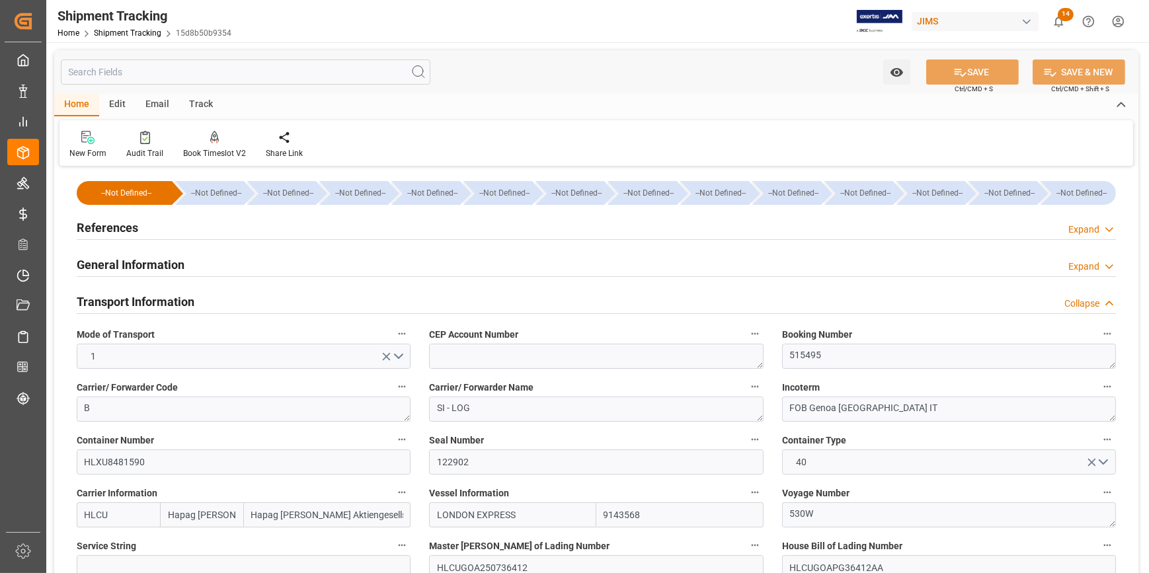
click at [227, 262] on div "General Information Expand" at bounding box center [596, 263] width 1039 height 25
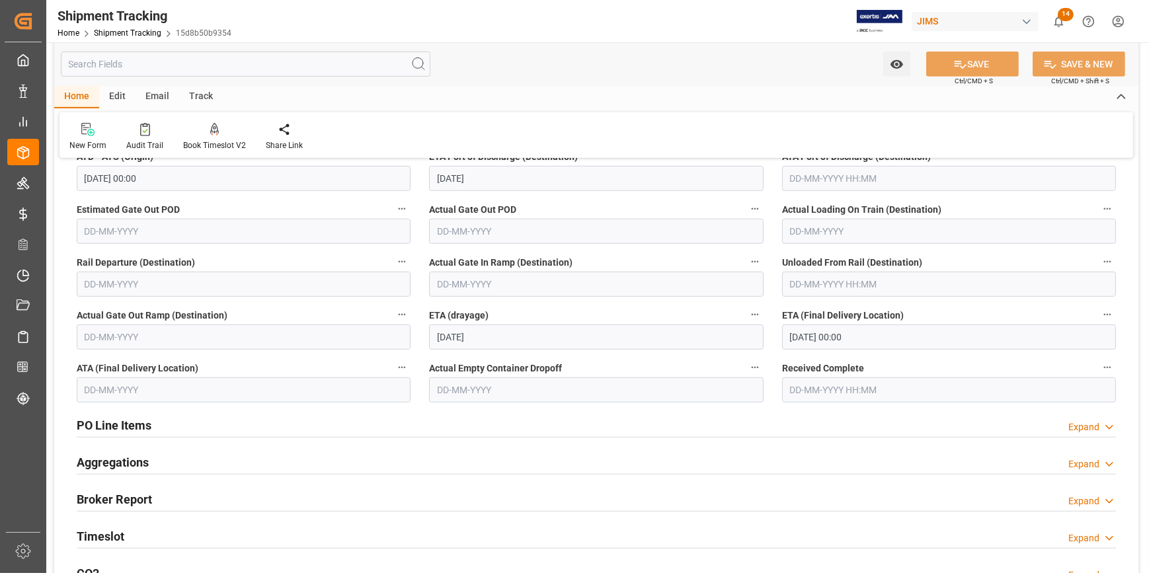
scroll to position [1021, 0]
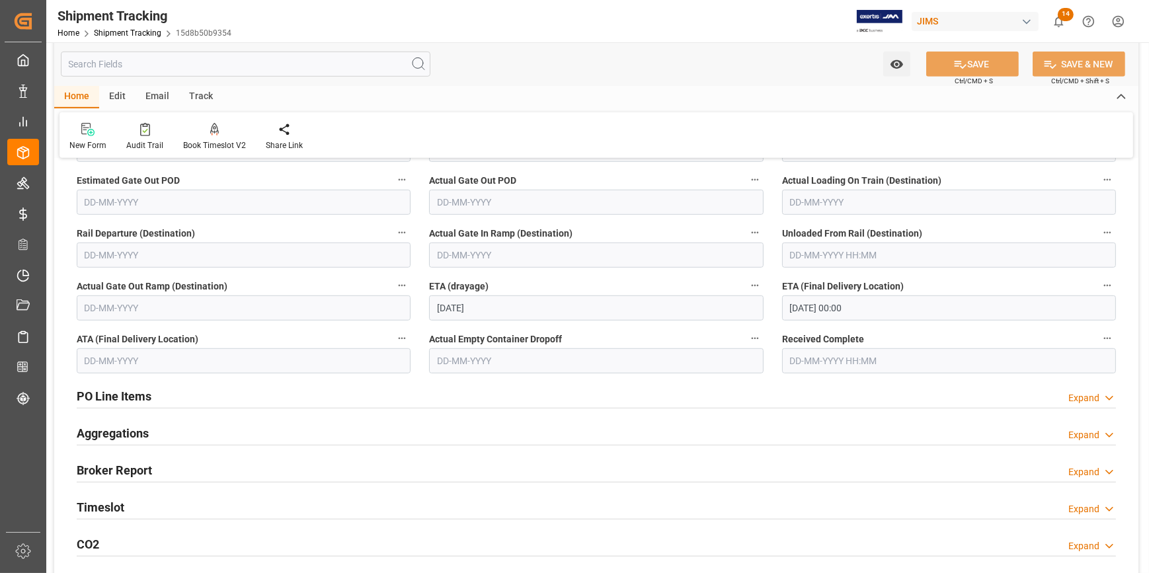
click at [301, 393] on div "PO Line Items Expand" at bounding box center [596, 395] width 1039 height 25
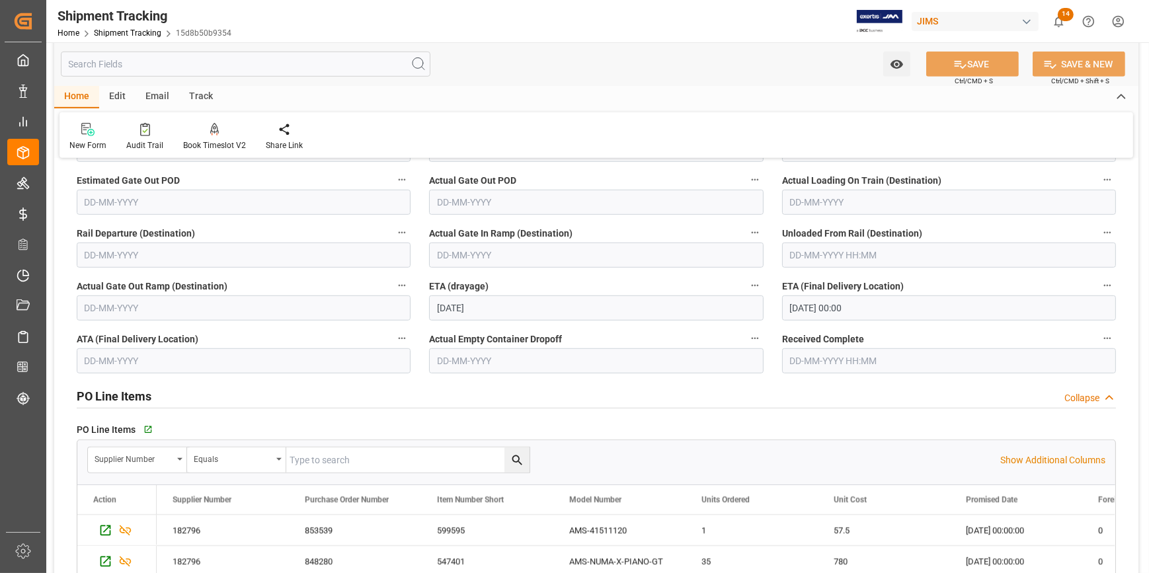
click at [309, 397] on div "PO Line Items Collapse" at bounding box center [596, 395] width 1039 height 25
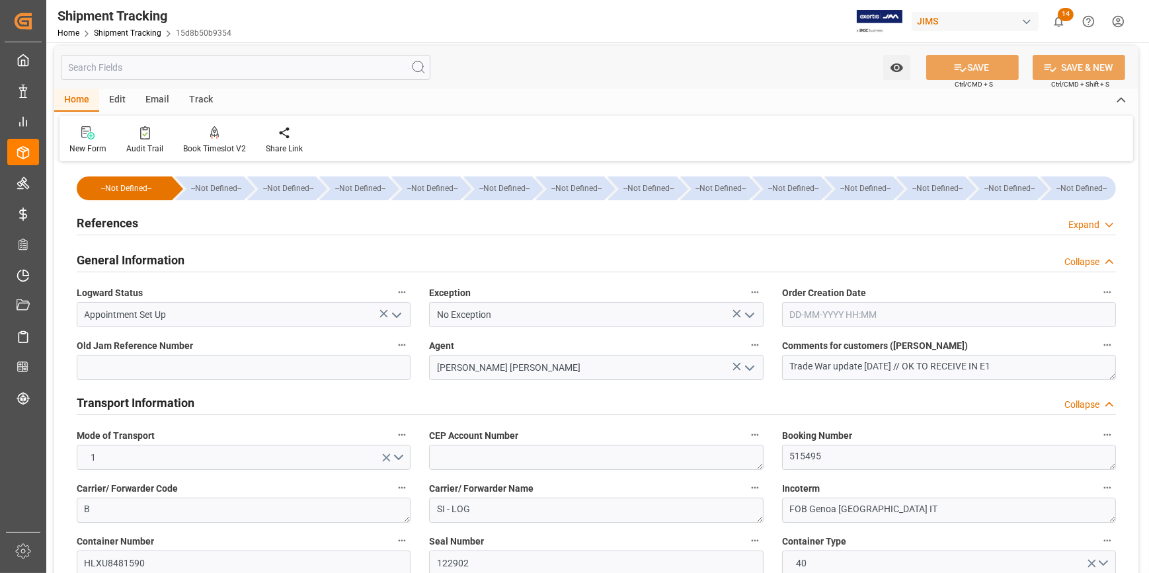
scroll to position [0, 0]
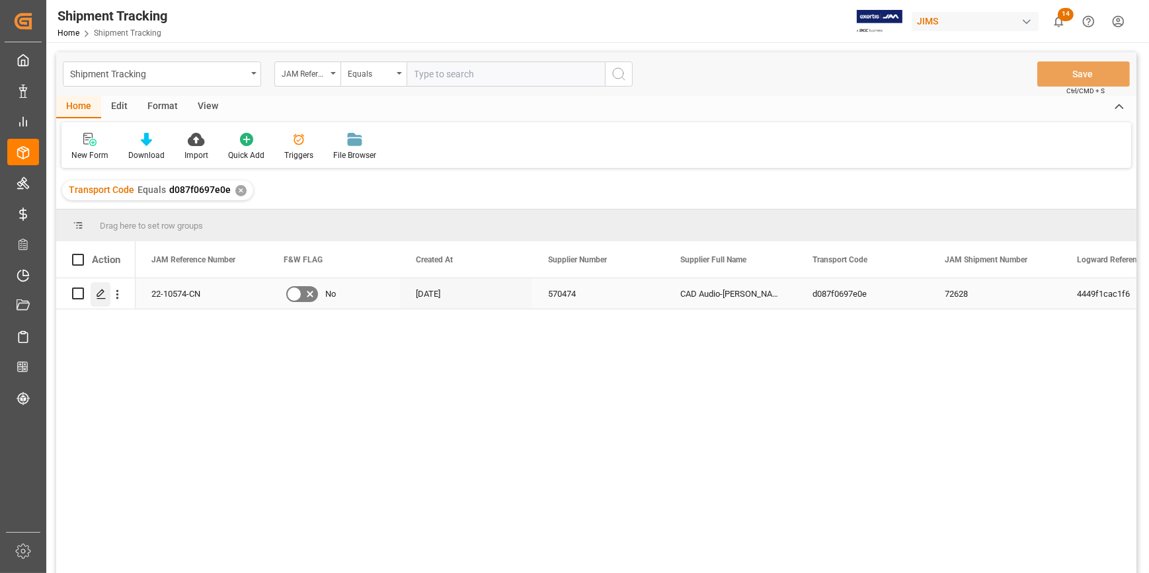
click at [105, 296] on icon "Press SPACE to select this row." at bounding box center [101, 294] width 11 height 11
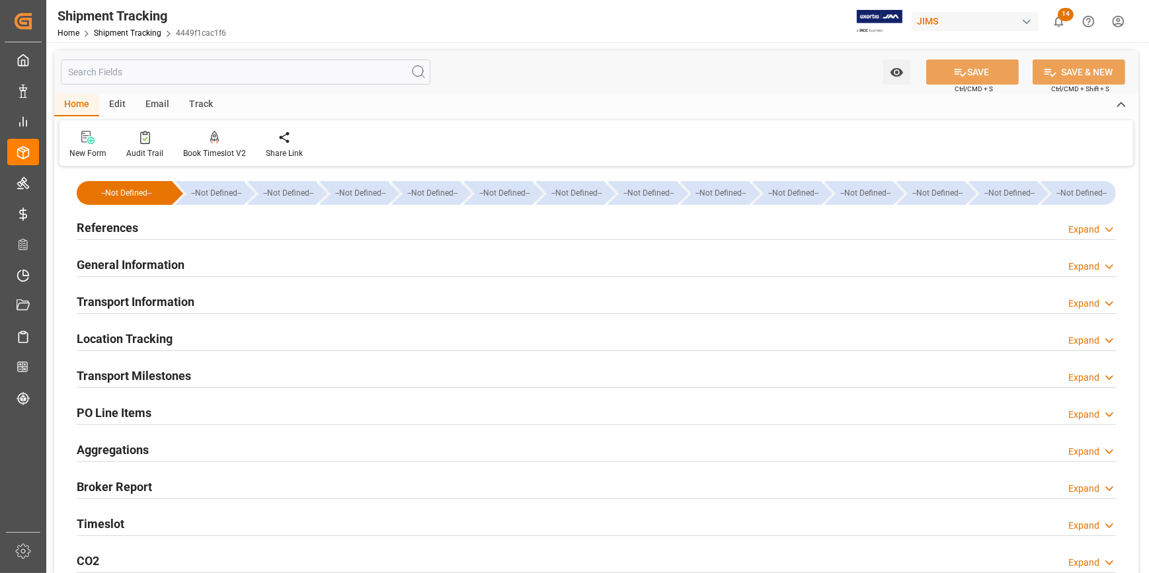
type input "[DATE]"
click at [208, 225] on div "References Expand" at bounding box center [596, 226] width 1039 height 25
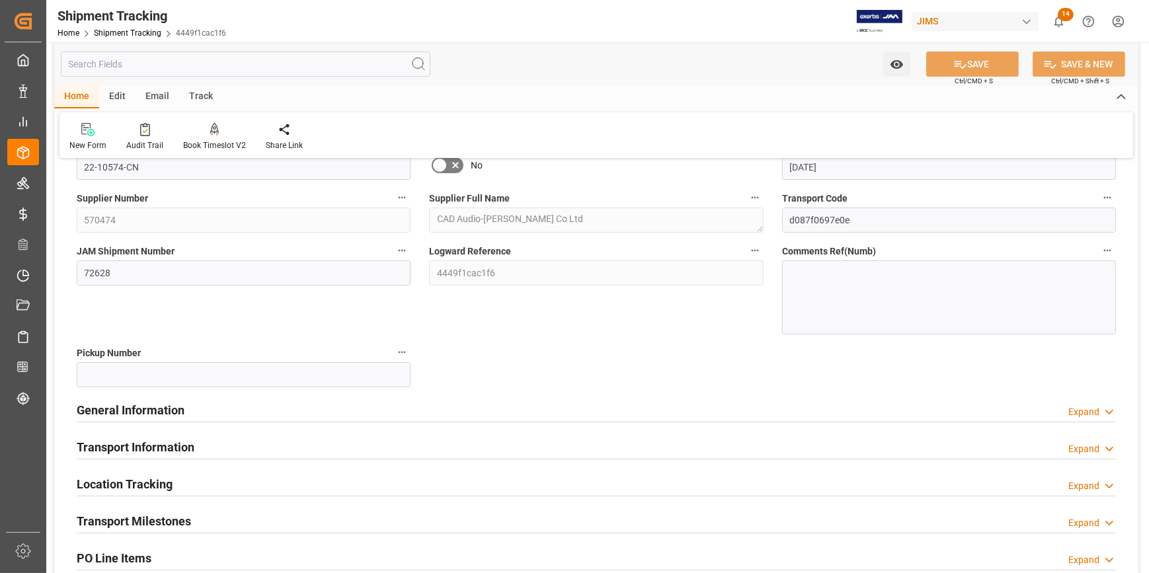
scroll to position [120, 0]
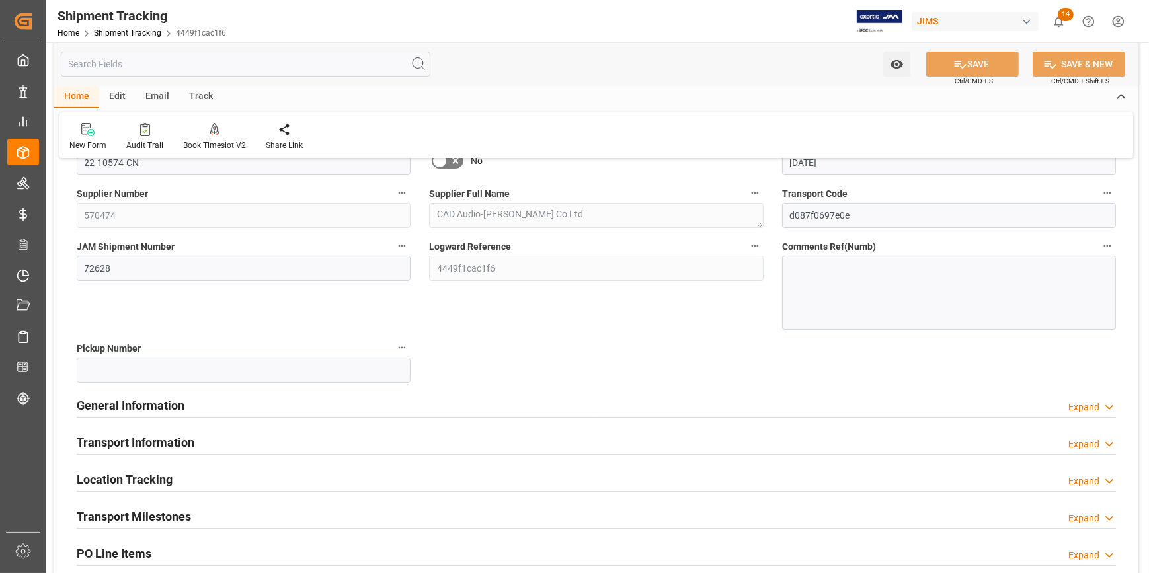
click at [231, 393] on div "General Information Expand" at bounding box center [596, 404] width 1039 height 25
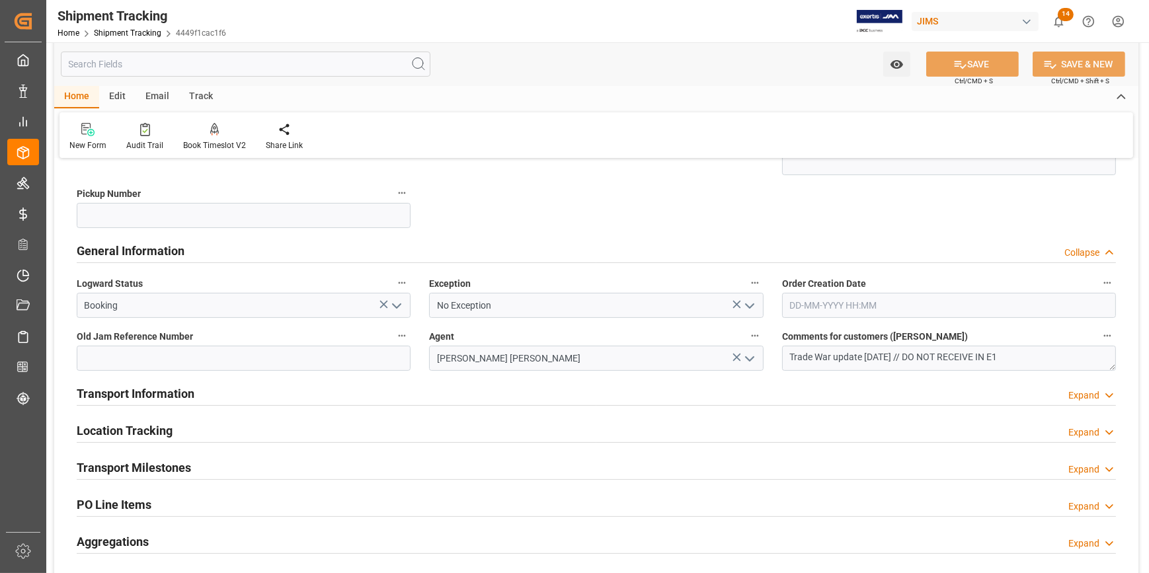
scroll to position [300, 0]
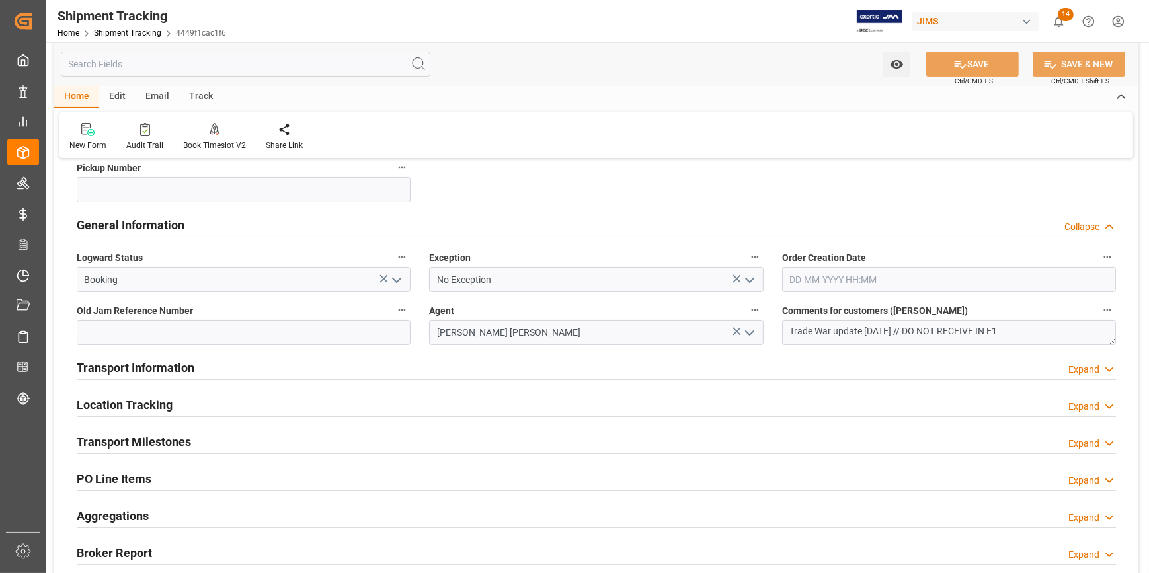
click at [274, 371] on div "Transport Information Expand" at bounding box center [596, 366] width 1039 height 25
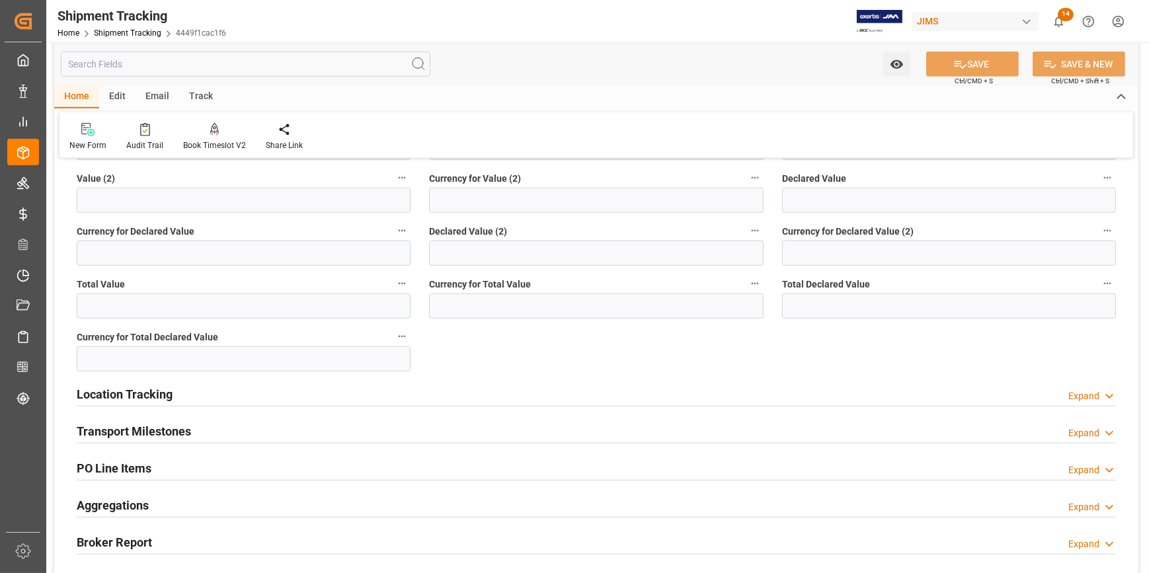
scroll to position [841, 0]
drag, startPoint x: 246, startPoint y: 423, endPoint x: 255, endPoint y: 428, distance: 9.8
click at [246, 424] on div "Transport Milestones Expand" at bounding box center [596, 429] width 1039 height 25
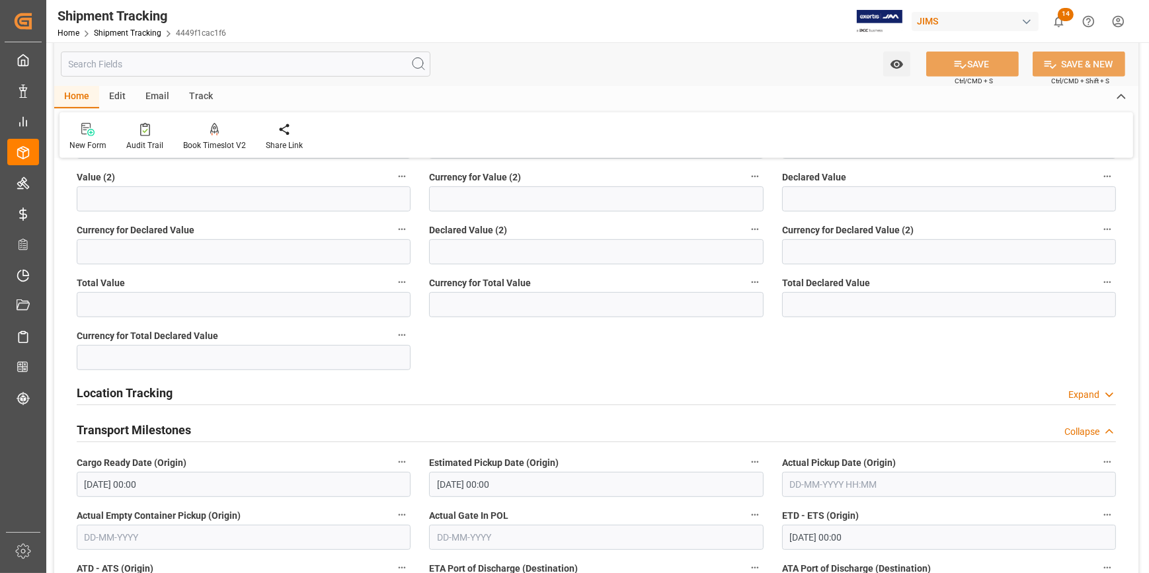
scroll to position [1021, 0]
